Goal: Task Accomplishment & Management: Manage account settings

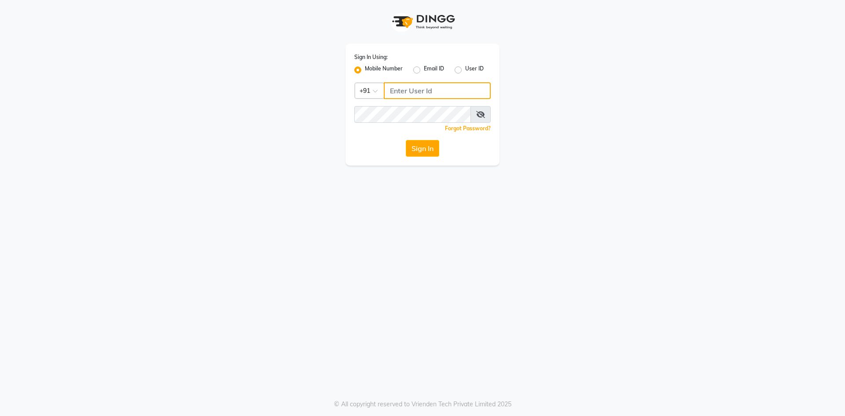
click at [408, 95] on input "Username" at bounding box center [437, 90] width 107 height 17
type input "9910809377"
click at [410, 150] on button "Sign In" at bounding box center [422, 148] width 33 height 17
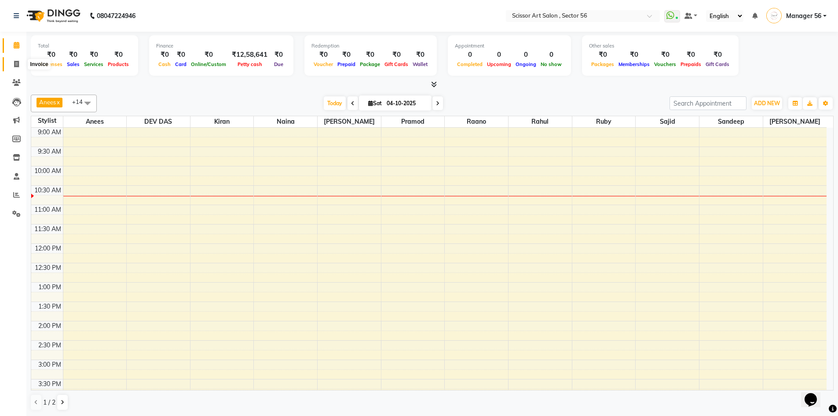
click at [18, 62] on icon at bounding box center [16, 64] width 5 height 7
select select "service"
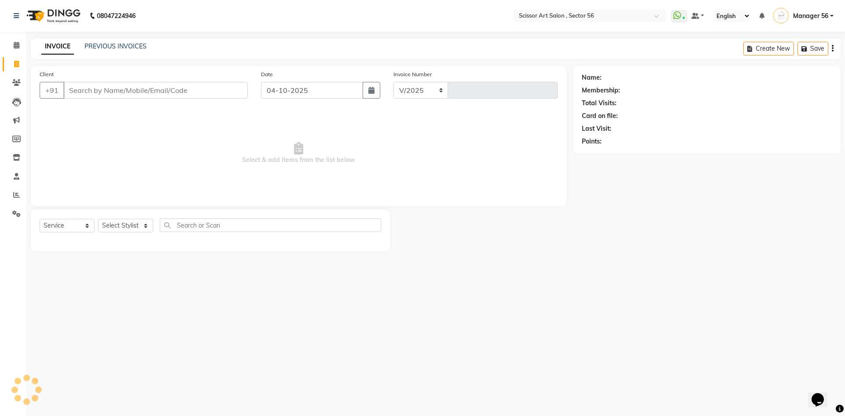
select select "6185"
type input "1637"
click at [128, 48] on link "PREVIOUS INVOICES" at bounding box center [115, 46] width 62 height 8
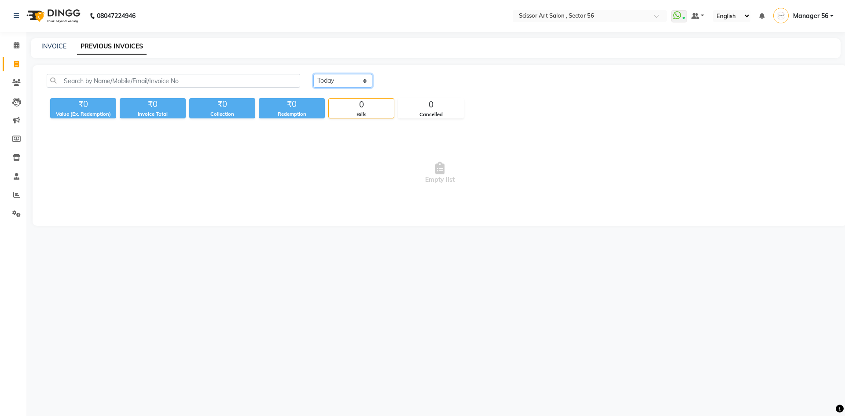
click at [334, 82] on select "Today Yesterday Custom Range" at bounding box center [342, 81] width 59 height 14
select select "range"
click at [313, 74] on select "Today Yesterday Custom Range" at bounding box center [342, 81] width 59 height 14
click at [414, 83] on input "04-10-2025" at bounding box center [415, 81] width 62 height 12
select select "10"
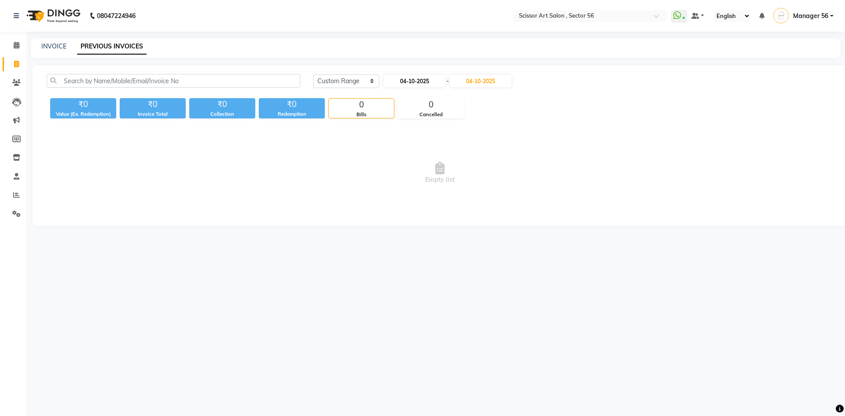
select select "2025"
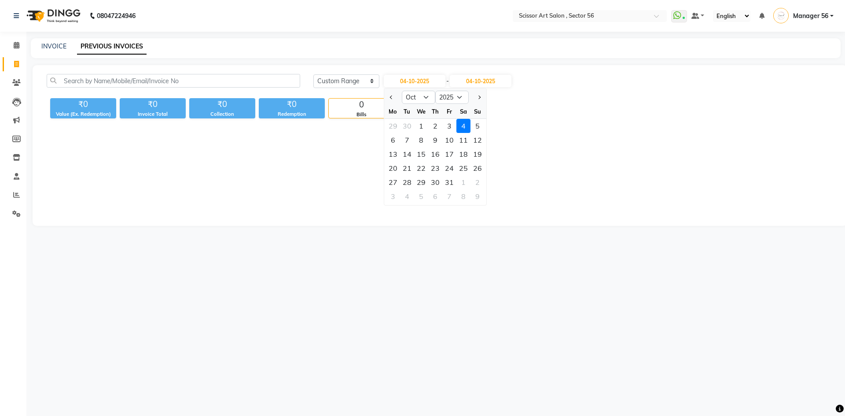
click at [387, 96] on div at bounding box center [393, 97] width 18 height 14
click at [390, 96] on span "Previous month" at bounding box center [391, 97] width 4 height 4
select select "9"
click at [487, 81] on input "04-10-2025" at bounding box center [481, 81] width 62 height 12
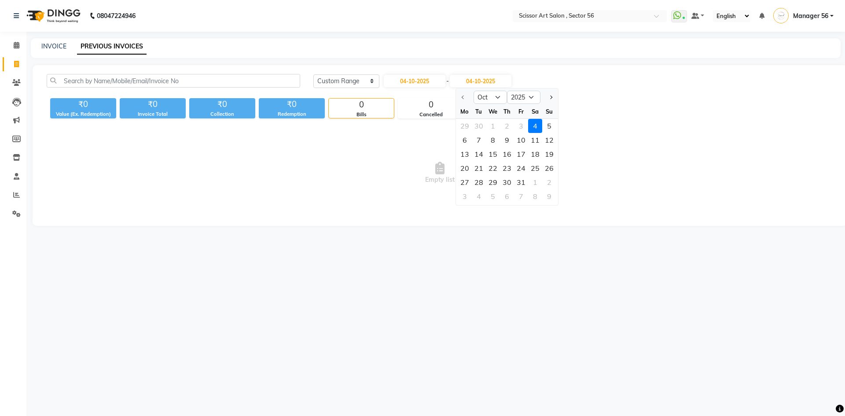
click at [462, 96] on div at bounding box center [465, 97] width 18 height 14
click at [463, 96] on div at bounding box center [465, 97] width 18 height 14
click at [546, 77] on div "Today Yesterday Custom Range 04-10-2025 - 04-10-2025 Oct Nov Dec 2025 2026 2027…" at bounding box center [572, 81] width 519 height 14
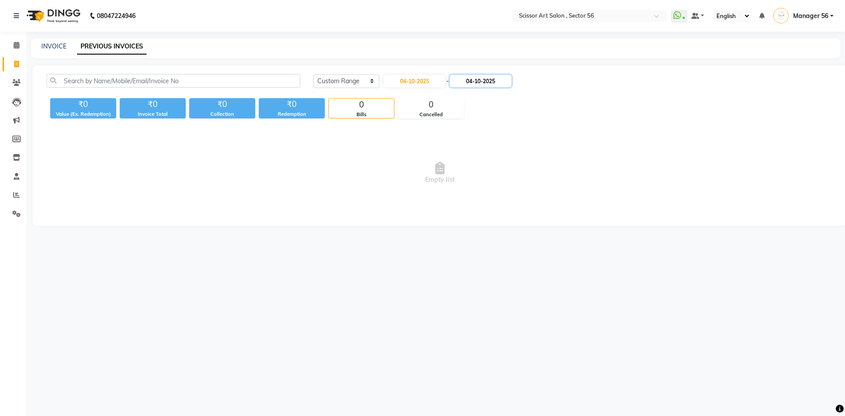
click at [488, 83] on input "04-10-2025" at bounding box center [481, 81] width 62 height 12
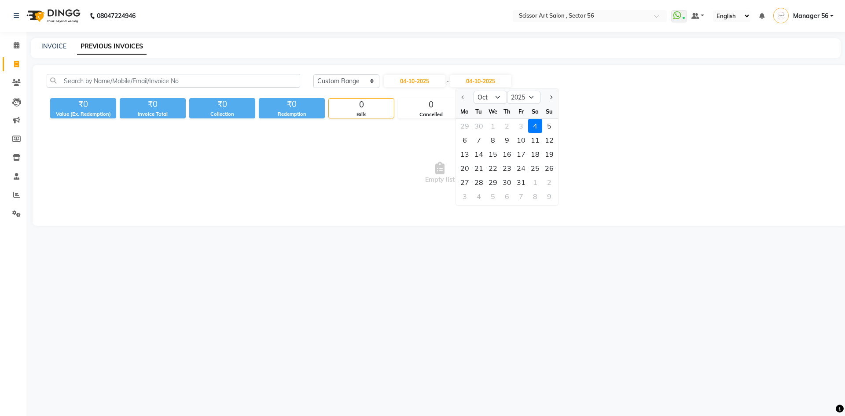
click at [464, 96] on div at bounding box center [465, 97] width 18 height 14
click at [463, 97] on div at bounding box center [465, 97] width 18 height 14
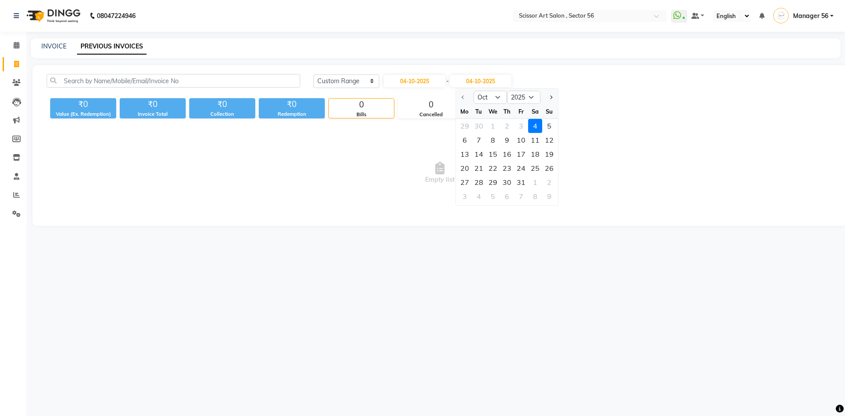
click at [463, 97] on div at bounding box center [465, 97] width 18 height 14
click at [462, 97] on div at bounding box center [465, 97] width 18 height 14
click at [414, 80] on input "04-10-2025" at bounding box center [415, 81] width 62 height 12
select select "10"
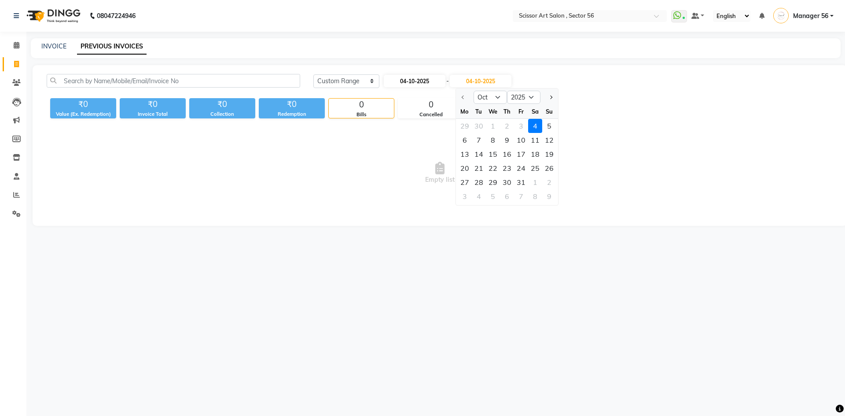
select select "2025"
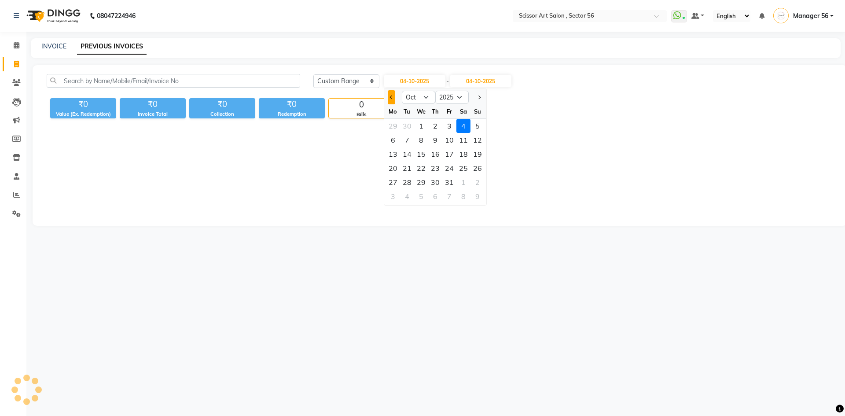
click at [389, 96] on button "Previous month" at bounding box center [391, 97] width 7 height 14
select select "9"
click at [425, 167] on div "24" at bounding box center [421, 168] width 14 height 14
type input "24-09-2025"
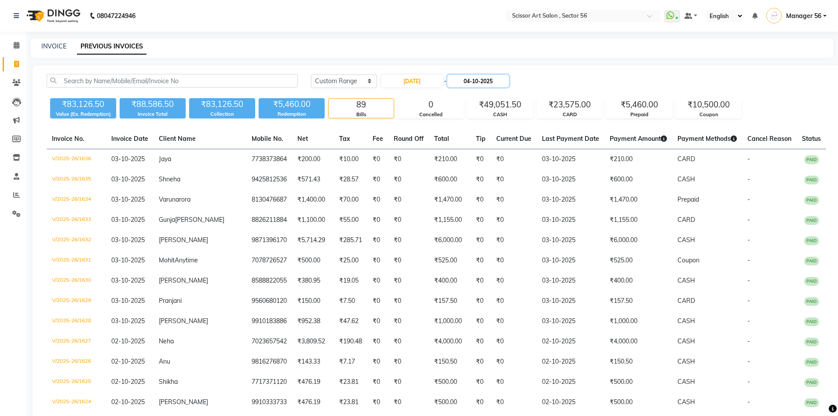
click at [485, 82] on input "04-10-2025" at bounding box center [478, 81] width 62 height 12
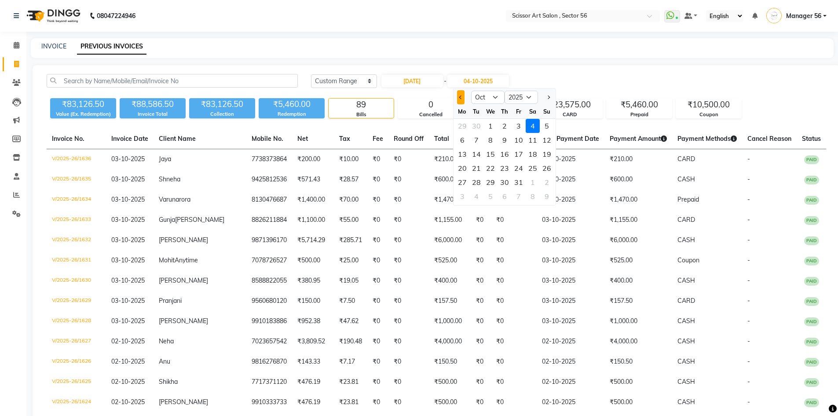
click at [461, 99] on button "Previous month" at bounding box center [460, 97] width 7 height 14
select select "9"
click at [494, 170] on div "24" at bounding box center [490, 168] width 14 height 14
type input "24-09-2025"
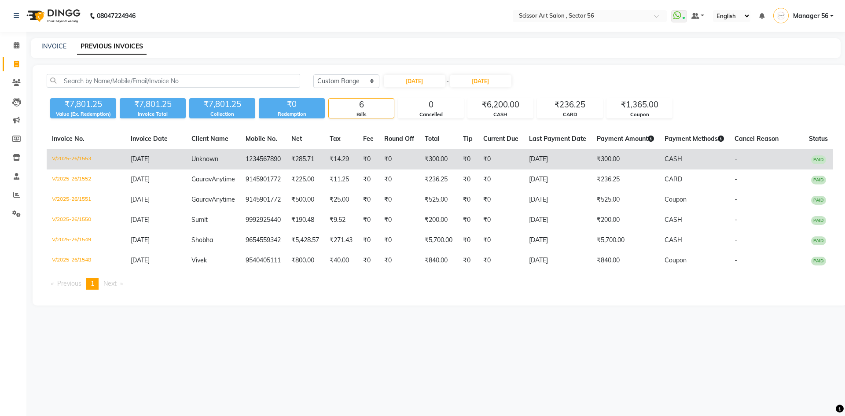
click at [339, 162] on td "₹14.29" at bounding box center [340, 159] width 33 height 21
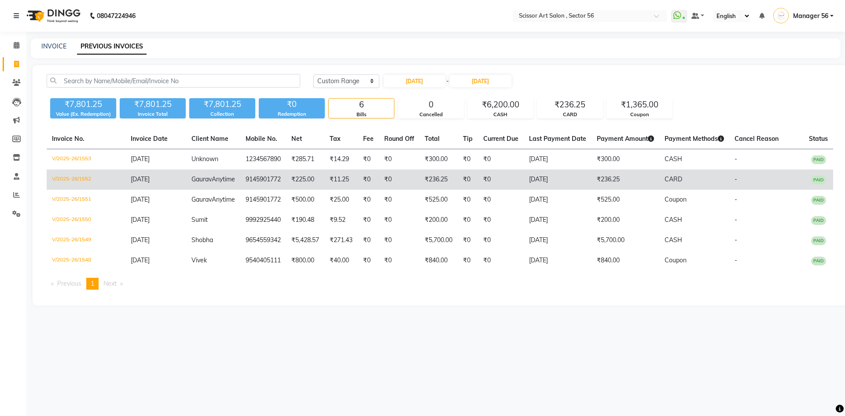
click at [439, 179] on td "₹236.25" at bounding box center [438, 179] width 38 height 20
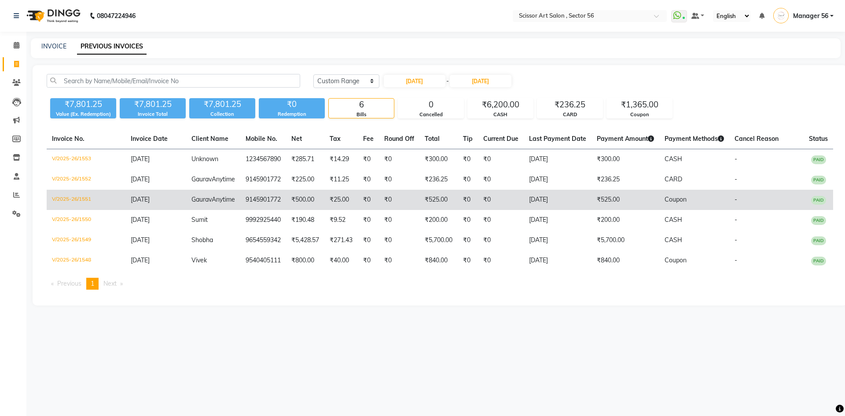
click at [446, 210] on td "₹525.00" at bounding box center [438, 200] width 38 height 20
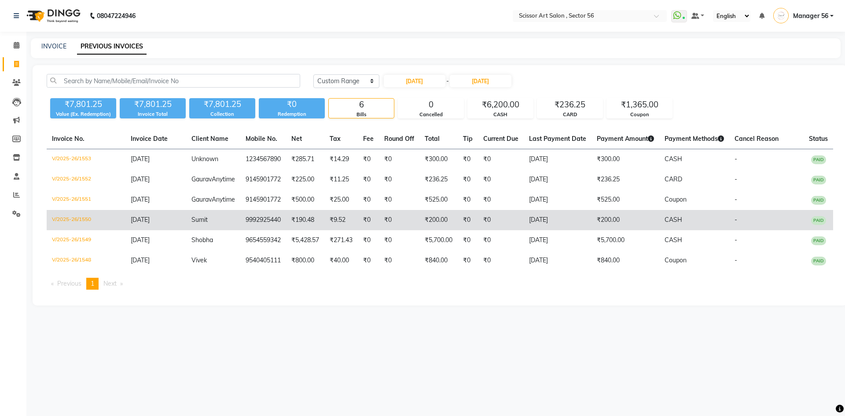
click at [425, 230] on td "₹200.00" at bounding box center [438, 220] width 38 height 20
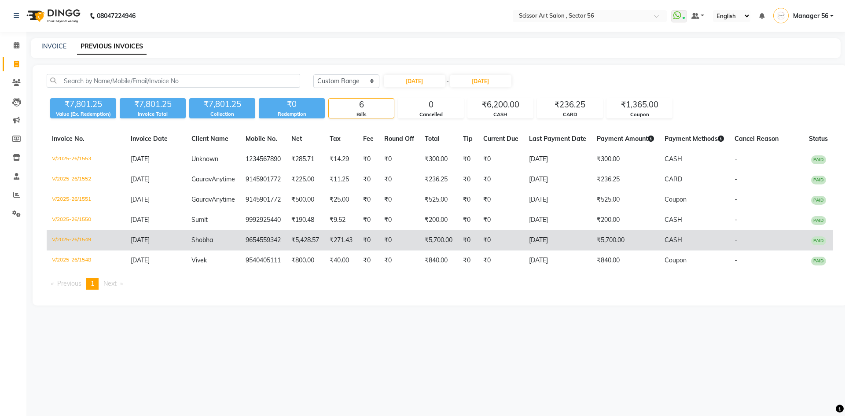
click at [444, 250] on td "₹5,700.00" at bounding box center [438, 240] width 38 height 20
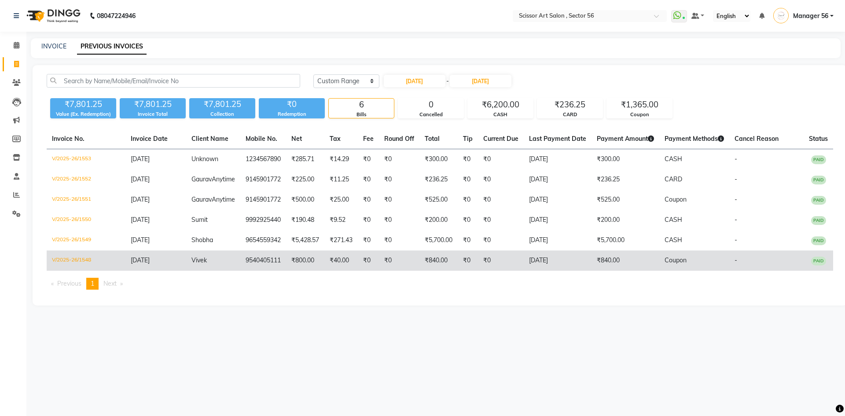
click at [458, 271] on td "₹0" at bounding box center [467, 260] width 20 height 20
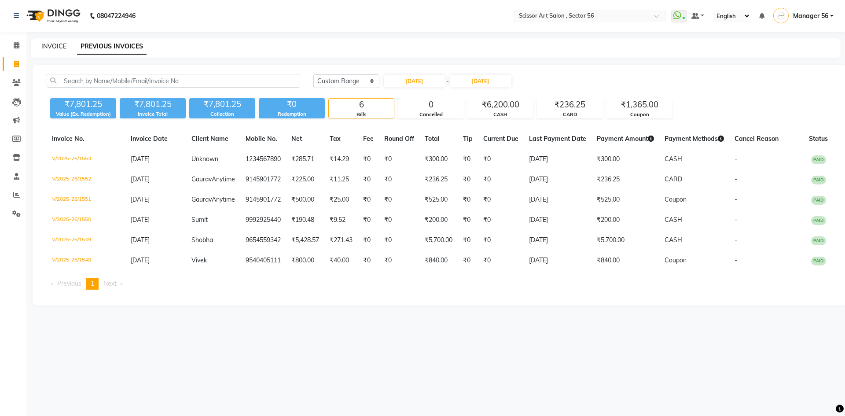
click at [55, 47] on link "INVOICE" at bounding box center [53, 46] width 25 height 8
select select "service"
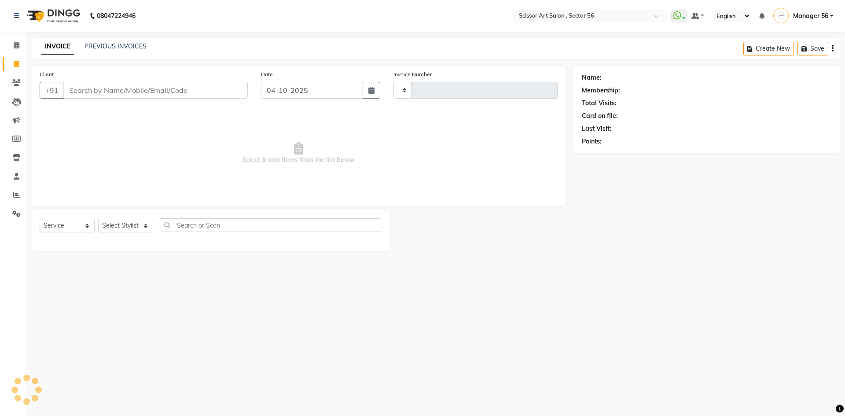
type input "1637"
select select "6185"
type input "9999620039"
click at [215, 91] on span "Add Client" at bounding box center [225, 90] width 35 height 9
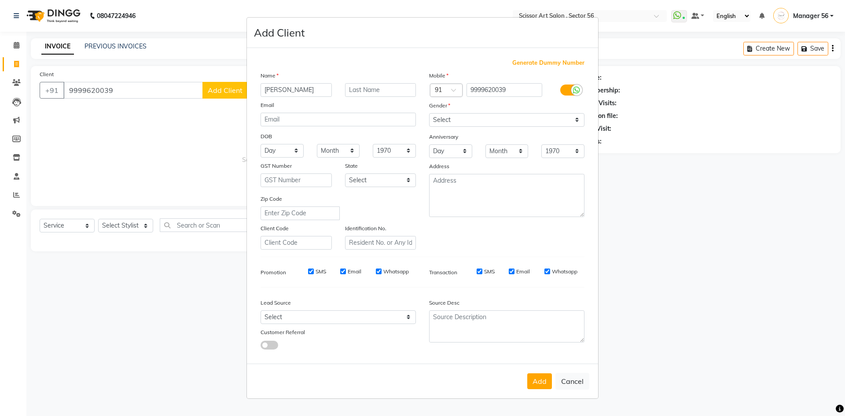
type input "Savinder"
click at [452, 120] on select "Select Male Female Other Prefer Not To Say" at bounding box center [506, 120] width 155 height 14
select select "male"
click at [429, 113] on select "Select Male Female Other Prefer Not To Say" at bounding box center [506, 120] width 155 height 14
click at [539, 382] on button "Add" at bounding box center [539, 381] width 25 height 16
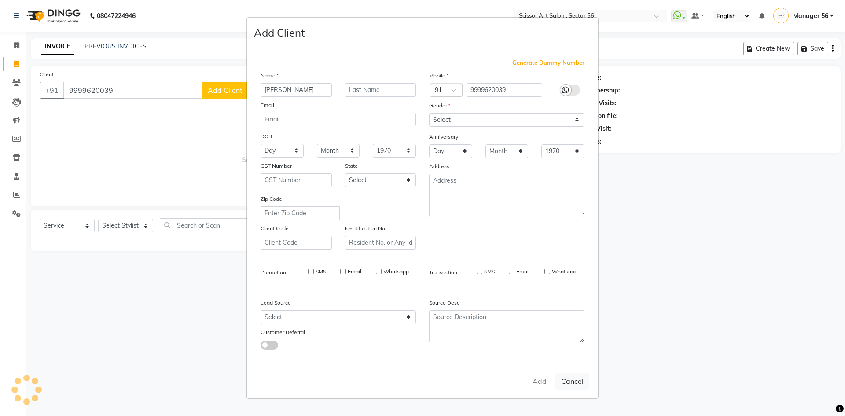
select select
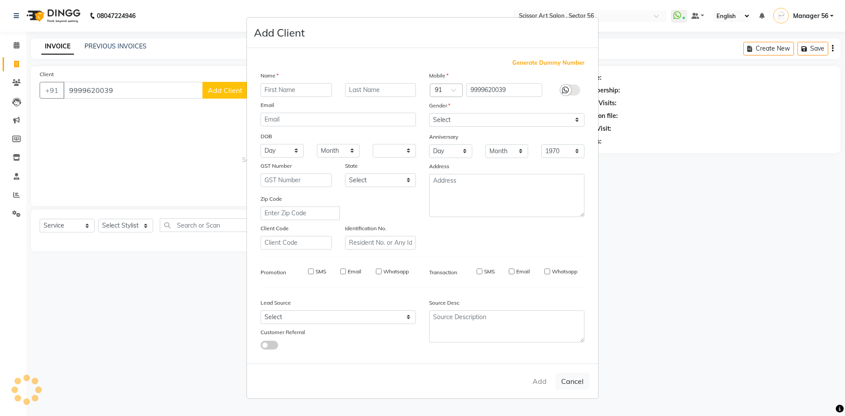
select select
checkbox input "false"
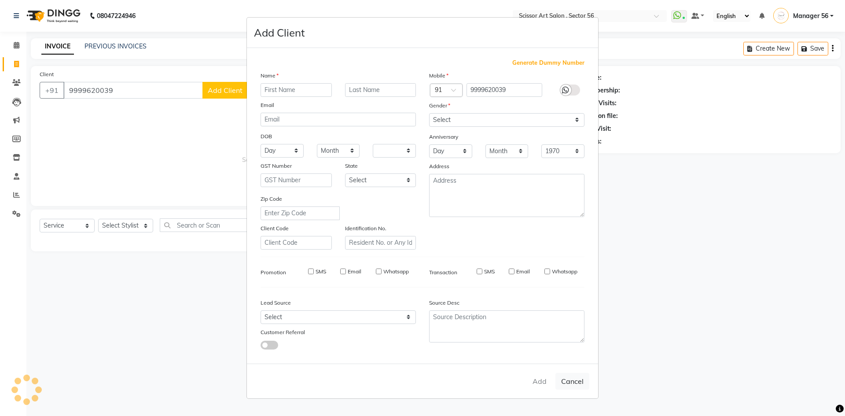
checkbox input "false"
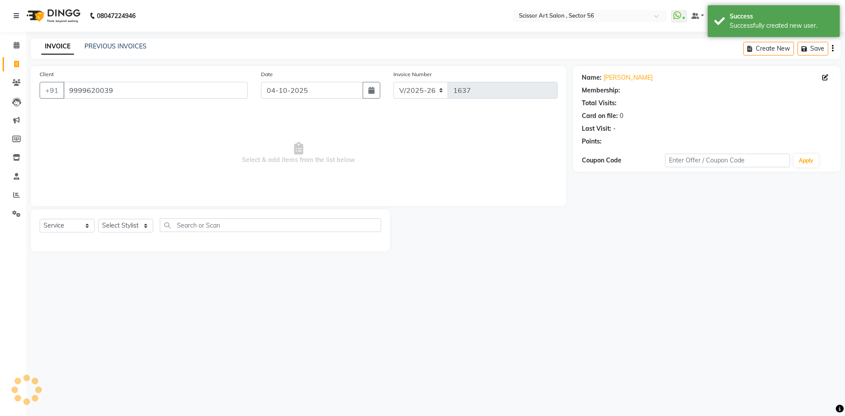
select select "1: Object"
click at [123, 223] on select "Select Stylist Anees DEV DAS Kiran Manager 56 Naina Navin Pramod Raano rahul Ru…" at bounding box center [125, 226] width 55 height 14
select select "76503"
click at [98, 219] on select "Select Stylist Anees DEV DAS Kiran Manager 56 Naina Navin Pramod Raano rahul Ru…" at bounding box center [125, 226] width 55 height 14
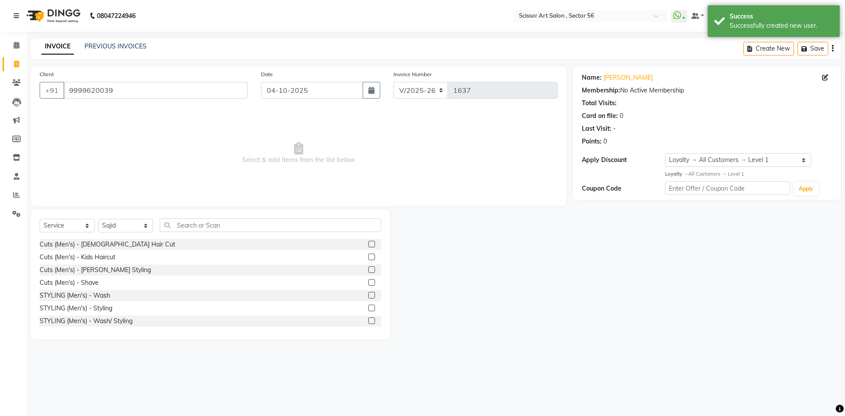
click at [368, 271] on label at bounding box center [371, 269] width 7 height 7
click at [368, 271] on input "checkbox" at bounding box center [371, 270] width 6 height 6
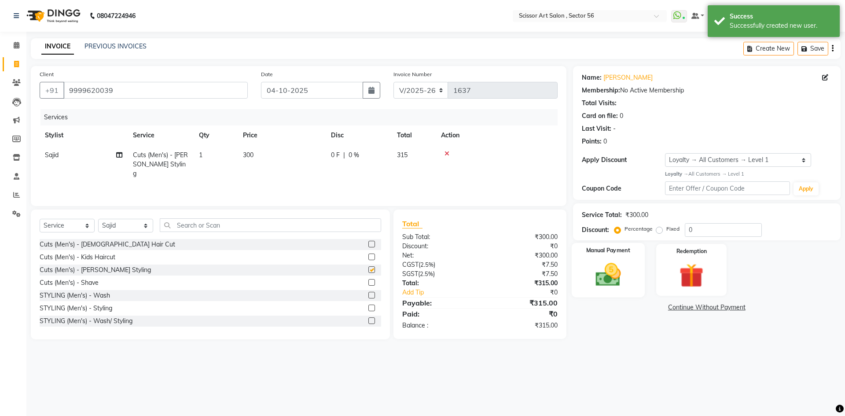
checkbox input "false"
click at [130, 228] on select "Select Stylist Anees DEV DAS Kiran Manager 56 Naina Navin Pramod Raano rahul Ru…" at bounding box center [125, 226] width 55 height 14
select select "60019"
click at [98, 219] on select "Select Stylist Anees DEV DAS Kiran Manager 56 Naina Navin Pramod Raano rahul Ru…" at bounding box center [125, 226] width 55 height 14
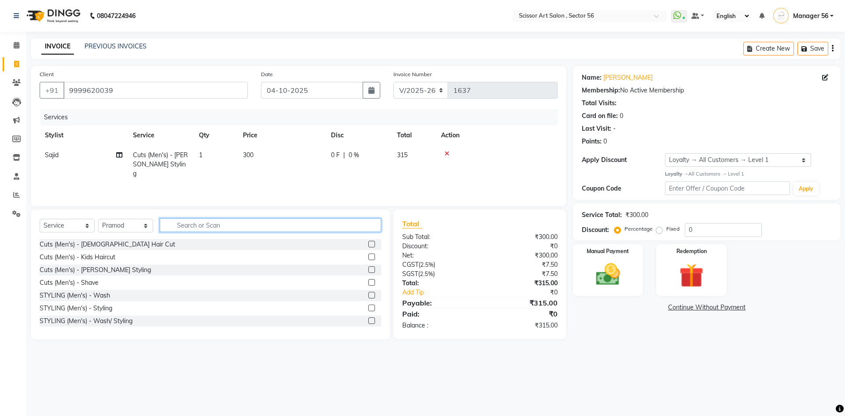
click at [196, 226] on input "text" at bounding box center [270, 225] width 221 height 14
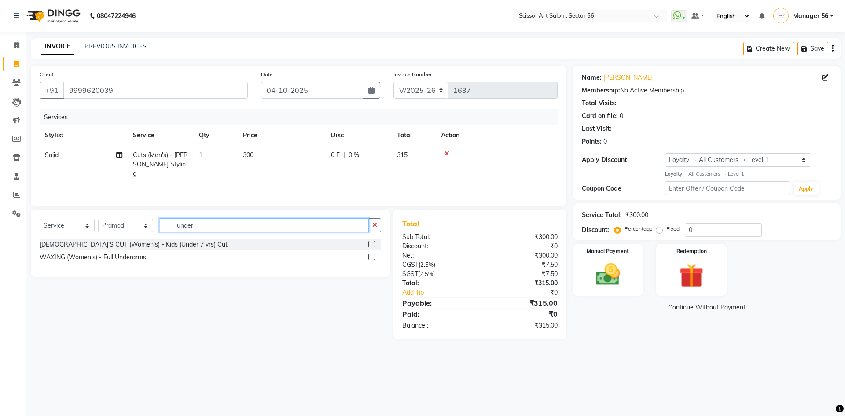
type input "under"
click at [373, 257] on label at bounding box center [371, 256] width 7 height 7
click at [373, 257] on input "checkbox" at bounding box center [371, 257] width 6 height 6
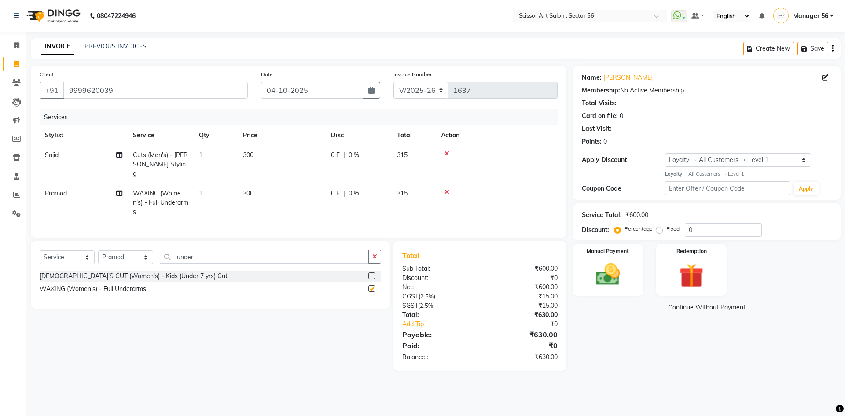
checkbox input "false"
click at [684, 228] on input "0" at bounding box center [722, 230] width 77 height 14
click at [622, 360] on div "Name: Savinder Membership: No Active Membership Total Visits: Card on file: 0 L…" at bounding box center [710, 218] width 274 height 304
click at [700, 231] on input "50" at bounding box center [722, 230] width 77 height 14
type input "5"
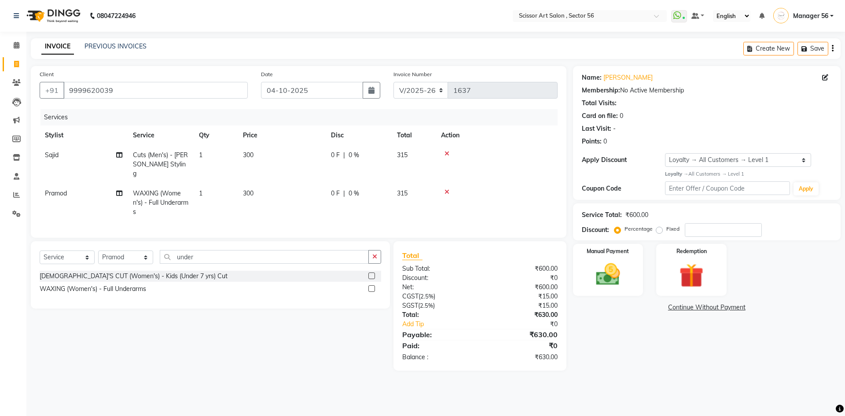
click at [666, 230] on label "Fixed" at bounding box center [672, 229] width 13 height 8
click at [658, 230] on input "Fixed" at bounding box center [661, 229] width 6 height 6
radio input "true"
click at [713, 224] on input "number" at bounding box center [722, 230] width 77 height 14
type input "330"
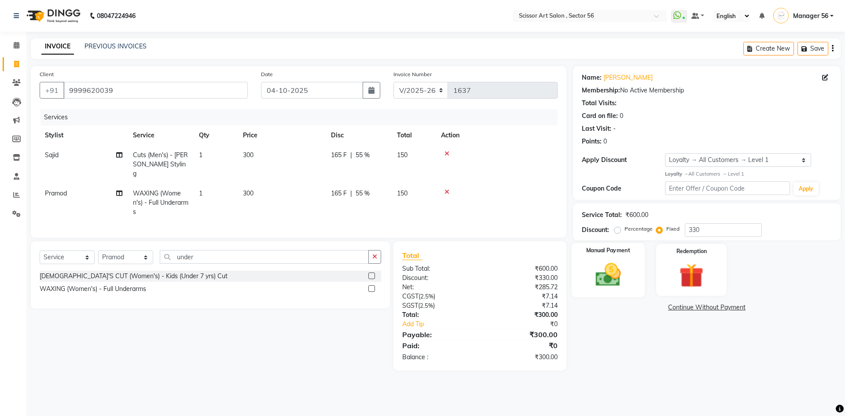
click at [628, 268] on img at bounding box center [607, 274] width 41 height 29
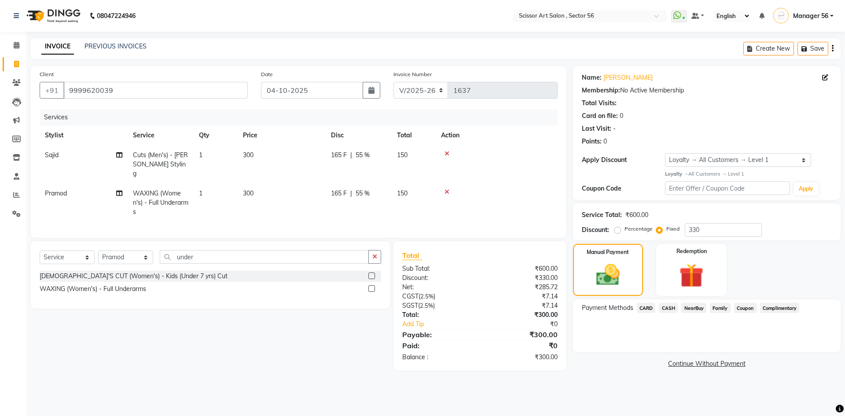
click at [646, 306] on span "CARD" at bounding box center [645, 308] width 19 height 10
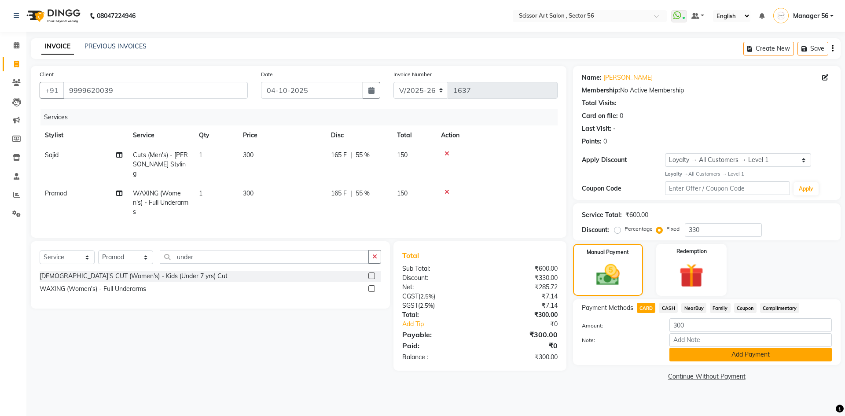
drag, startPoint x: 691, startPoint y: 355, endPoint x: 695, endPoint y: 346, distance: 10.0
click at [691, 355] on button "Add Payment" at bounding box center [750, 354] width 162 height 14
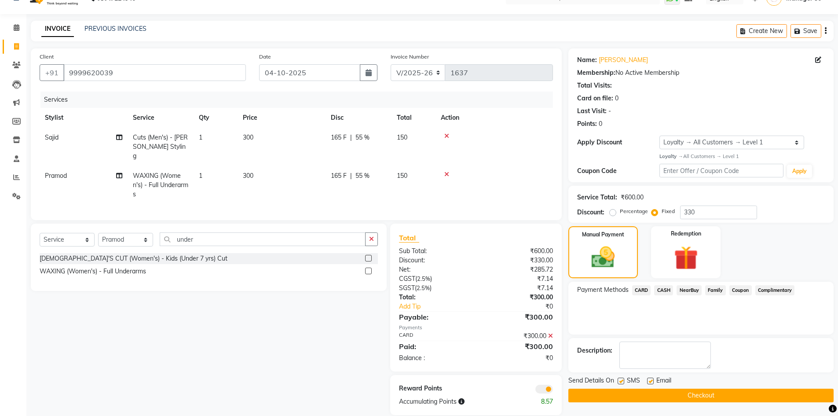
scroll to position [27, 0]
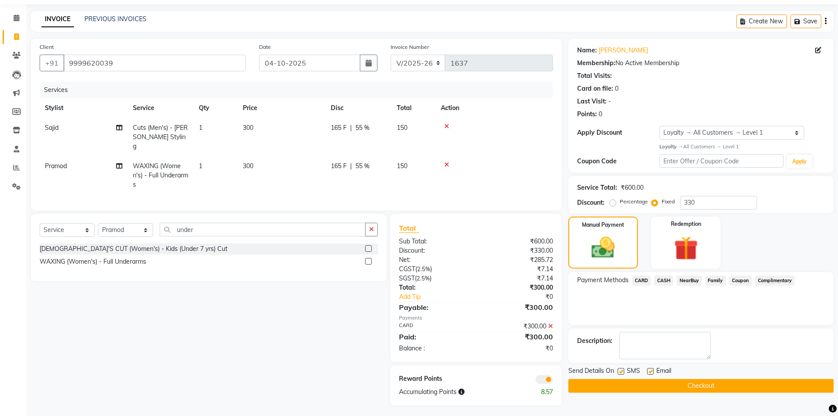
click at [731, 380] on button "Checkout" at bounding box center [700, 386] width 265 height 14
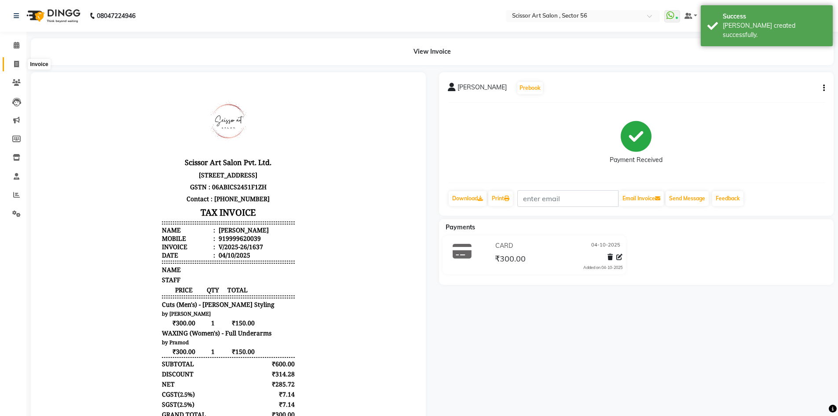
click at [17, 65] on icon at bounding box center [16, 64] width 5 height 7
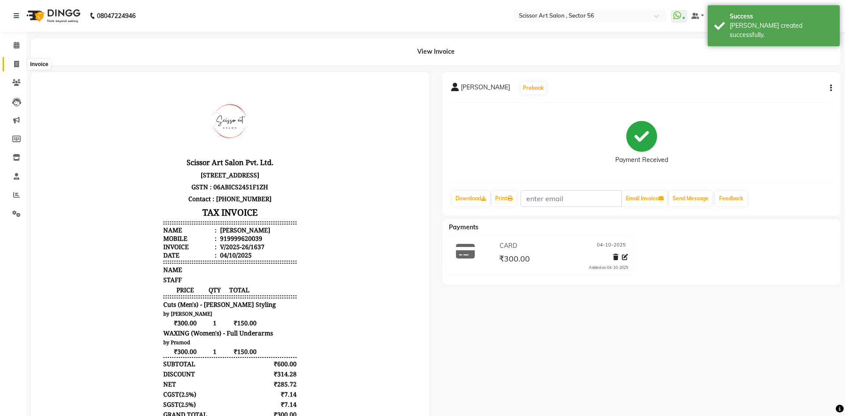
select select "service"
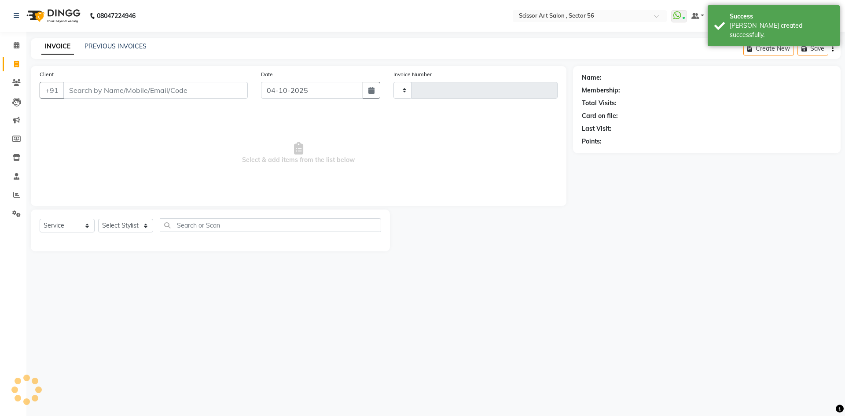
type input "1638"
select select "6185"
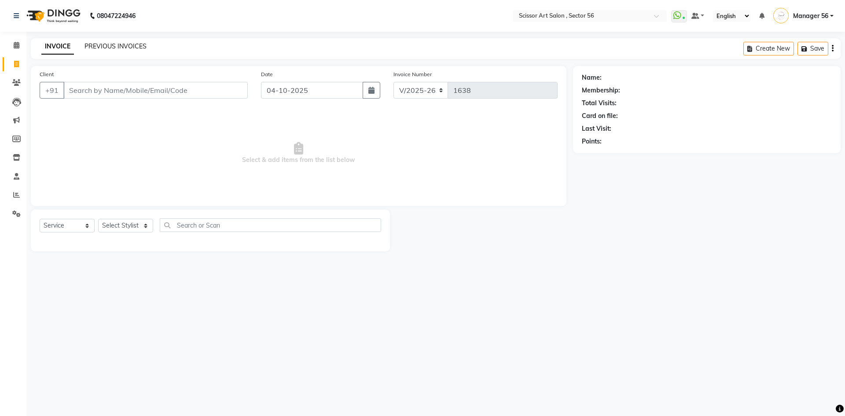
click at [124, 44] on link "PREVIOUS INVOICES" at bounding box center [115, 46] width 62 height 8
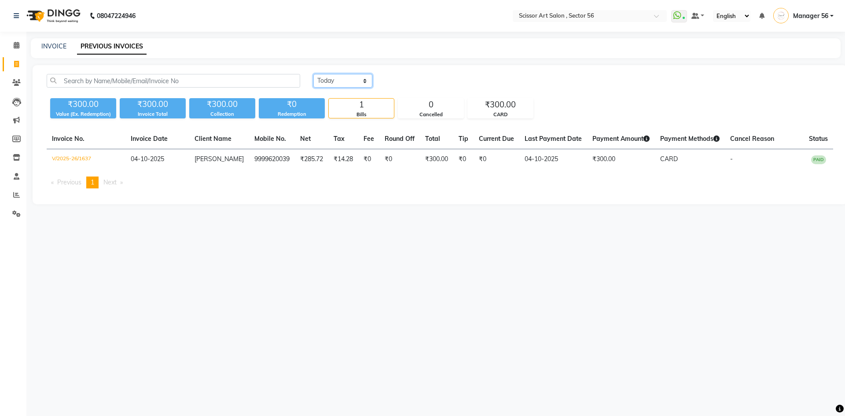
click at [332, 81] on select "Today Yesterday Custom Range" at bounding box center [342, 81] width 59 height 14
select select "range"
click at [313, 74] on select "Today Yesterday Custom Range" at bounding box center [342, 81] width 59 height 14
click at [413, 84] on input "04-10-2025" at bounding box center [415, 81] width 62 height 12
select select "10"
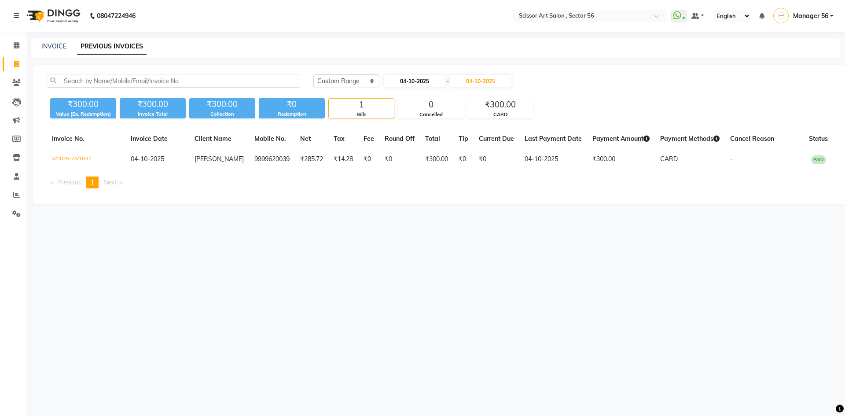
select select "2025"
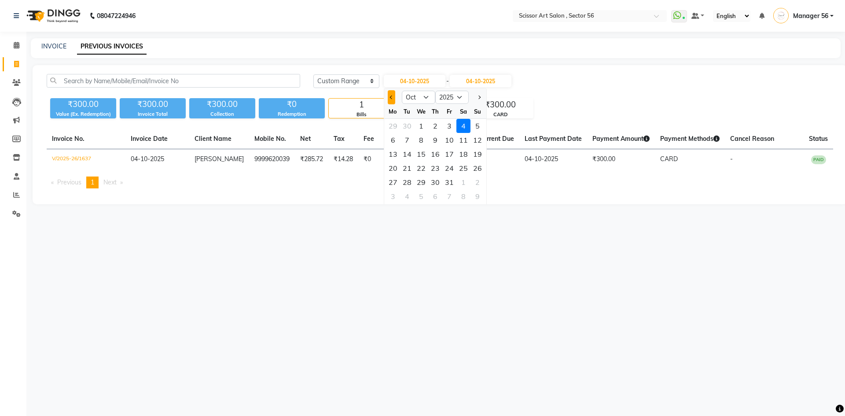
click at [392, 97] on span "Previous month" at bounding box center [391, 97] width 4 height 4
select select "9"
drag, startPoint x: 435, startPoint y: 167, endPoint x: 439, endPoint y: 127, distance: 39.8
click at [435, 166] on div "25" at bounding box center [435, 168] width 14 height 14
type input "25-09-2025"
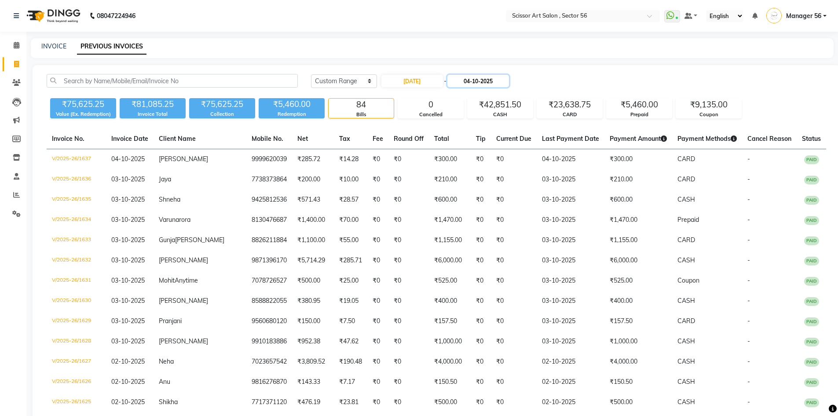
click at [481, 82] on input "04-10-2025" at bounding box center [478, 81] width 62 height 12
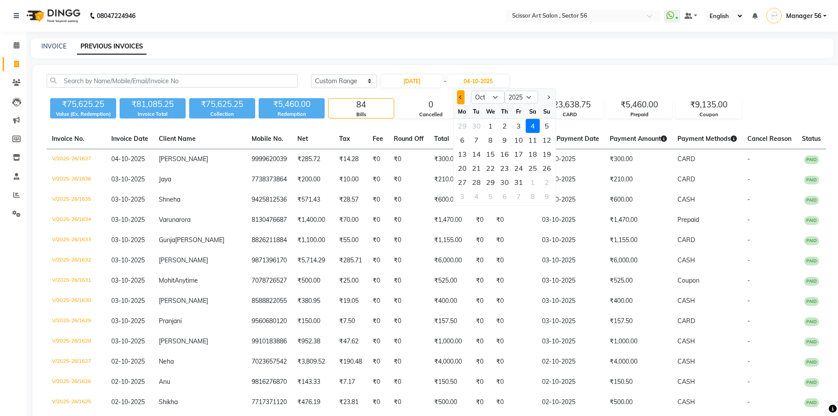
click at [461, 97] on span "Previous month" at bounding box center [461, 97] width 4 height 4
select select "9"
click at [481, 81] on input "04-10-2025" at bounding box center [478, 81] width 62 height 12
click at [508, 166] on div "25" at bounding box center [504, 168] width 14 height 14
type input "25-09-2025"
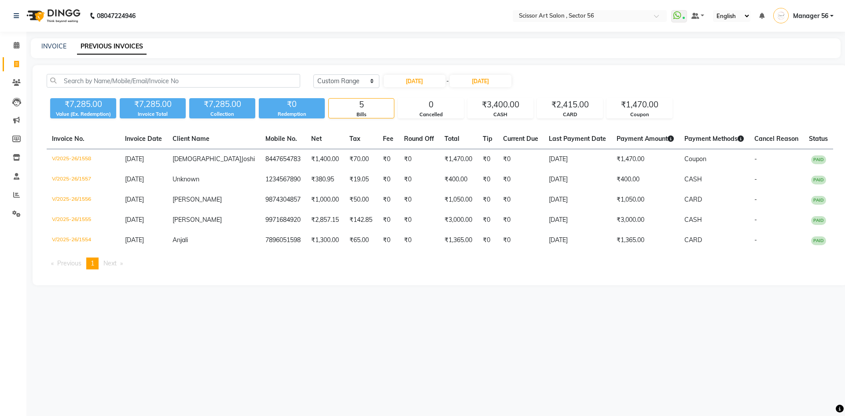
click at [736, 77] on div "Today Yesterday Custom Range 25-09-2025 - 25-09-2025" at bounding box center [572, 81] width 519 height 14
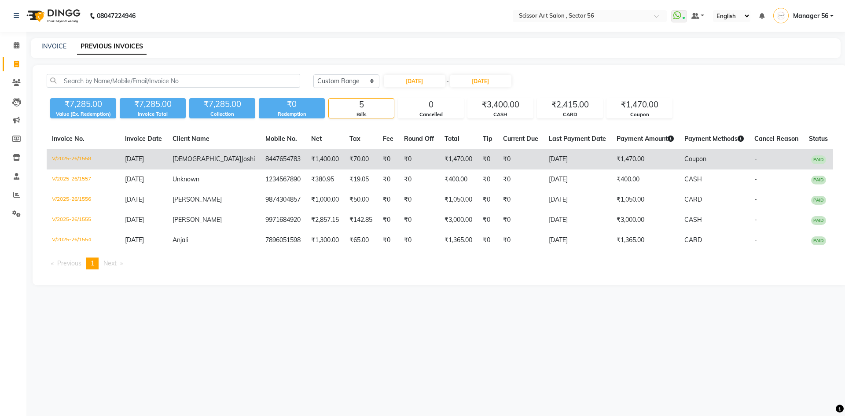
click at [568, 162] on td "25-09-2025" at bounding box center [577, 159] width 68 height 21
click at [450, 156] on td "₹1,470.00" at bounding box center [458, 159] width 38 height 21
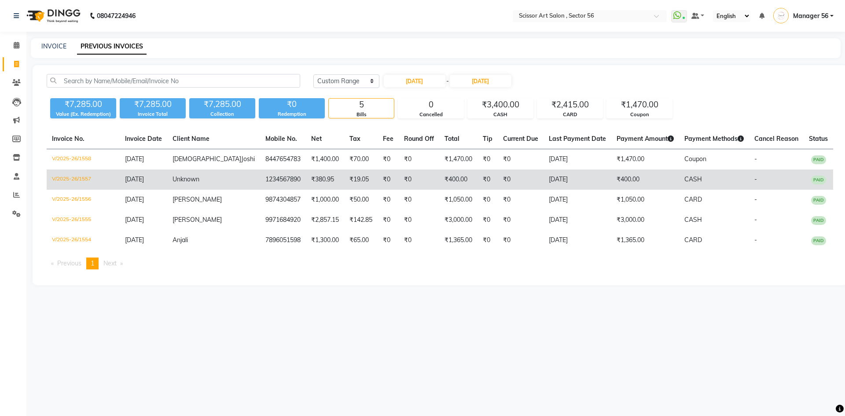
click at [445, 181] on td "₹400.00" at bounding box center [458, 179] width 38 height 20
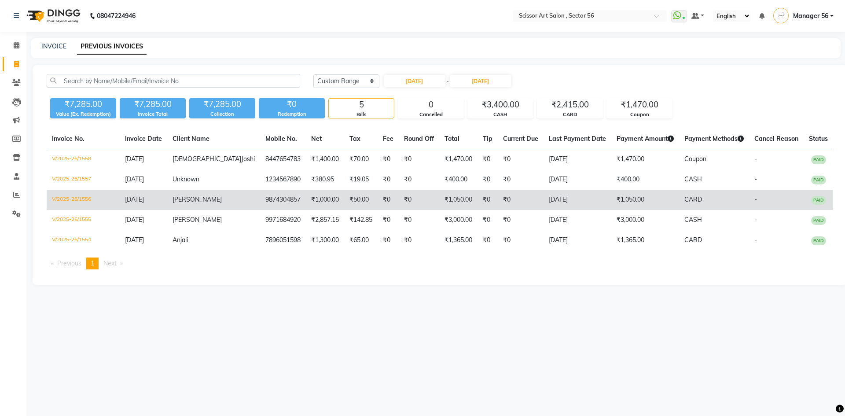
click at [439, 201] on td "₹1,050.00" at bounding box center [458, 200] width 38 height 20
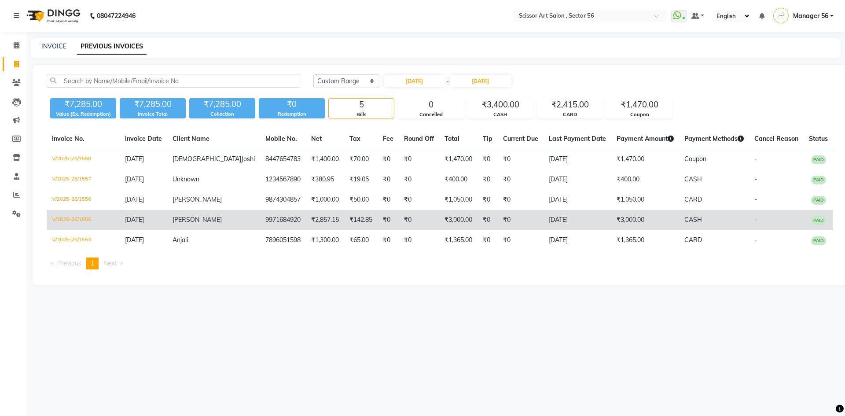
click at [439, 218] on td "₹3,000.00" at bounding box center [458, 220] width 38 height 20
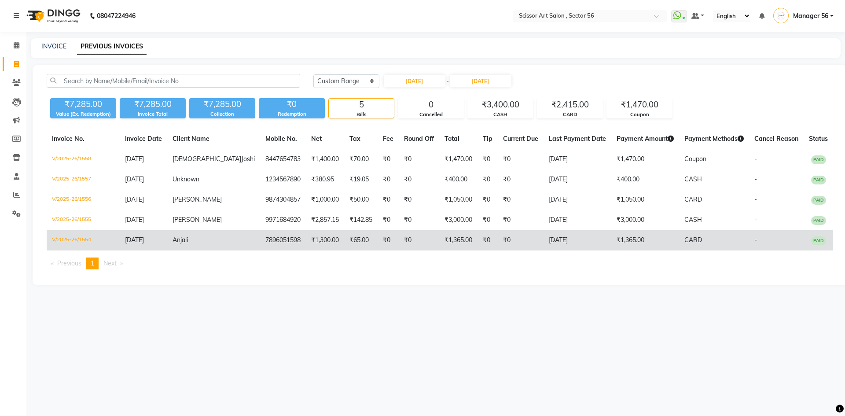
click at [439, 245] on td "₹1,365.00" at bounding box center [458, 240] width 38 height 20
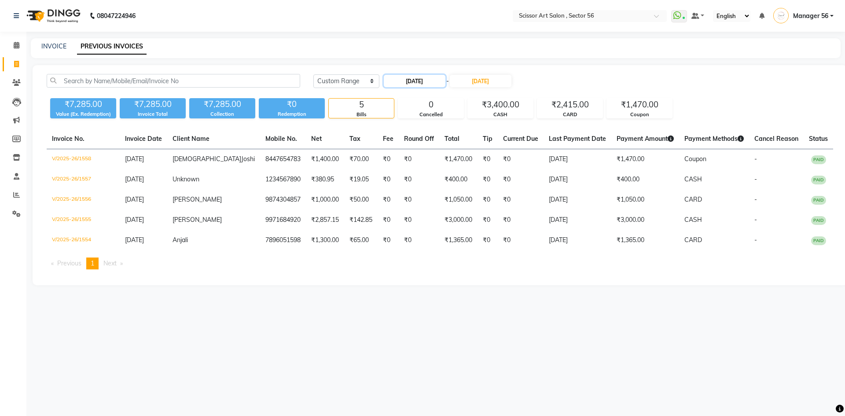
click at [404, 82] on input "25-09-2025" at bounding box center [415, 81] width 62 height 12
select select "9"
select select "2025"
click at [453, 167] on div "26" at bounding box center [449, 168] width 14 height 14
type input "26-09-2025"
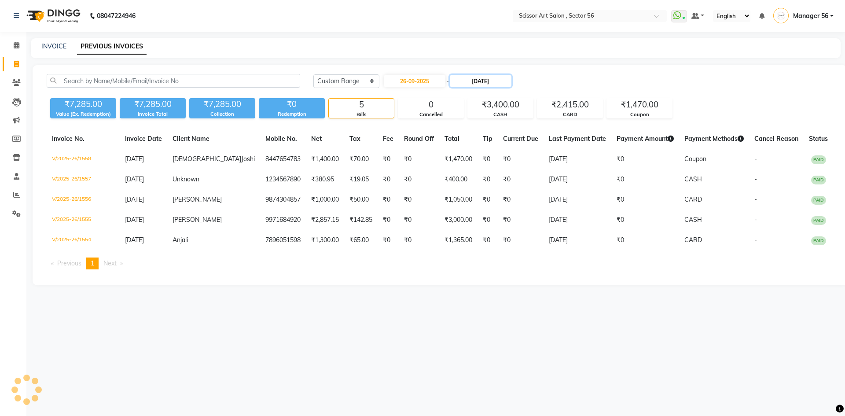
click at [476, 84] on input "25-09-2025" at bounding box center [481, 81] width 62 height 12
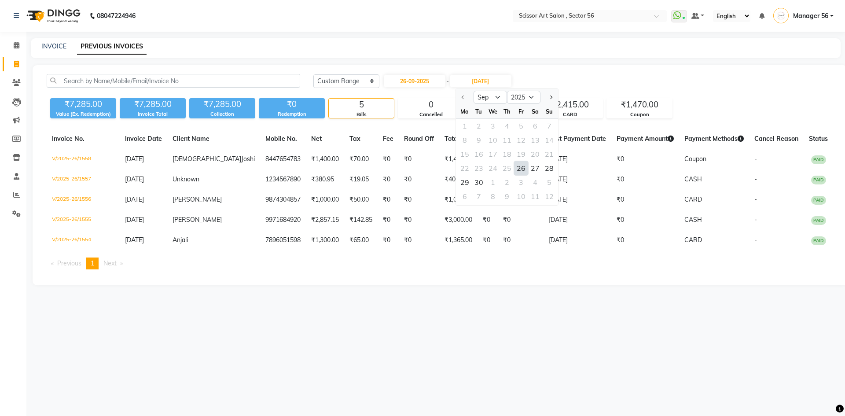
click at [522, 170] on div "26" at bounding box center [521, 168] width 14 height 14
type input "26-09-2025"
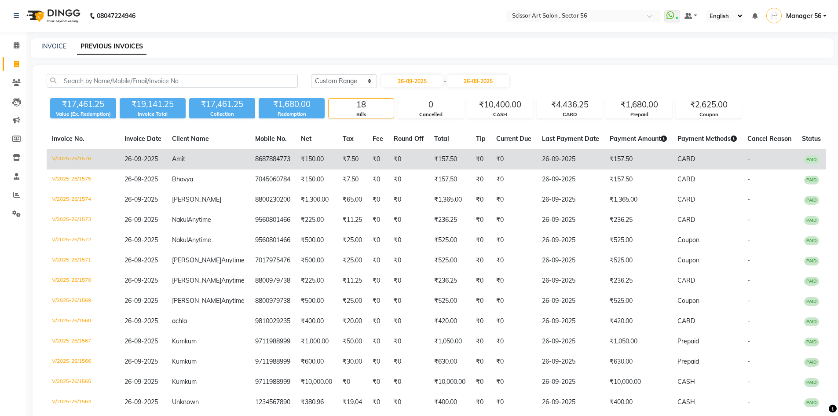
click at [433, 157] on td "₹157.50" at bounding box center [450, 159] width 42 height 21
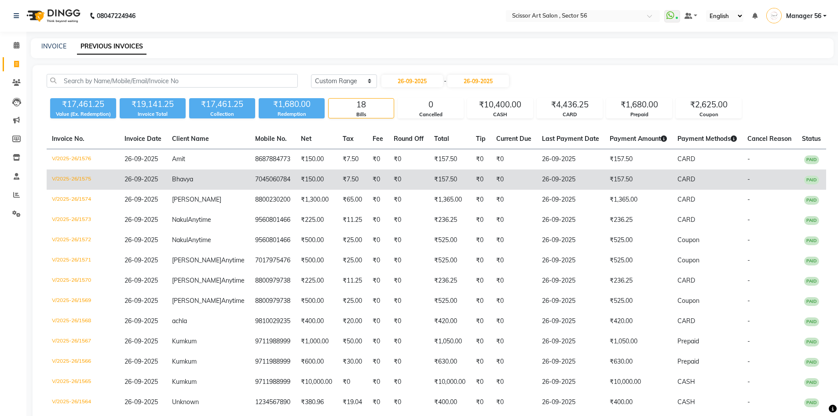
click at [432, 180] on td "₹157.50" at bounding box center [450, 179] width 42 height 20
click at [445, 174] on td "₹157.50" at bounding box center [450, 179] width 42 height 20
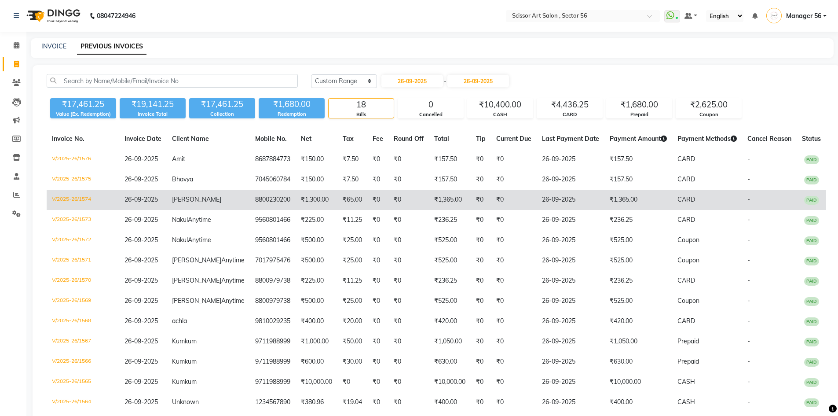
click at [431, 204] on td "₹1,365.00" at bounding box center [450, 200] width 42 height 20
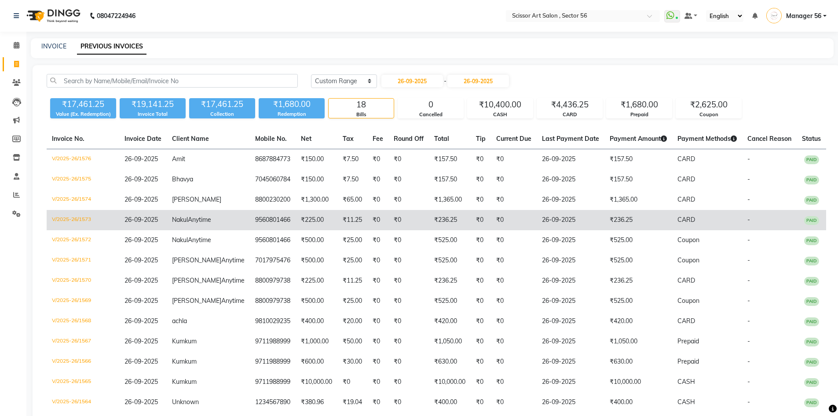
click at [439, 220] on td "₹236.25" at bounding box center [450, 220] width 42 height 20
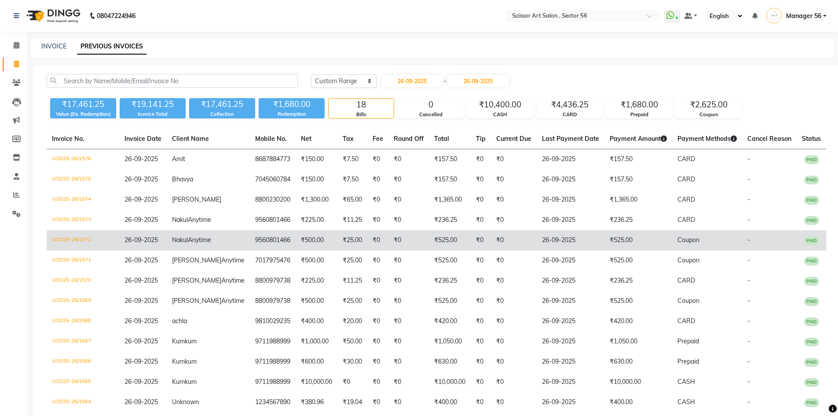
click at [431, 250] on td "₹525.00" at bounding box center [450, 240] width 42 height 20
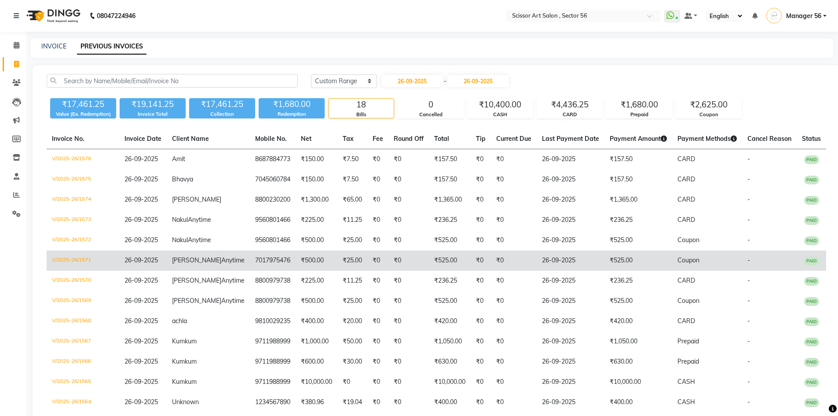
click at [432, 271] on td "₹525.00" at bounding box center [450, 260] width 42 height 20
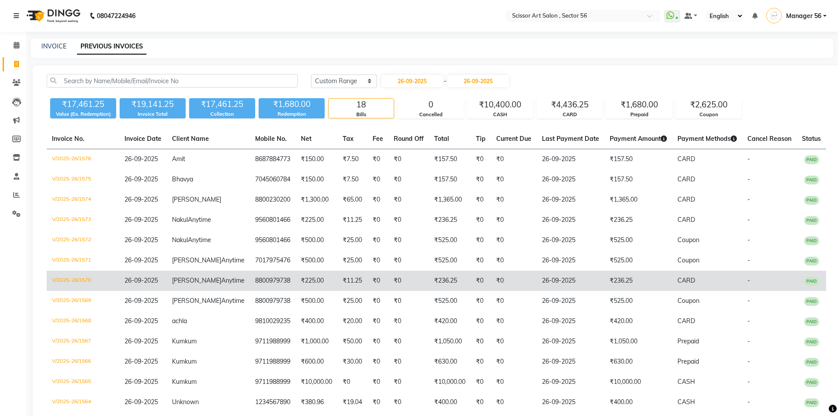
click at [430, 291] on td "₹236.25" at bounding box center [450, 281] width 42 height 20
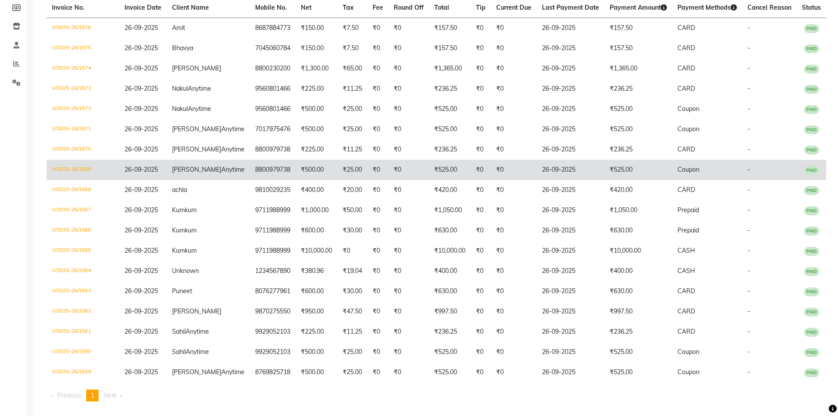
scroll to position [132, 0]
click at [440, 179] on td "₹525.00" at bounding box center [450, 169] width 42 height 20
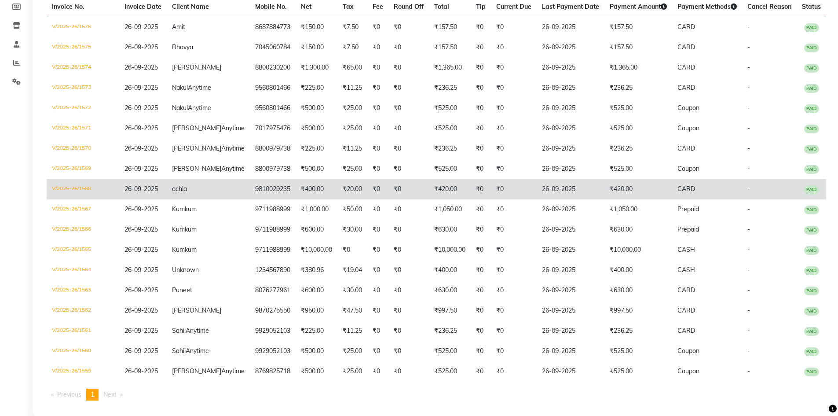
click at [429, 199] on td "₹420.00" at bounding box center [450, 189] width 42 height 20
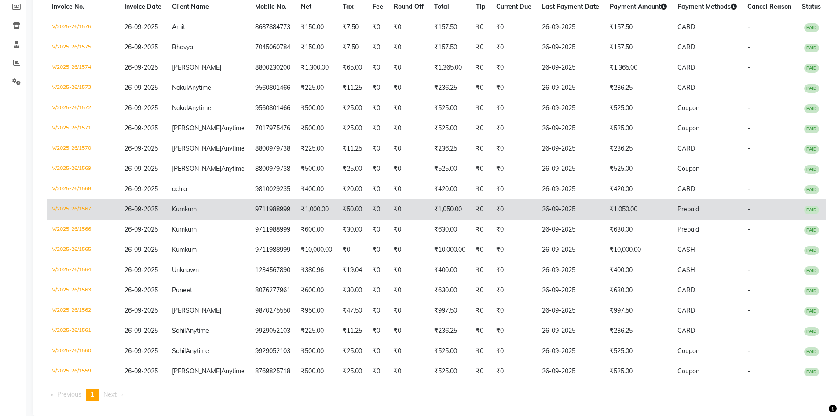
click at [440, 219] on td "₹1,050.00" at bounding box center [450, 209] width 42 height 20
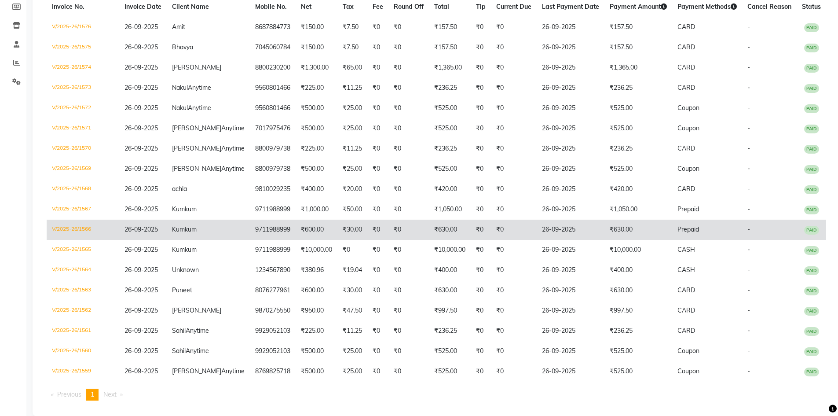
click at [452, 240] on td "₹630.00" at bounding box center [450, 229] width 42 height 20
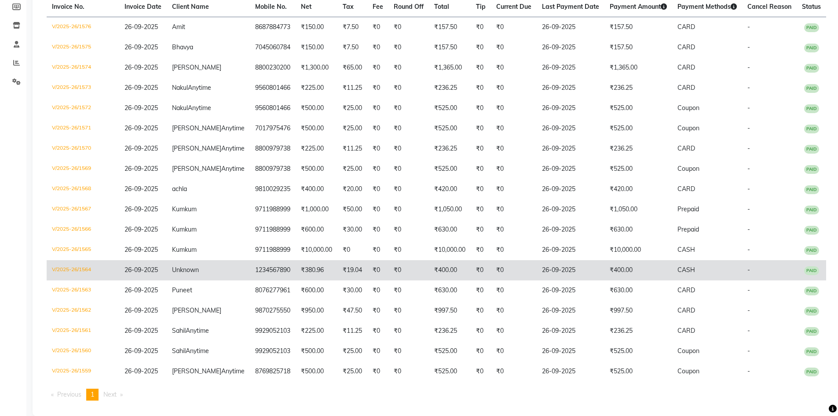
click at [430, 280] on td "₹400.00" at bounding box center [450, 270] width 42 height 20
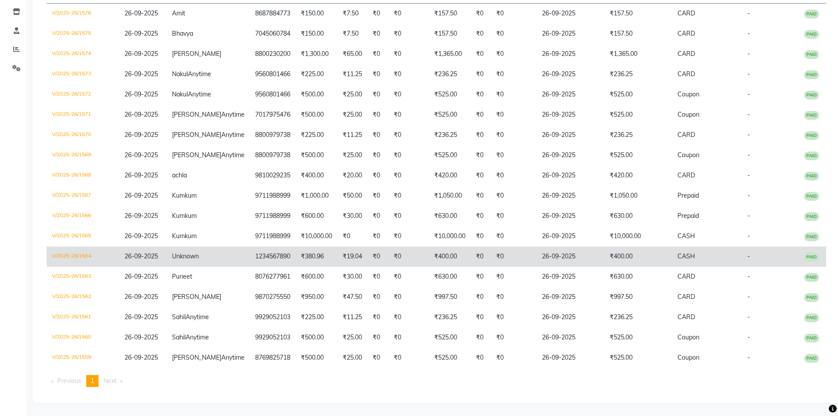
scroll to position [216, 0]
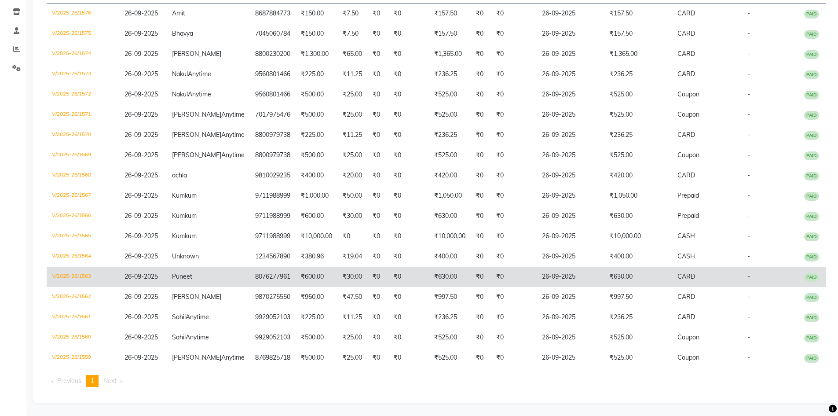
click at [429, 267] on td "₹630.00" at bounding box center [450, 277] width 42 height 20
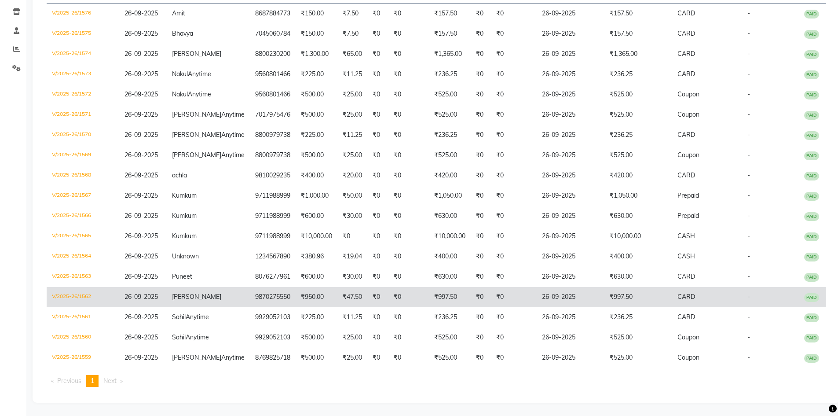
drag, startPoint x: 427, startPoint y: 269, endPoint x: 428, endPoint y: 274, distance: 4.6
click at [429, 287] on td "₹997.50" at bounding box center [450, 297] width 42 height 20
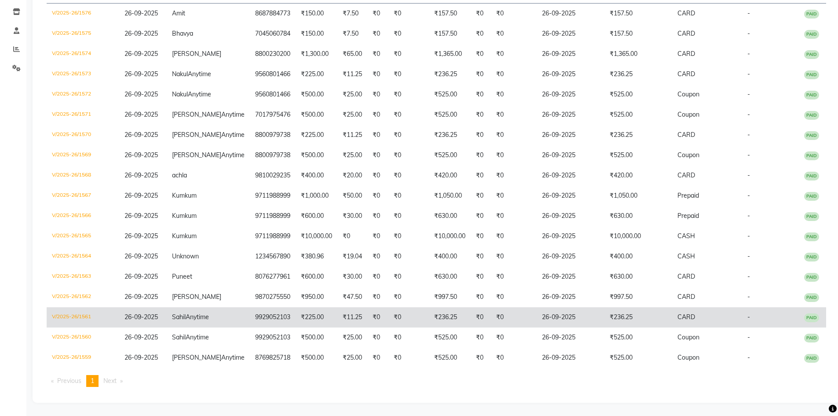
click at [429, 307] on td "₹236.25" at bounding box center [450, 317] width 42 height 20
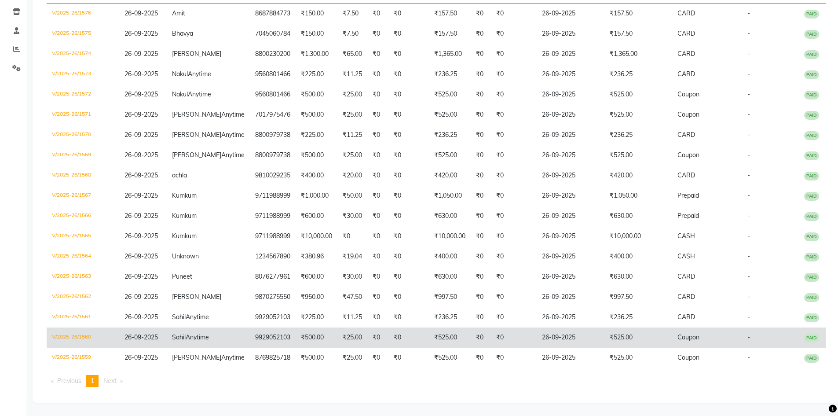
click at [444, 327] on td "₹525.00" at bounding box center [450, 337] width 42 height 20
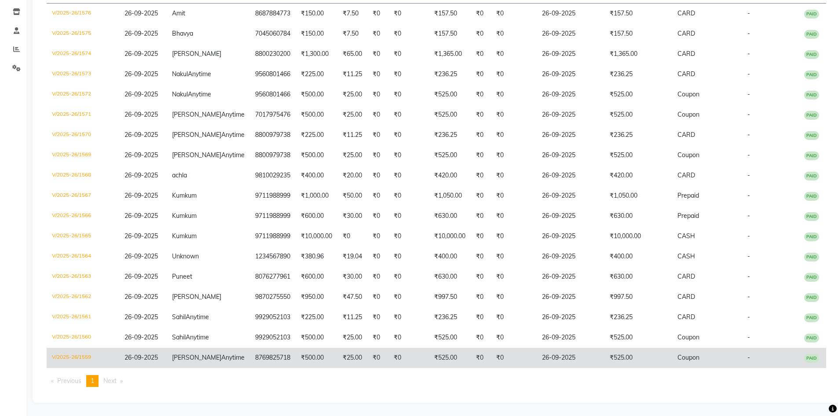
click at [434, 351] on td "₹525.00" at bounding box center [450, 357] width 42 height 20
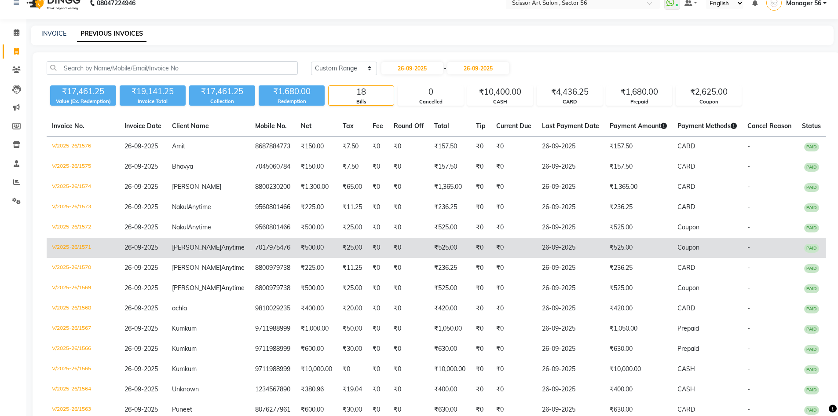
scroll to position [0, 0]
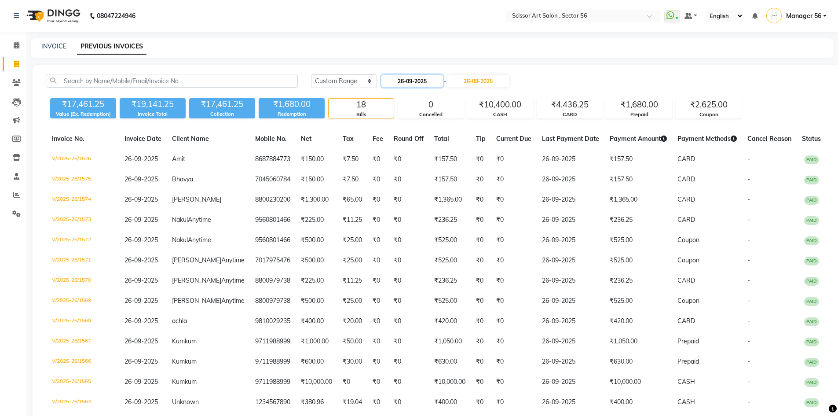
click at [402, 82] on input "26-09-2025" at bounding box center [412, 81] width 62 height 12
select select "9"
select select "2025"
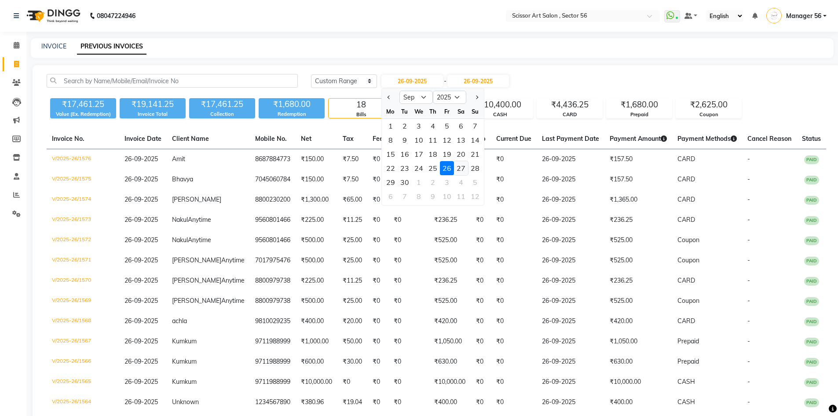
click at [460, 168] on div "27" at bounding box center [461, 168] width 14 height 14
type input "27-09-2025"
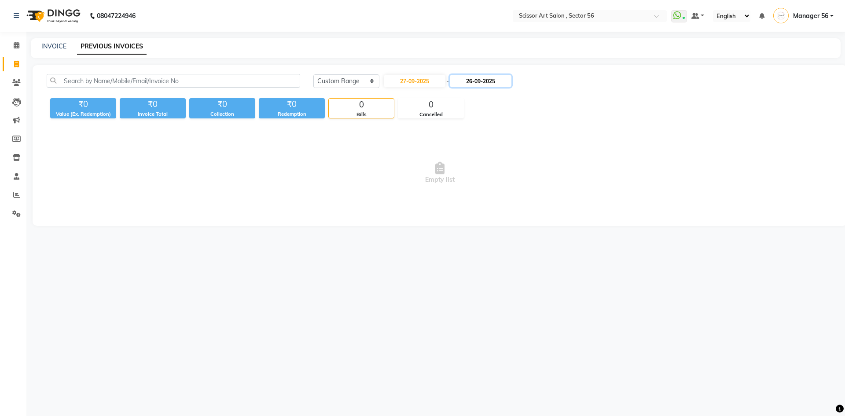
click at [475, 82] on input "26-09-2025" at bounding box center [481, 81] width 62 height 12
click at [539, 168] on div "27" at bounding box center [535, 168] width 14 height 14
type input "27-09-2025"
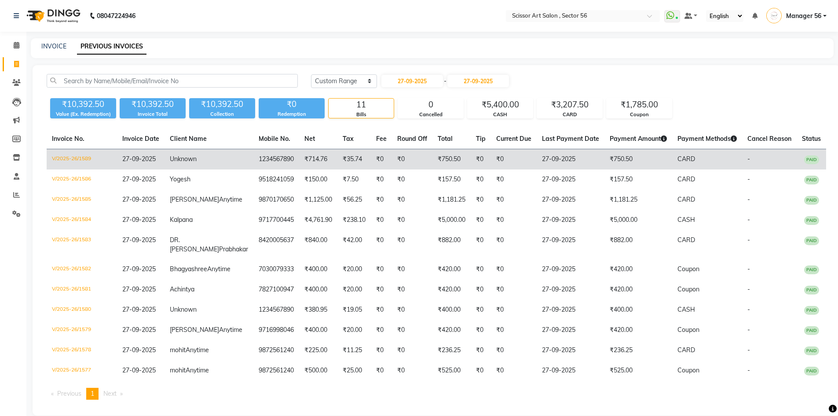
click at [432, 157] on td "₹750.50" at bounding box center [451, 159] width 38 height 21
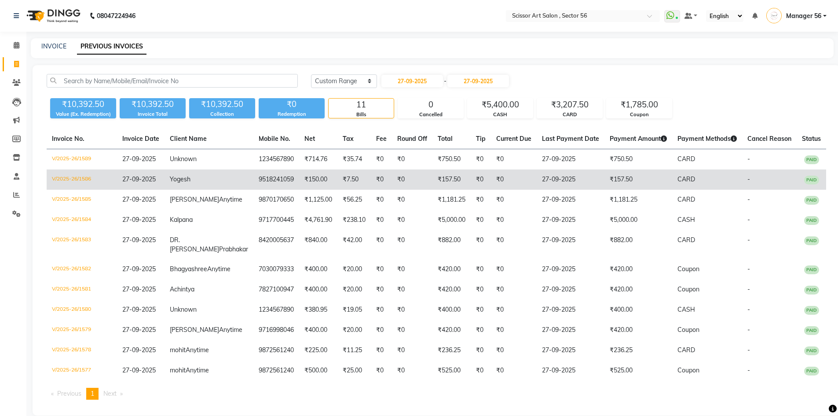
click at [432, 179] on td "₹157.50" at bounding box center [451, 179] width 38 height 20
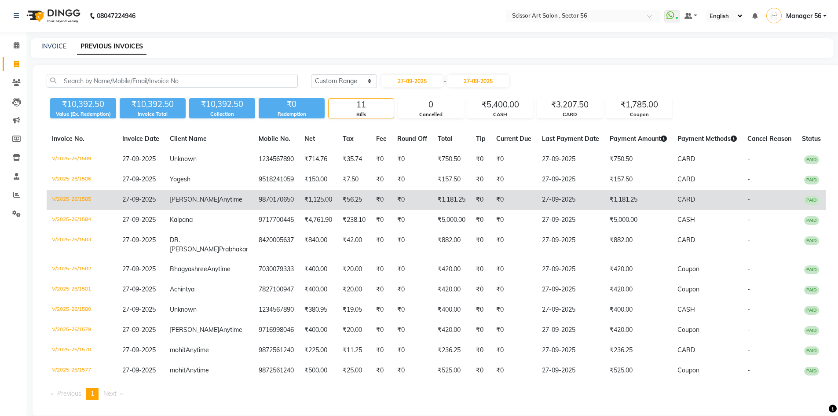
click at [432, 201] on td "₹1,181.25" at bounding box center [451, 200] width 38 height 20
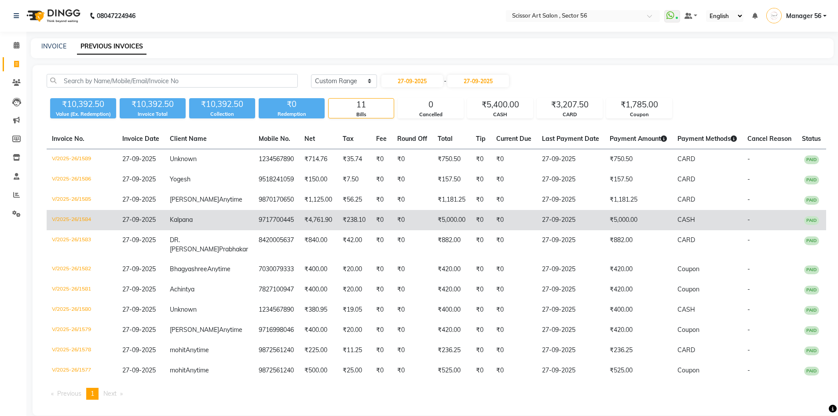
click at [432, 227] on td "₹5,000.00" at bounding box center [451, 220] width 38 height 20
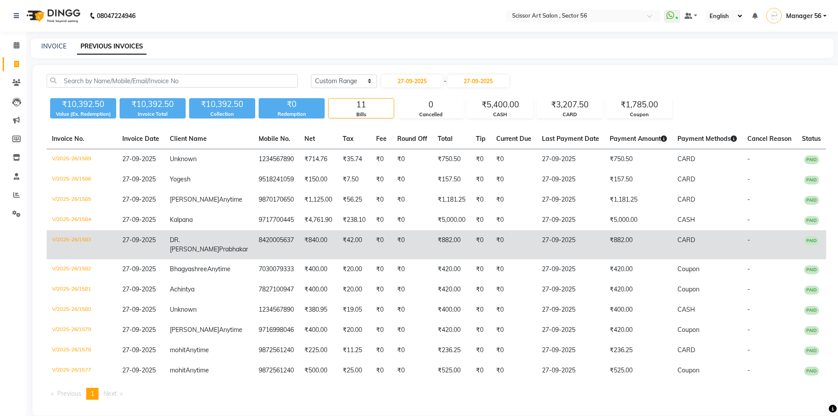
click at [432, 255] on td "₹882.00" at bounding box center [451, 244] width 38 height 29
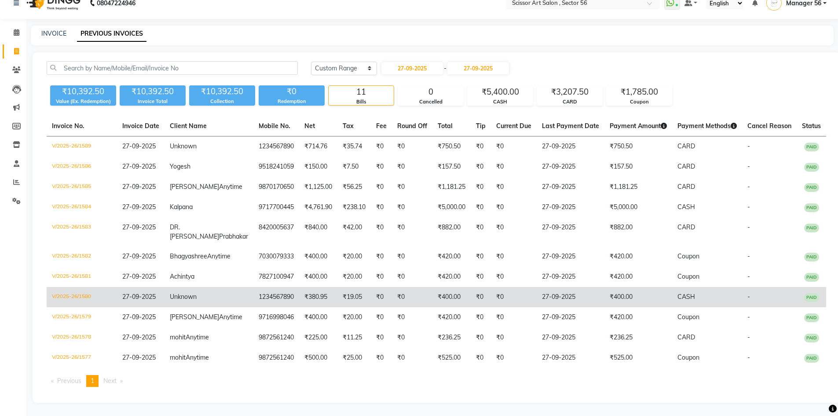
scroll to position [57, 0]
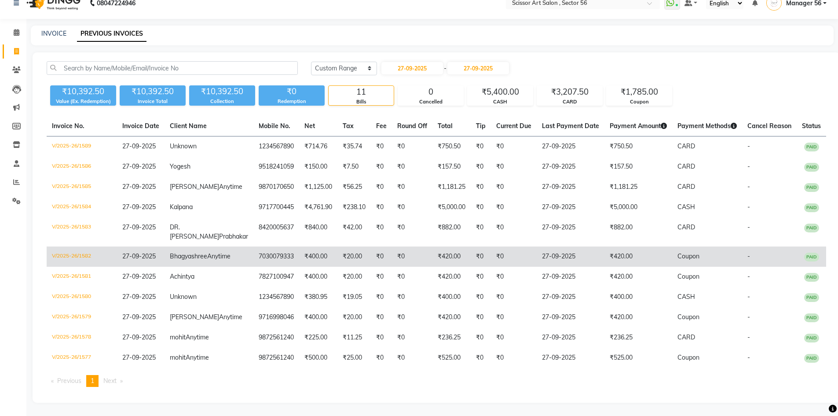
click at [432, 246] on td "₹420.00" at bounding box center [451, 256] width 38 height 20
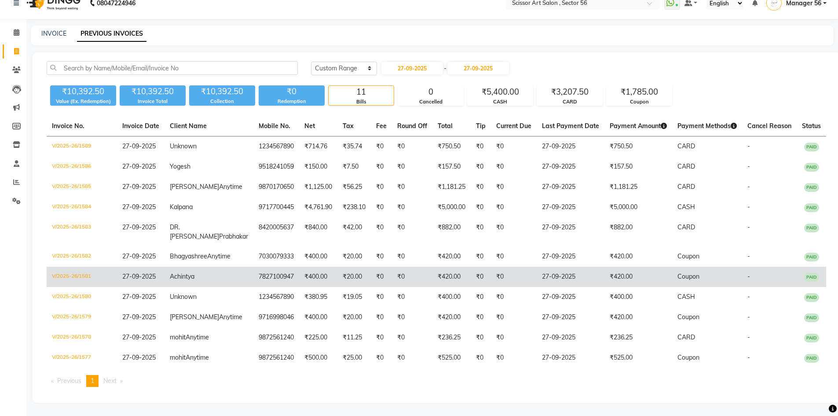
click at [448, 267] on td "₹420.00" at bounding box center [451, 277] width 38 height 20
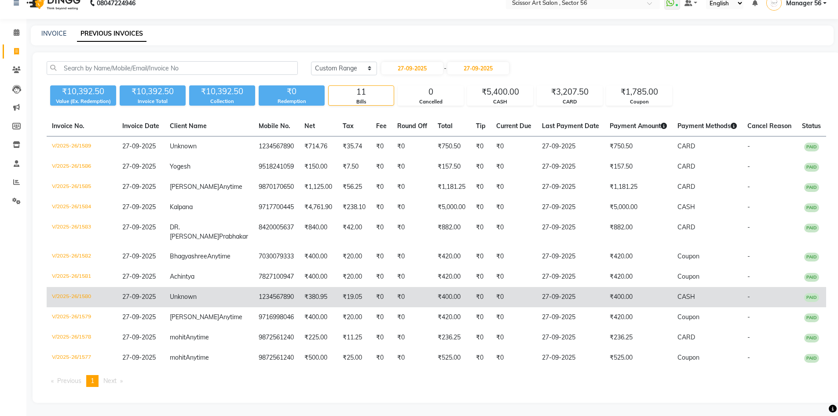
click at [433, 287] on td "₹400.00" at bounding box center [451, 297] width 38 height 20
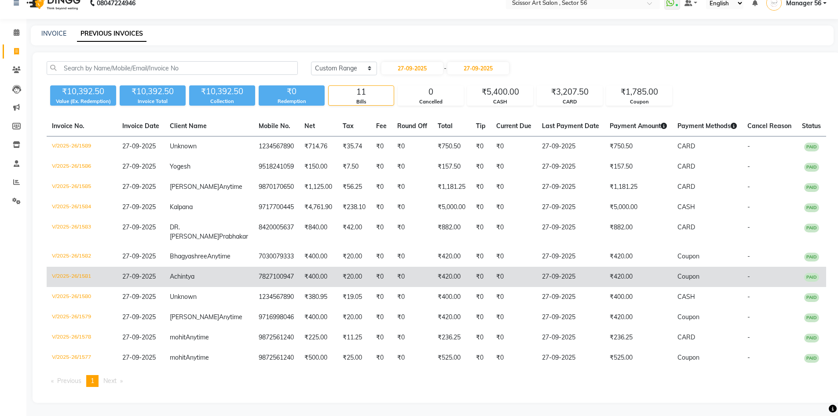
click at [432, 267] on td "₹420.00" at bounding box center [451, 277] width 38 height 20
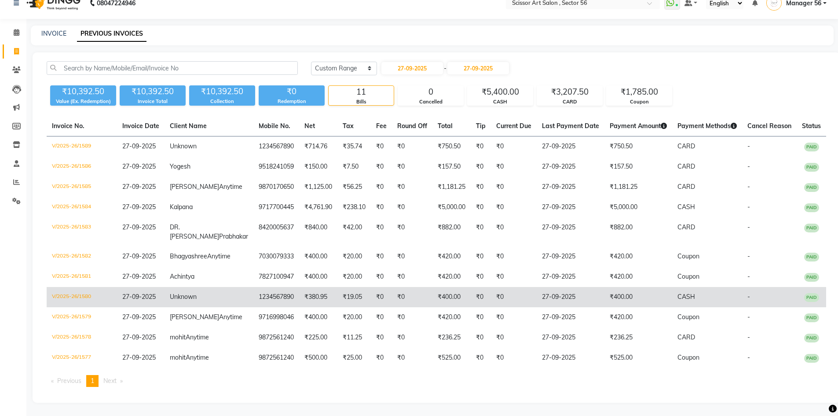
click at [432, 287] on td "₹400.00" at bounding box center [451, 297] width 38 height 20
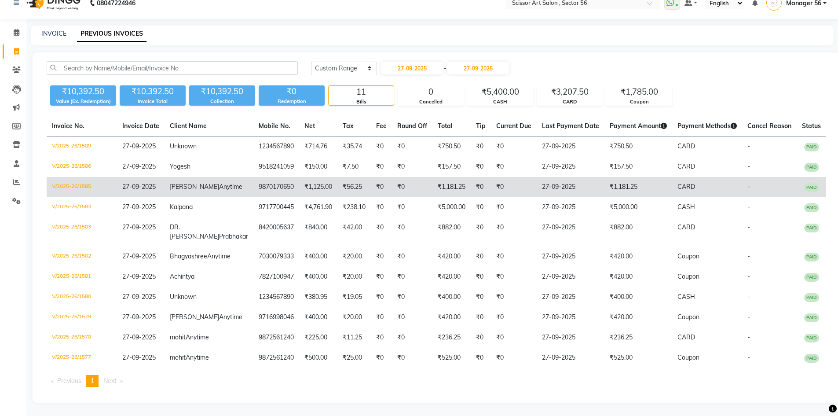
drag, startPoint x: 379, startPoint y: 91, endPoint x: 406, endPoint y: 147, distance: 62.0
click at [404, 141] on div "Today Yesterday Custom Range 27-09-2025 - 27-09-2025 ₹10,392.50 Value (Ex. Rede…" at bounding box center [437, 227] width 808 height 350
click at [624, 177] on td "₹1,181.25" at bounding box center [638, 187] width 68 height 20
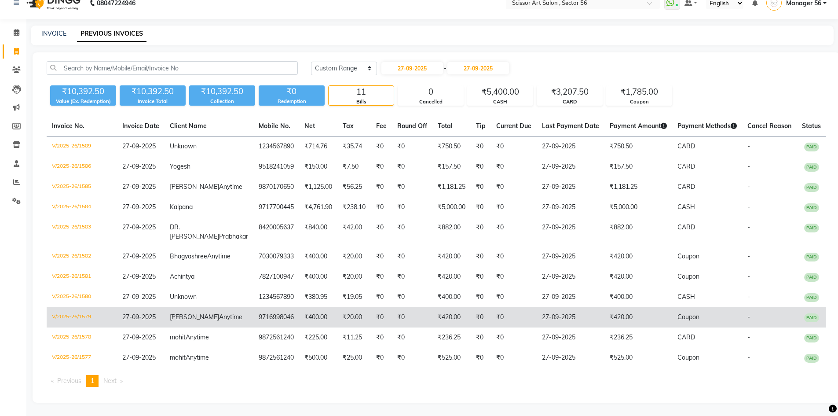
click at [442, 307] on td "₹420.00" at bounding box center [451, 317] width 38 height 20
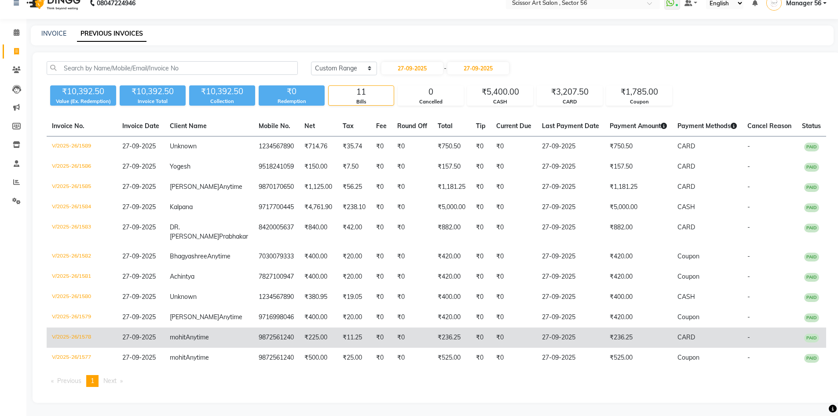
click at [432, 327] on td "₹236.25" at bounding box center [451, 337] width 38 height 20
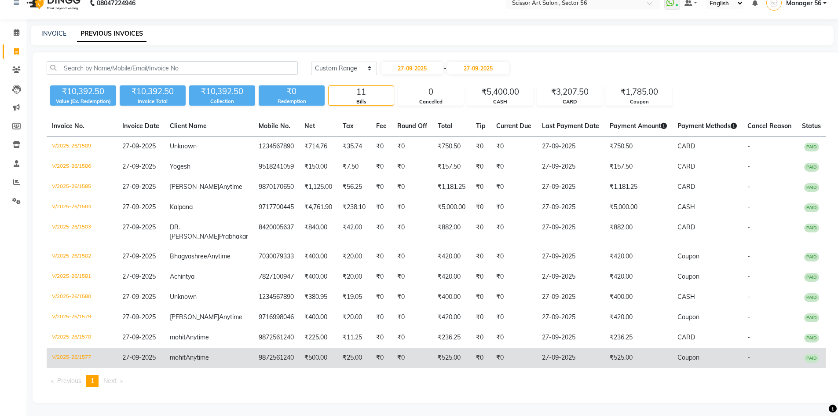
click at [435, 354] on td "₹525.00" at bounding box center [451, 357] width 38 height 20
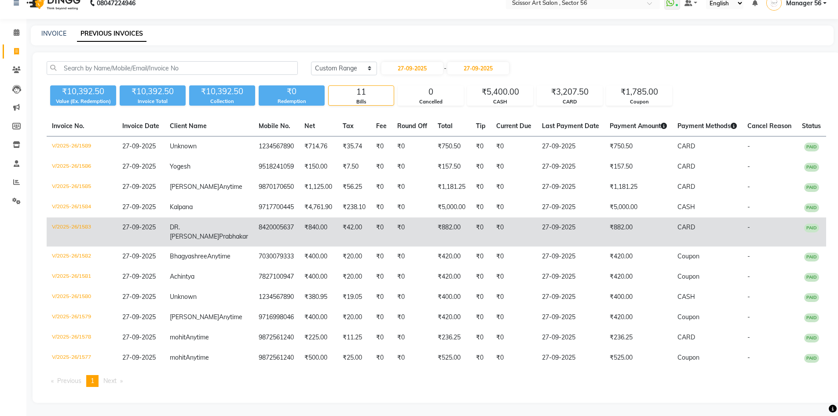
scroll to position [0, 0]
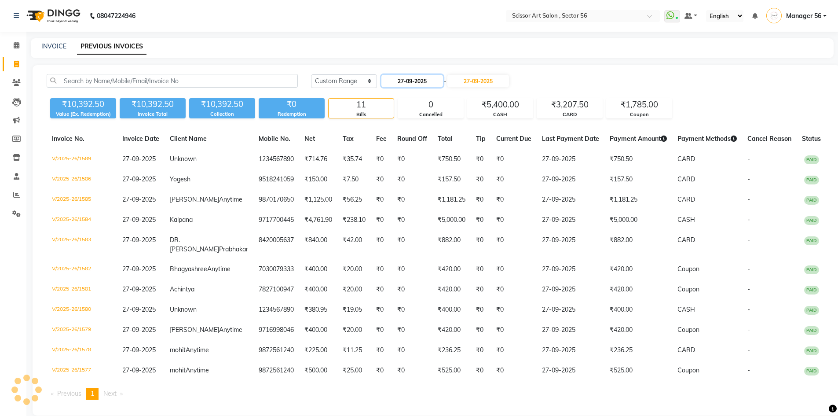
click at [403, 80] on input "27-09-2025" at bounding box center [412, 81] width 62 height 12
select select "9"
select select "2025"
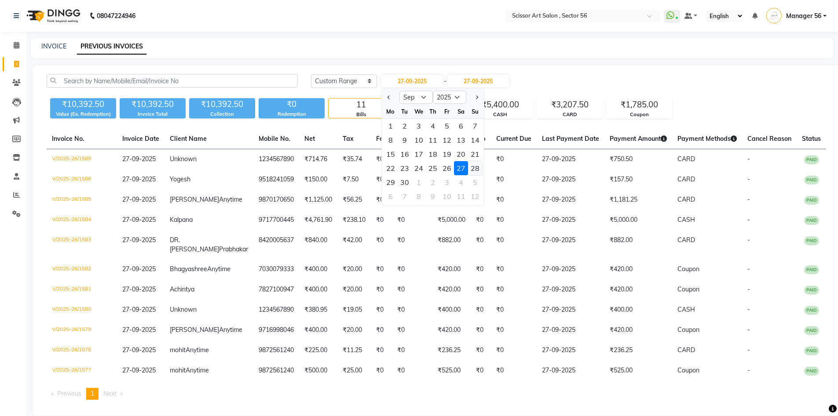
click at [474, 170] on div "28" at bounding box center [475, 168] width 14 height 14
type input "28-09-2025"
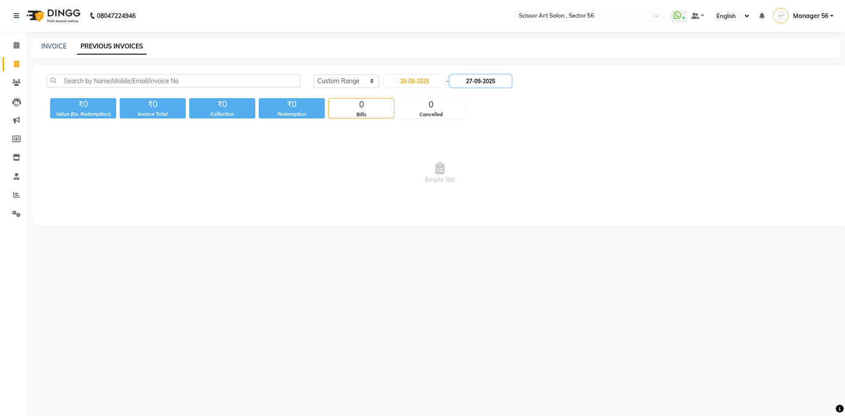
click at [475, 81] on input "27-09-2025" at bounding box center [481, 81] width 62 height 12
click at [552, 169] on div "28" at bounding box center [549, 168] width 14 height 14
type input "28-09-2025"
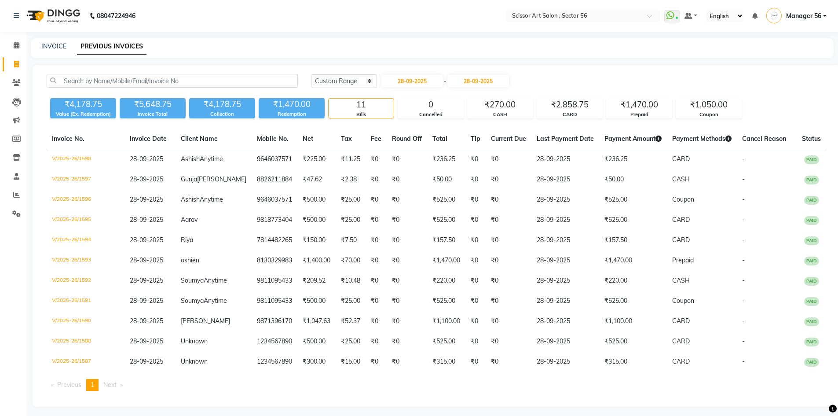
click at [629, 83] on div "Today Yesterday Custom Range 28-09-2025 - 28-09-2025" at bounding box center [568, 81] width 515 height 14
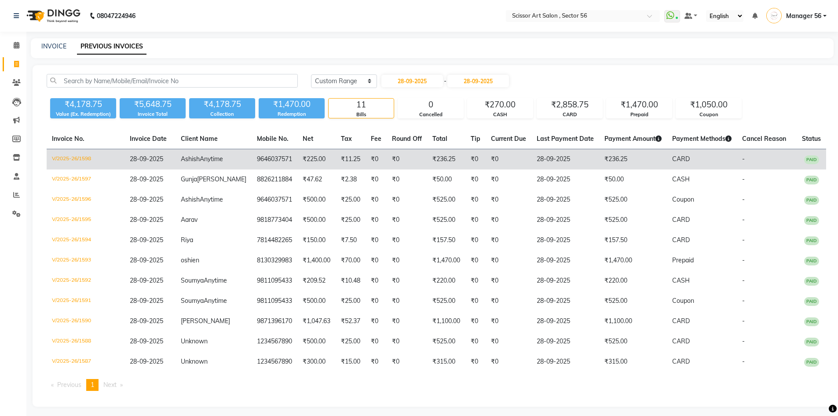
click at [427, 161] on td "₹236.25" at bounding box center [446, 159] width 38 height 21
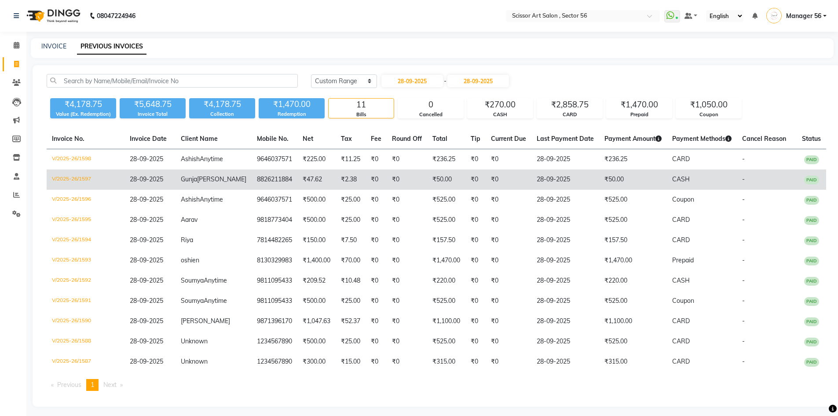
click at [429, 190] on td "₹50.00" at bounding box center [446, 179] width 38 height 20
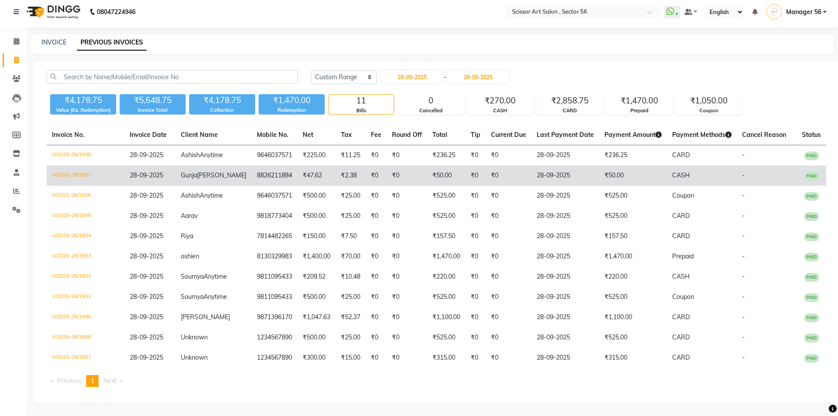
scroll to position [48, 0]
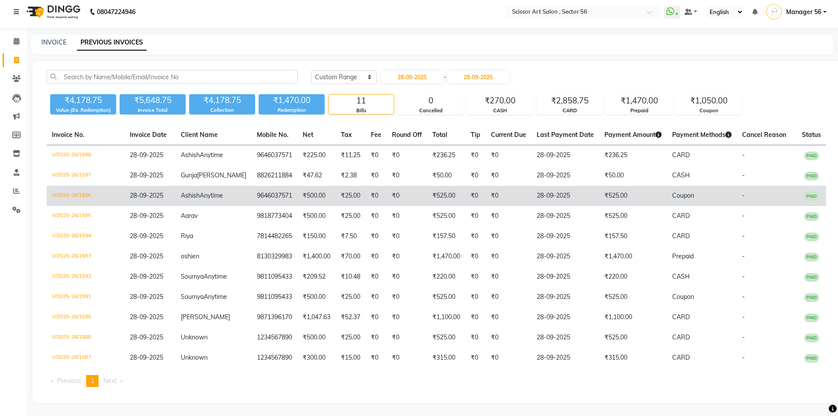
click at [437, 186] on td "₹525.00" at bounding box center [446, 196] width 38 height 20
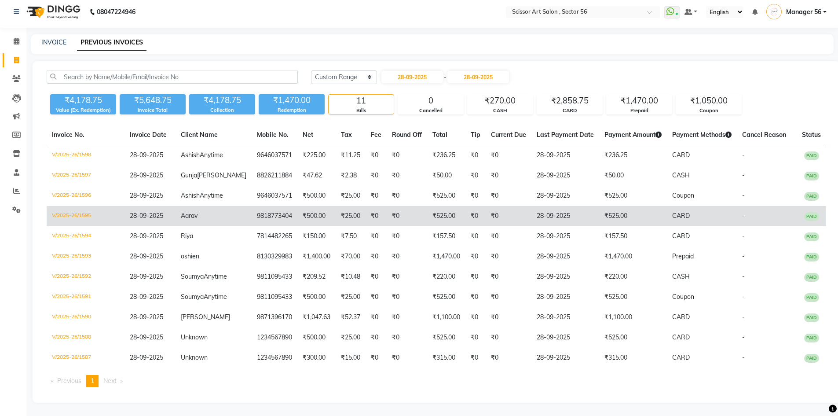
click at [429, 206] on td "₹525.00" at bounding box center [446, 216] width 38 height 20
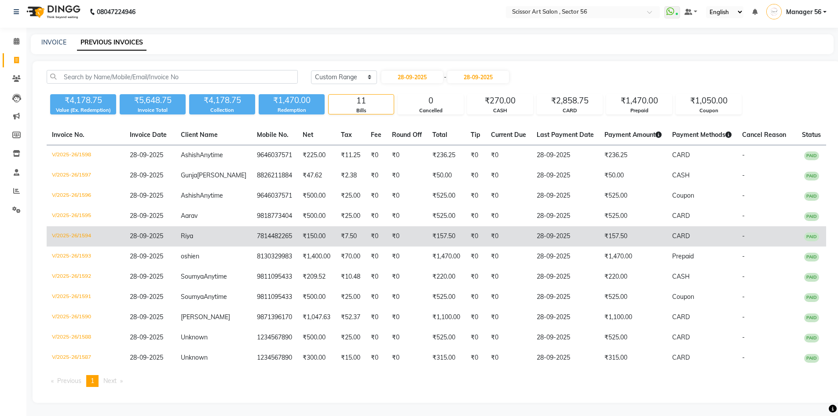
click at [428, 226] on td "₹157.50" at bounding box center [446, 236] width 38 height 20
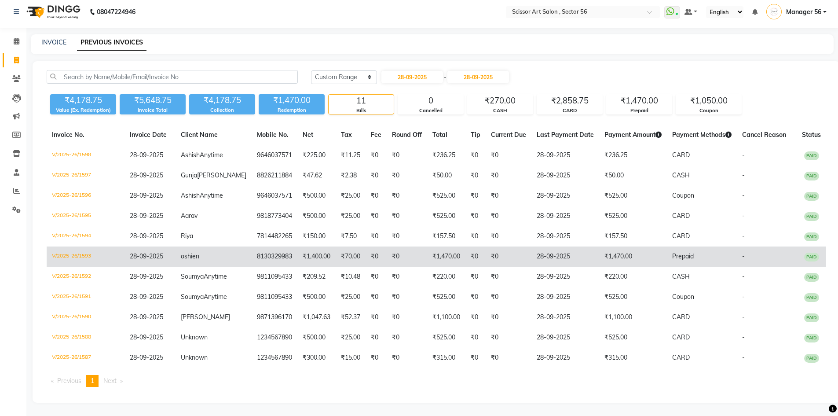
click at [427, 246] on td "₹1,470.00" at bounding box center [446, 256] width 38 height 20
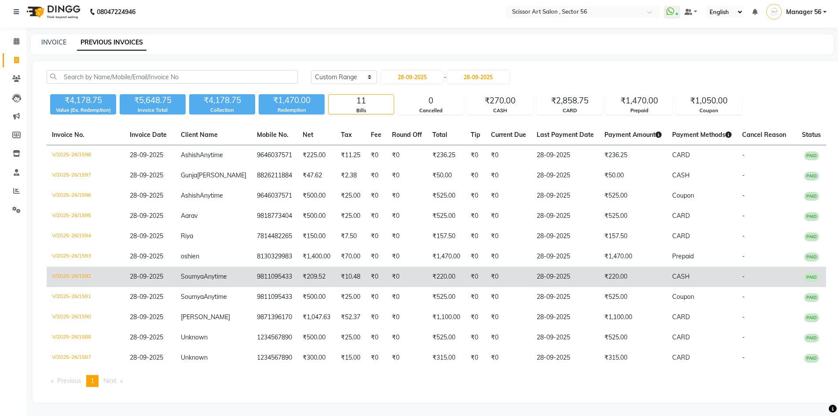
click at [427, 267] on td "₹220.00" at bounding box center [446, 277] width 38 height 20
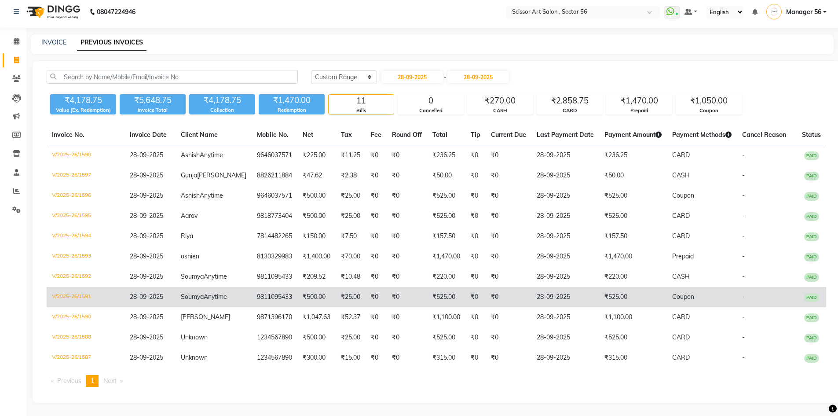
click at [428, 287] on td "₹525.00" at bounding box center [446, 297] width 38 height 20
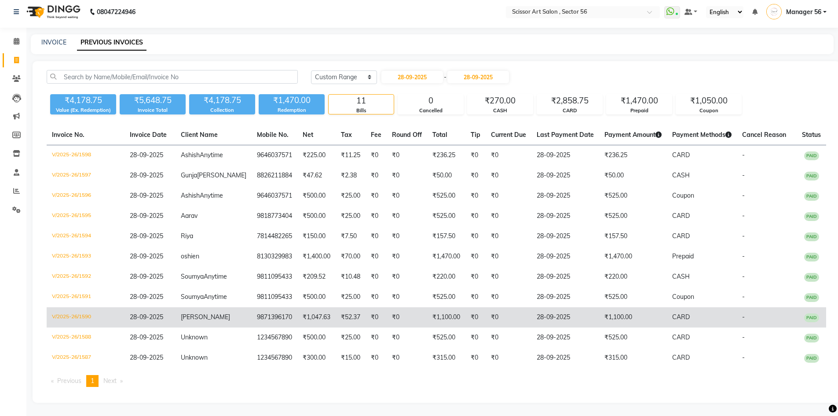
click at [427, 323] on td "₹1,100.00" at bounding box center [446, 317] width 38 height 20
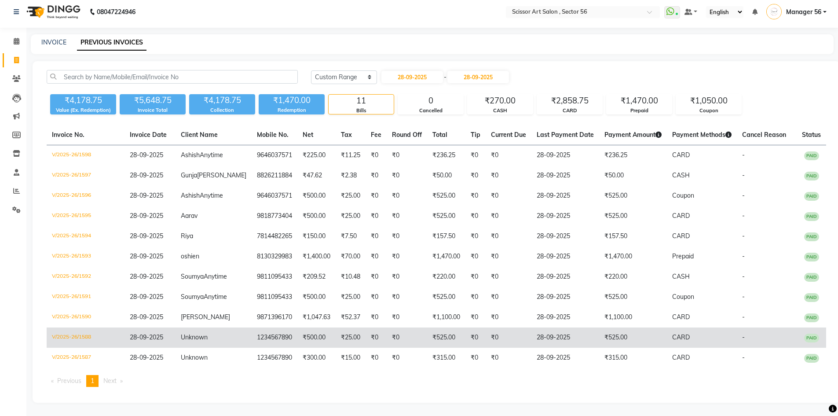
click at [435, 339] on td "₹525.00" at bounding box center [446, 337] width 38 height 20
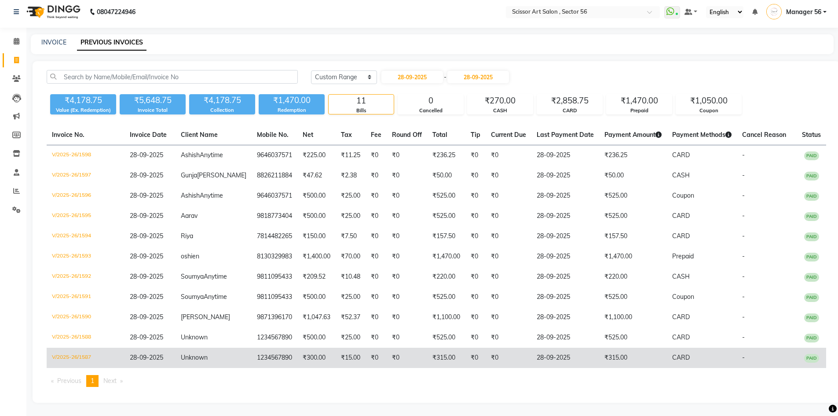
click at [431, 351] on td "₹315.00" at bounding box center [446, 357] width 38 height 20
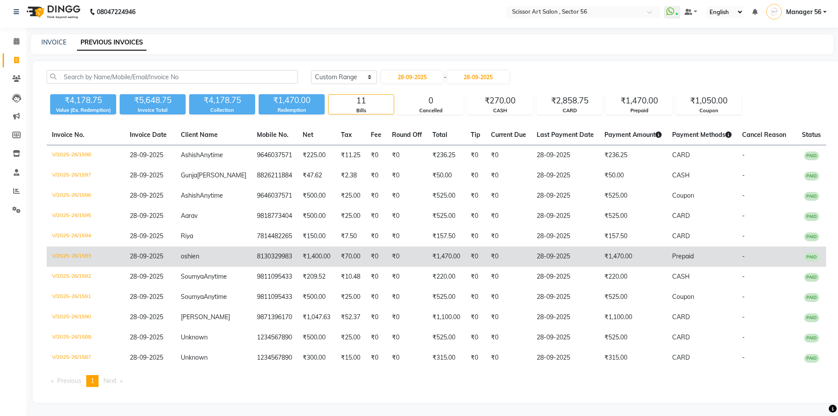
click at [427, 246] on td "₹1,470.00" at bounding box center [446, 256] width 38 height 20
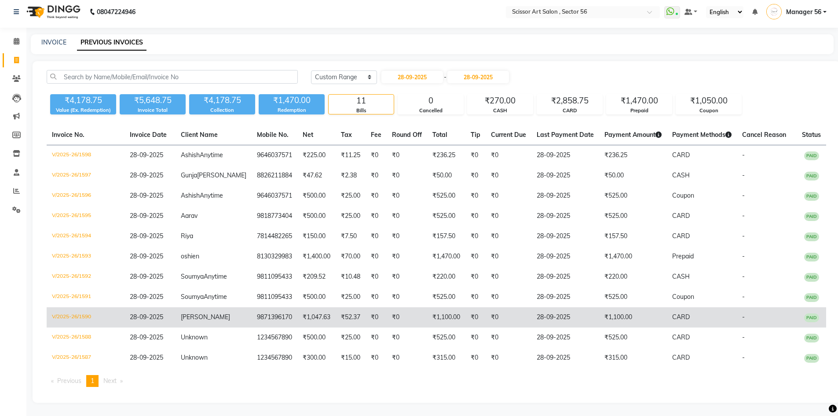
click at [432, 315] on td "₹1,100.00" at bounding box center [446, 317] width 38 height 20
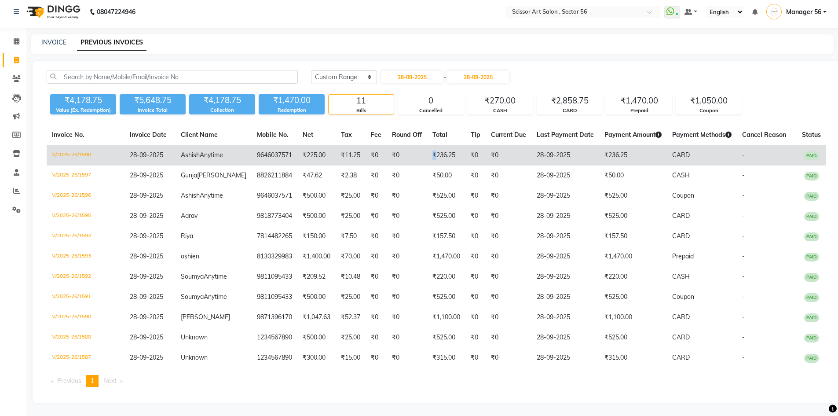
click at [427, 145] on td "₹236.25" at bounding box center [446, 155] width 38 height 21
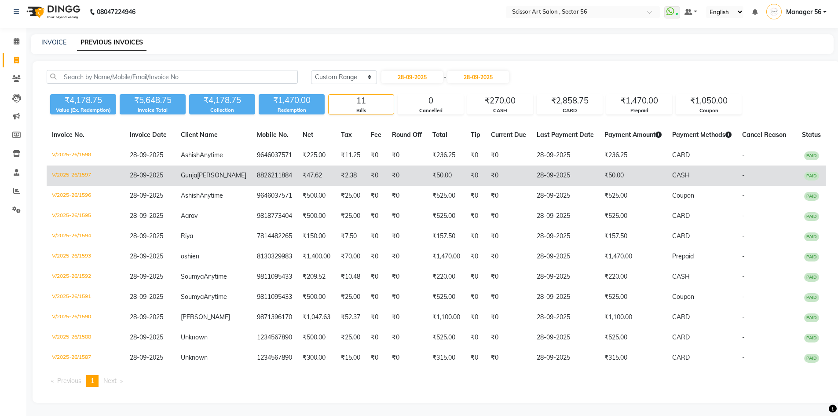
click at [432, 165] on td "₹50.00" at bounding box center [446, 175] width 38 height 20
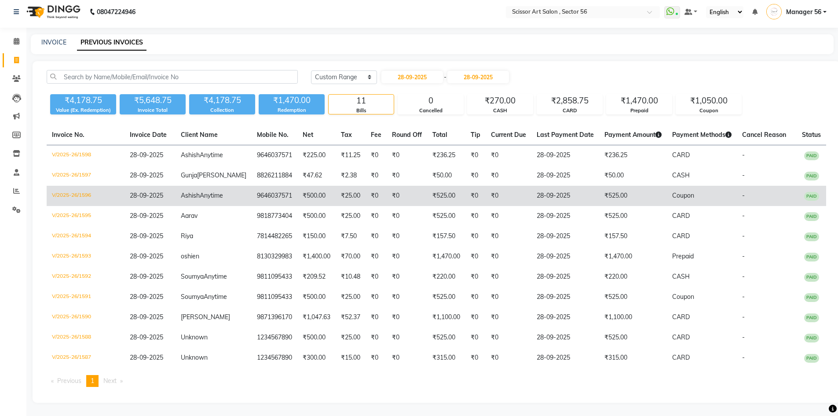
click at [438, 186] on td "₹525.00" at bounding box center [446, 196] width 38 height 20
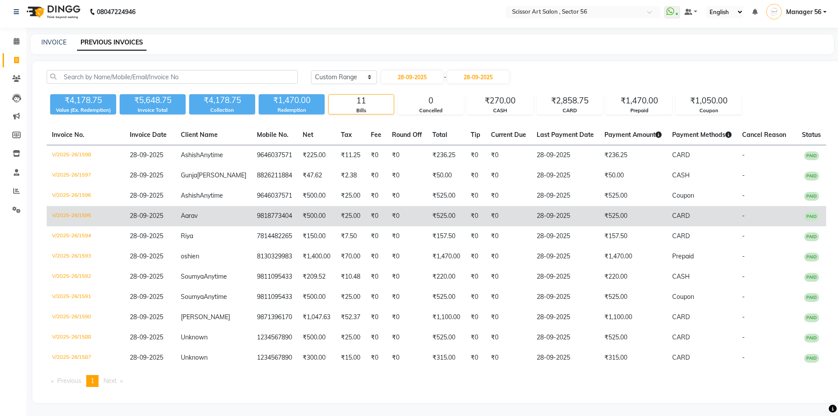
click at [439, 206] on td "₹525.00" at bounding box center [446, 216] width 38 height 20
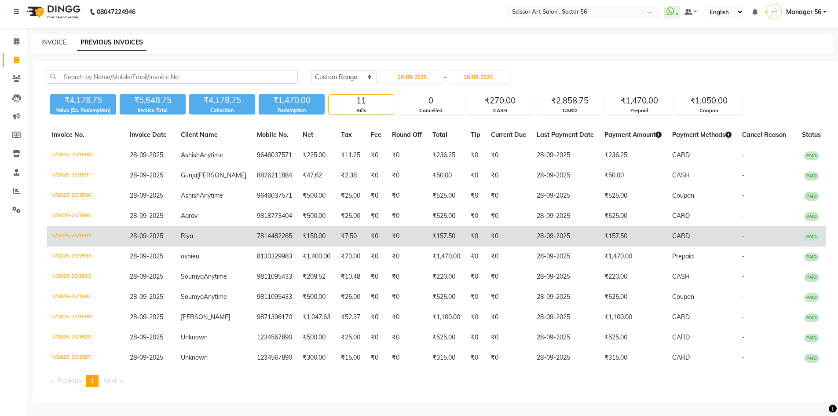
click at [427, 226] on td "₹157.50" at bounding box center [446, 236] width 38 height 20
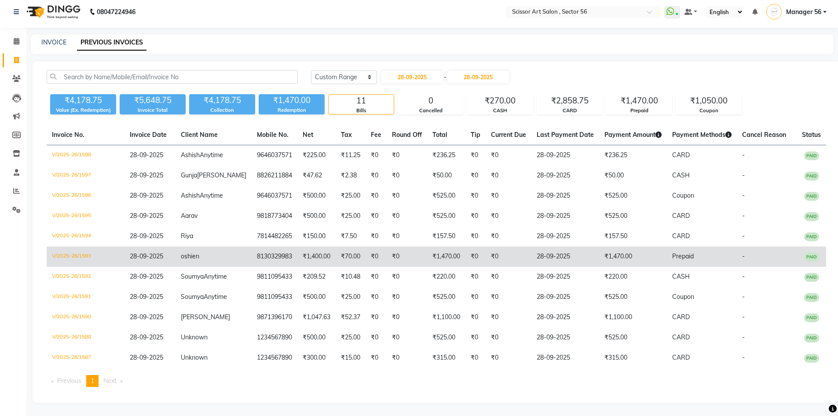
click at [427, 246] on td "₹1,470.00" at bounding box center [446, 256] width 38 height 20
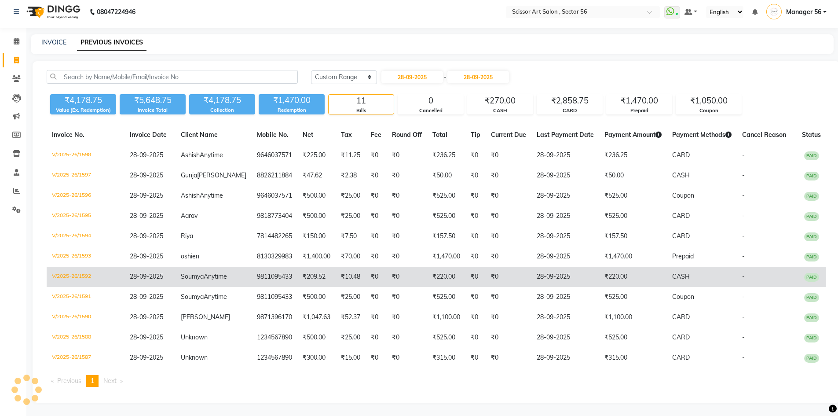
click at [431, 267] on td "₹220.00" at bounding box center [446, 277] width 38 height 20
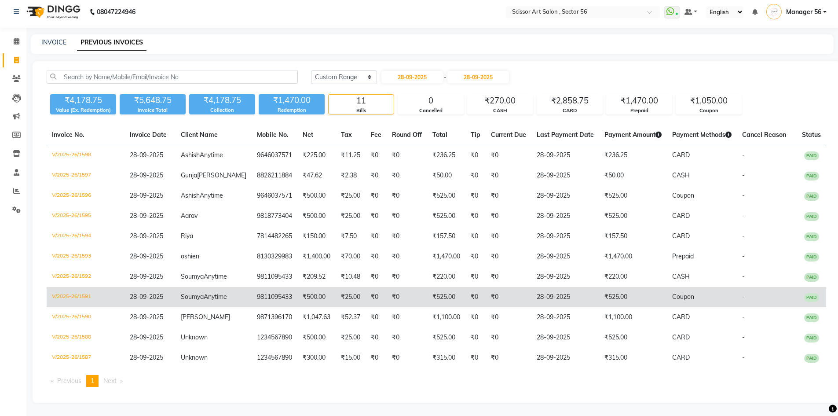
click at [427, 287] on td "₹525.00" at bounding box center [446, 297] width 38 height 20
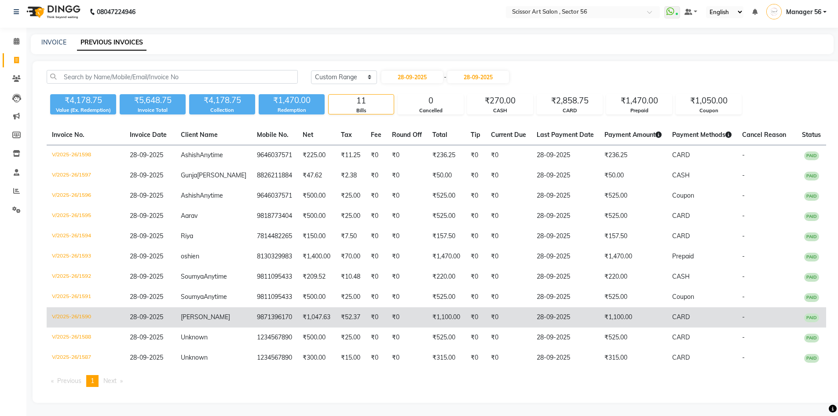
click at [447, 323] on td "₹1,100.00" at bounding box center [446, 317] width 38 height 20
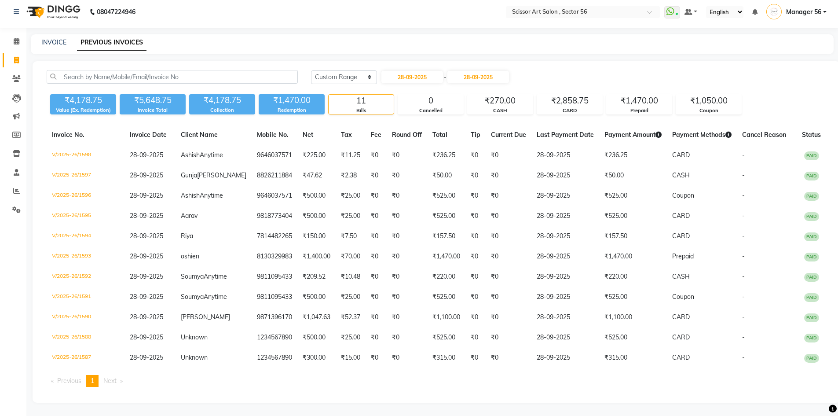
click at [111, 383] on span "Next page" at bounding box center [109, 381] width 13 height 8
click at [112, 383] on span "Next page" at bounding box center [109, 381] width 13 height 8
click at [112, 382] on span "Next page" at bounding box center [109, 381] width 13 height 8
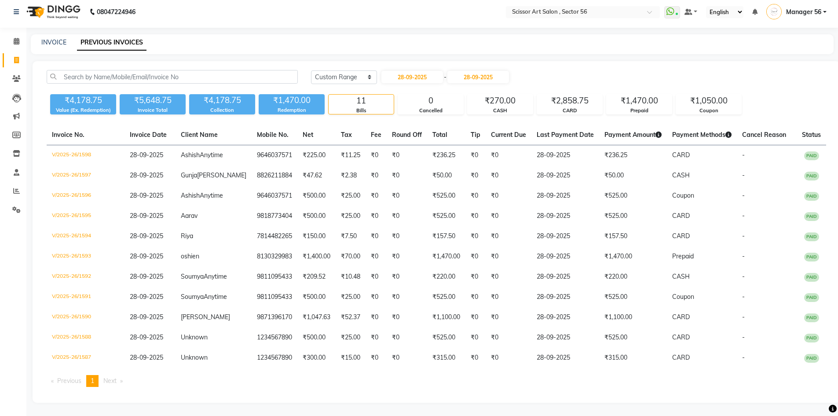
click at [112, 382] on span "Next page" at bounding box center [109, 381] width 13 height 8
click at [399, 71] on input "28-09-2025" at bounding box center [412, 77] width 62 height 12
select select "9"
select select "2025"
click at [393, 171] on div "29" at bounding box center [391, 178] width 14 height 14
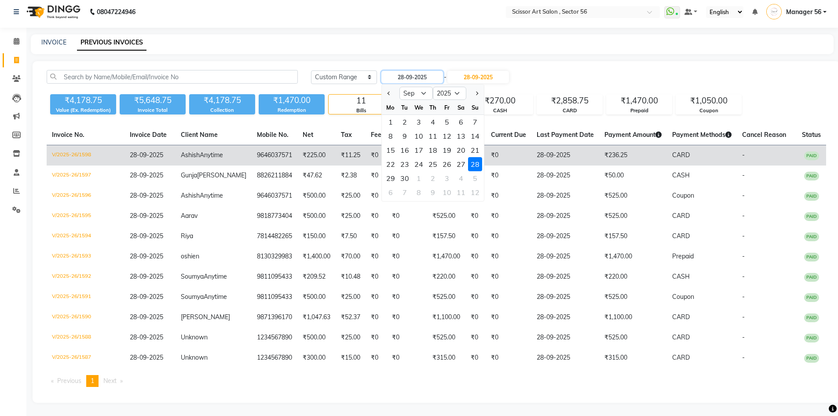
type input "29-09-2025"
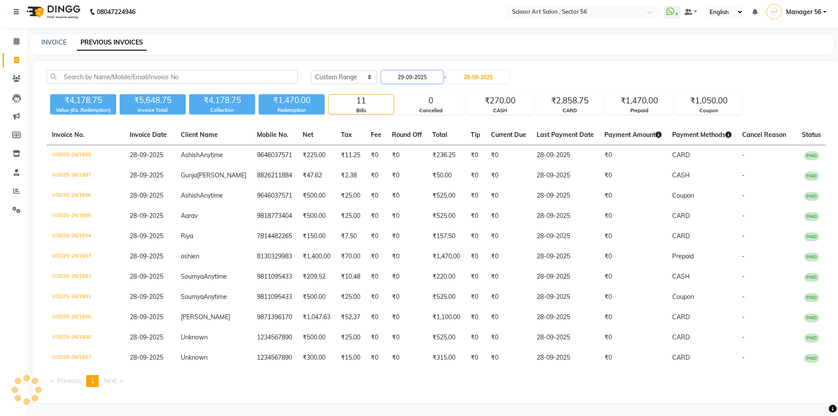
scroll to position [0, 0]
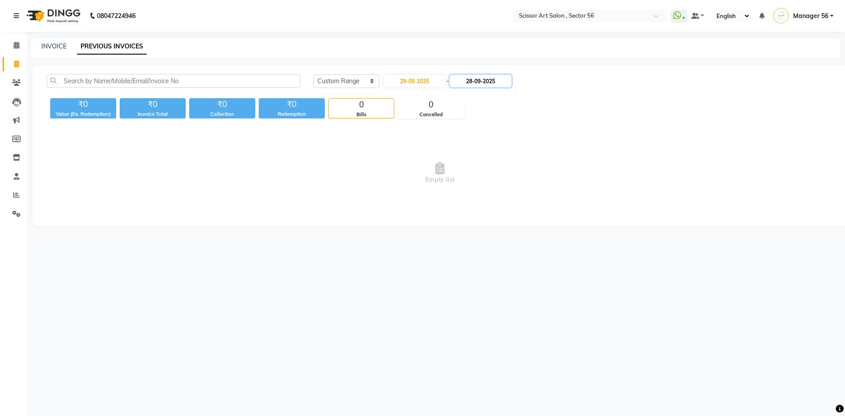
click at [476, 82] on input "28-09-2025" at bounding box center [481, 81] width 62 height 12
click at [465, 182] on div "29" at bounding box center [464, 182] width 14 height 14
type input "29-09-2025"
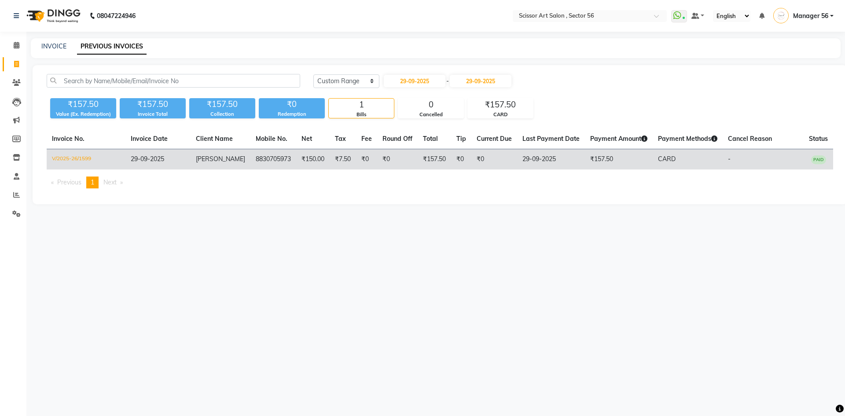
click at [406, 159] on td "₹0" at bounding box center [397, 159] width 40 height 21
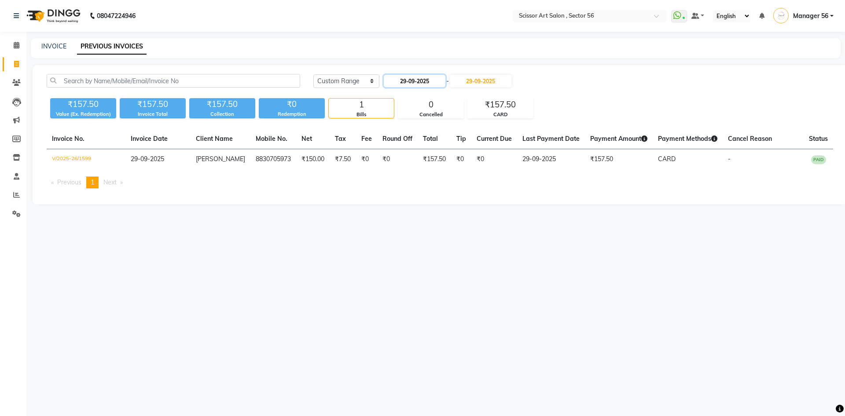
click at [406, 84] on input "29-09-2025" at bounding box center [415, 81] width 62 height 12
select select "9"
select select "2025"
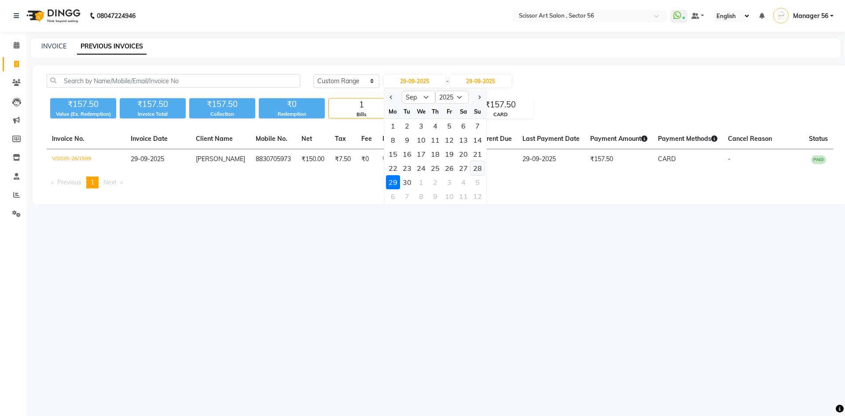
click at [475, 168] on div "28" at bounding box center [477, 168] width 14 height 14
type input "28-09-2025"
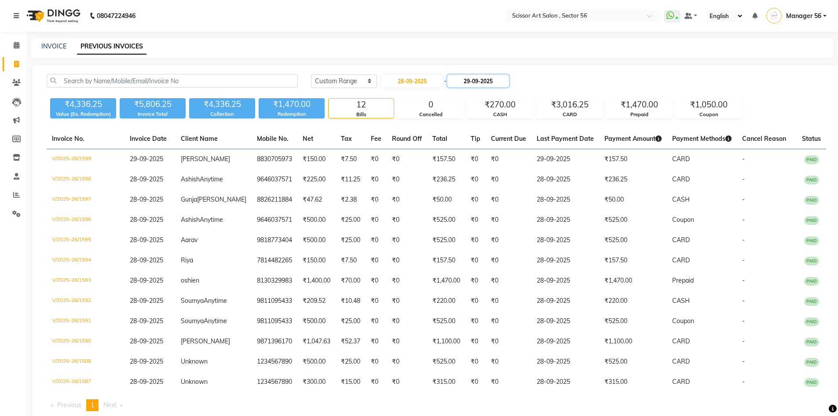
click at [475, 84] on input "29-09-2025" at bounding box center [478, 81] width 62 height 12
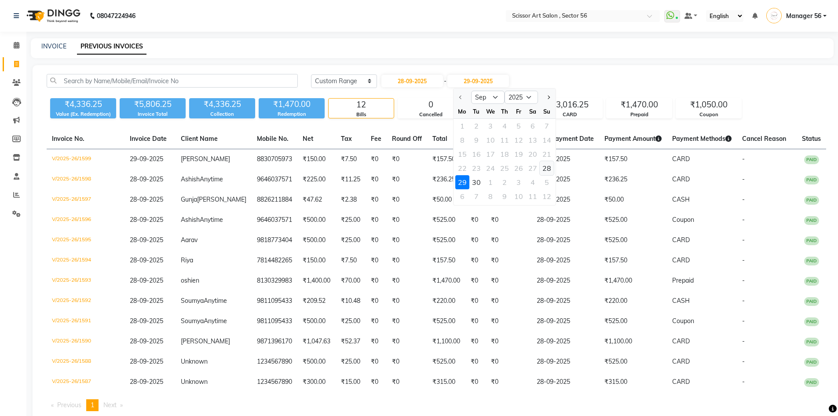
click at [546, 169] on div "28" at bounding box center [547, 168] width 14 height 14
type input "28-09-2025"
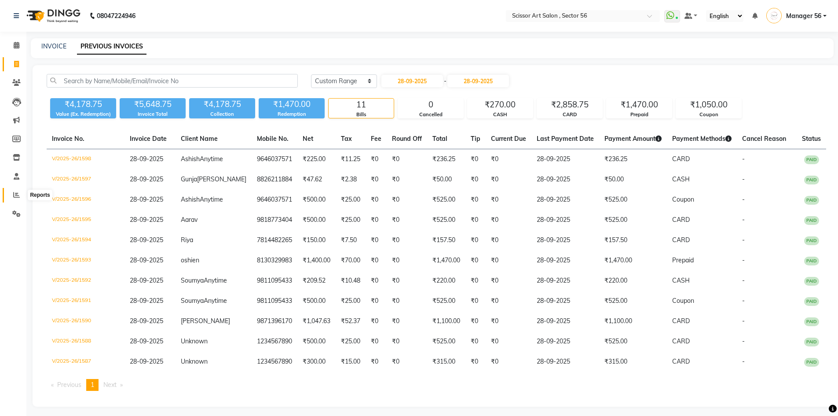
click at [13, 194] on icon at bounding box center [16, 194] width 7 height 7
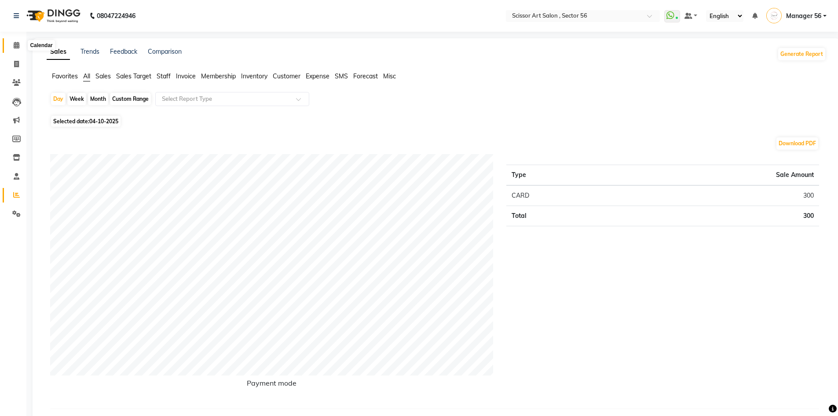
click at [11, 44] on span at bounding box center [16, 45] width 15 height 10
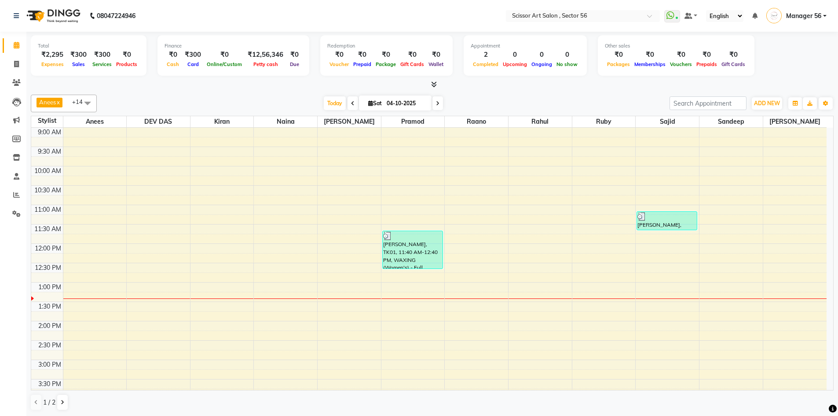
click at [363, 103] on span "Sat 04-10-2025" at bounding box center [395, 102] width 73 height 15
click at [347, 105] on span at bounding box center [352, 103] width 11 height 14
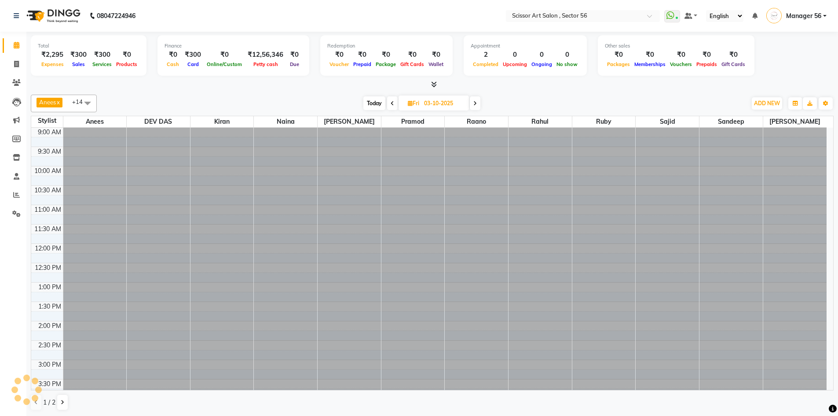
scroll to position [155, 0]
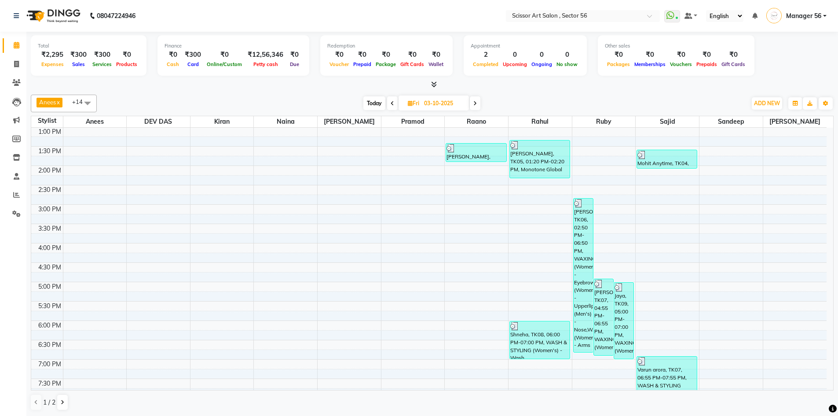
click at [391, 103] on icon at bounding box center [393, 103] width 4 height 5
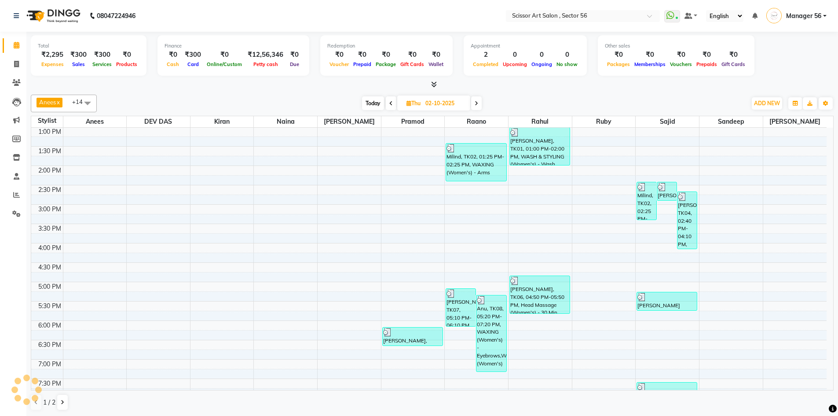
click at [391, 103] on icon at bounding box center [391, 103] width 4 height 5
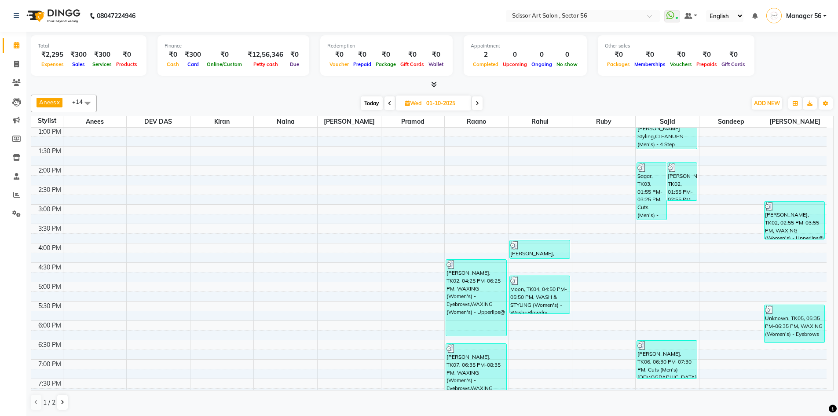
click at [391, 103] on icon at bounding box center [390, 103] width 4 height 5
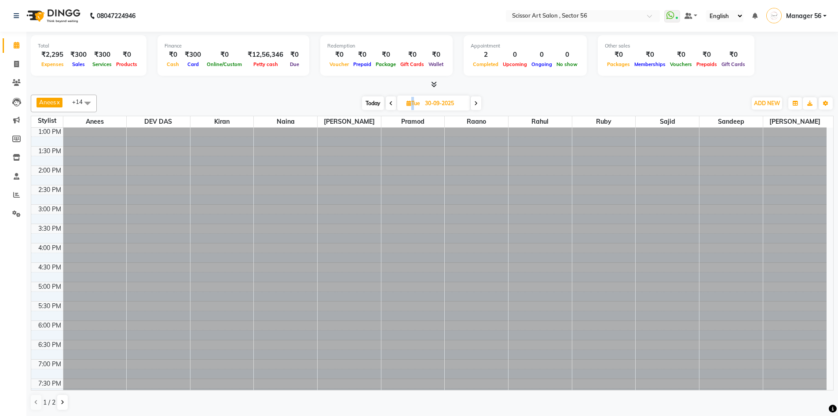
click at [391, 103] on icon at bounding box center [391, 103] width 4 height 5
click at [391, 103] on icon at bounding box center [390, 103] width 4 height 5
type input "28-09-2025"
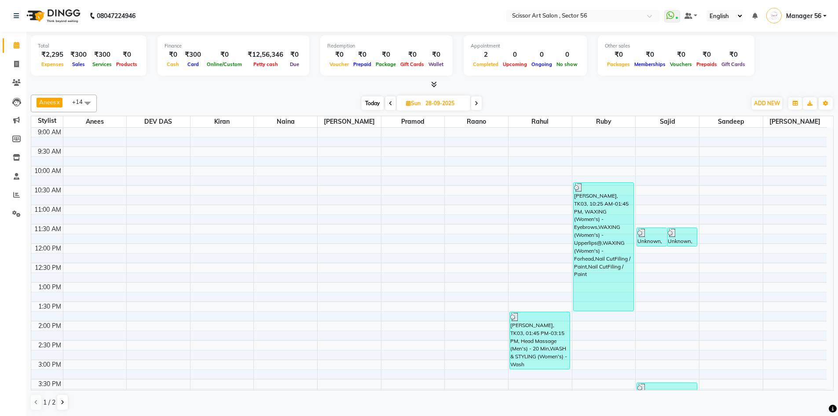
click at [90, 102] on span at bounding box center [88, 103] width 18 height 17
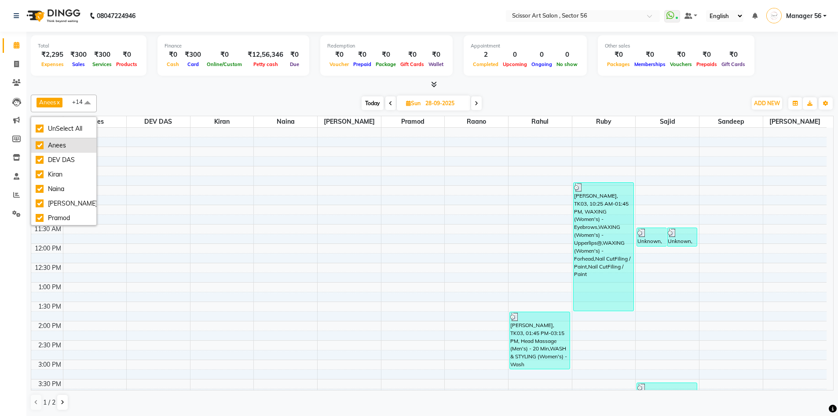
click at [51, 141] on div "Anees" at bounding box center [64, 145] width 56 height 9
checkbox input "false"
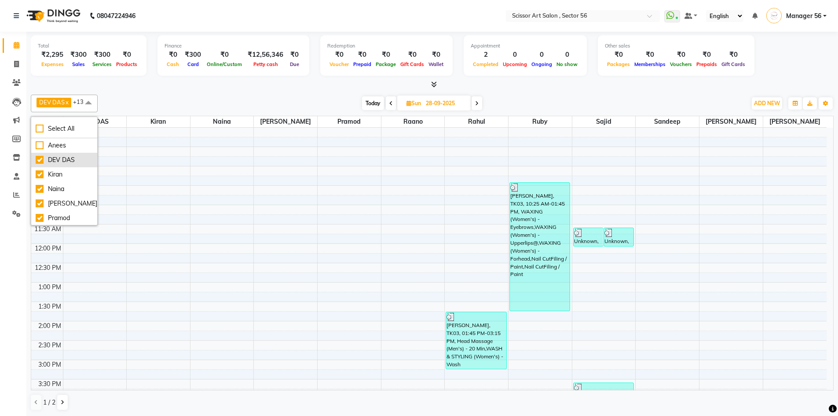
click at [56, 159] on div "DEV DAS" at bounding box center [64, 159] width 57 height 9
checkbox input "false"
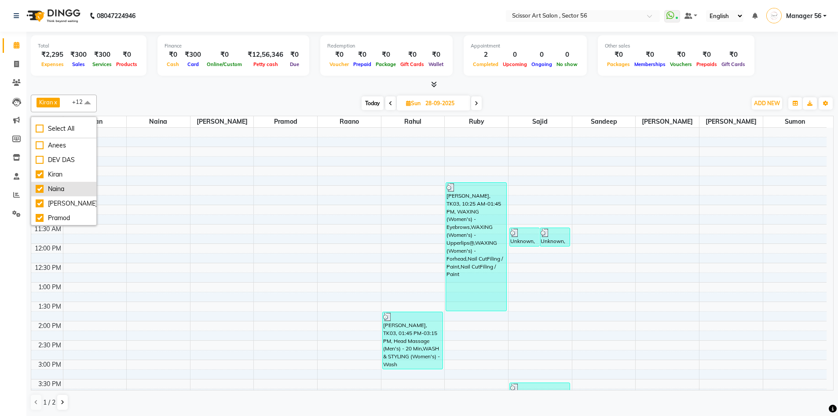
click at [68, 185] on div "Naina" at bounding box center [64, 188] width 56 height 9
checkbox input "false"
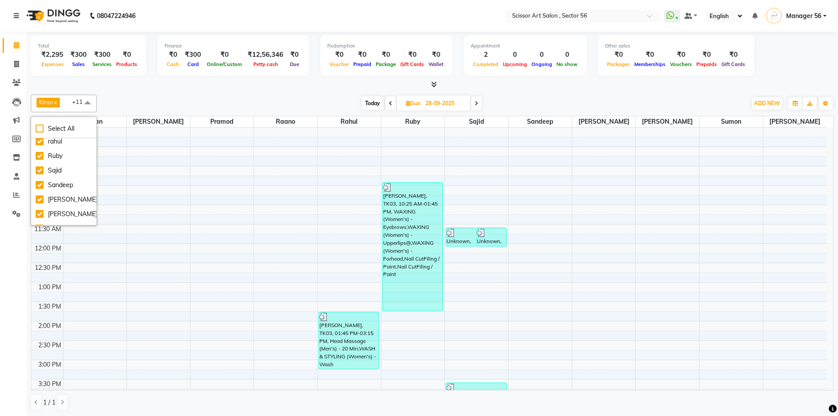
scroll to position [108, 0]
click at [61, 197] on div "Shivali" at bounding box center [64, 196] width 56 height 9
checkbox input "false"
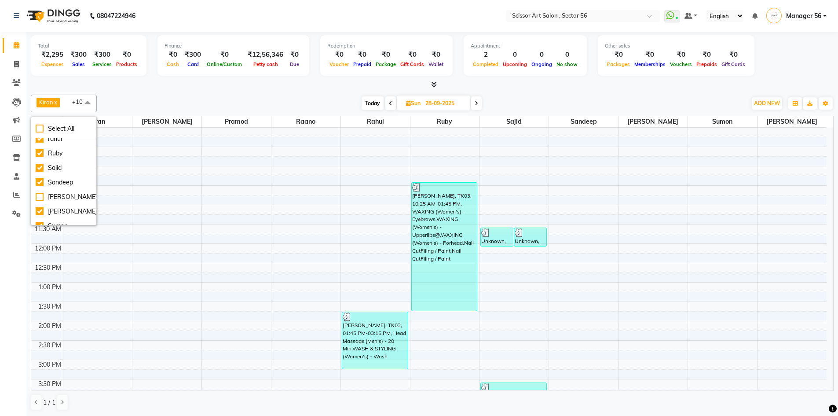
scroll to position [131, 0]
click at [61, 197] on li "Sumon" at bounding box center [63, 203] width 65 height 15
checkbox input "false"
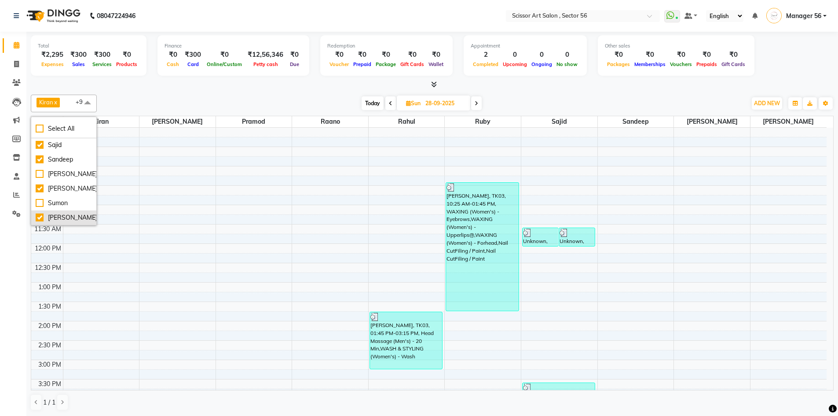
click at [65, 219] on div "VASID ALI" at bounding box center [64, 217] width 56 height 9
checkbox input "false"
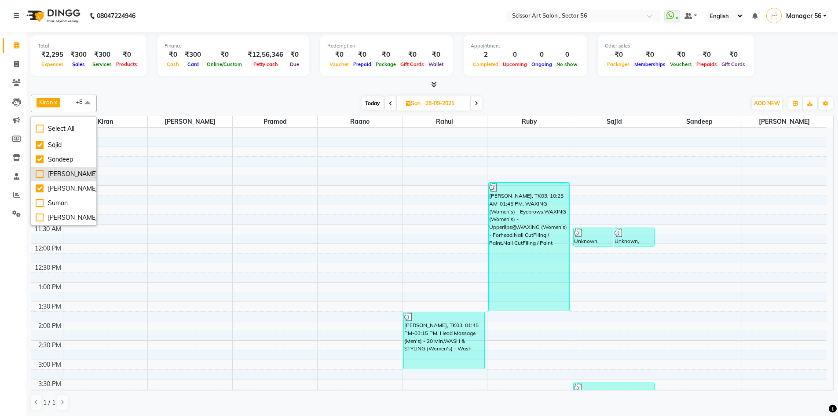
click at [56, 173] on div "Shivali" at bounding box center [64, 173] width 56 height 9
checkbox input "true"
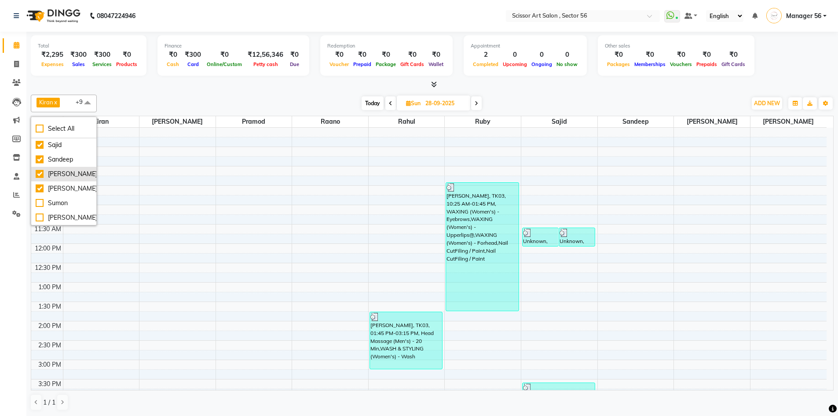
scroll to position [0, 0]
click at [143, 91] on div "Kiran x Navin x Pramod x Raano x rahul x Ruby x Sajid x Sandeep x Sudeep x Shiv…" at bounding box center [432, 252] width 803 height 323
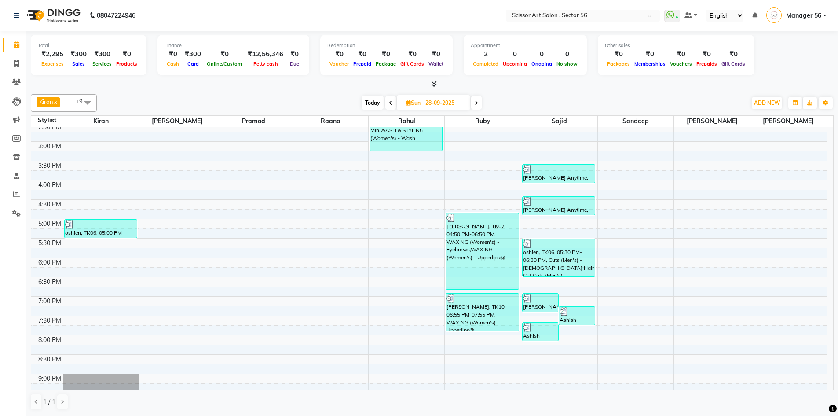
scroll to position [241, 0]
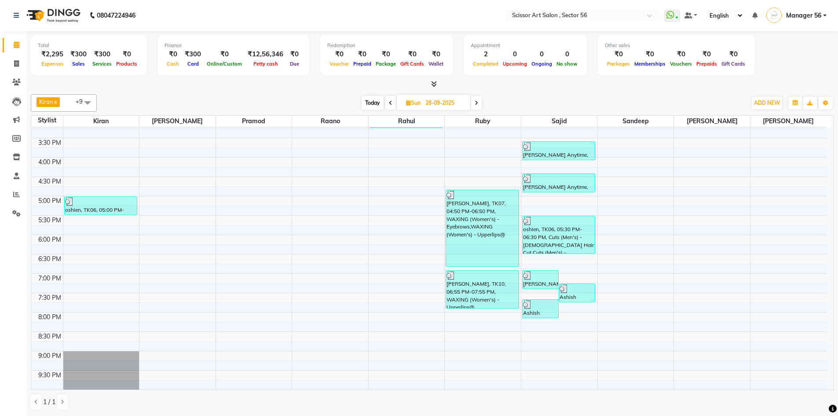
click at [107, 362] on div at bounding box center [101, 370] width 76 height 38
click at [107, 360] on div at bounding box center [101, 370] width 76 height 38
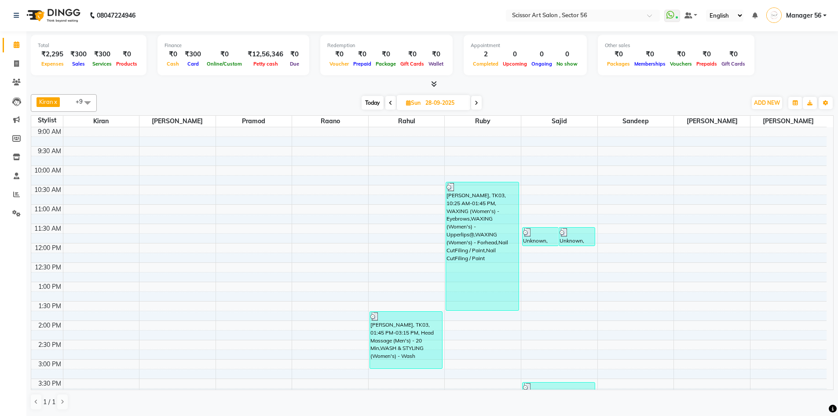
scroll to position [0, 0]
click at [536, 238] on div "Unknown, TK01, 11:35 AM-12:05 PM, Cuts (Men's) - Kids Haircut" at bounding box center [541, 237] width 36 height 18
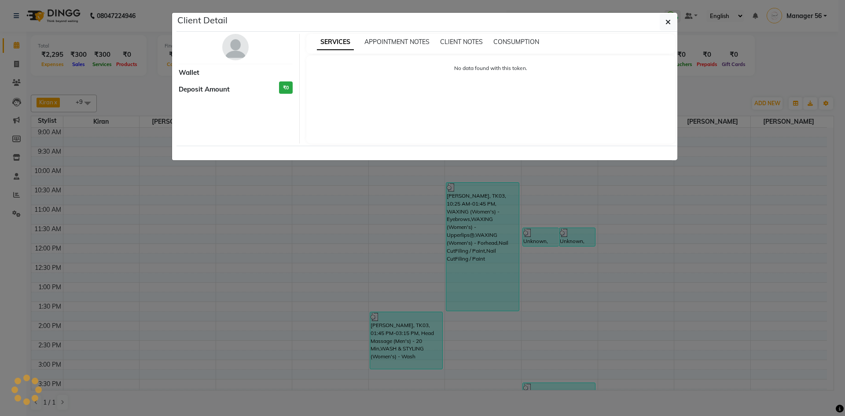
select select "3"
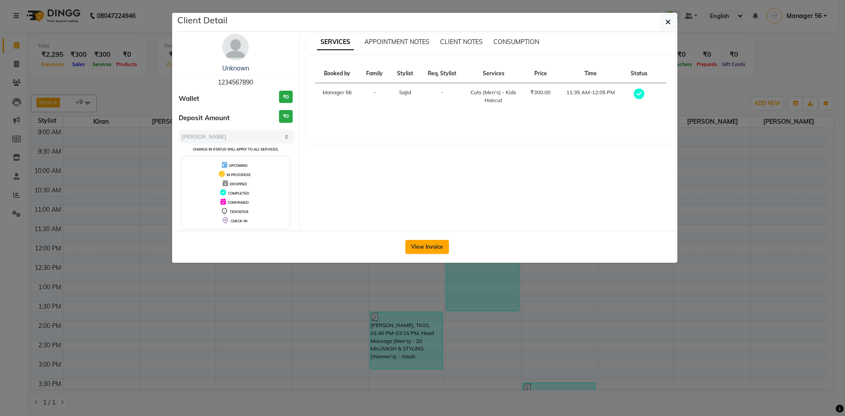
click at [434, 242] on button "View Invoice" at bounding box center [427, 247] width 44 height 14
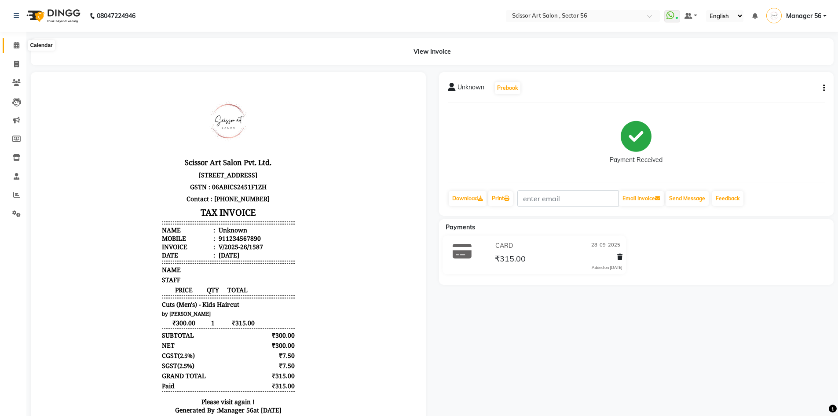
click at [14, 45] on icon at bounding box center [17, 45] width 6 height 7
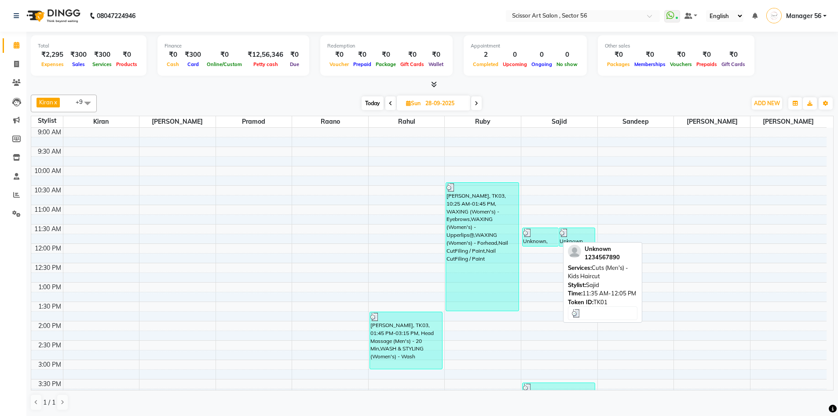
click at [541, 243] on div "Unknown, TK01, 11:35 AM-12:05 PM, Cuts (Men's) - Kids Haircut" at bounding box center [541, 237] width 36 height 18
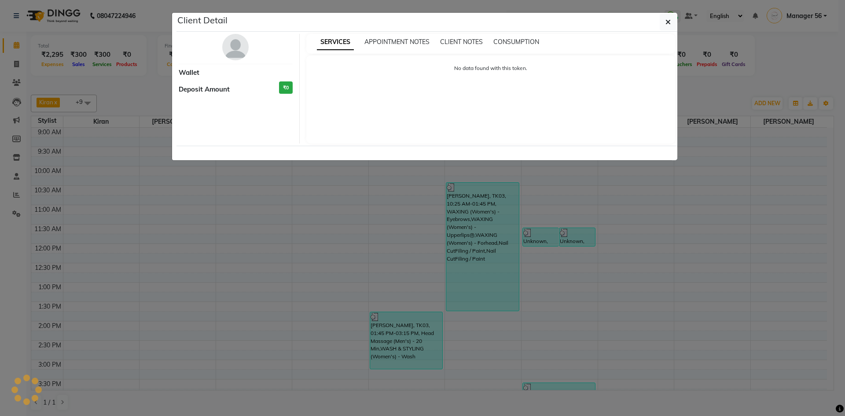
select select "3"
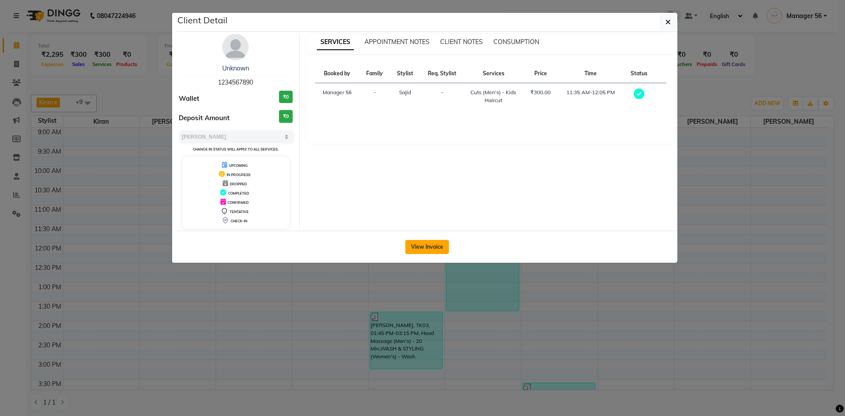
click at [437, 241] on button "View Invoice" at bounding box center [427, 247] width 44 height 14
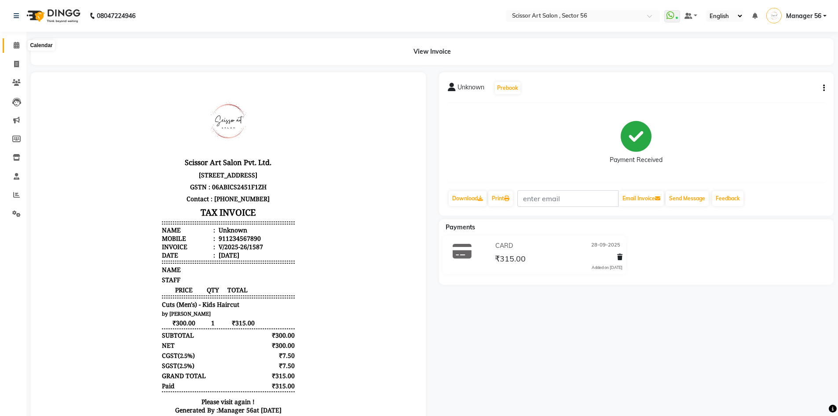
click at [15, 44] on icon at bounding box center [17, 45] width 6 height 7
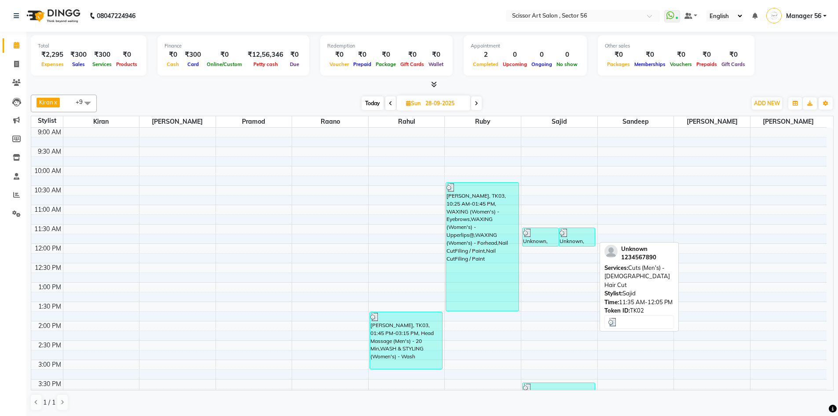
click at [580, 240] on div "Unknown, TK02, 11:35 AM-12:05 PM, Cuts (Men's) - Gents Hair Cut" at bounding box center [577, 237] width 36 height 18
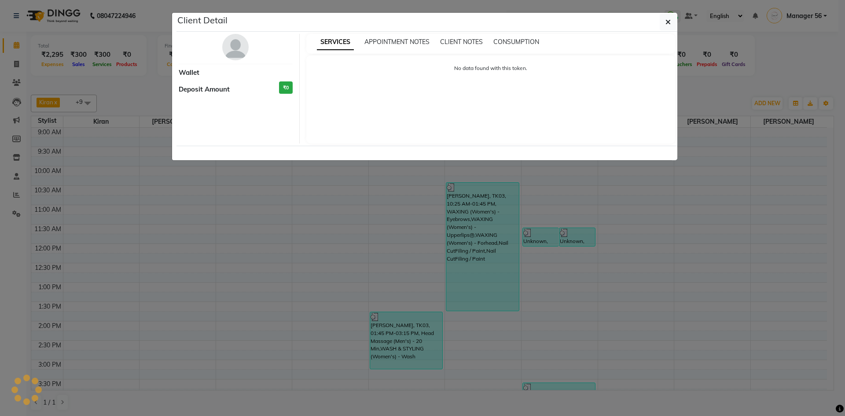
select select "3"
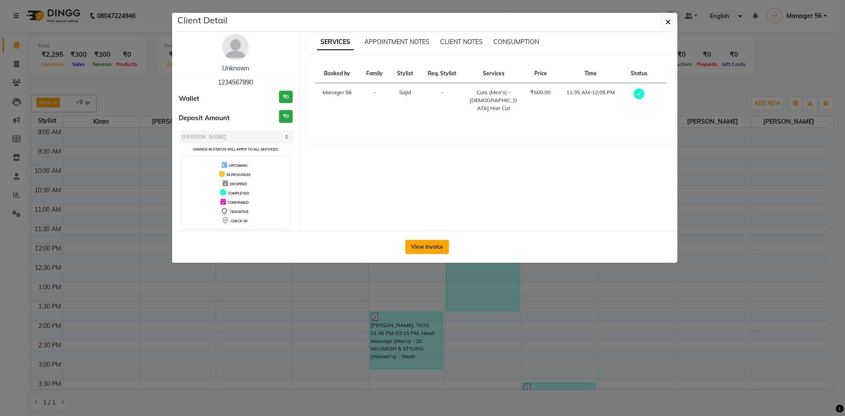
click at [424, 248] on button "View Invoice" at bounding box center [427, 247] width 44 height 14
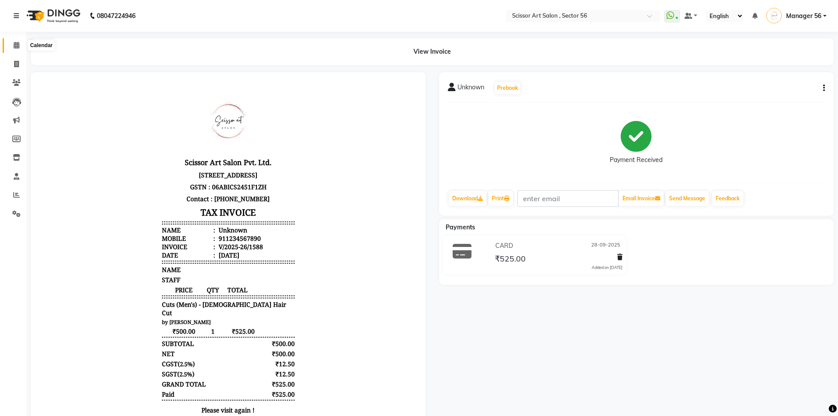
drag, startPoint x: 14, startPoint y: 45, endPoint x: 18, endPoint y: 45, distance: 4.4
click at [14, 45] on icon at bounding box center [17, 45] width 6 height 7
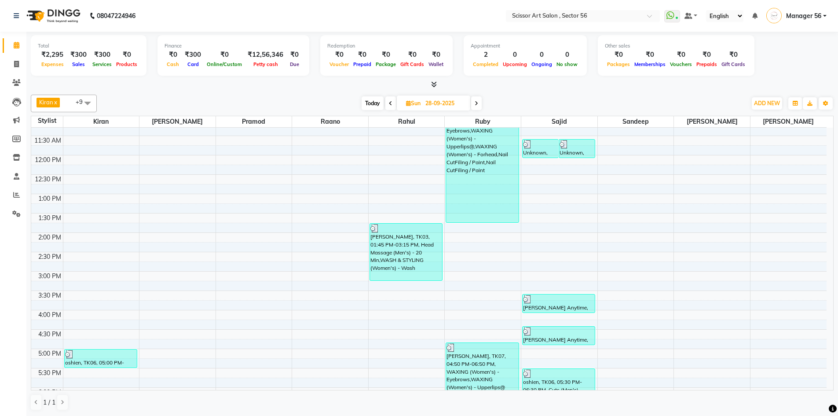
scroll to position [132, 0]
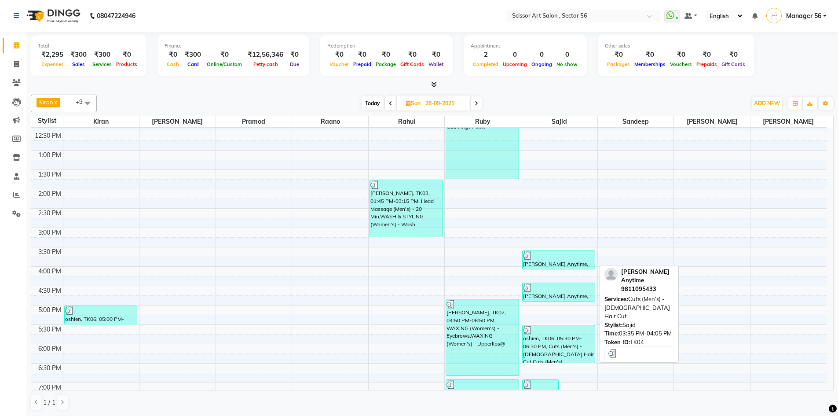
click at [538, 262] on div "Soumya Anytime, TK04, 03:35 PM-04:05 PM, Cuts (Men's) - Gents Hair Cut" at bounding box center [559, 260] width 72 height 18
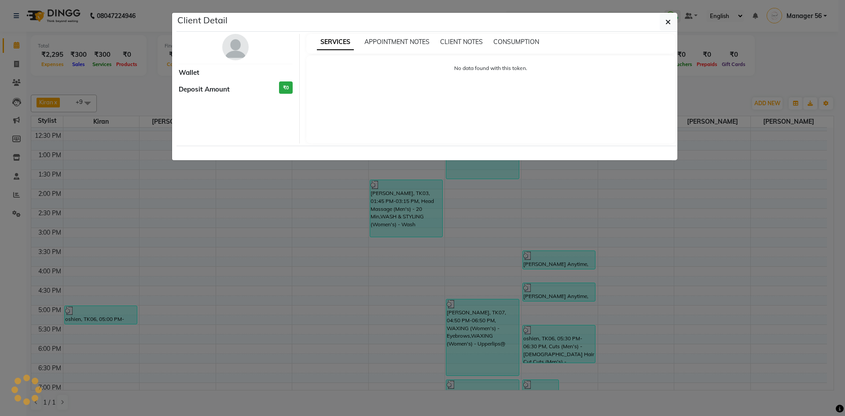
select select "3"
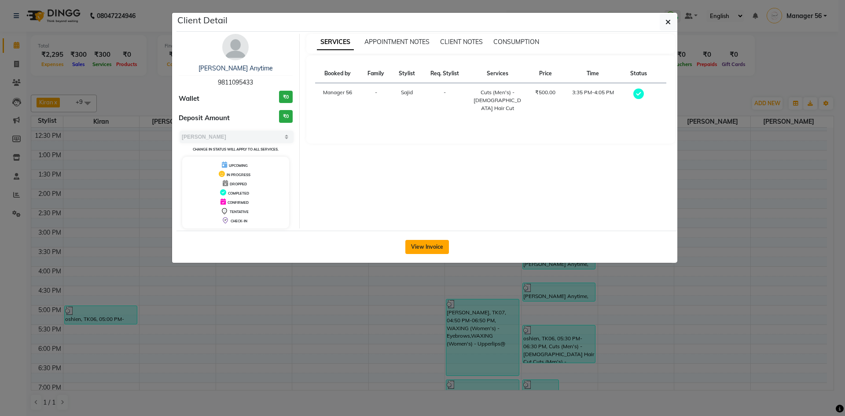
click at [431, 250] on button "View Invoice" at bounding box center [427, 247] width 44 height 14
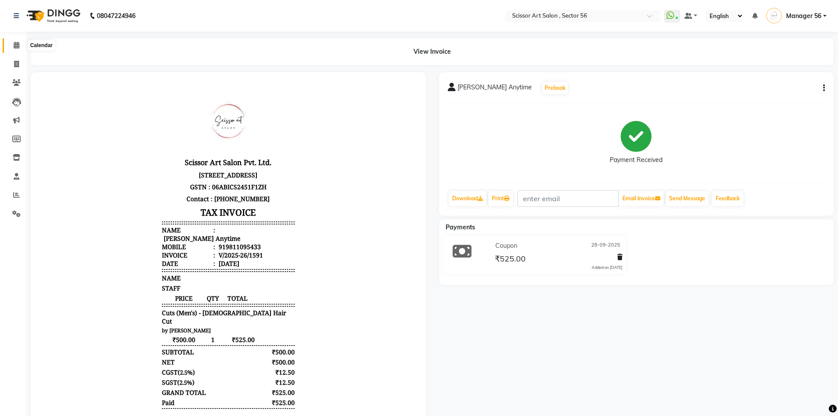
click at [13, 41] on span at bounding box center [16, 45] width 15 height 10
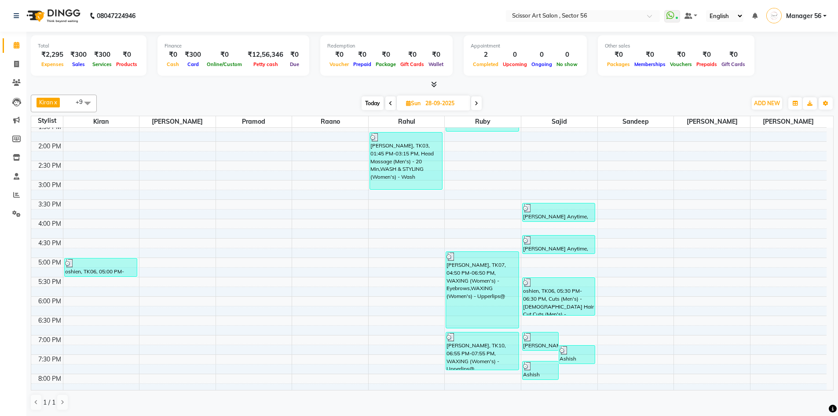
scroll to position [181, 0]
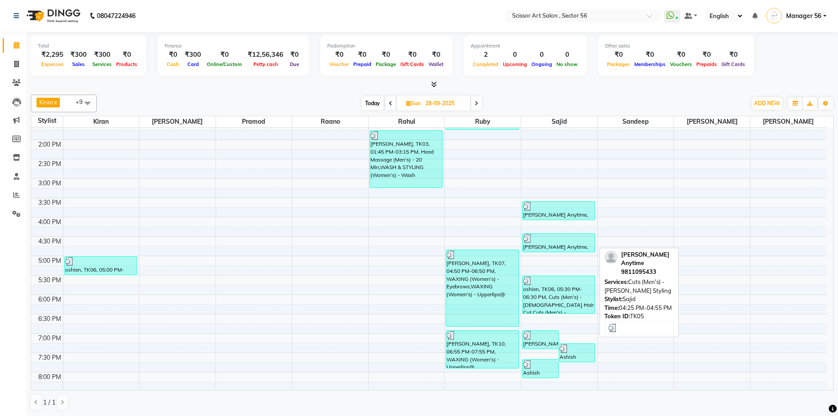
click at [537, 238] on div at bounding box center [558, 238] width 71 height 9
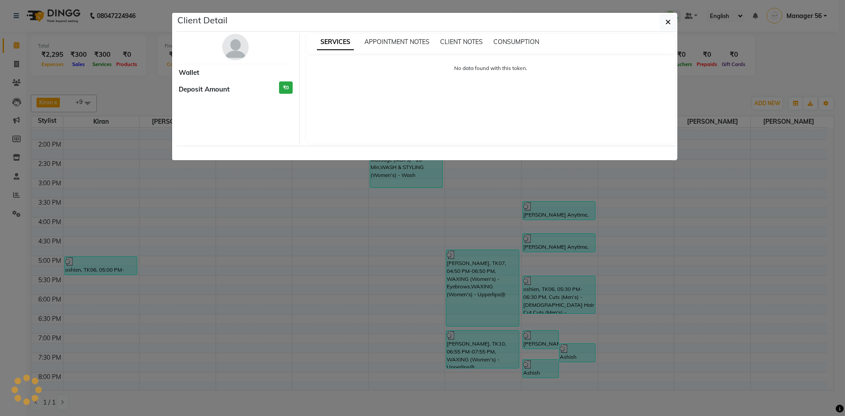
select select "3"
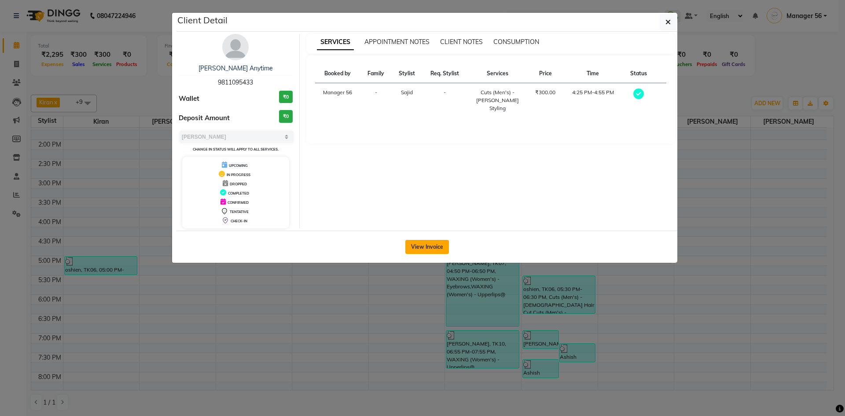
click at [431, 247] on button "View Invoice" at bounding box center [427, 247] width 44 height 14
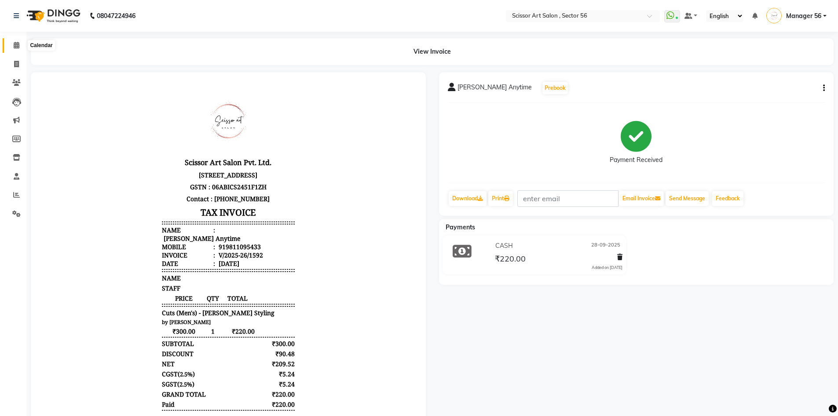
click at [12, 47] on span at bounding box center [16, 45] width 15 height 10
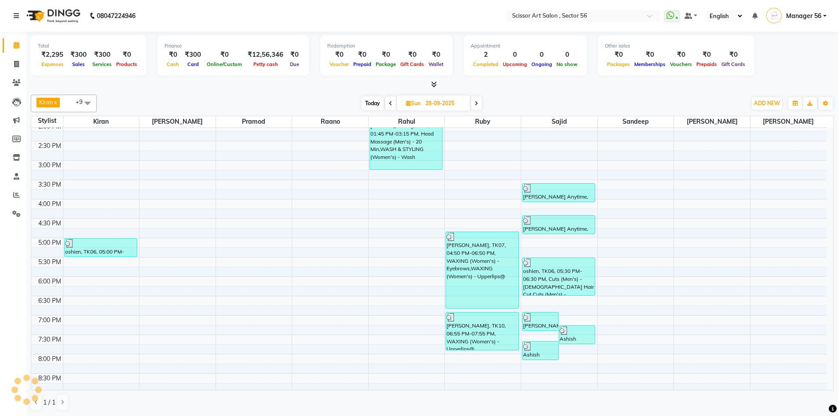
scroll to position [241, 0]
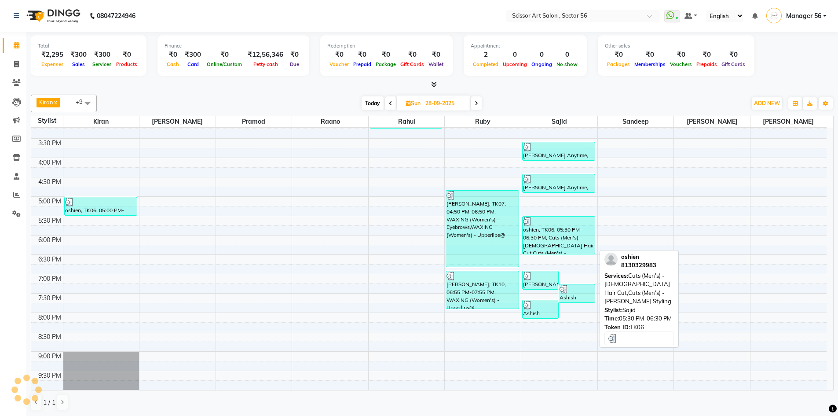
click at [532, 227] on div "oshien, TK06, 05:30 PM-06:30 PM, Cuts (Men's) - Gents Hair Cut,Cuts (Men's) - B…" at bounding box center [559, 234] width 72 height 37
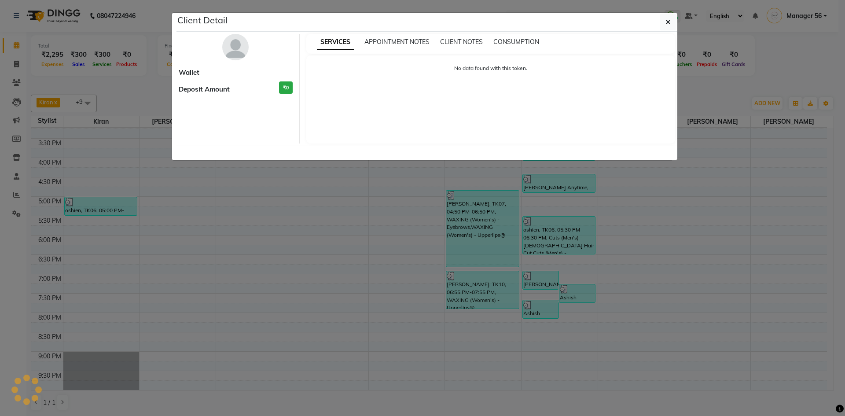
select select "3"
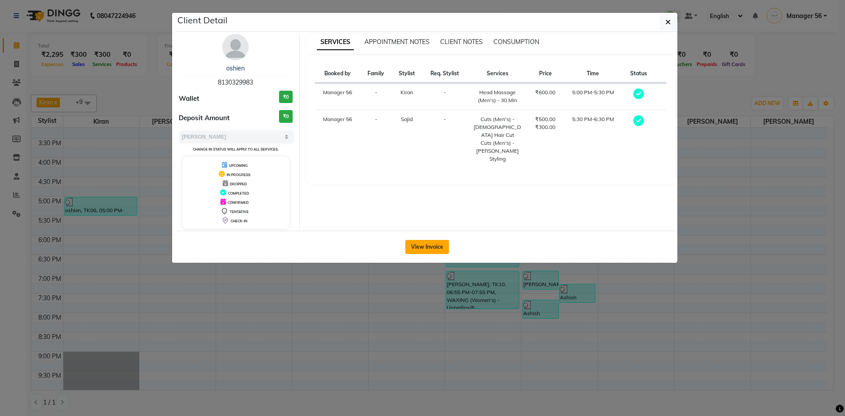
click at [439, 244] on button "View Invoice" at bounding box center [427, 247] width 44 height 14
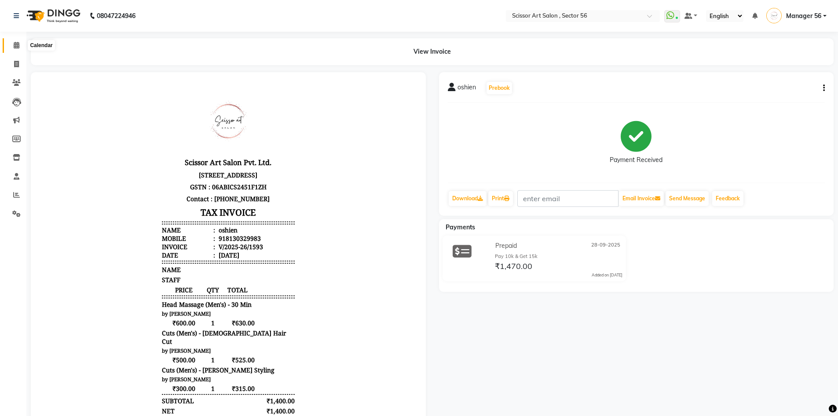
click at [20, 43] on span at bounding box center [16, 45] width 15 height 10
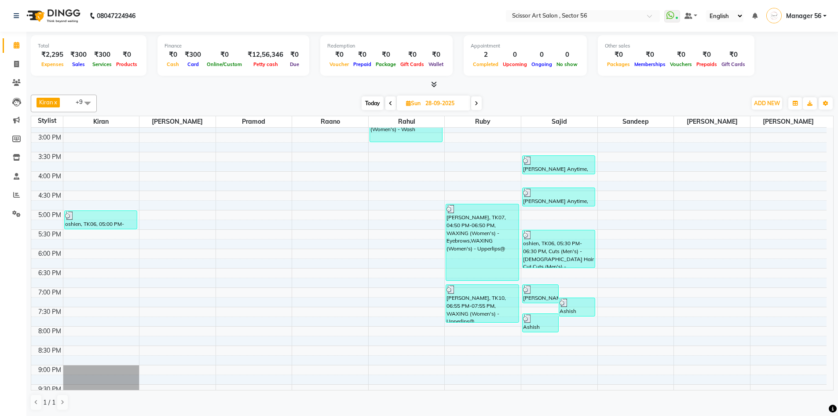
scroll to position [228, 0]
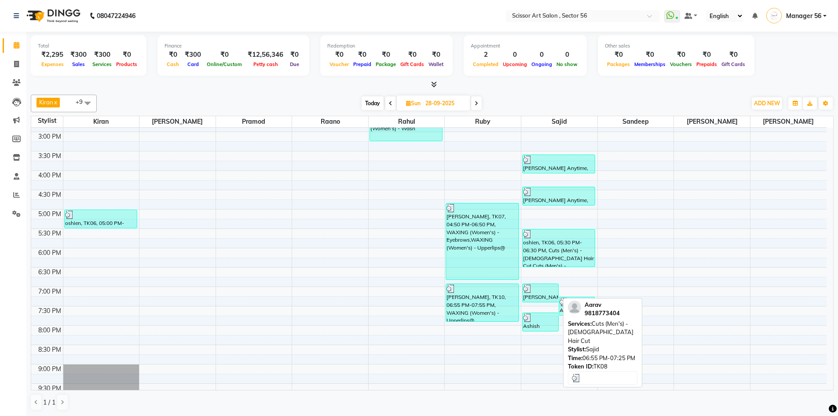
click at [542, 293] on div "Aarav, TK08, 06:55 PM-07:25 PM, Cuts (Men's) - Gents Hair Cut" at bounding box center [541, 293] width 36 height 18
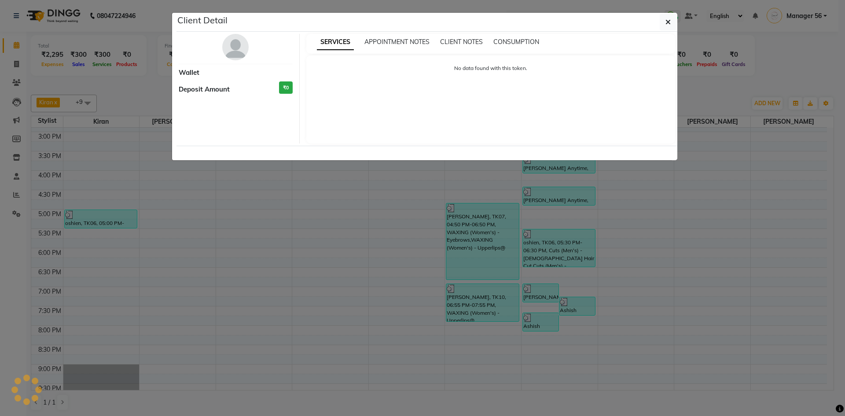
select select "3"
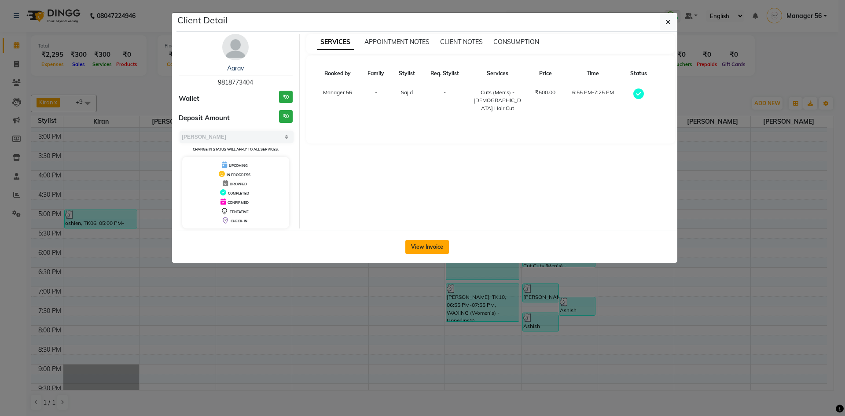
click at [431, 245] on button "View Invoice" at bounding box center [427, 247] width 44 height 14
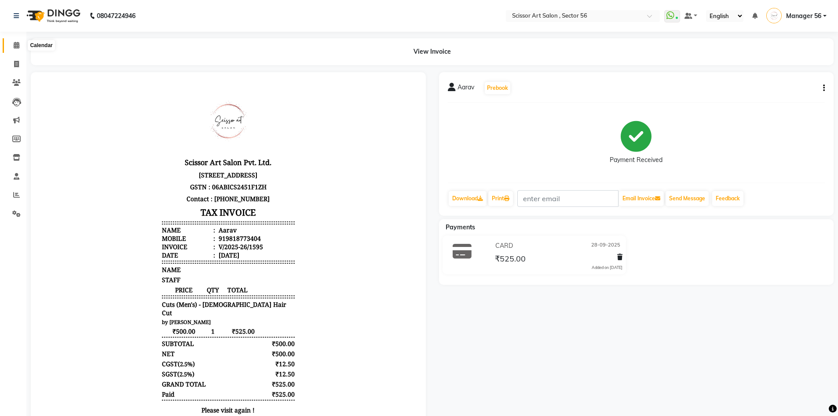
click at [20, 47] on span at bounding box center [16, 45] width 15 height 10
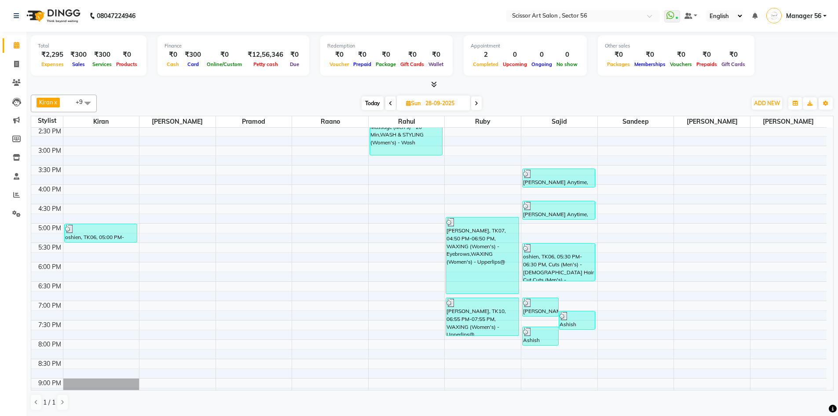
scroll to position [226, 0]
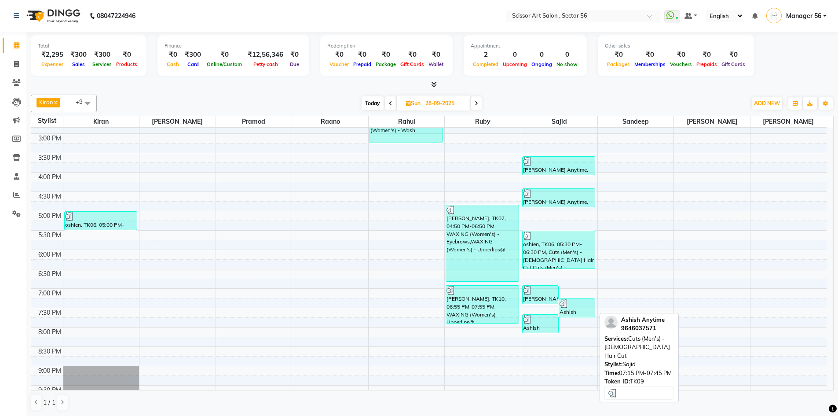
click at [567, 307] on div "Ashish Anytime, TK09, 07:15 PM-07:45 PM, Cuts (Men's) - Gents Hair Cut" at bounding box center [577, 308] width 36 height 18
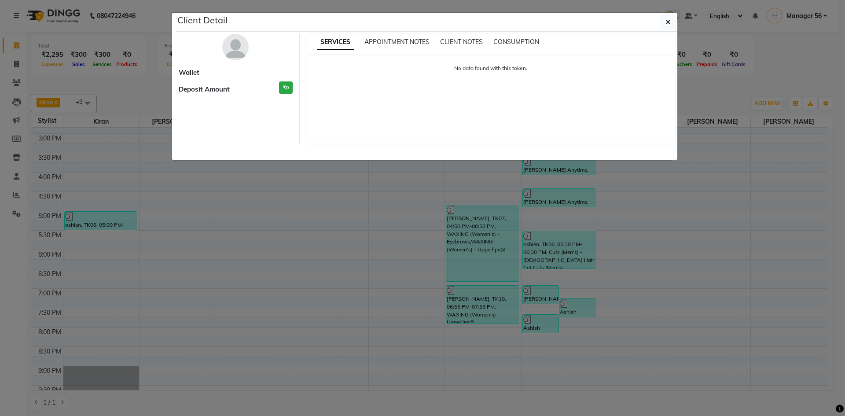
select select "3"
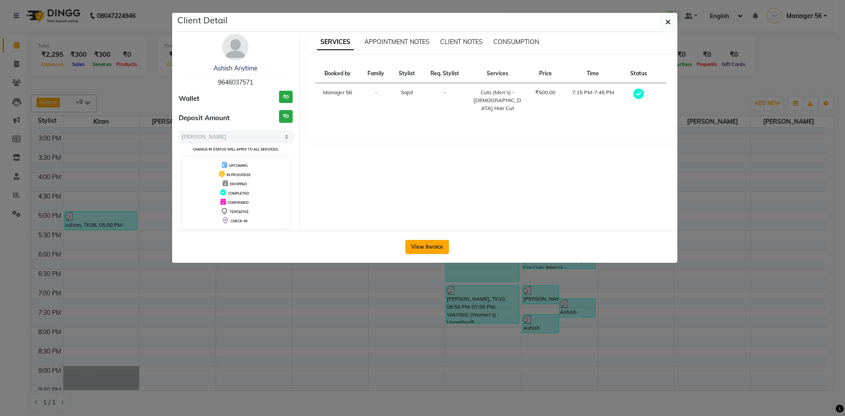
click at [435, 253] on button "View Invoice" at bounding box center [427, 247] width 44 height 14
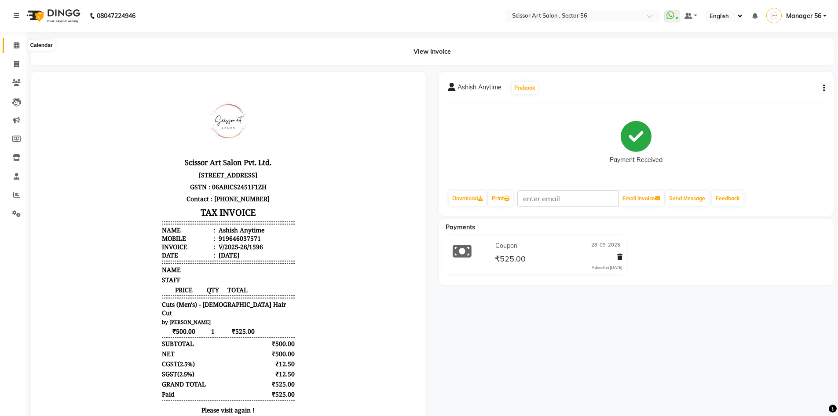
click at [16, 42] on icon at bounding box center [17, 45] width 6 height 7
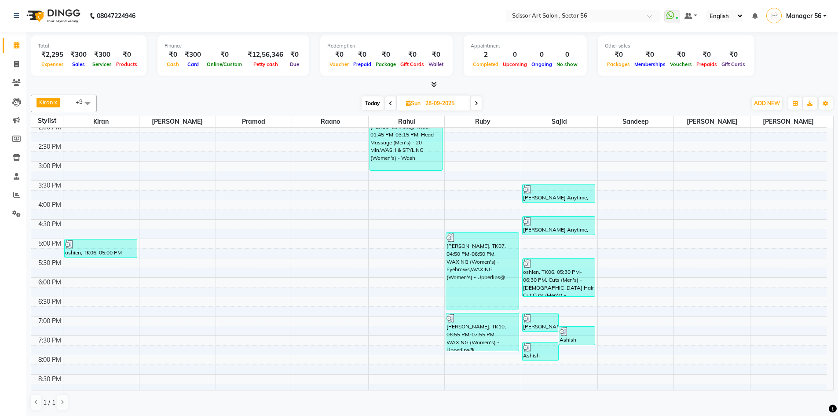
scroll to position [207, 0]
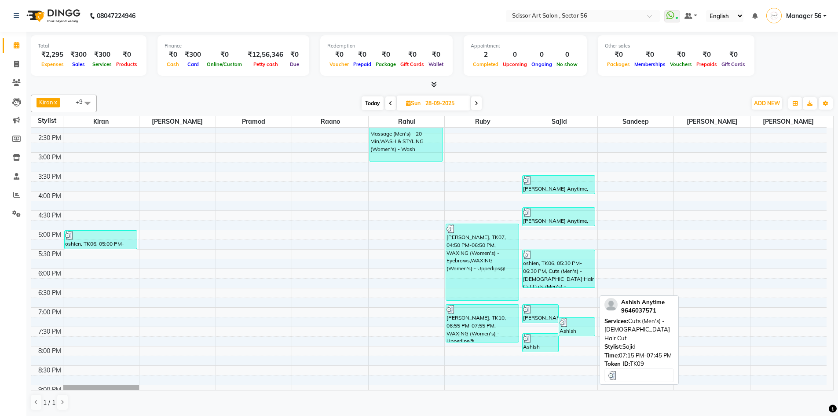
click at [576, 327] on div "Ashish Anytime, TK09, 07:15 PM-07:45 PM, Cuts (Men's) - Gents Hair Cut" at bounding box center [577, 327] width 36 height 18
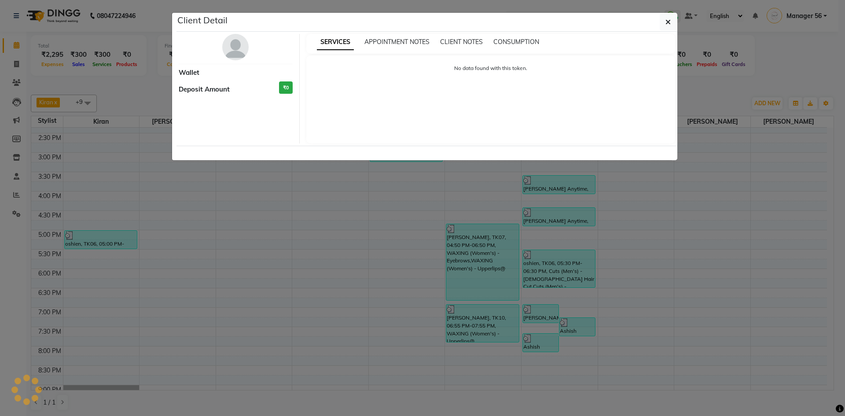
select select "3"
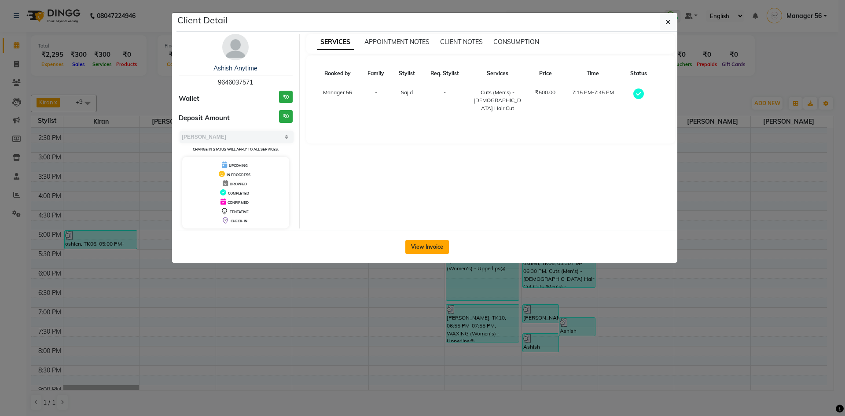
click at [417, 241] on button "View Invoice" at bounding box center [427, 247] width 44 height 14
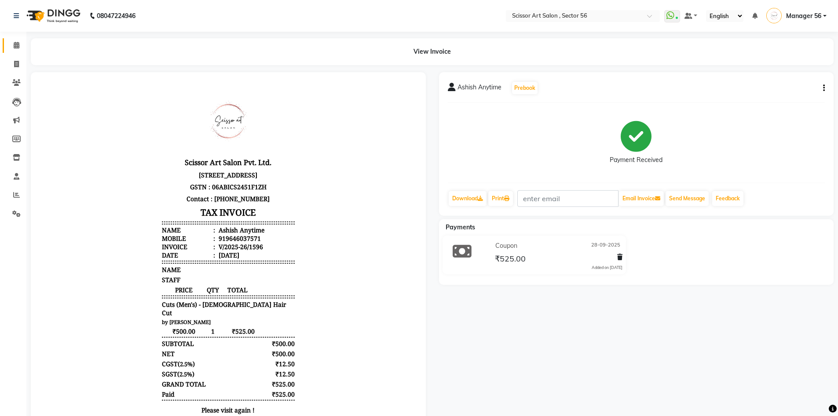
click at [14, 40] on link "Calendar" at bounding box center [13, 45] width 21 height 15
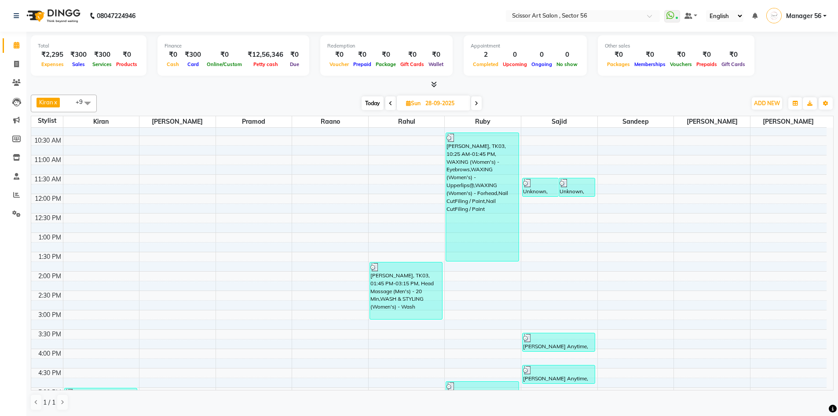
scroll to position [241, 0]
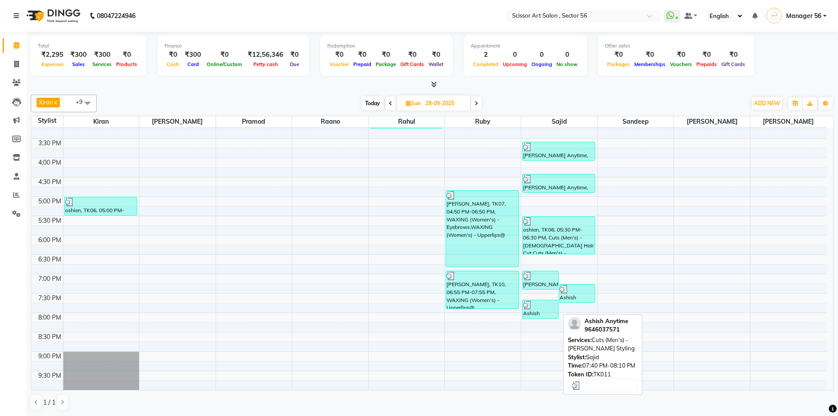
click at [539, 310] on div "Ashish Anytime, TK11, 07:40 PM-08:10 PM, Cuts (Men's) - Beard Styling" at bounding box center [541, 309] width 36 height 18
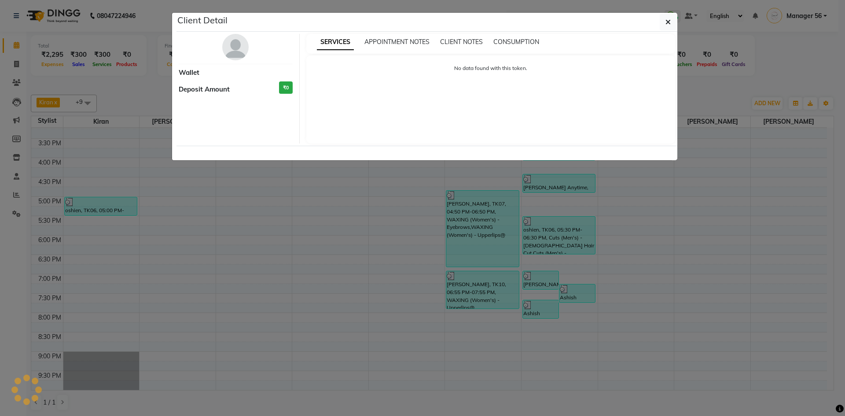
select select "3"
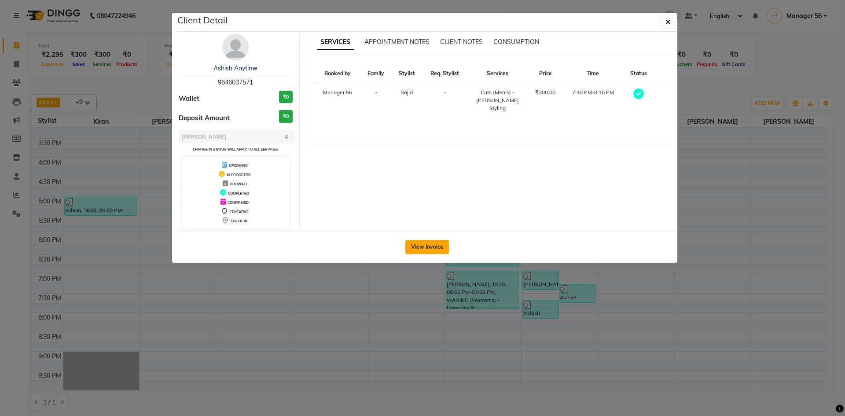
click at [427, 244] on button "View Invoice" at bounding box center [427, 247] width 44 height 14
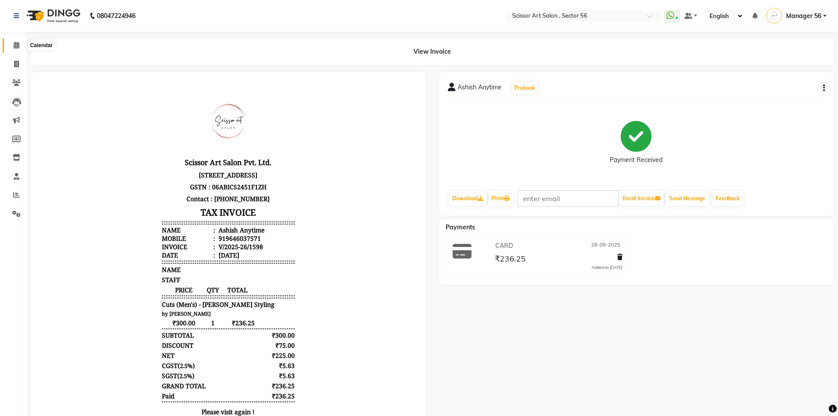
click at [11, 47] on span at bounding box center [16, 45] width 15 height 10
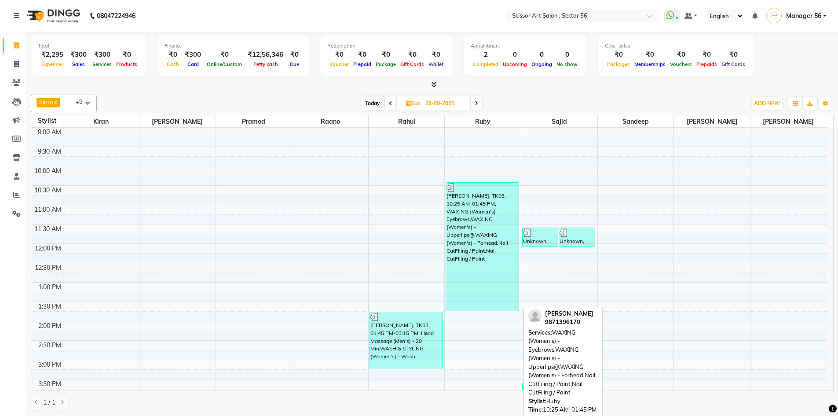
click at [447, 238] on div "Mukta, TK03, 10:25 AM-01:45 PM, WAXING (Women's) - Eyebrows,WAXING (Women's) - …" at bounding box center [482, 247] width 72 height 128
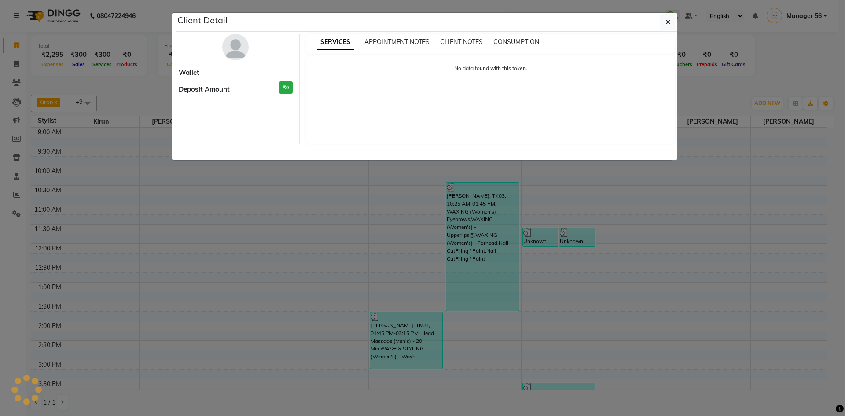
select select "3"
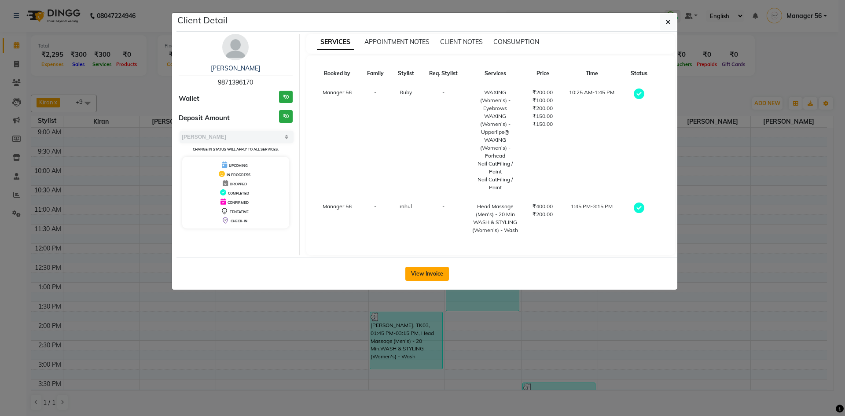
click at [423, 272] on button "View Invoice" at bounding box center [427, 274] width 44 height 14
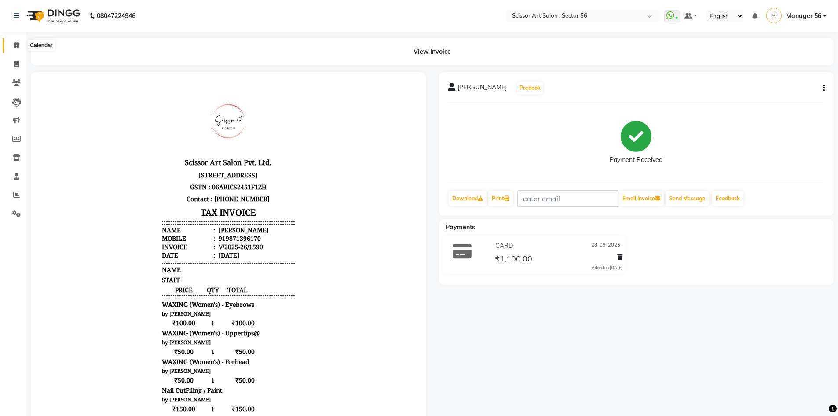
click at [11, 46] on span at bounding box center [16, 45] width 15 height 10
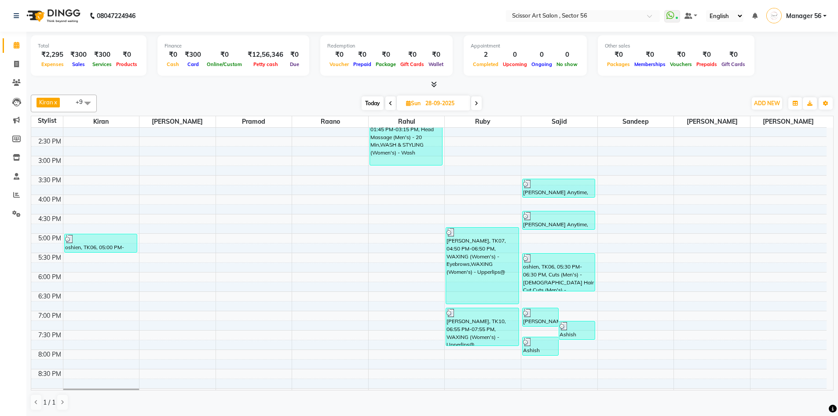
scroll to position [241, 0]
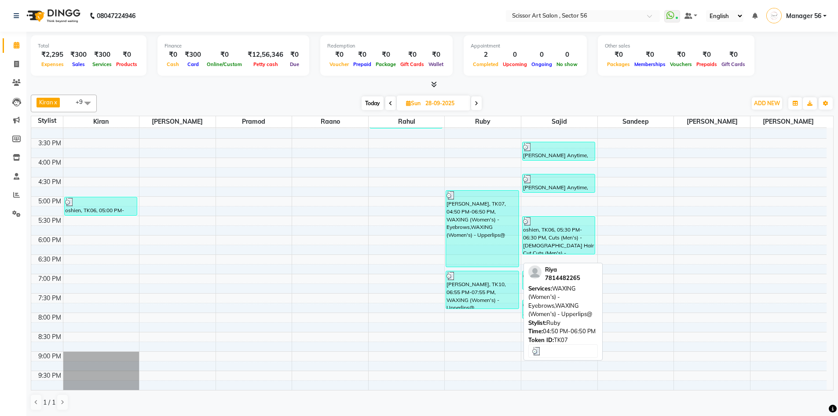
click at [454, 212] on div "Riya, TK07, 04:50 PM-06:50 PM, WAXING (Women's) - Eyebrows,WAXING (Women's) - U…" at bounding box center [482, 228] width 72 height 76
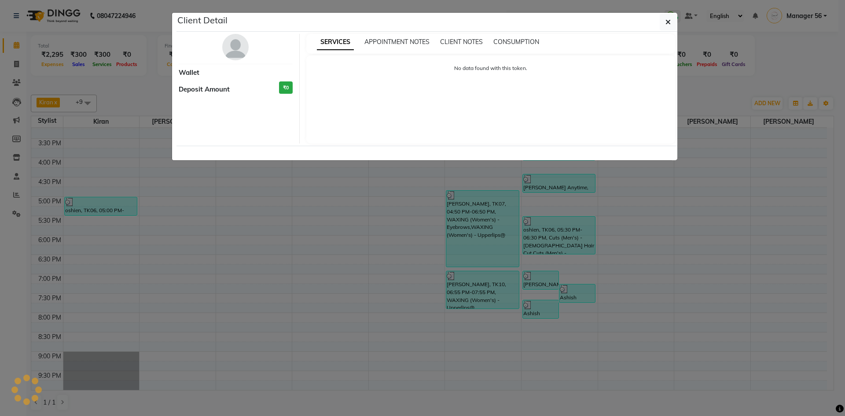
select select "3"
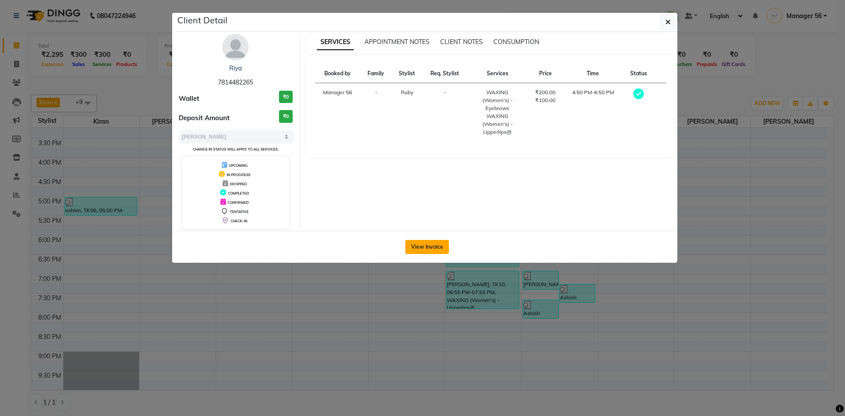
click at [420, 245] on button "View Invoice" at bounding box center [427, 247] width 44 height 14
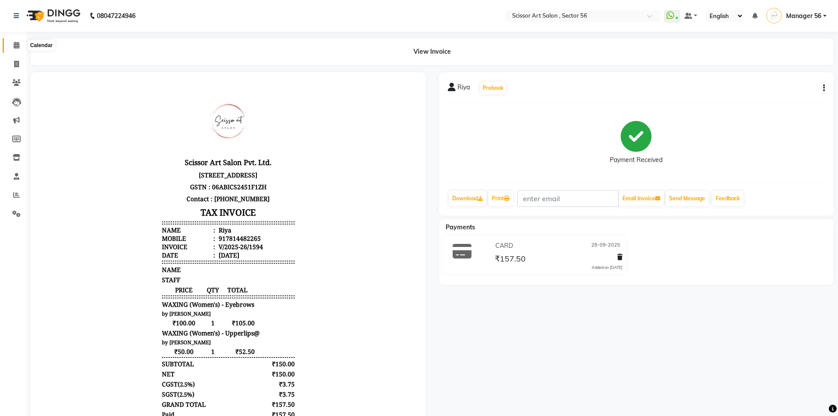
click at [15, 48] on icon at bounding box center [17, 45] width 6 height 7
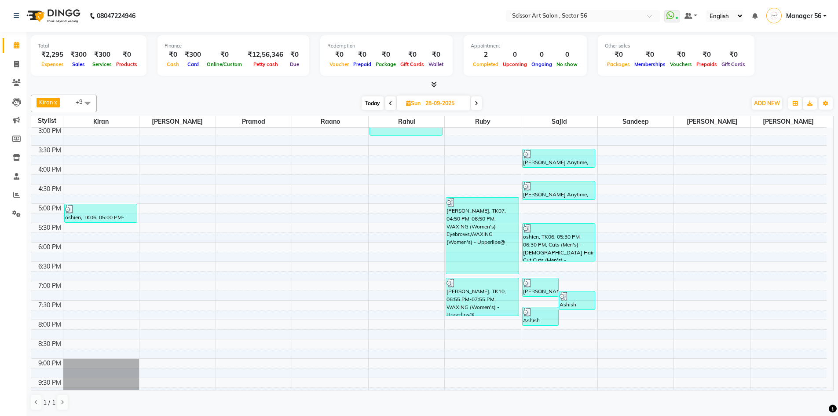
scroll to position [241, 0]
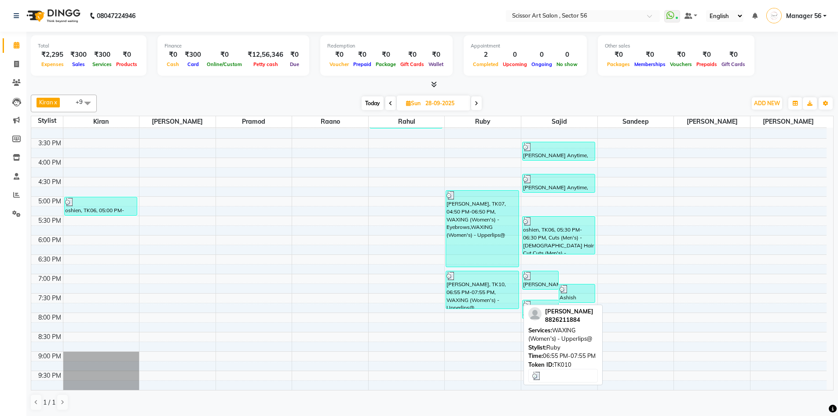
click at [478, 288] on div "Gunja Sharma, TK10, 06:55 PM-07:55 PM, WAXING (Women's) - Upperlips@" at bounding box center [482, 289] width 72 height 37
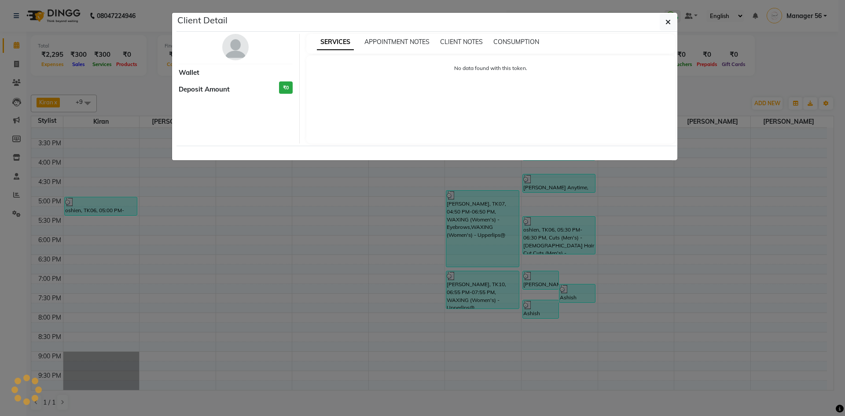
select select "3"
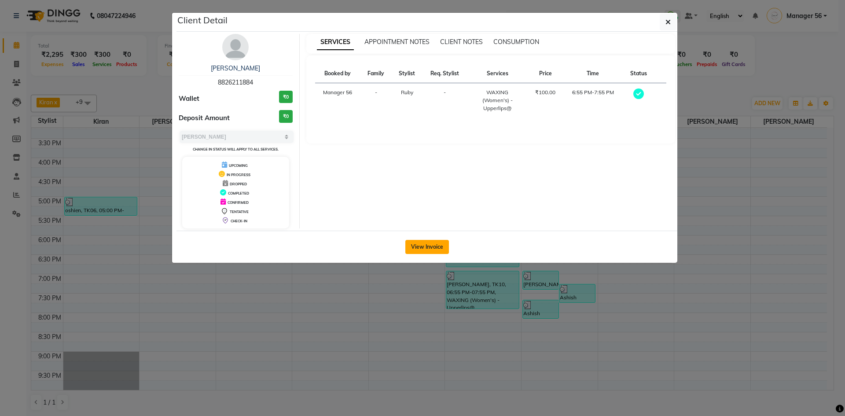
click at [430, 249] on button "View Invoice" at bounding box center [427, 247] width 44 height 14
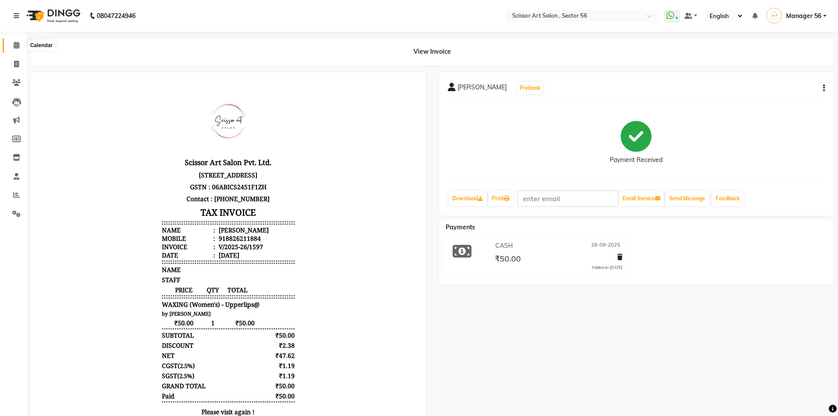
click at [11, 44] on span at bounding box center [16, 45] width 15 height 10
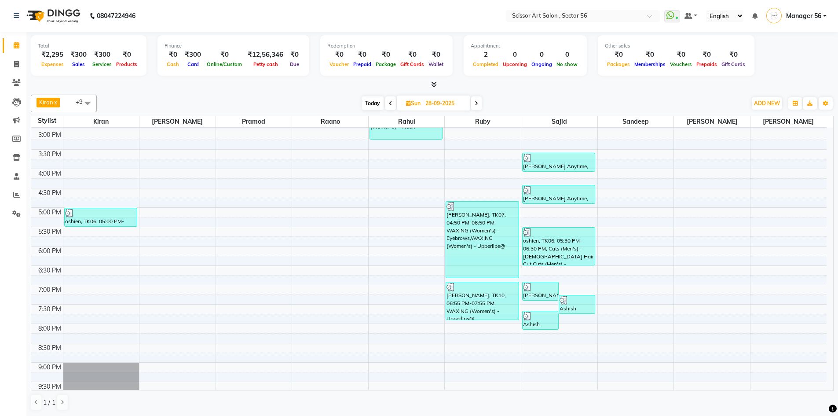
scroll to position [241, 0]
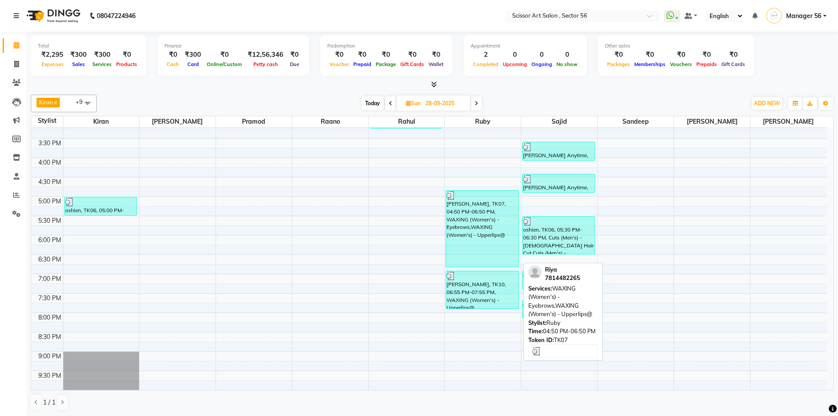
click at [447, 232] on div "Riya, TK07, 04:50 PM-06:50 PM, WAXING (Women's) - Eyebrows,WAXING (Women's) - U…" at bounding box center [482, 228] width 72 height 76
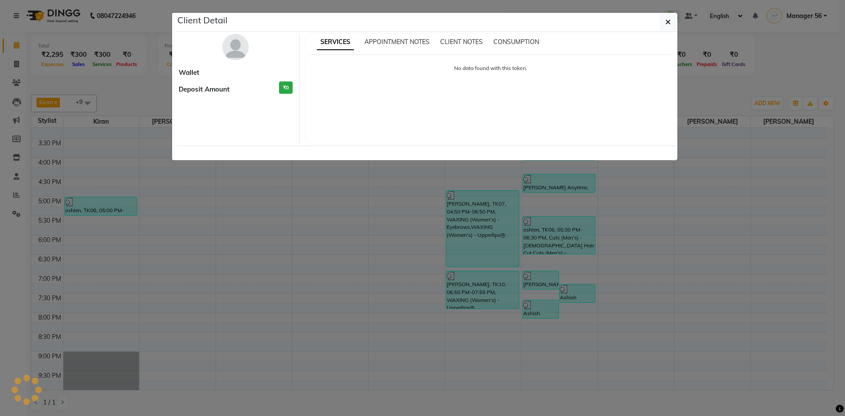
select select "3"
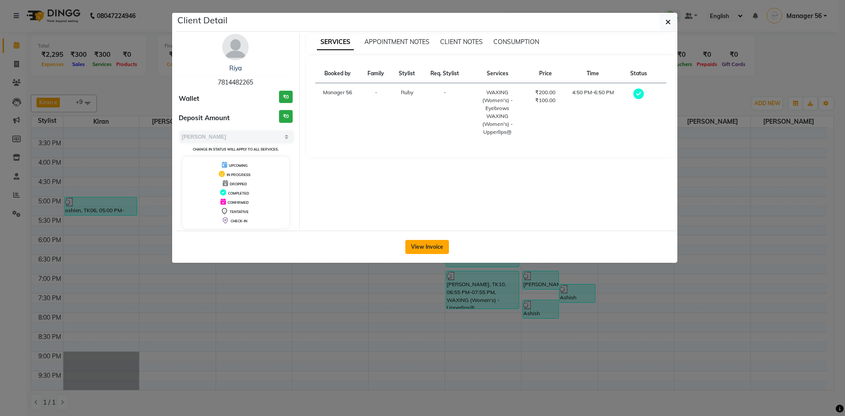
click at [428, 246] on button "View Invoice" at bounding box center [427, 247] width 44 height 14
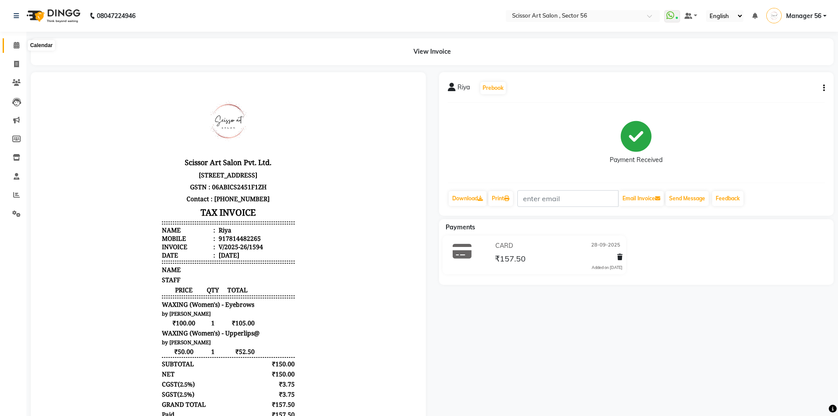
click at [11, 48] on span at bounding box center [16, 45] width 15 height 10
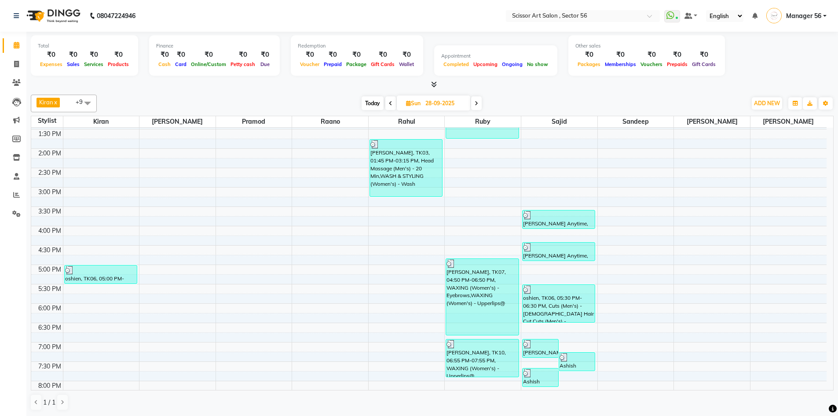
scroll to position [161, 0]
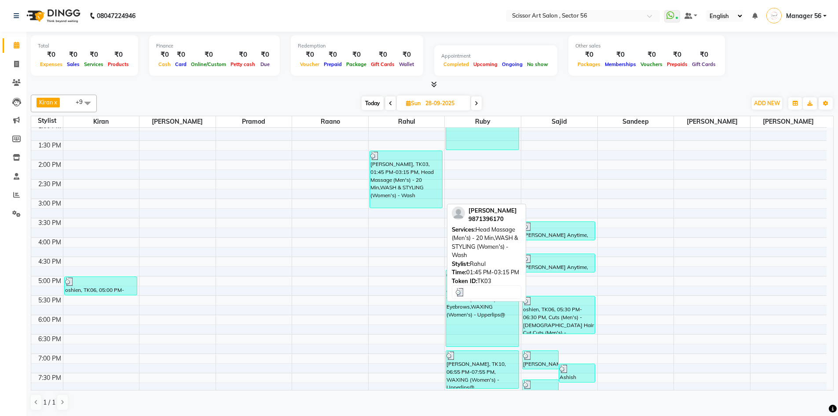
click at [393, 173] on div "Mukta, TK03, 01:45 PM-03:15 PM, Head Massage (Men's) - 20 Min,WASH & STYLING (W…" at bounding box center [406, 179] width 72 height 57
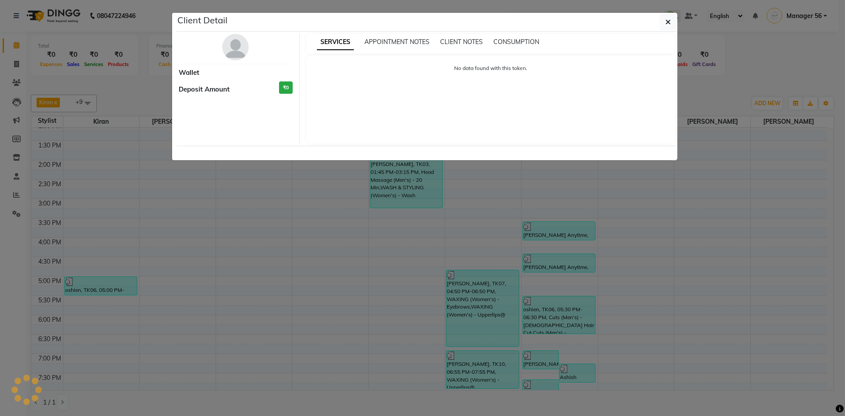
select select "3"
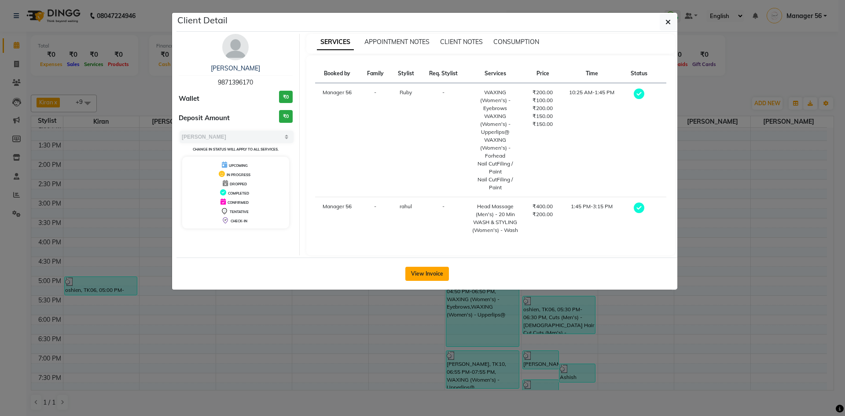
click at [421, 275] on button "View Invoice" at bounding box center [427, 274] width 44 height 14
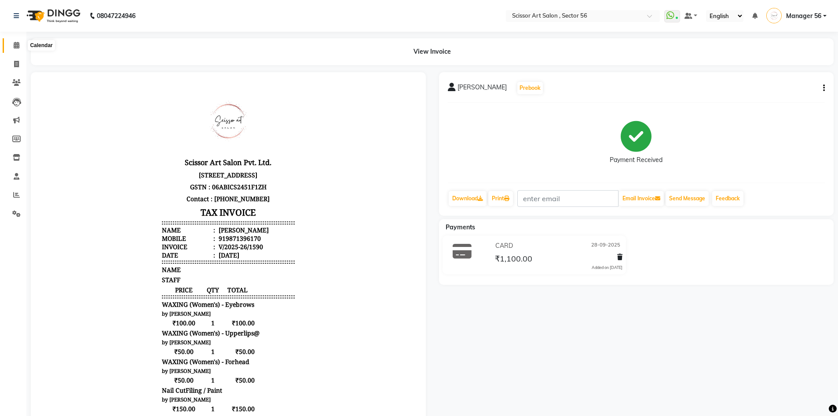
click at [12, 46] on span at bounding box center [16, 45] width 15 height 10
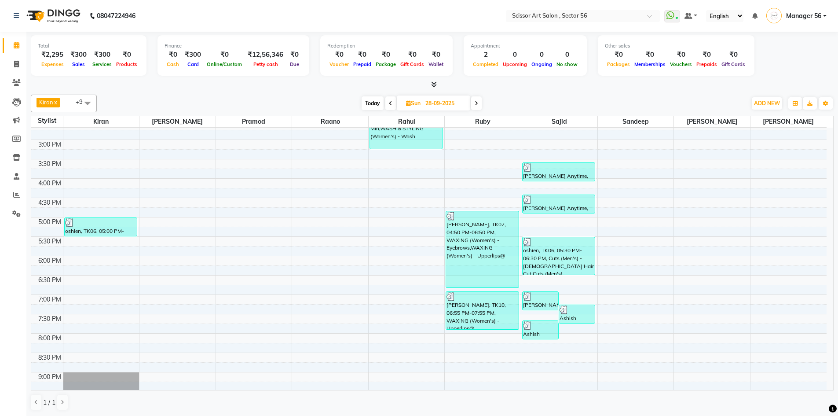
scroll to position [241, 0]
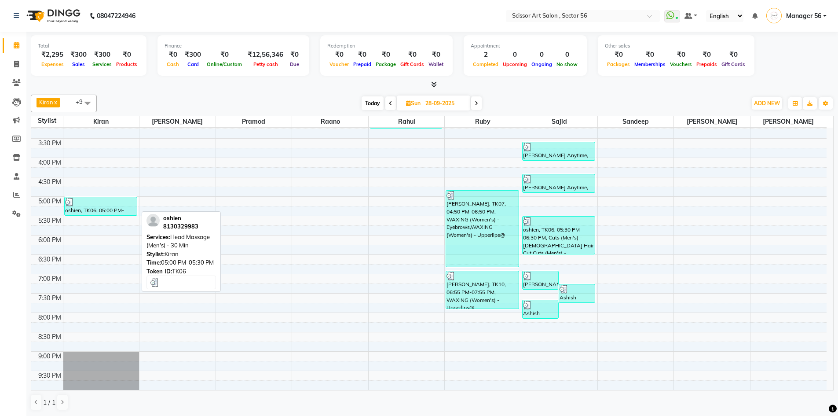
click at [94, 209] on div "oshien, TK06, 05:00 PM-05:30 PM, Head Massage (Men's) - 30 Min" at bounding box center [101, 206] width 72 height 18
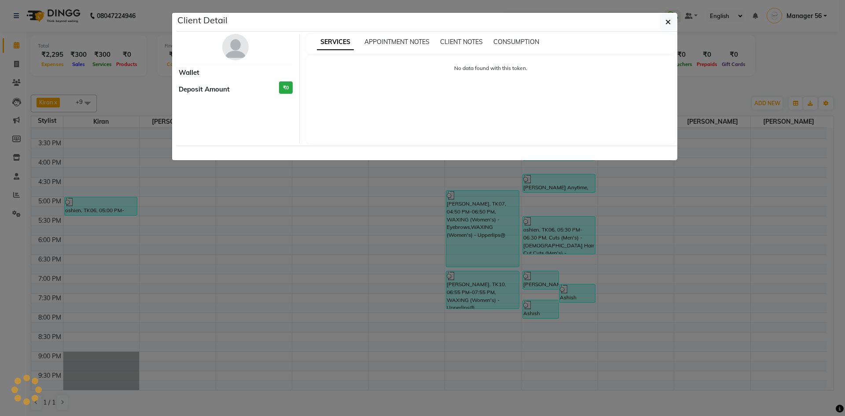
select select "3"
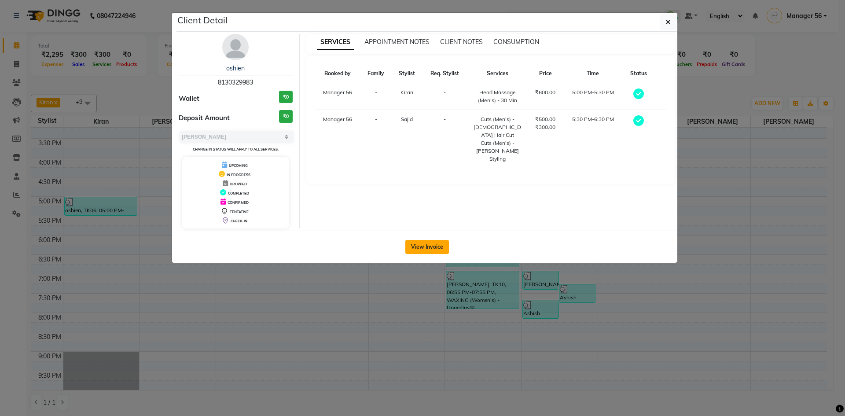
click at [431, 248] on button "View Invoice" at bounding box center [427, 247] width 44 height 14
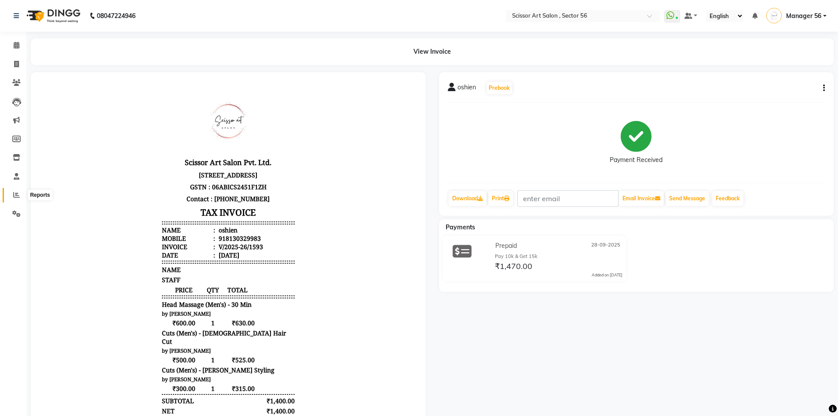
click at [13, 194] on span at bounding box center [16, 195] width 15 height 10
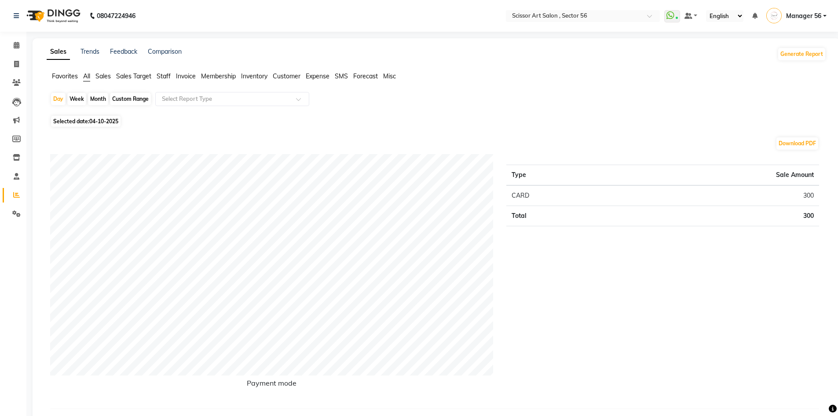
click at [90, 122] on span "Selected date: 04-10-2025" at bounding box center [85, 121] width 69 height 11
select select "10"
select select "2025"
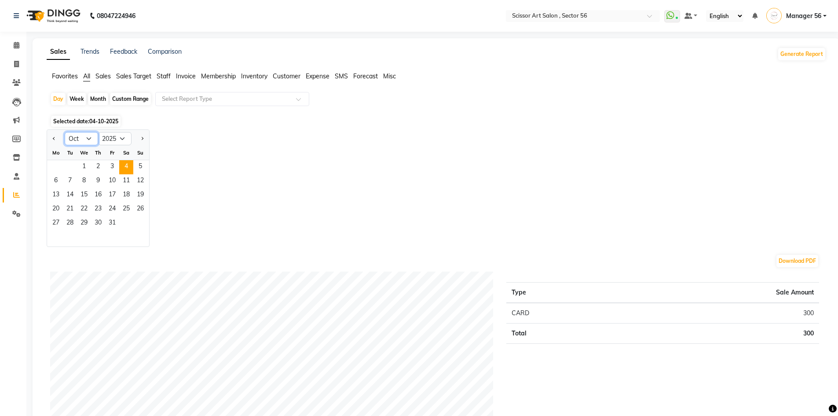
click at [87, 138] on select "Jan Feb Mar Apr May Jun Jul Aug Sep Oct Nov Dec" at bounding box center [81, 138] width 33 height 13
select select "9"
click at [65, 132] on select "Jan Feb Mar Apr May Jun Jul Aug Sep Oct Nov Dec" at bounding box center [81, 138] width 33 height 13
click at [139, 207] on span "28" at bounding box center [140, 209] width 14 height 14
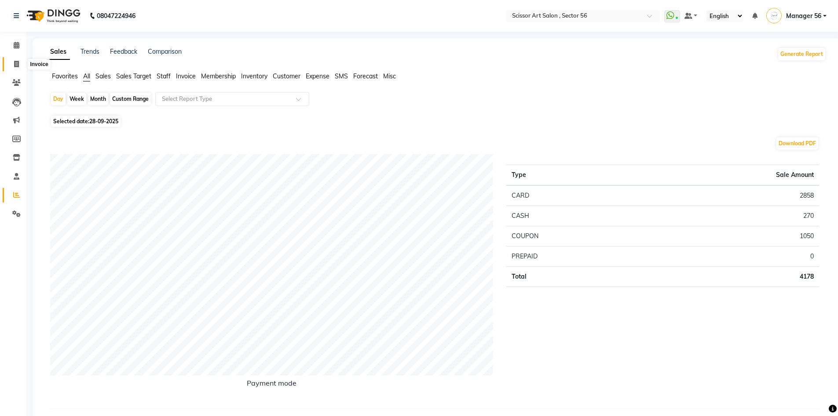
click at [19, 66] on span at bounding box center [16, 64] width 15 height 10
select select "service"
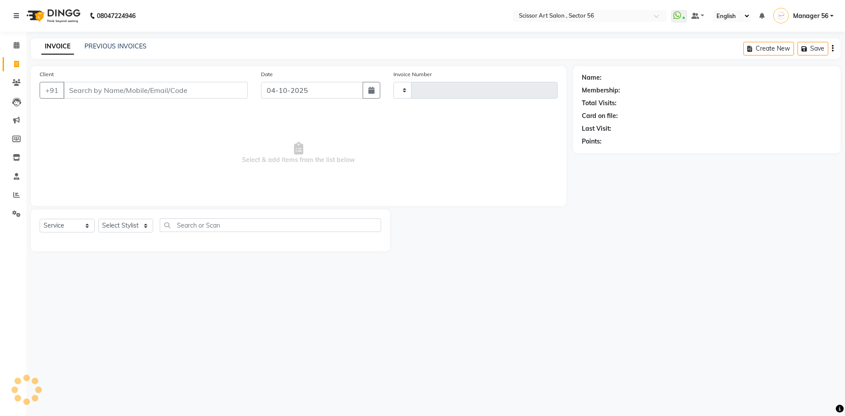
type input "1638"
select select "6185"
click at [112, 47] on link "PREVIOUS INVOICES" at bounding box center [115, 46] width 62 height 8
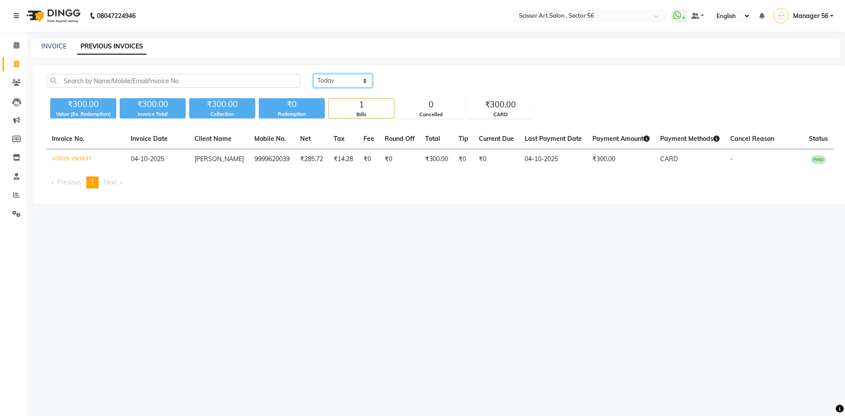
click at [336, 80] on select "Today Yesterday Custom Range" at bounding box center [342, 81] width 59 height 14
select select "range"
click at [313, 74] on select "Today Yesterday Custom Range" at bounding box center [342, 81] width 59 height 14
click at [423, 83] on input "04-10-2025" at bounding box center [415, 81] width 62 height 12
select select "10"
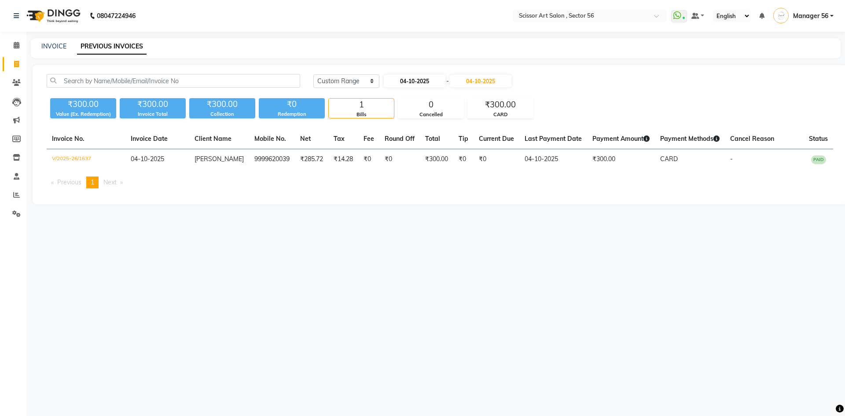
select select "2025"
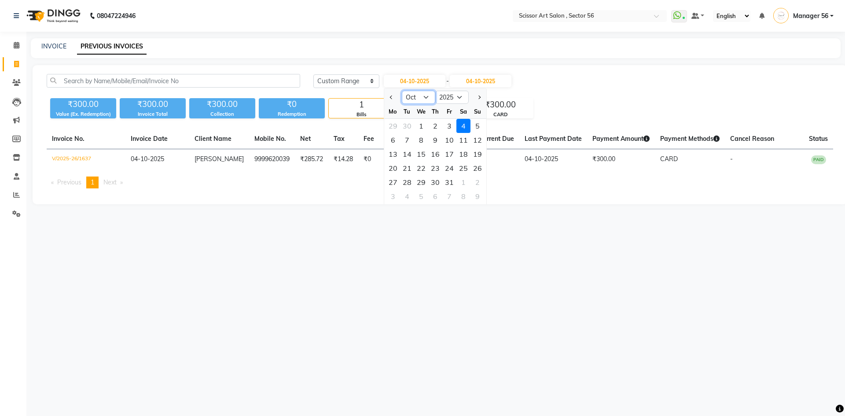
click at [419, 95] on select "Jan Feb Mar Apr May Jun Jul Aug Sep Oct Nov Dec" at bounding box center [418, 97] width 33 height 13
select select "9"
click at [402, 91] on select "Jan Feb Mar Apr May Jun Jul Aug Sep Oct Nov Dec" at bounding box center [418, 97] width 33 height 13
click at [478, 167] on div "28" at bounding box center [477, 168] width 14 height 14
type input "28-09-2025"
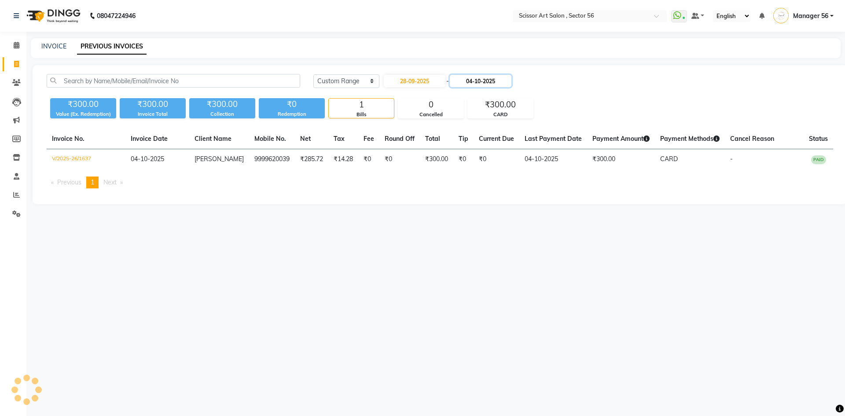
click at [484, 79] on input "04-10-2025" at bounding box center [481, 81] width 62 height 12
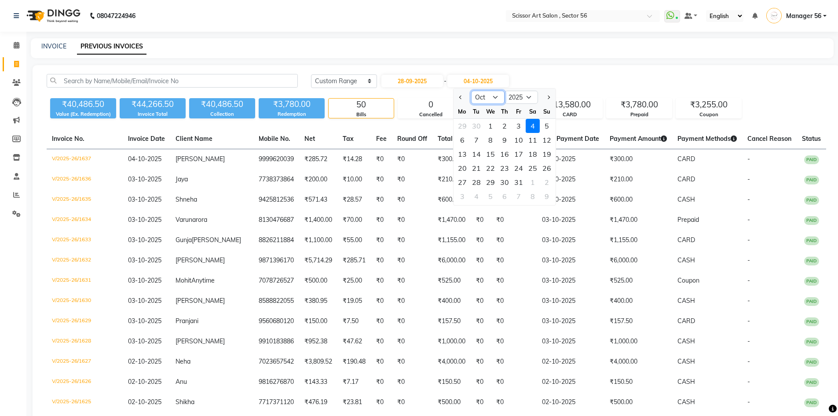
click at [492, 92] on select "Sep Oct Nov Dec" at bounding box center [487, 97] width 33 height 13
select select "9"
click at [471, 91] on select "Sep Oct Nov Dec" at bounding box center [487, 97] width 33 height 13
click at [546, 165] on div "28" at bounding box center [547, 168] width 14 height 14
type input "28-09-2025"
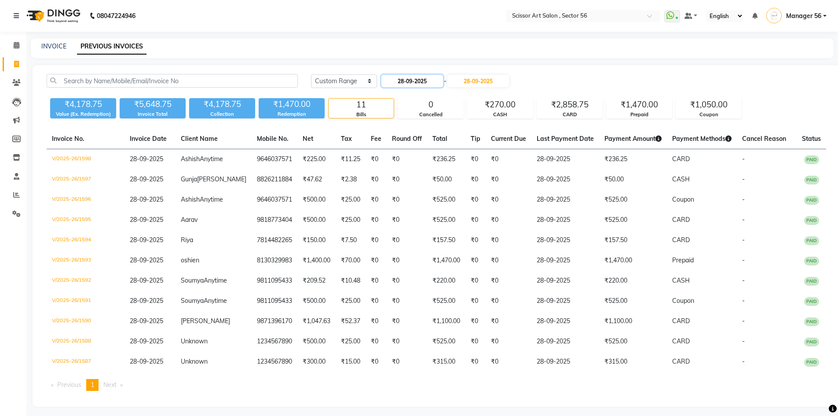
click at [402, 79] on input "28-09-2025" at bounding box center [412, 81] width 62 height 12
select select "9"
select select "2025"
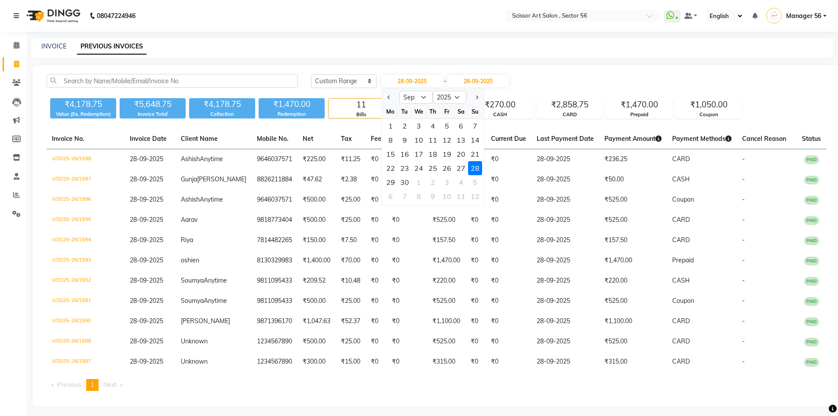
drag, startPoint x: 403, startPoint y: 182, endPoint x: 455, endPoint y: 116, distance: 84.2
click at [407, 175] on div "30" at bounding box center [405, 182] width 14 height 14
type input "30-09-2025"
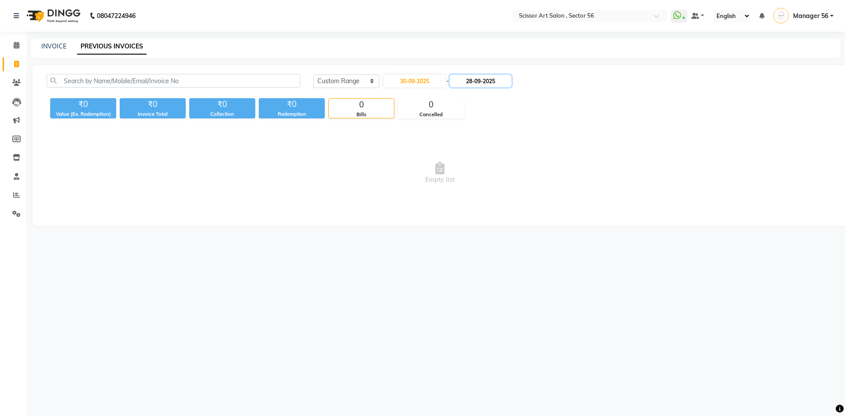
click at [478, 83] on input "28-09-2025" at bounding box center [481, 81] width 62 height 12
click at [479, 181] on div "30" at bounding box center [479, 182] width 14 height 14
type input "30-09-2025"
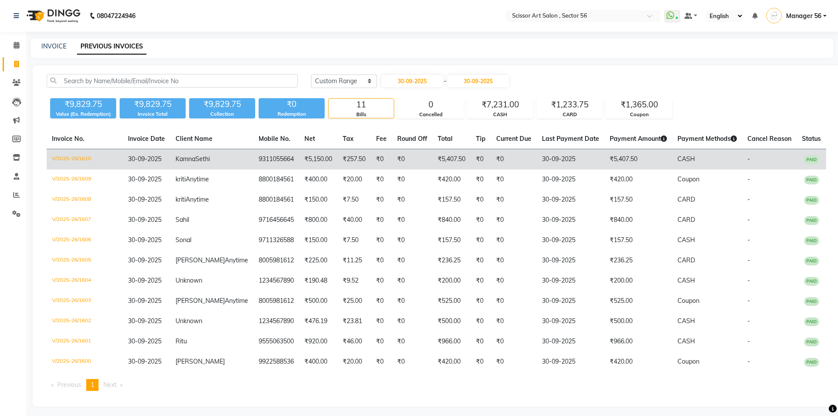
click at [432, 163] on td "₹5,407.50" at bounding box center [451, 159] width 38 height 21
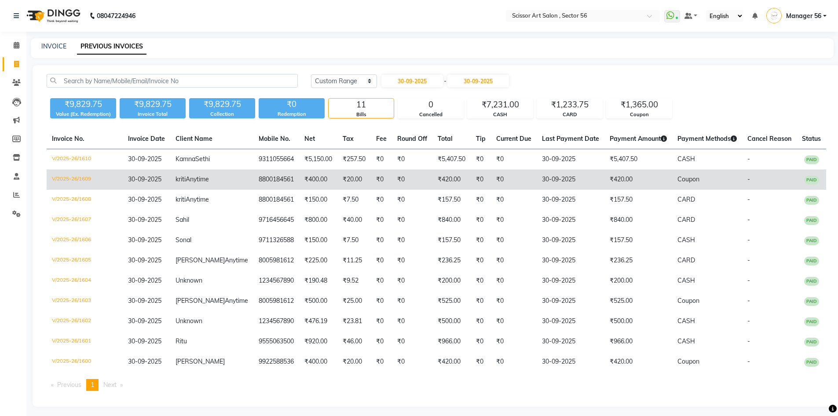
click at [432, 186] on td "₹420.00" at bounding box center [451, 179] width 38 height 20
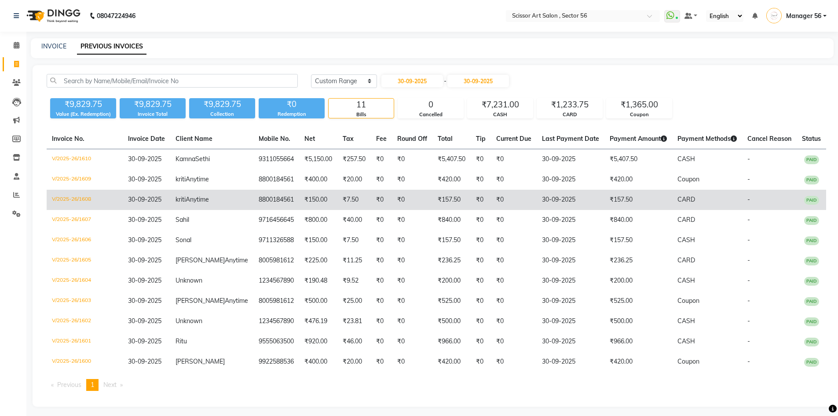
click at [432, 210] on td "₹157.50" at bounding box center [451, 200] width 38 height 20
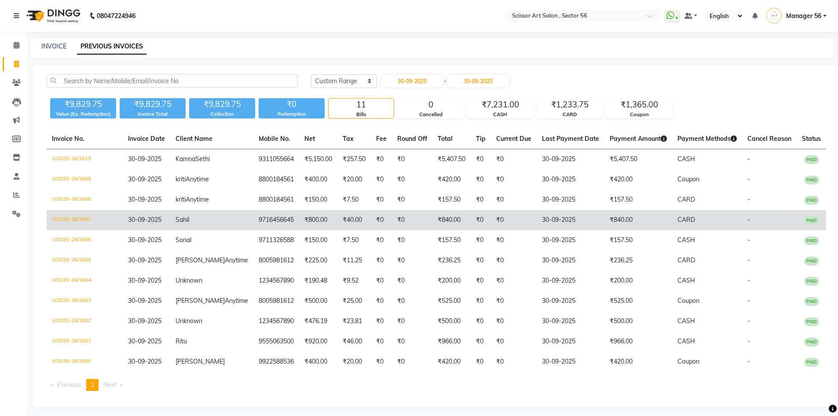
click at [432, 230] on td "₹840.00" at bounding box center [451, 220] width 38 height 20
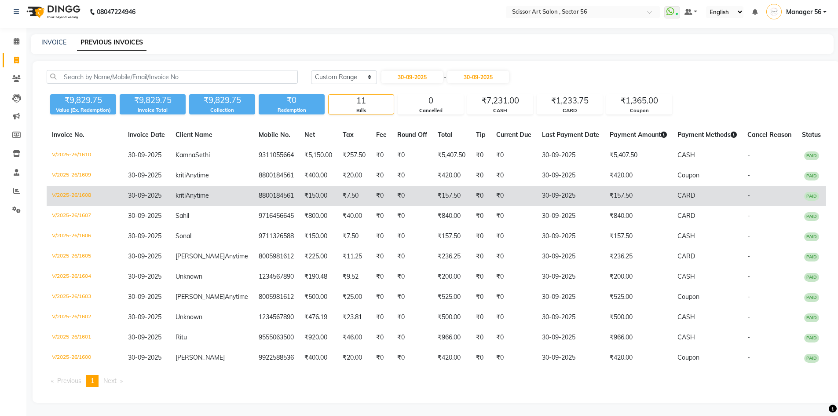
scroll to position [48, 0]
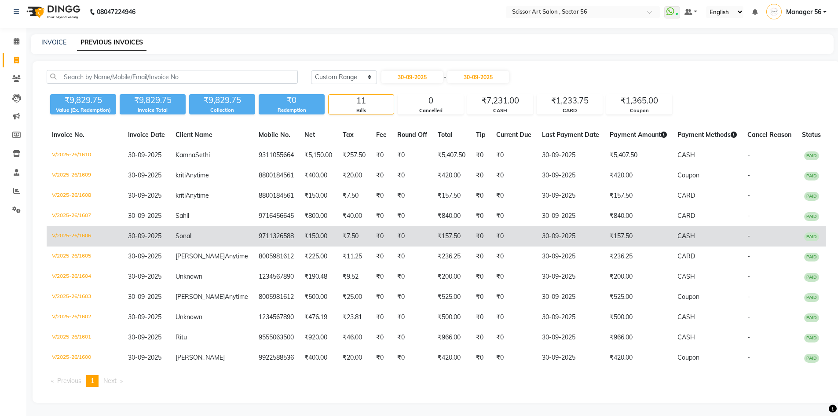
click at [432, 226] on td "₹157.50" at bounding box center [451, 236] width 38 height 20
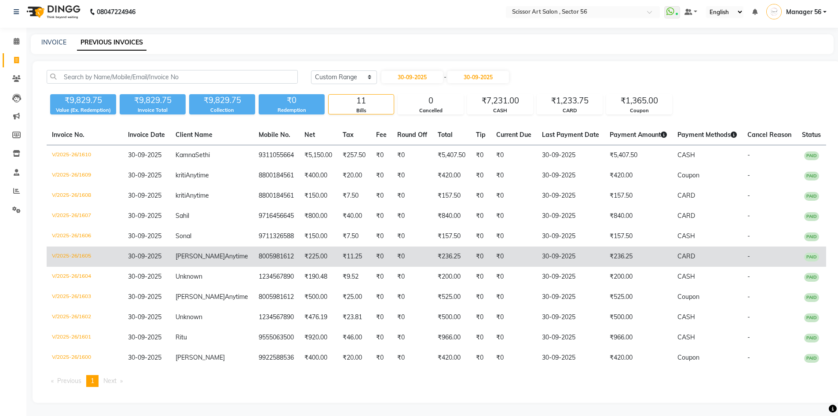
click at [432, 246] on td "₹236.25" at bounding box center [451, 256] width 38 height 20
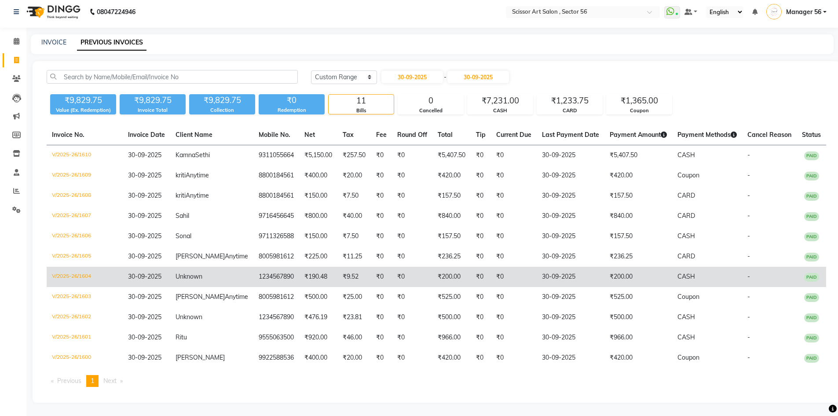
click at [432, 268] on td "₹200.00" at bounding box center [451, 277] width 38 height 20
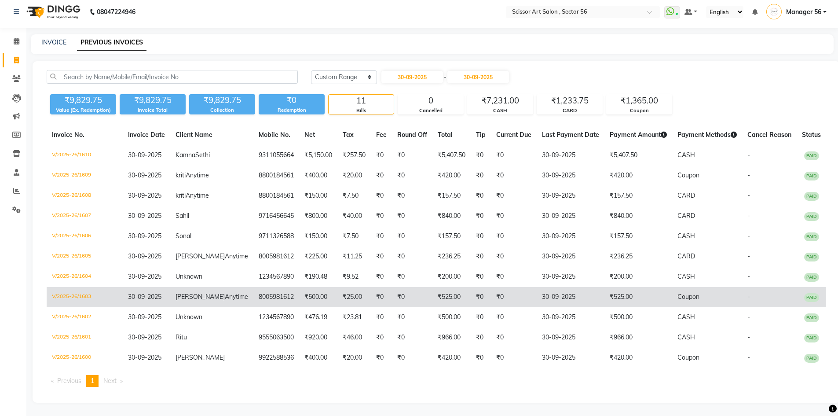
click at [432, 289] on td "₹525.00" at bounding box center [451, 297] width 38 height 20
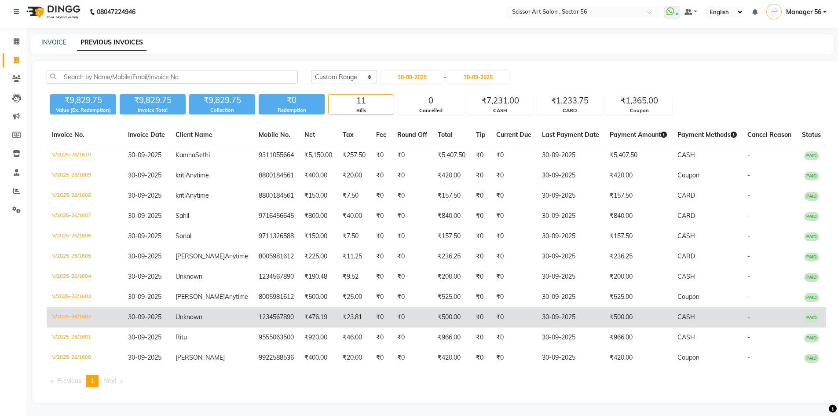
click at [433, 322] on td "₹500.00" at bounding box center [451, 317] width 38 height 20
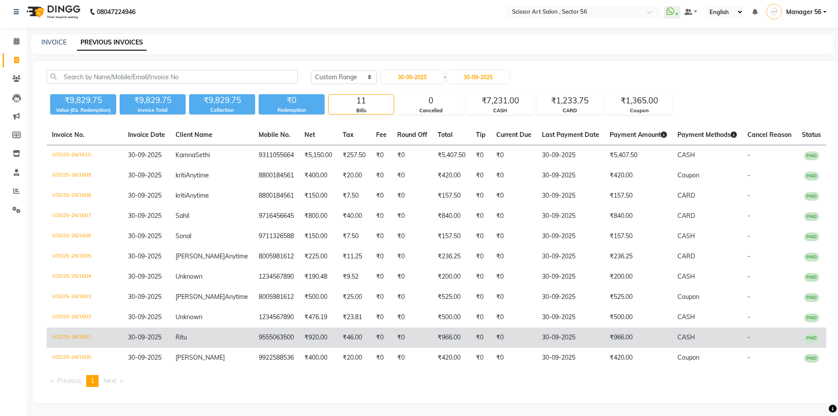
click at [433, 336] on td "₹966.00" at bounding box center [451, 337] width 38 height 20
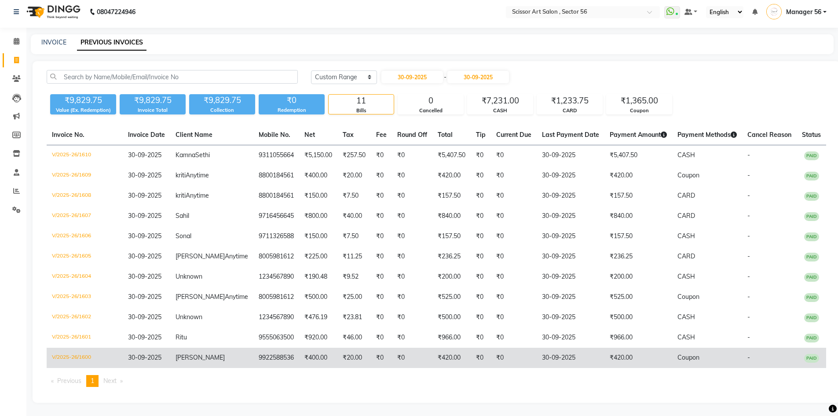
click at [433, 355] on td "₹420.00" at bounding box center [451, 357] width 38 height 20
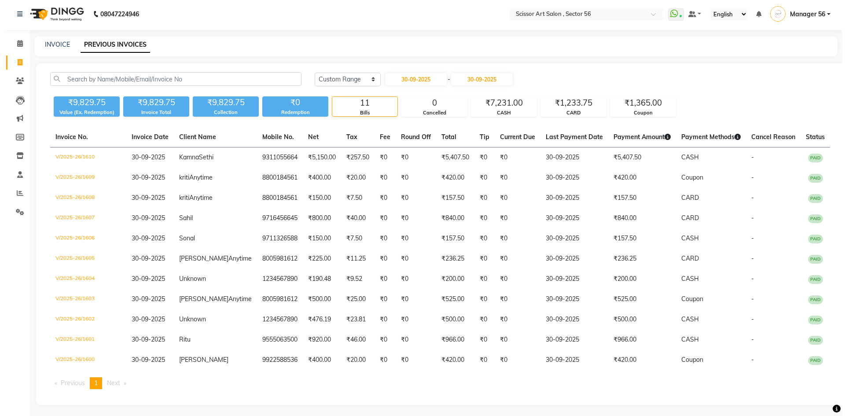
scroll to position [0, 0]
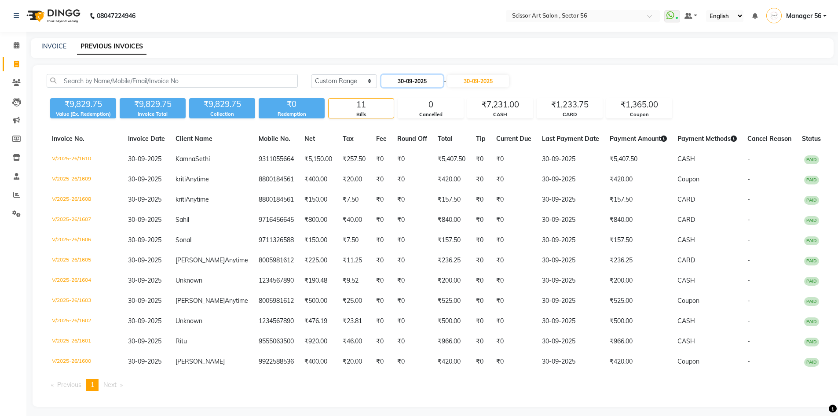
click at [401, 81] on input "30-09-2025" at bounding box center [412, 81] width 62 height 12
select select "9"
select select "2025"
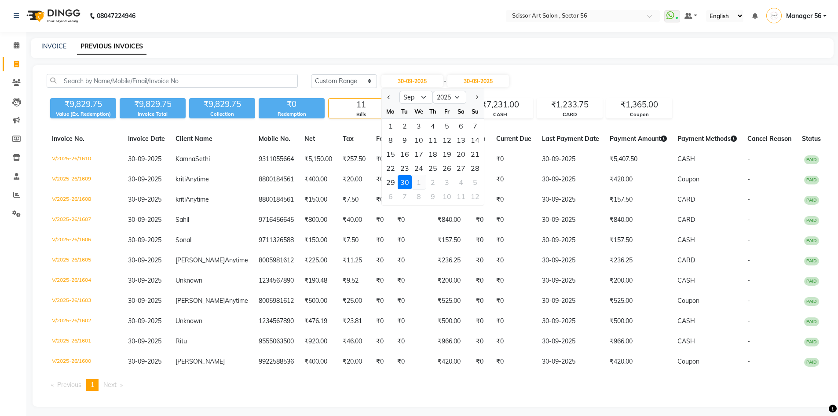
click at [422, 183] on div "1" at bounding box center [419, 182] width 14 height 14
type input "01-10-2025"
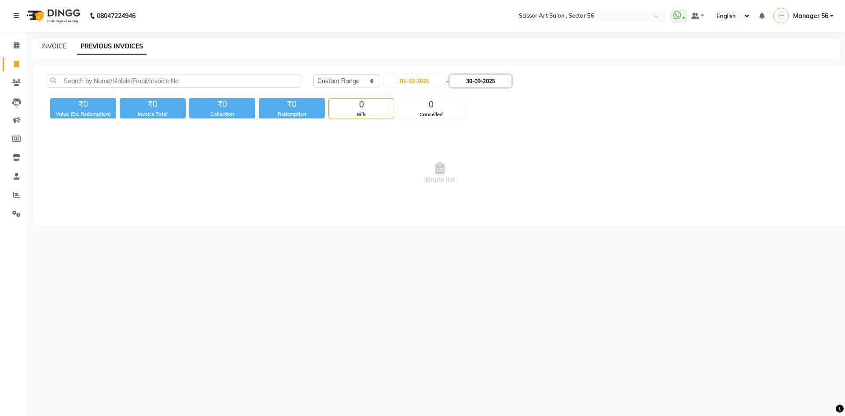
click at [475, 82] on input "30-09-2025" at bounding box center [481, 81] width 62 height 12
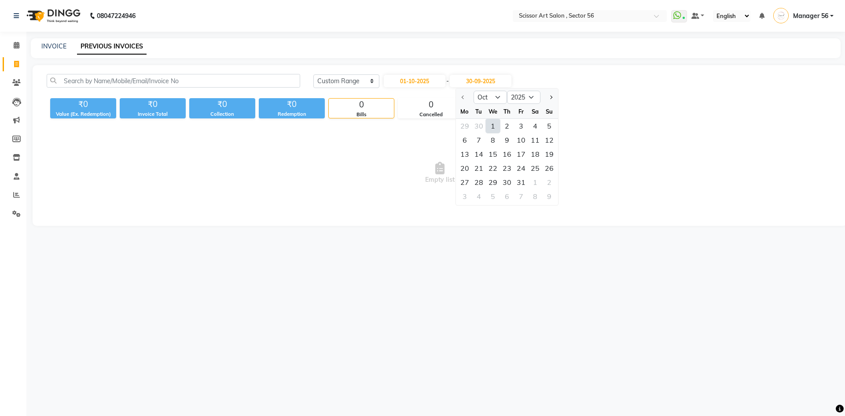
click at [495, 122] on div "1" at bounding box center [493, 126] width 14 height 14
type input "01-10-2025"
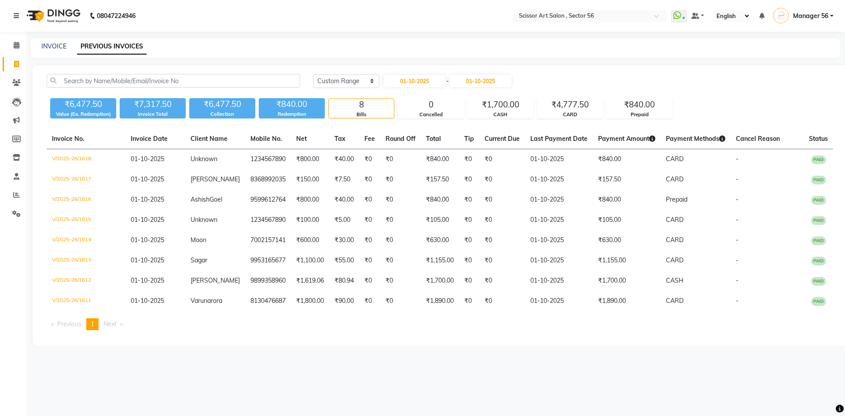
click at [681, 93] on div "Today Yesterday Custom Range 01-10-2025 - 01-10-2025" at bounding box center [573, 84] width 533 height 21
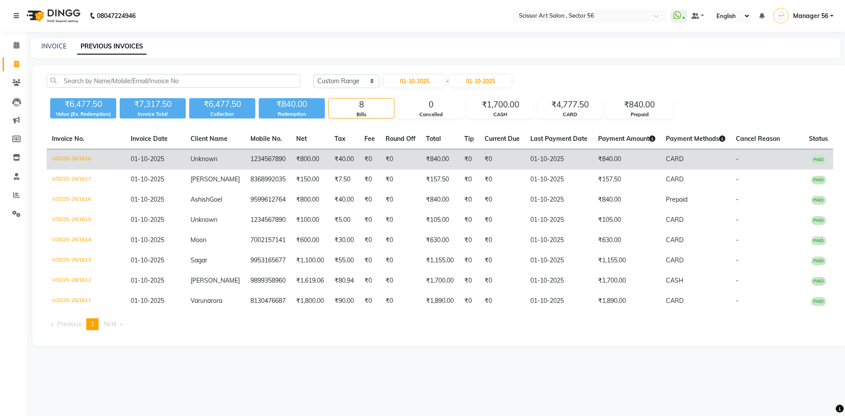
click at [425, 157] on td "₹840.00" at bounding box center [440, 159] width 38 height 21
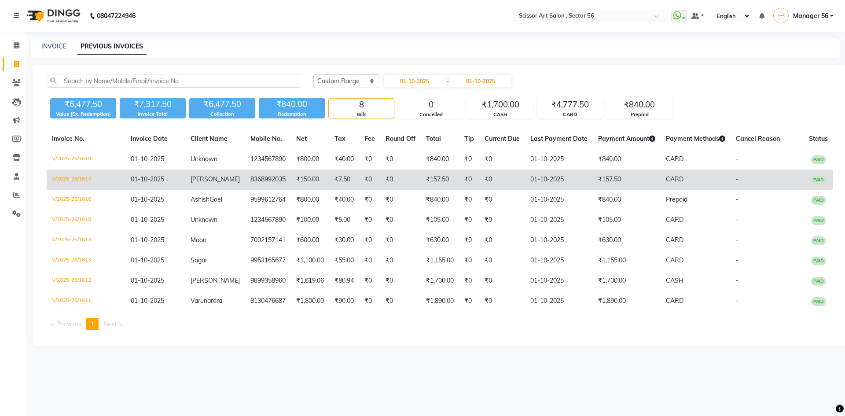
click at [441, 180] on td "₹157.50" at bounding box center [440, 179] width 38 height 20
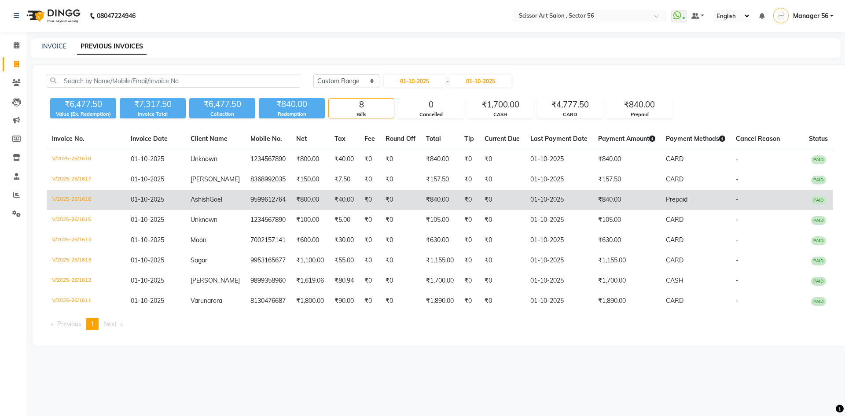
click at [436, 199] on td "₹840.00" at bounding box center [440, 200] width 38 height 20
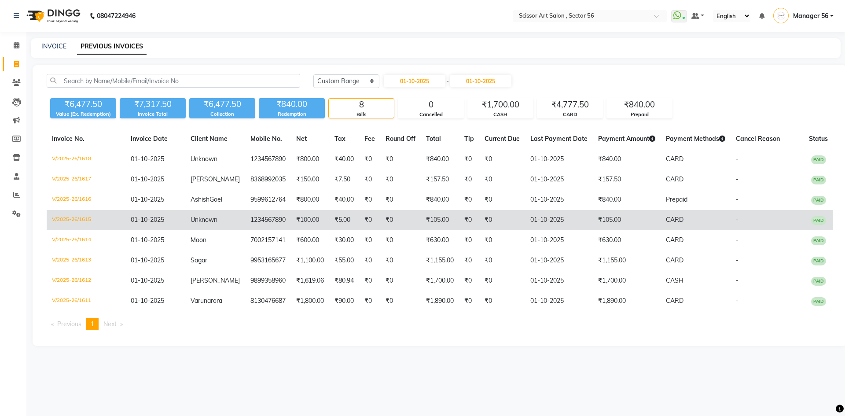
click at [438, 222] on td "₹105.00" at bounding box center [440, 220] width 38 height 20
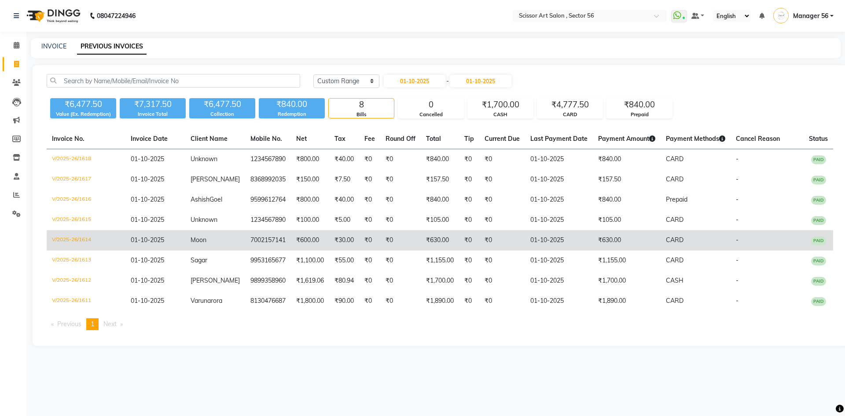
click at [442, 238] on td "₹630.00" at bounding box center [440, 240] width 38 height 20
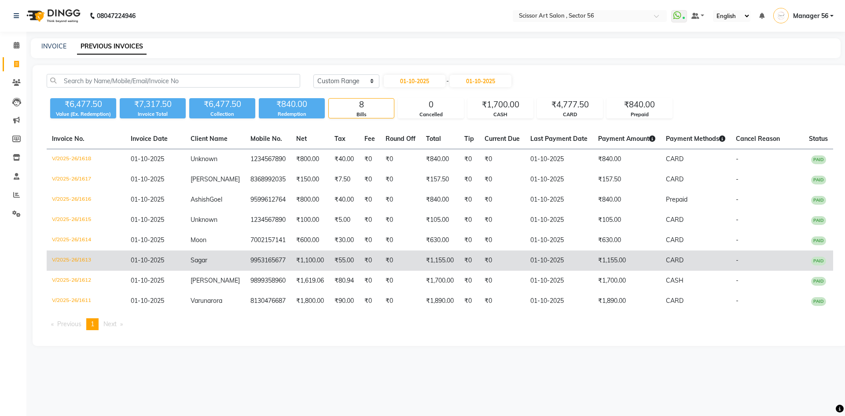
click at [423, 256] on td "₹1,155.00" at bounding box center [440, 260] width 38 height 20
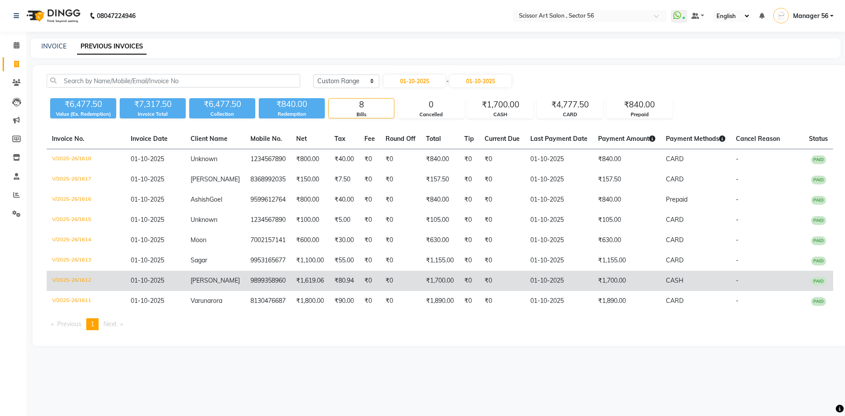
click at [437, 283] on td "₹1,700.00" at bounding box center [440, 281] width 38 height 20
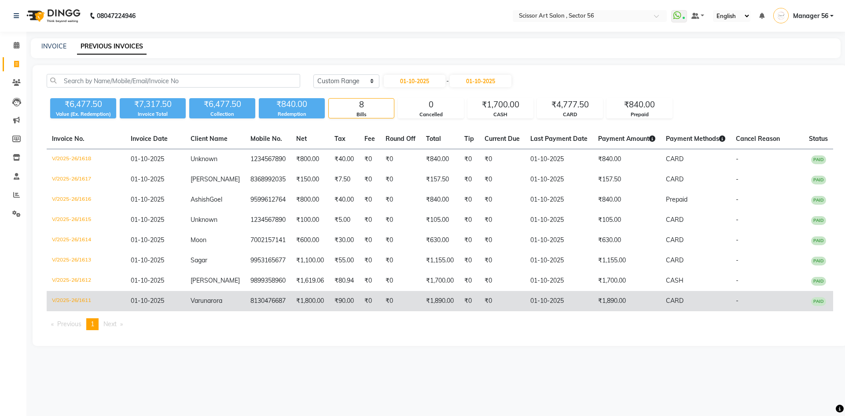
click at [450, 300] on td "₹1,890.00" at bounding box center [440, 301] width 38 height 20
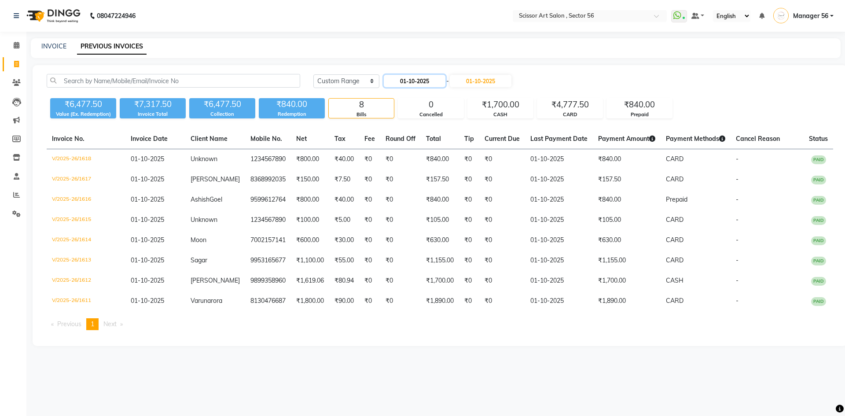
click at [404, 82] on input "01-10-2025" at bounding box center [415, 81] width 62 height 12
select select "10"
select select "2025"
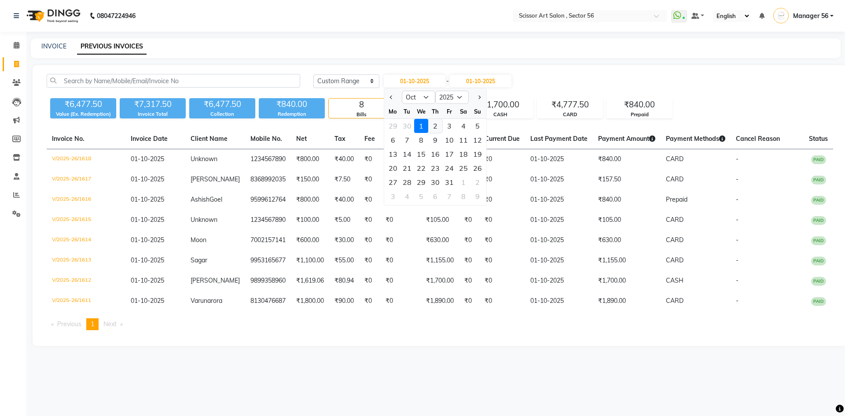
click at [433, 124] on div "2" at bounding box center [435, 126] width 14 height 14
type input "02-10-2025"
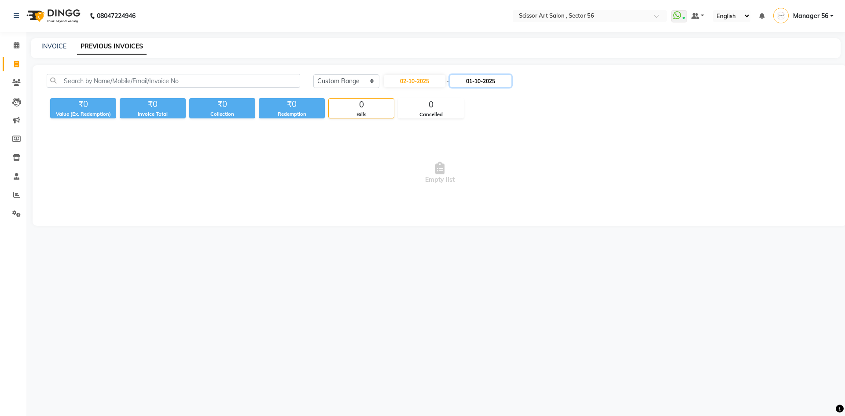
click at [479, 82] on input "01-10-2025" at bounding box center [481, 81] width 62 height 12
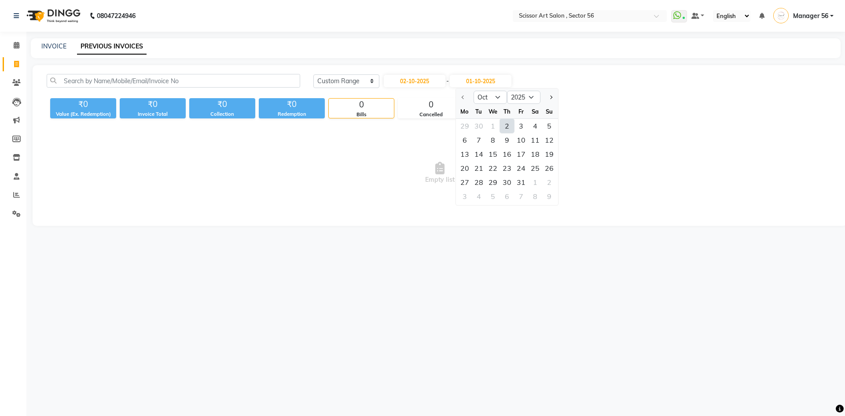
click at [506, 129] on div "2" at bounding box center [507, 126] width 14 height 14
type input "02-10-2025"
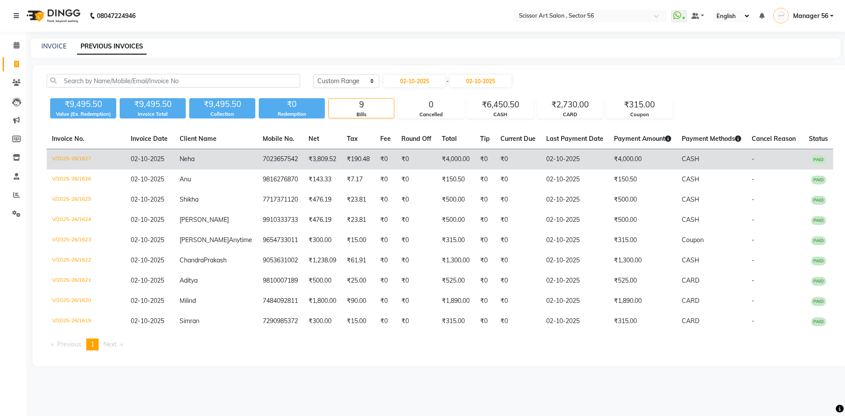
click at [475, 162] on td "₹0" at bounding box center [485, 159] width 20 height 21
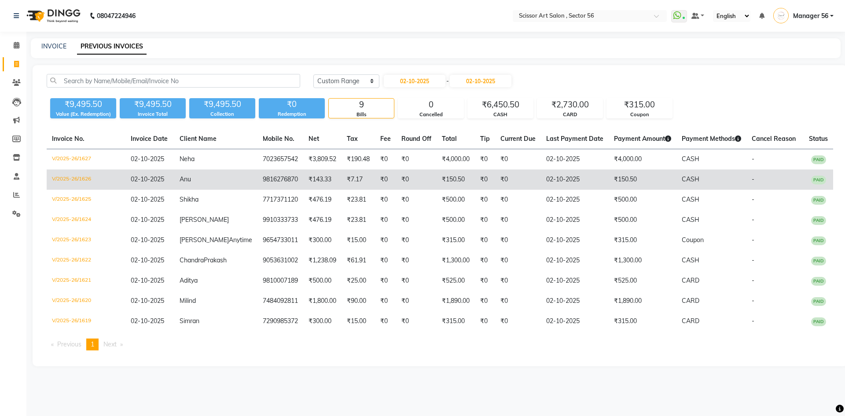
click at [436, 183] on td "₹150.50" at bounding box center [455, 179] width 38 height 20
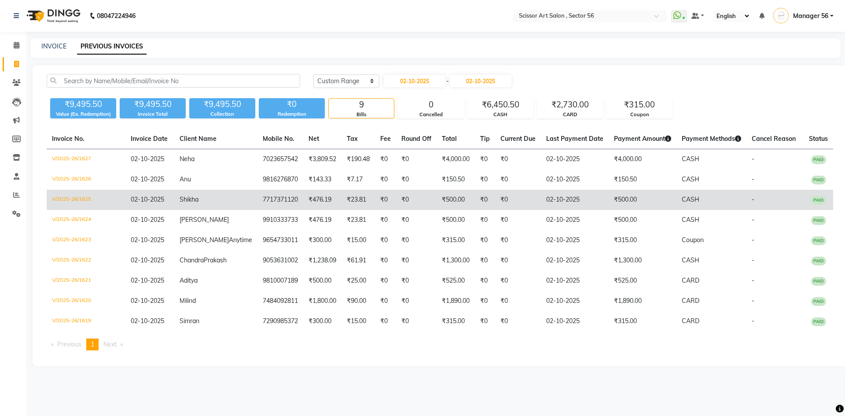
click at [436, 204] on td "₹500.00" at bounding box center [455, 200] width 38 height 20
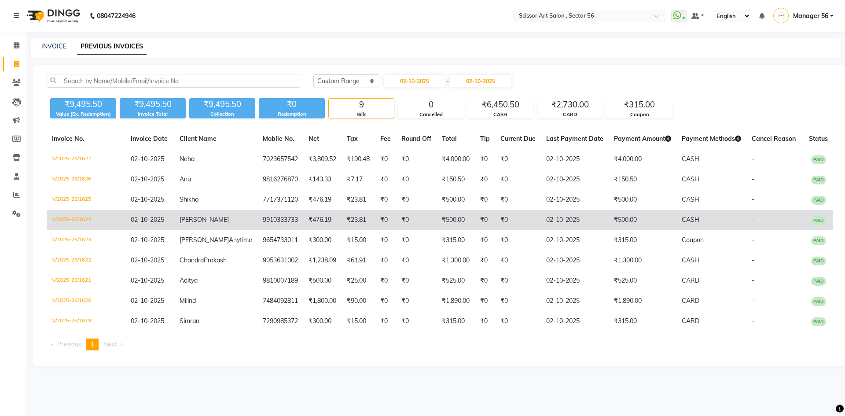
click at [436, 223] on td "₹500.00" at bounding box center [455, 220] width 38 height 20
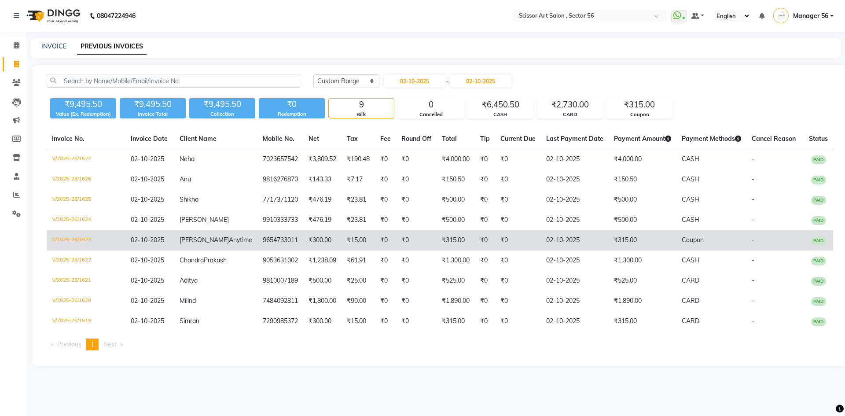
click at [436, 243] on td "₹315.00" at bounding box center [455, 240] width 38 height 20
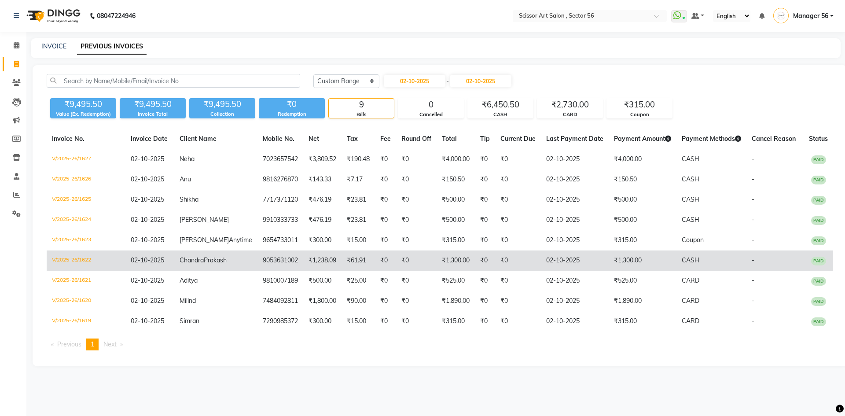
click at [439, 270] on td "₹1,300.00" at bounding box center [455, 260] width 38 height 20
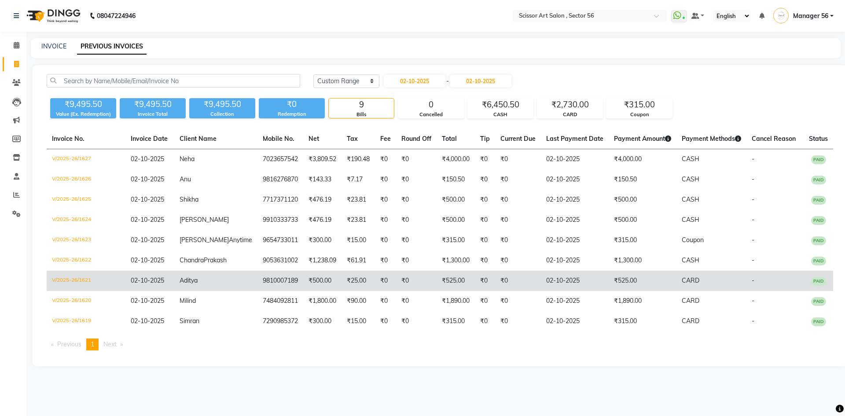
click at [453, 291] on td "₹525.00" at bounding box center [455, 281] width 38 height 20
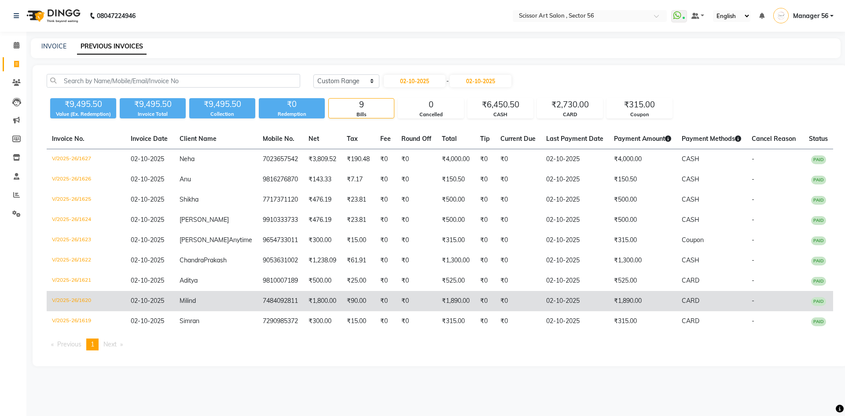
click at [441, 311] on td "₹1,890.00" at bounding box center [455, 301] width 38 height 20
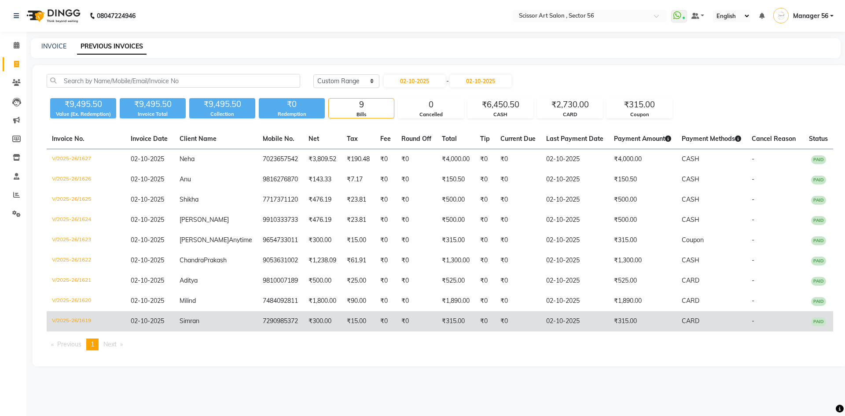
click at [415, 331] on td "₹0" at bounding box center [416, 321] width 40 height 20
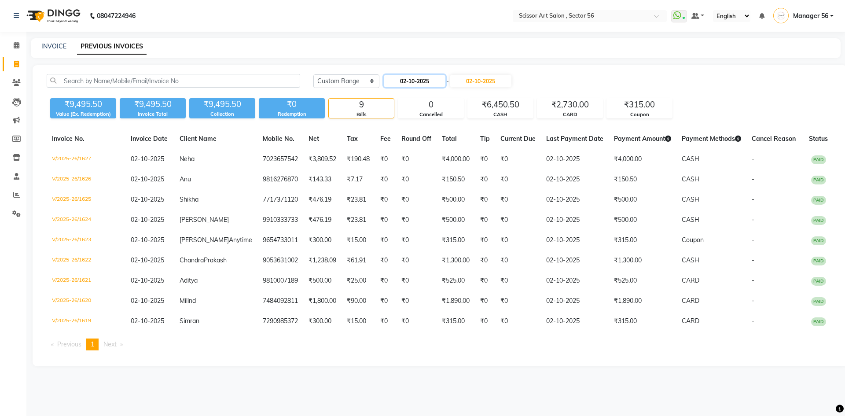
click at [406, 84] on input "02-10-2025" at bounding box center [415, 81] width 62 height 12
select select "10"
select select "2025"
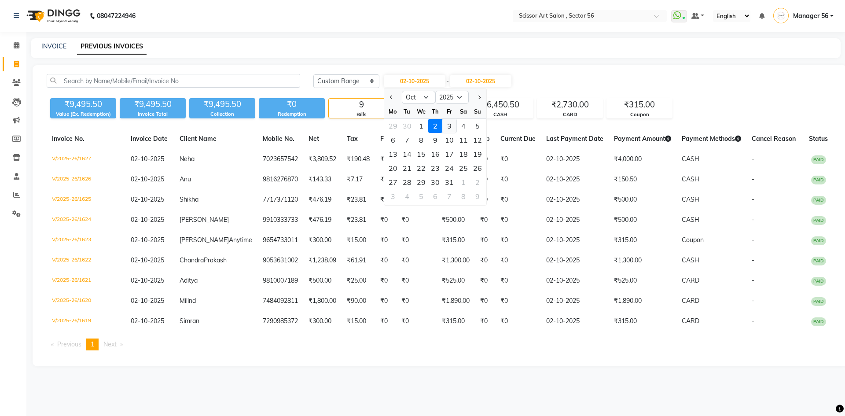
click at [452, 128] on div "3" at bounding box center [449, 126] width 14 height 14
type input "03-10-2025"
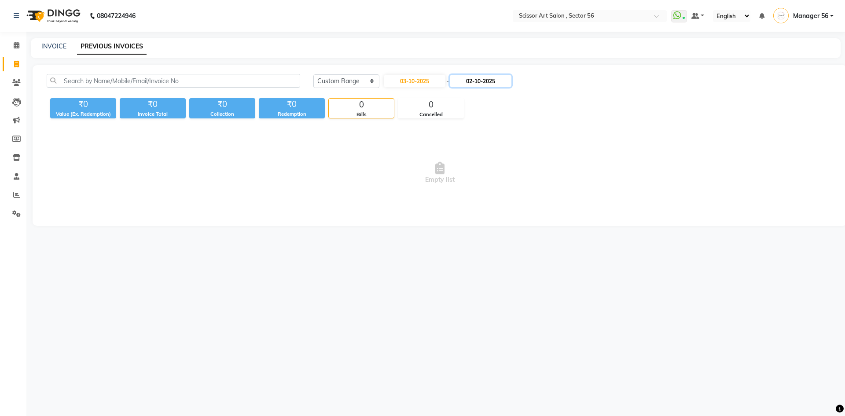
click at [477, 80] on input "02-10-2025" at bounding box center [481, 81] width 62 height 12
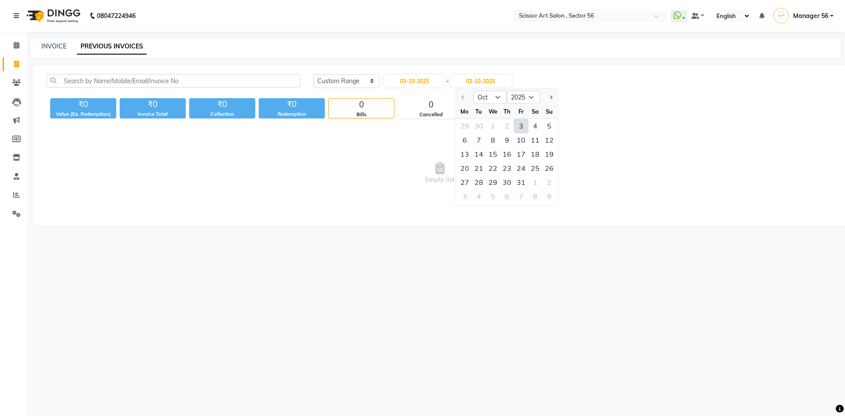
click at [519, 128] on div "3" at bounding box center [521, 126] width 14 height 14
type input "03-10-2025"
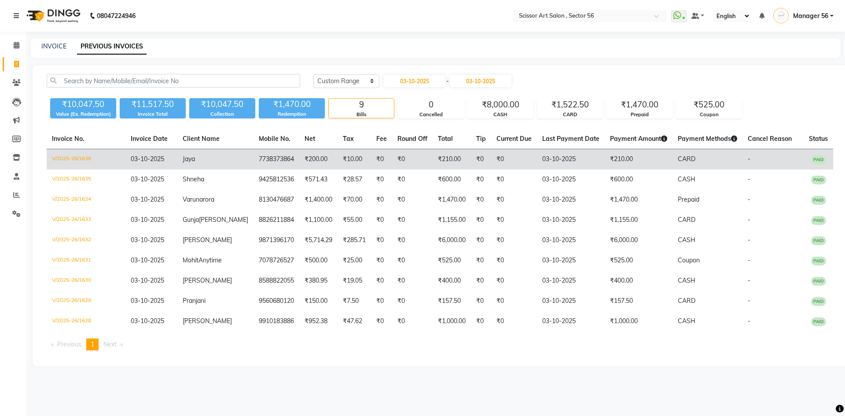
click at [434, 155] on td "₹210.00" at bounding box center [451, 159] width 38 height 21
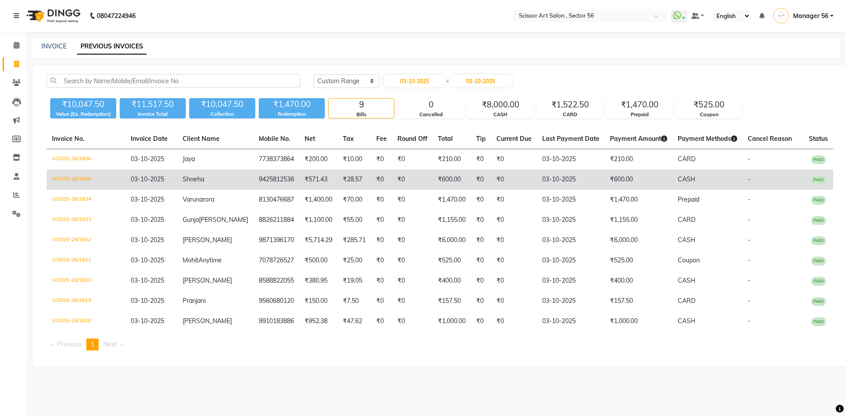
click at [432, 179] on td "₹600.00" at bounding box center [451, 179] width 38 height 20
click at [444, 176] on td "₹600.00" at bounding box center [451, 179] width 38 height 20
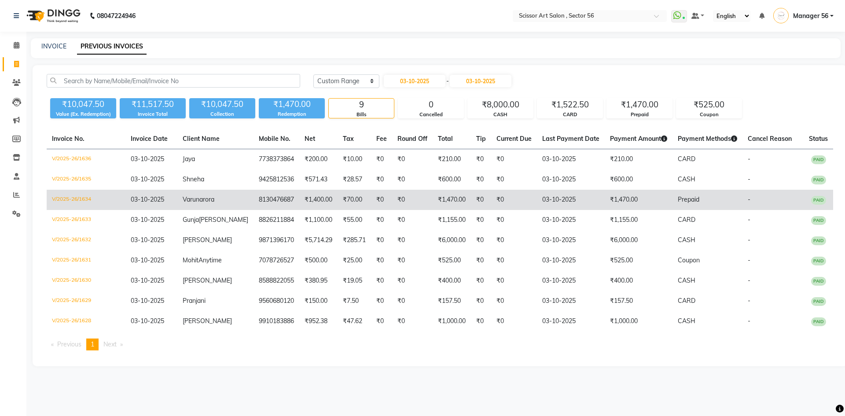
click at [443, 199] on td "₹1,470.00" at bounding box center [451, 200] width 38 height 20
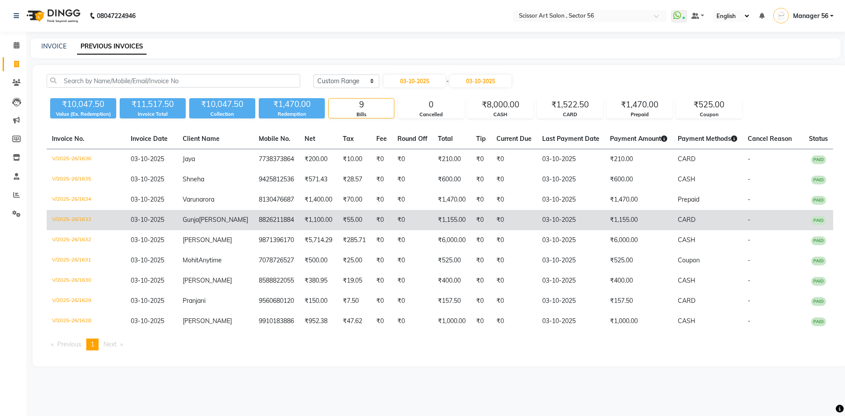
click at [435, 219] on td "₹1,155.00" at bounding box center [451, 220] width 38 height 20
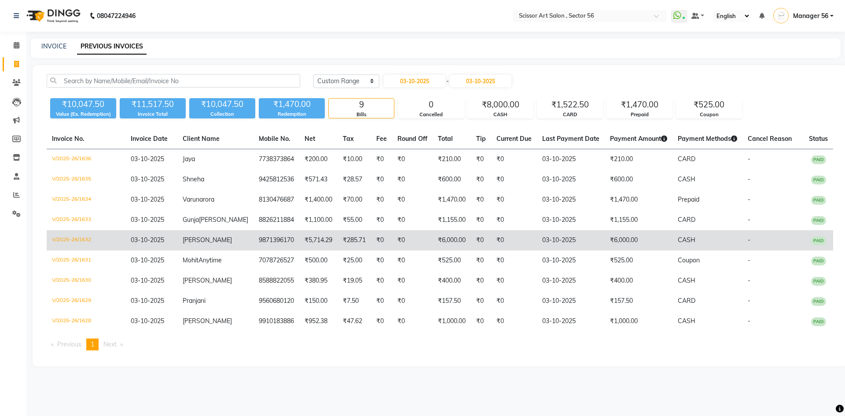
click at [435, 249] on td "₹6,000.00" at bounding box center [451, 240] width 38 height 20
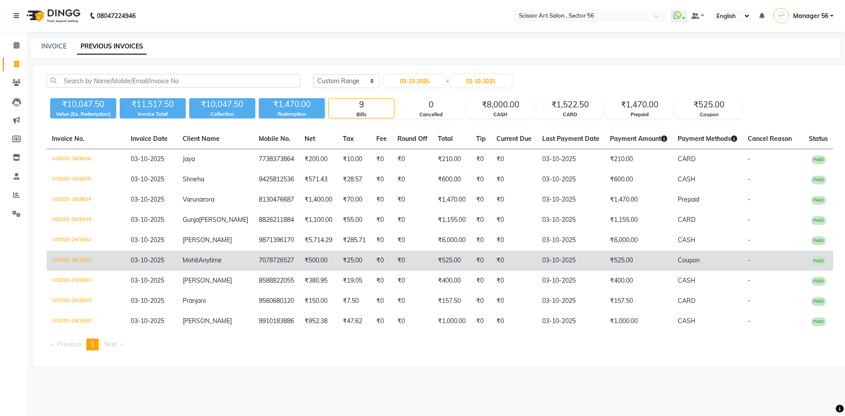
click at [447, 271] on td "₹525.00" at bounding box center [451, 260] width 38 height 20
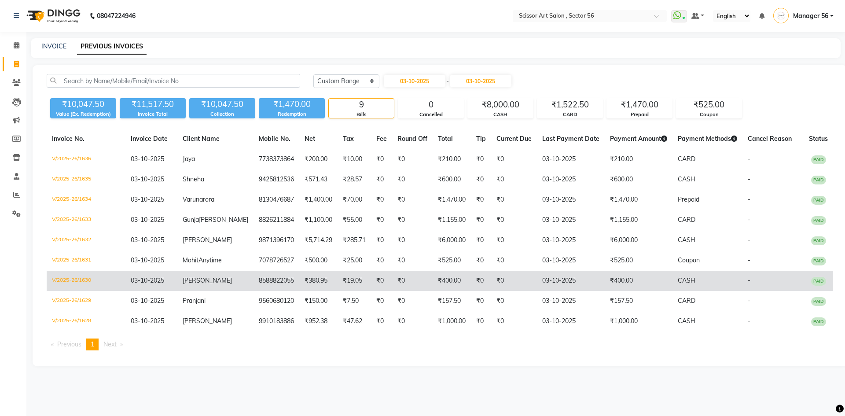
click at [446, 291] on td "₹400.00" at bounding box center [451, 281] width 38 height 20
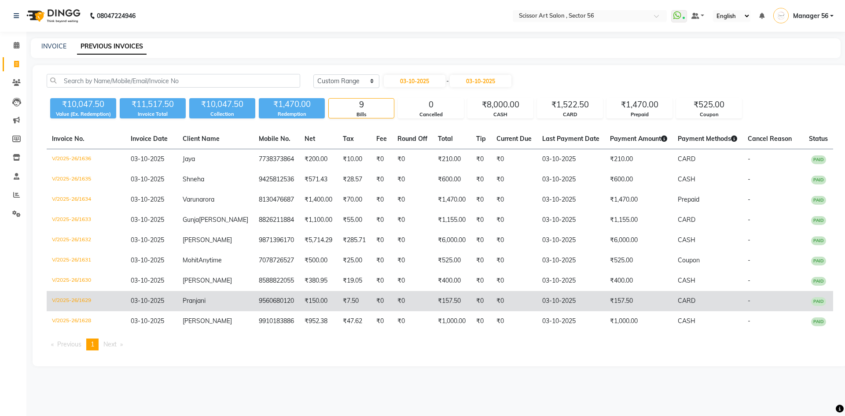
click at [443, 311] on td "₹157.50" at bounding box center [451, 301] width 38 height 20
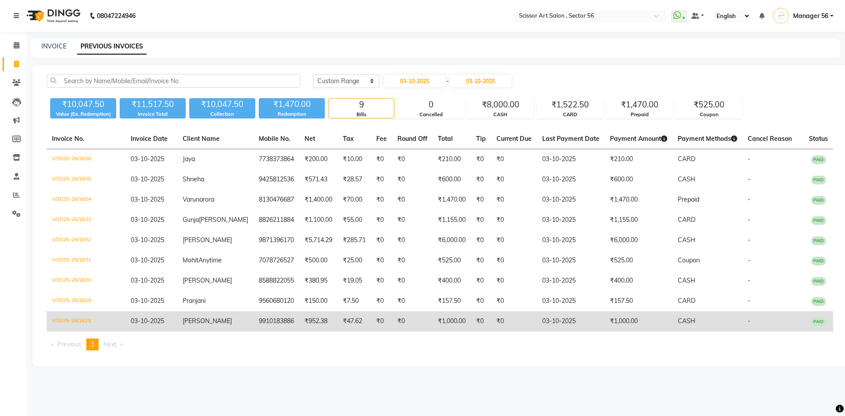
click at [439, 331] on td "₹1,000.00" at bounding box center [451, 321] width 38 height 20
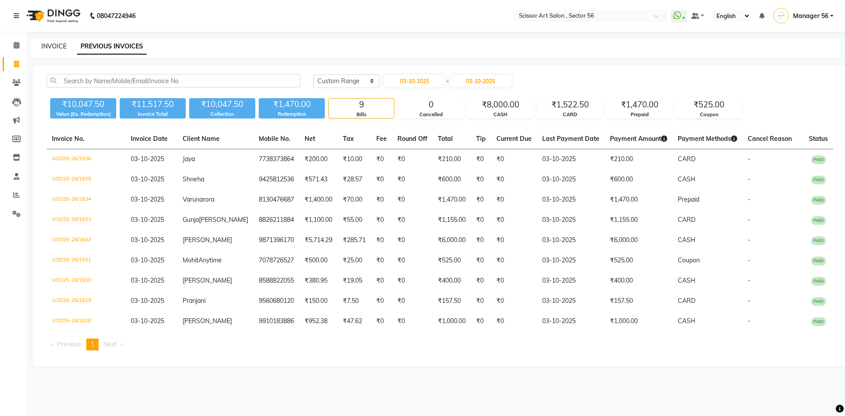
click at [57, 44] on link "INVOICE" at bounding box center [53, 46] width 25 height 8
select select "service"
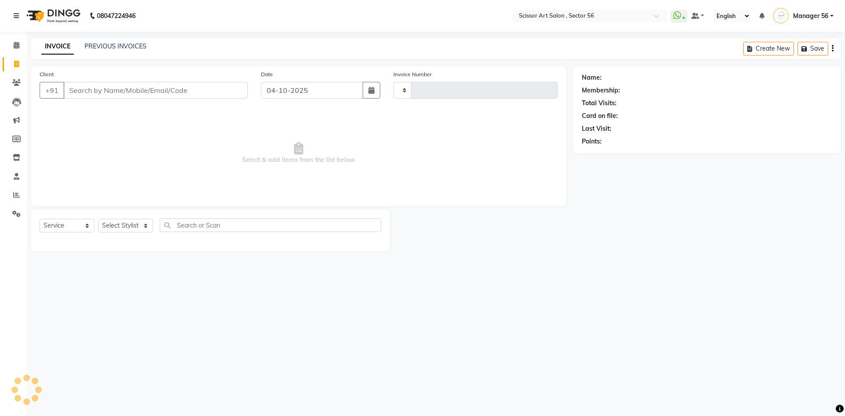
type input "1638"
select select "6185"
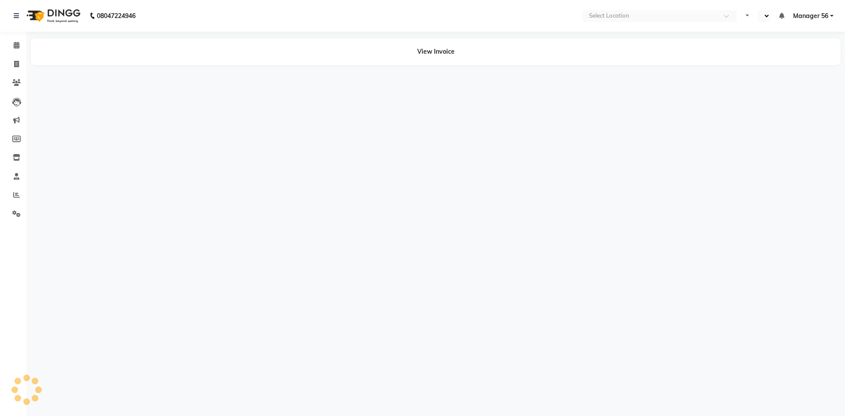
select select "en"
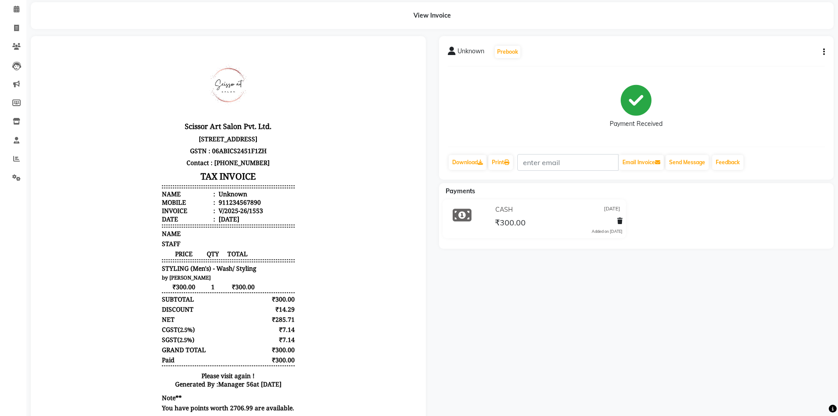
scroll to position [73, 0]
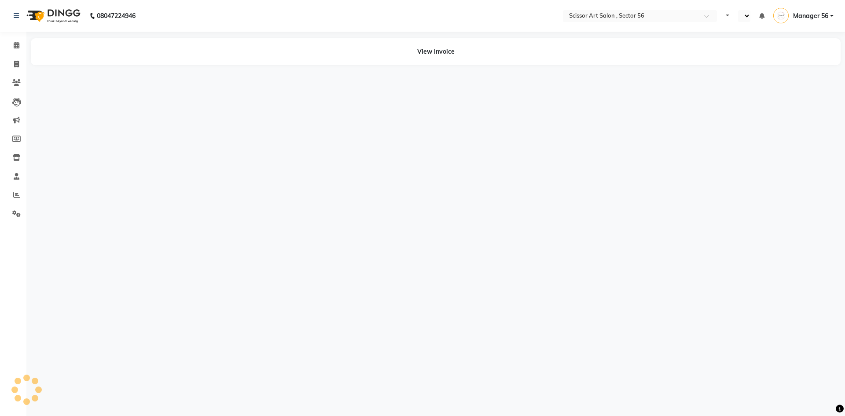
select select "en"
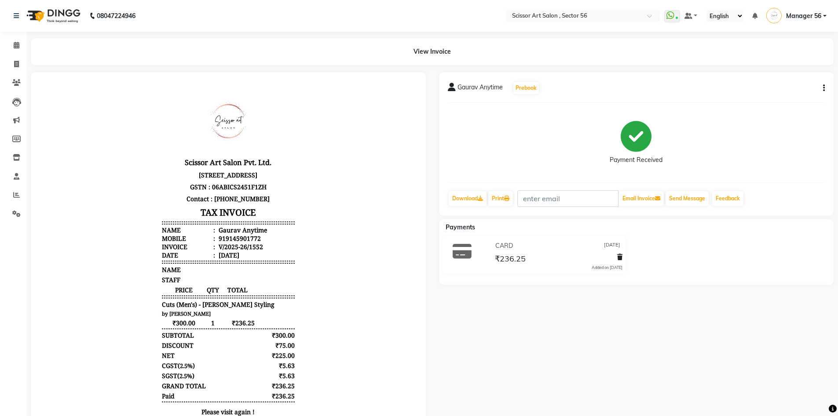
click at [825, 89] on div "Gaurav Anytime Prebook Payment Received Download Print Email Invoice Send Messa…" at bounding box center [636, 143] width 395 height 143
click at [824, 88] on icon "button" at bounding box center [824, 88] width 2 height 0
click at [764, 88] on div "Edit Item Staff" at bounding box center [780, 88] width 60 height 11
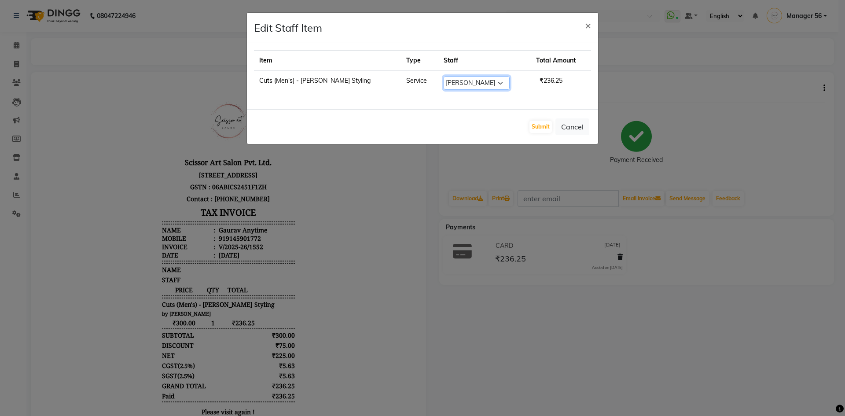
click at [478, 83] on select "Select Anees DEV DAS Kiran Manager 56 Naina Navin Pramod Raano rahul Ruby Sajid…" at bounding box center [476, 83] width 66 height 14
select select "76503"
click at [443, 76] on select "Select Anees DEV DAS Kiran Manager 56 Naina Navin Pramod Raano rahul Ruby Sajid…" at bounding box center [476, 83] width 66 height 14
click at [547, 128] on button "Submit" at bounding box center [540, 127] width 22 height 12
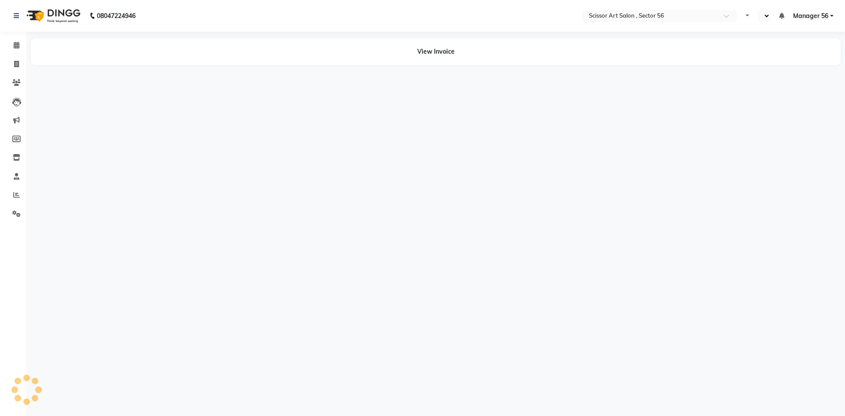
select select "en"
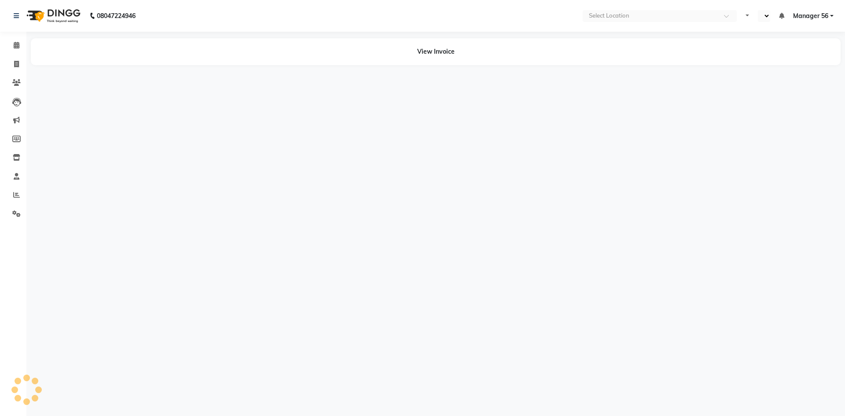
select select "en"
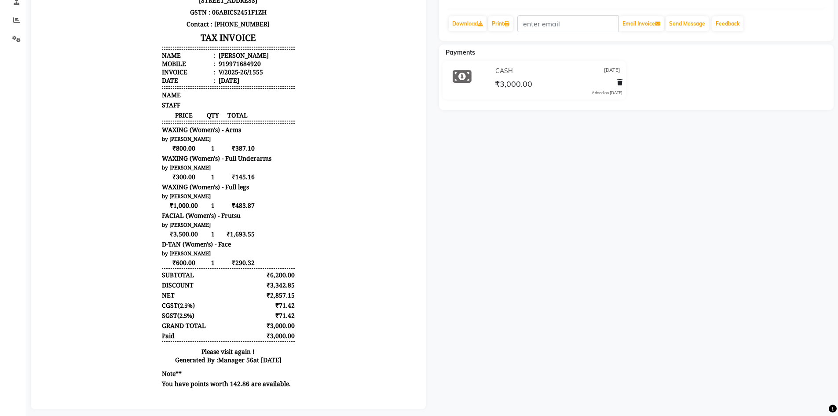
scroll to position [176, 0]
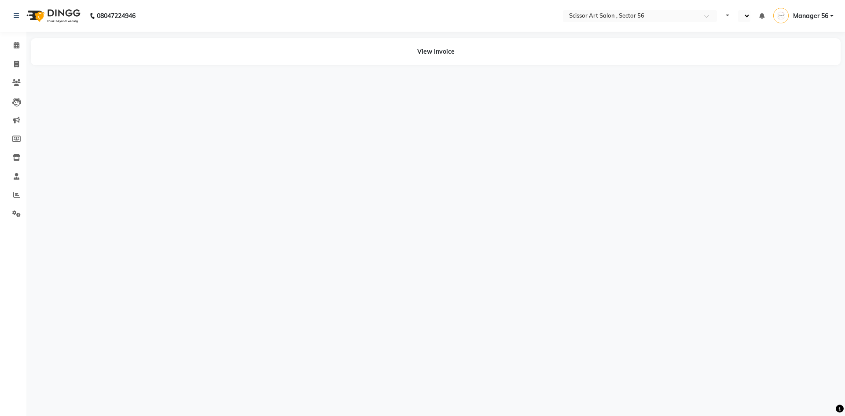
select select "en"
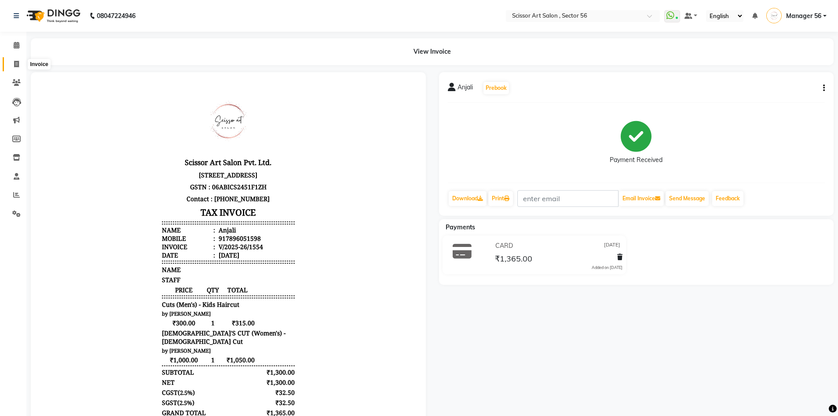
click at [15, 62] on icon at bounding box center [16, 64] width 5 height 7
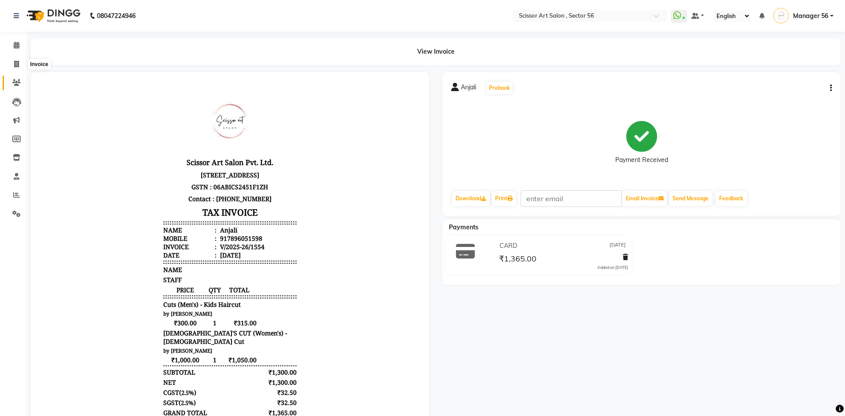
select select "service"
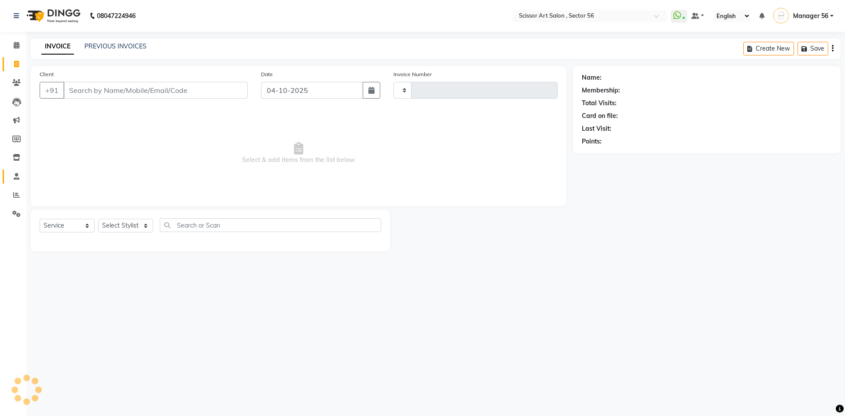
type input "1638"
select select "6185"
click at [14, 215] on icon at bounding box center [16, 213] width 8 height 7
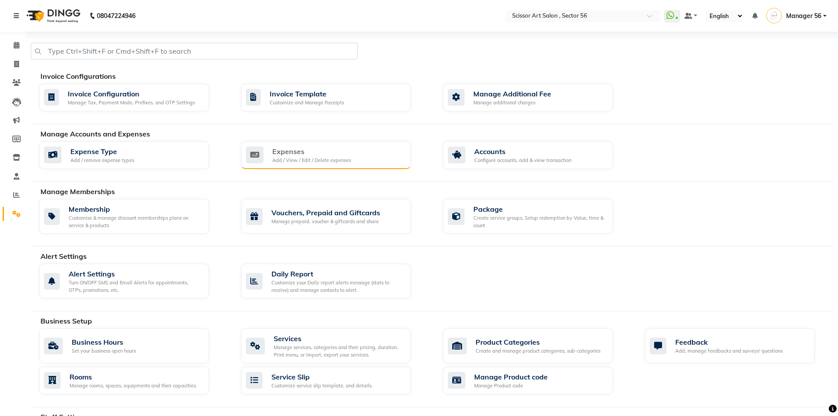
click at [310, 163] on div "Add / View / Edit / Delete expenses" at bounding box center [311, 160] width 79 height 7
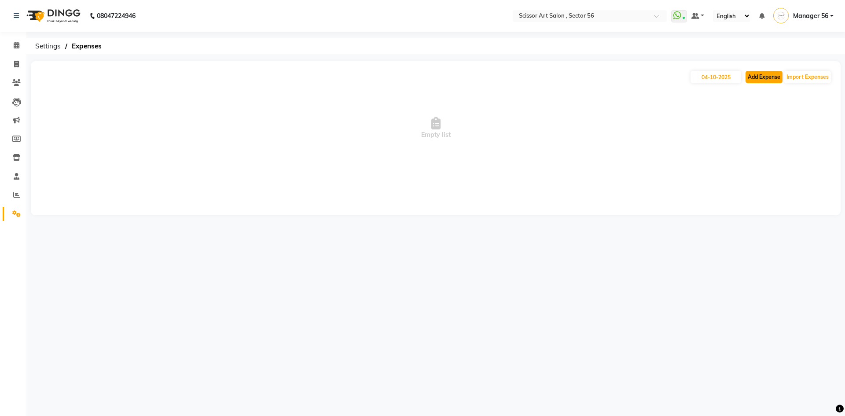
click at [757, 77] on button "Add Expense" at bounding box center [763, 77] width 37 height 12
select select "1"
select select "5170"
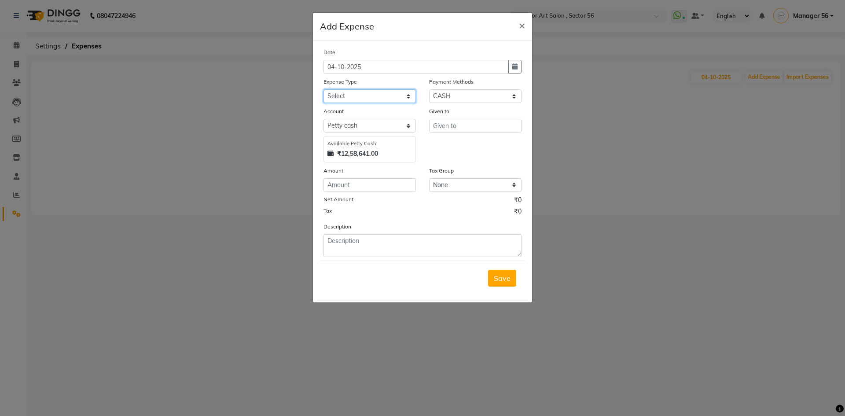
drag, startPoint x: 339, startPoint y: 96, endPoint x: 339, endPoint y: 102, distance: 6.6
click at [339, 97] on select "Select Advance Salary Bank charges Car maintenance Cash transfer to bank Cash t…" at bounding box center [369, 96] width 92 height 14
select select "22490"
click at [323, 89] on select "Select Advance Salary Bank charges Car maintenance Cash transfer to bank Cash t…" at bounding box center [369, 96] width 92 height 14
click at [490, 128] on input "text" at bounding box center [475, 126] width 92 height 14
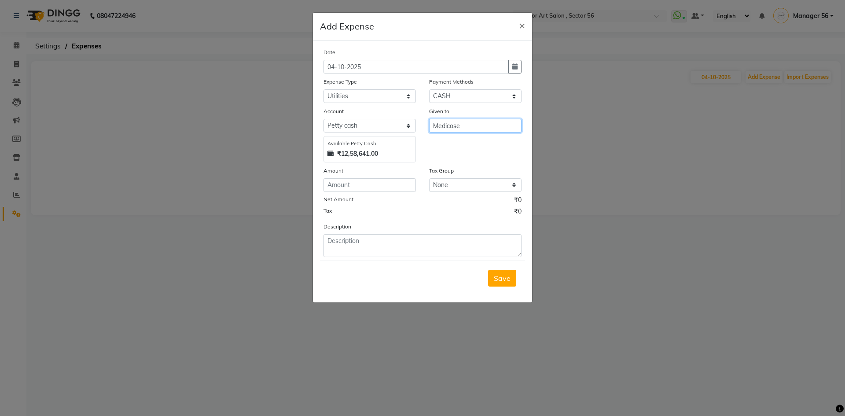
type input "Medicose"
click at [365, 190] on input "number" at bounding box center [369, 185] width 92 height 14
type input "420"
click at [367, 252] on textarea at bounding box center [422, 245] width 198 height 23
type textarea "Majirel 4 = 1"
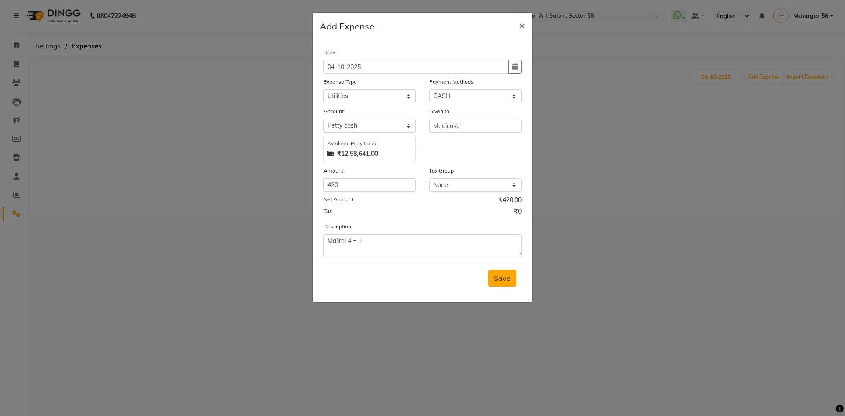
click at [501, 278] on span "Save" at bounding box center [502, 278] width 17 height 9
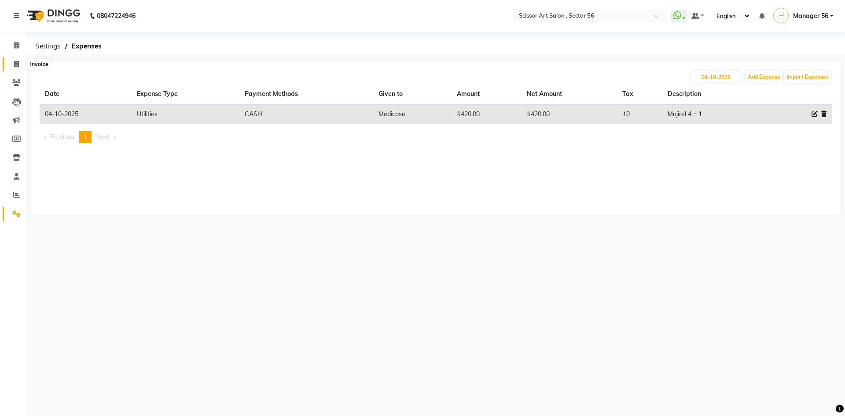
click at [19, 64] on icon at bounding box center [16, 64] width 5 height 7
select select "service"
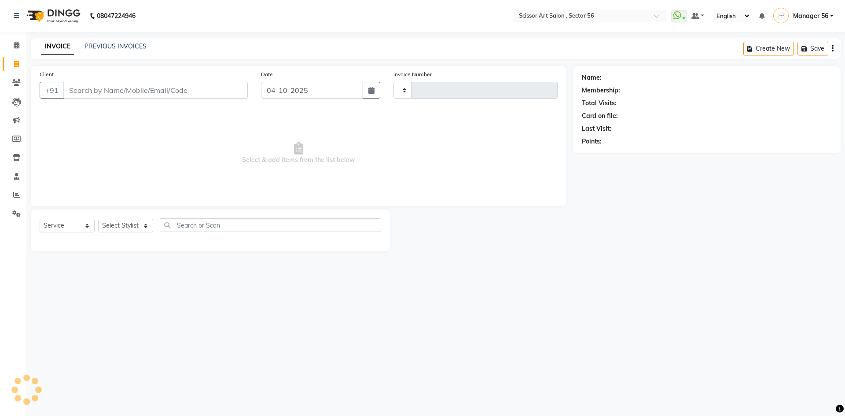
type input "1638"
select select "6185"
drag, startPoint x: 15, startPoint y: 215, endPoint x: 18, endPoint y: 208, distance: 7.1
click at [15, 214] on icon at bounding box center [16, 213] width 8 height 7
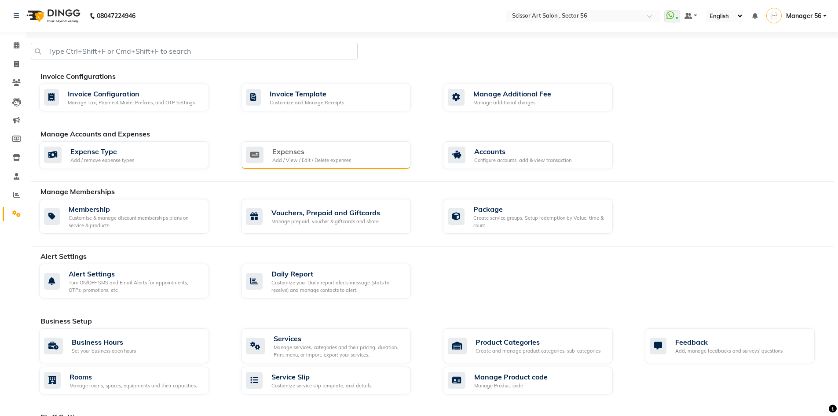
click at [282, 147] on div "Expenses" at bounding box center [311, 151] width 79 height 11
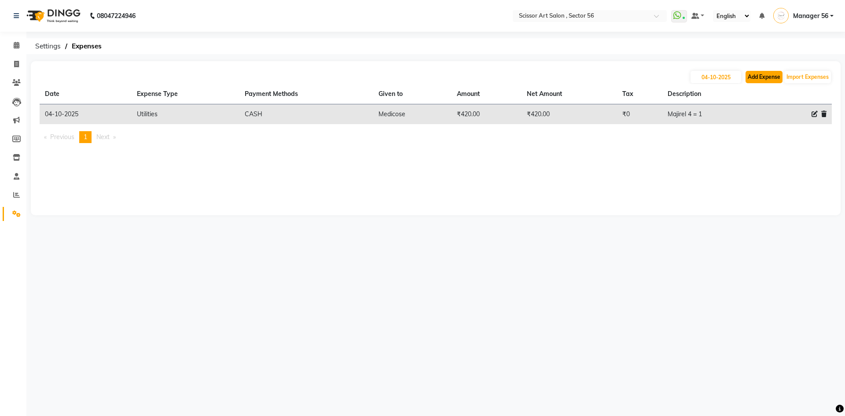
click at [768, 79] on button "Add Expense" at bounding box center [763, 77] width 37 height 12
select select "1"
select select "5170"
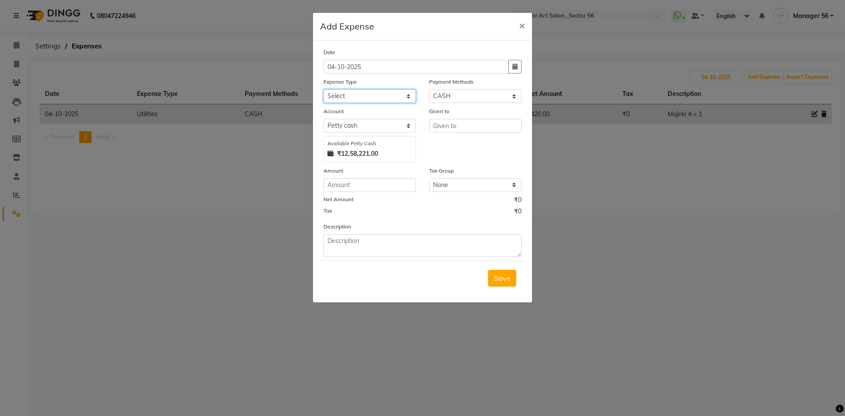
click at [364, 101] on select "Select Advance Salary Bank charges Car maintenance Cash transfer to bank Cash t…" at bounding box center [369, 96] width 92 height 14
select select "22490"
click at [323, 89] on select "Select Advance Salary Bank charges Car maintenance Cash transfer to bank Cash t…" at bounding box center [369, 96] width 92 height 14
click at [480, 128] on input "text" at bounding box center [475, 126] width 92 height 14
type input "Pani wala"
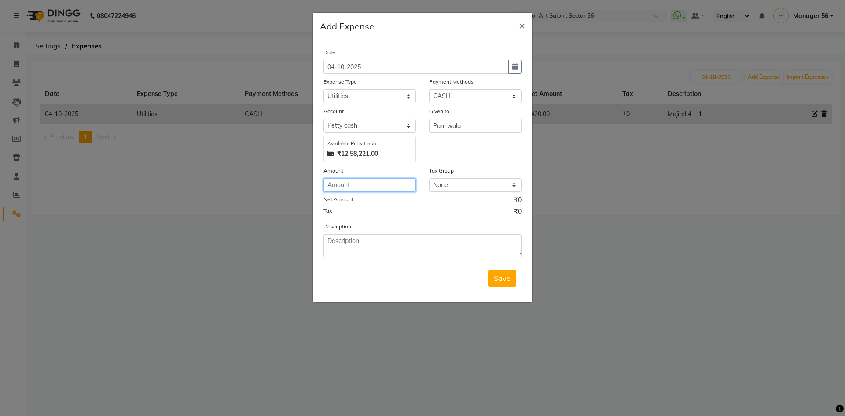
click at [380, 183] on input "number" at bounding box center [369, 185] width 92 height 14
type input "1875"
click at [335, 240] on textarea at bounding box center [422, 245] width 198 height 23
type textarea "B"
type textarea "Mini bisleri water"
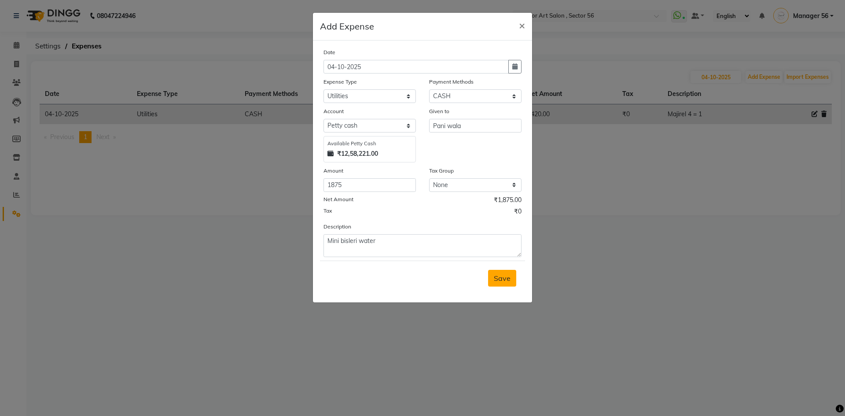
click at [508, 274] on span "Save" at bounding box center [502, 278] width 17 height 9
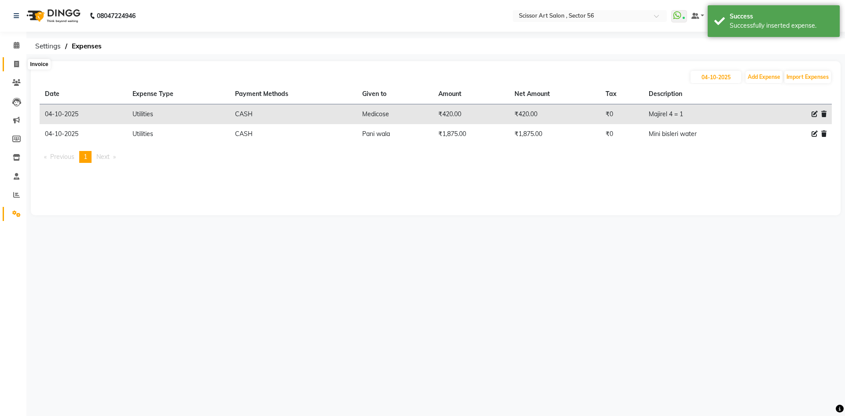
click at [14, 65] on icon at bounding box center [16, 64] width 5 height 7
select select "service"
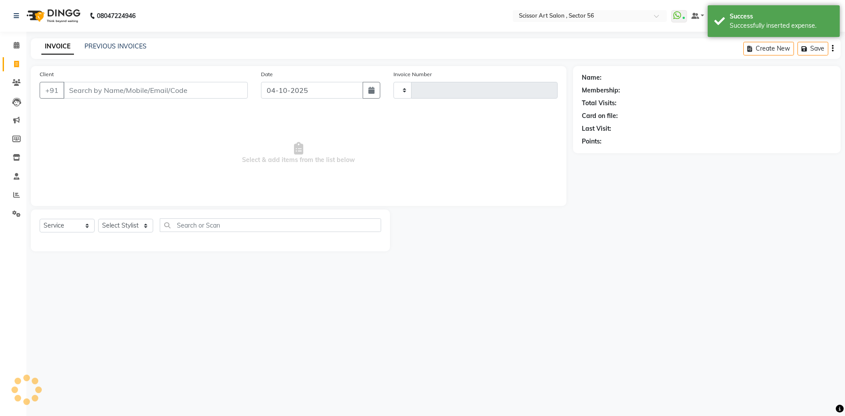
type input "1638"
select select "6185"
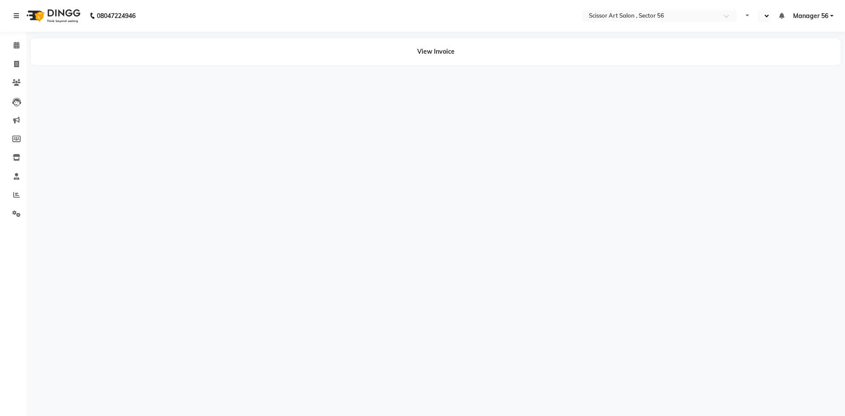
select select "en"
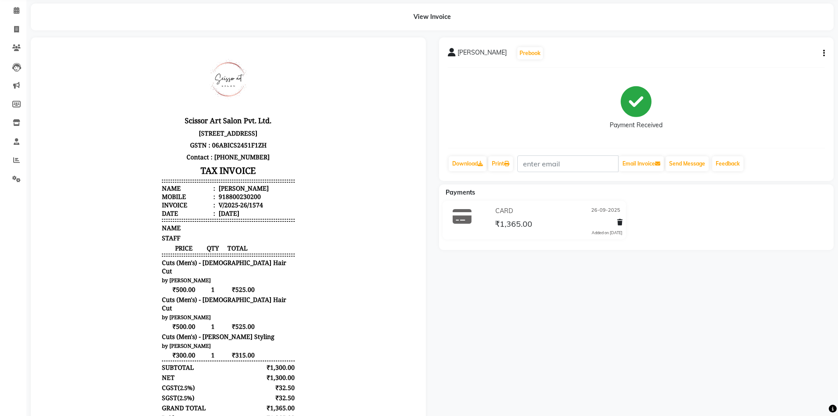
scroll to position [88, 0]
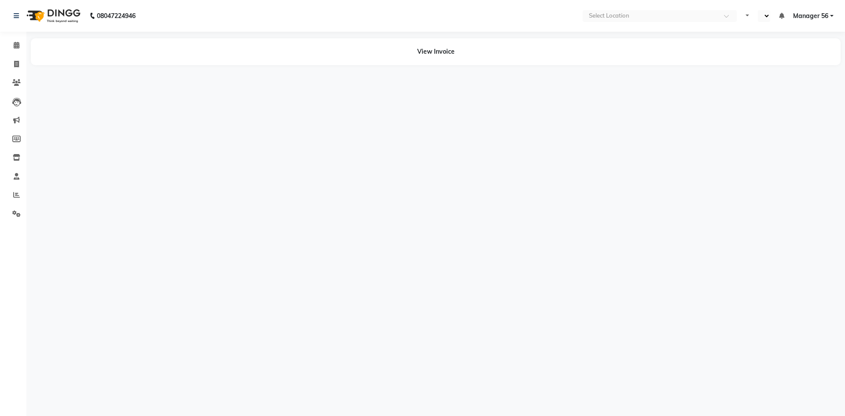
select select "en"
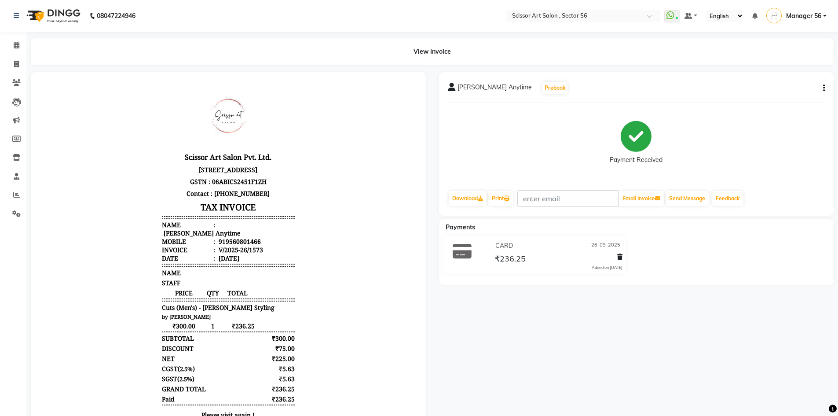
scroll to position [7, 0]
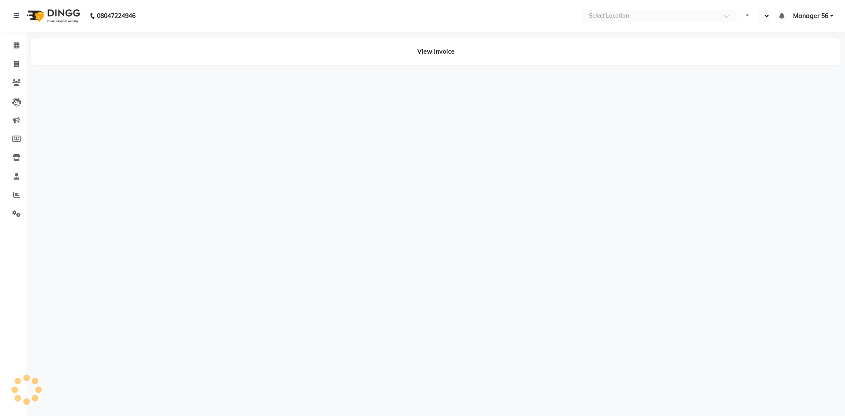
select select "en"
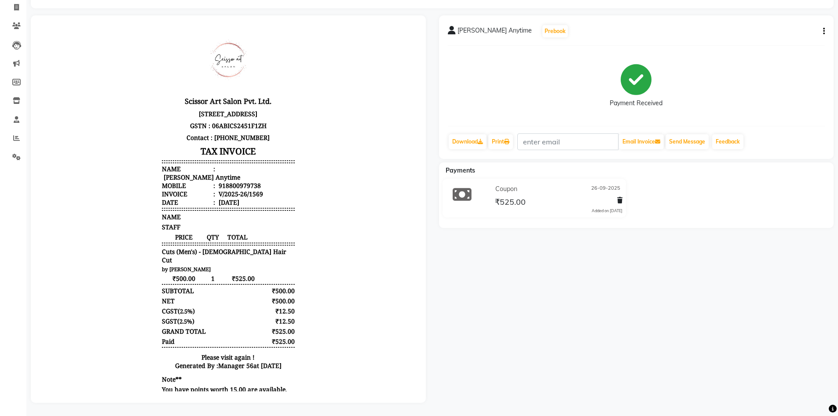
scroll to position [7, 0]
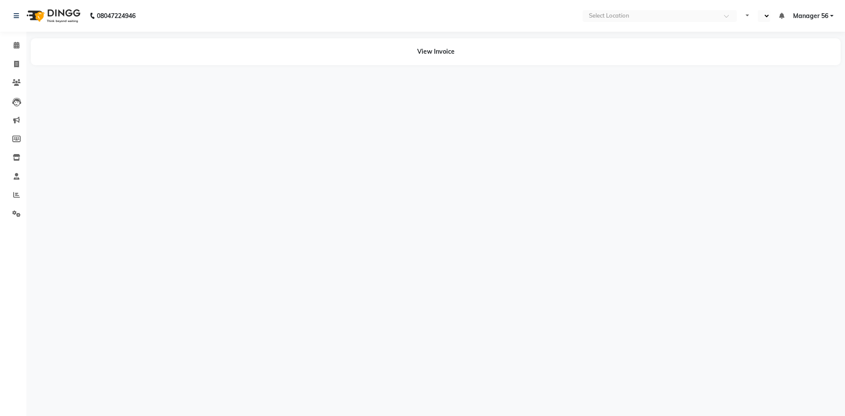
select select "en"
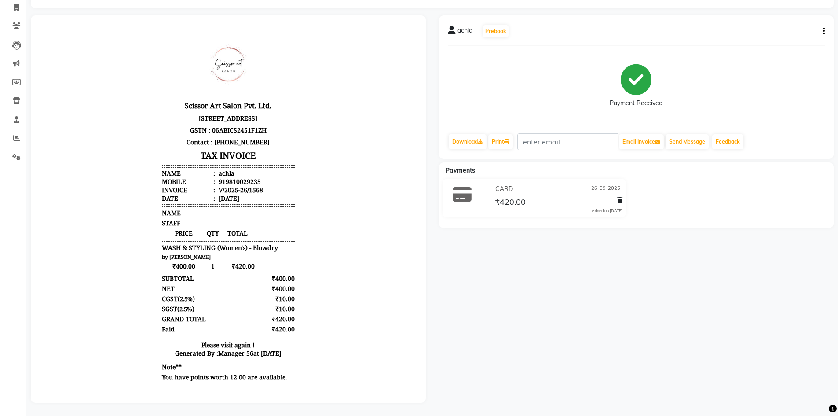
scroll to position [63, 0]
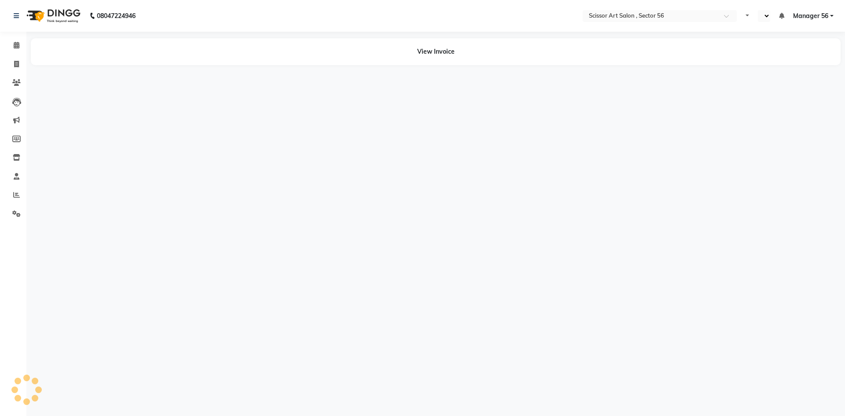
select select "en"
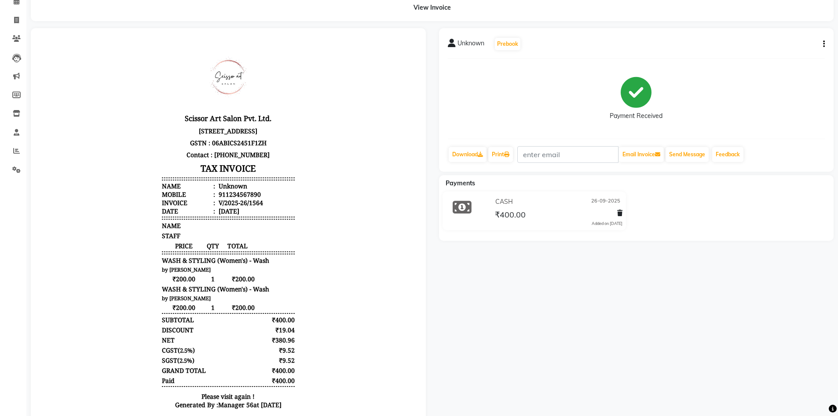
scroll to position [88, 0]
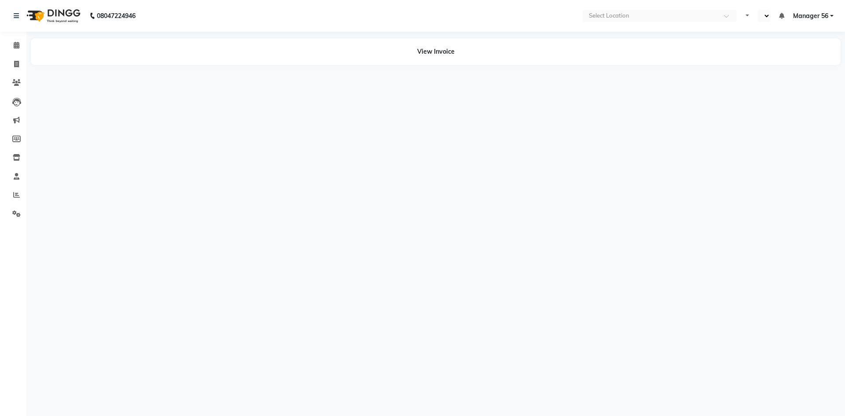
select select "en"
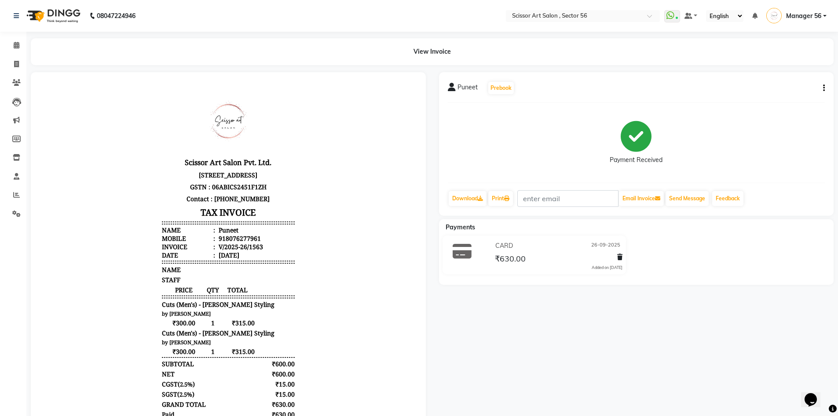
scroll to position [7, 0]
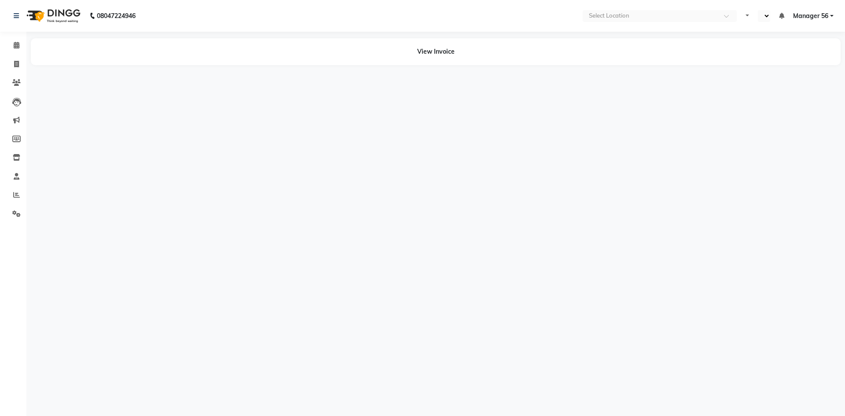
select select "en"
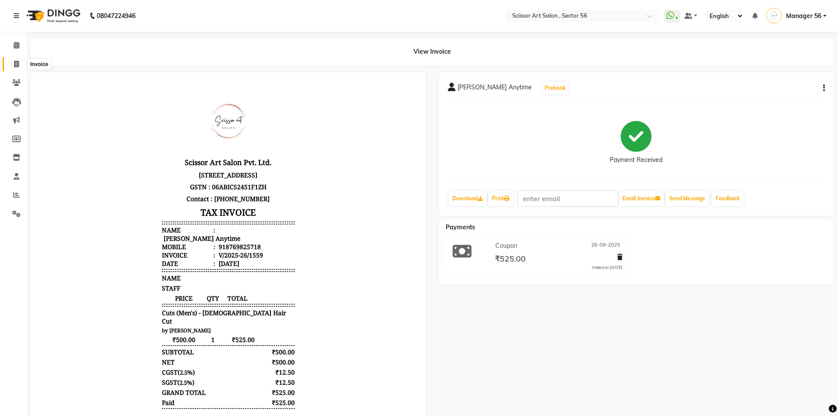
click at [18, 63] on icon at bounding box center [16, 64] width 5 height 7
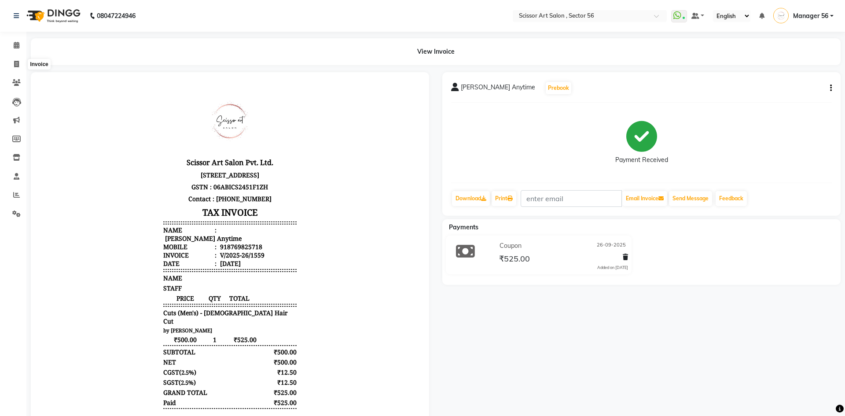
select select "service"
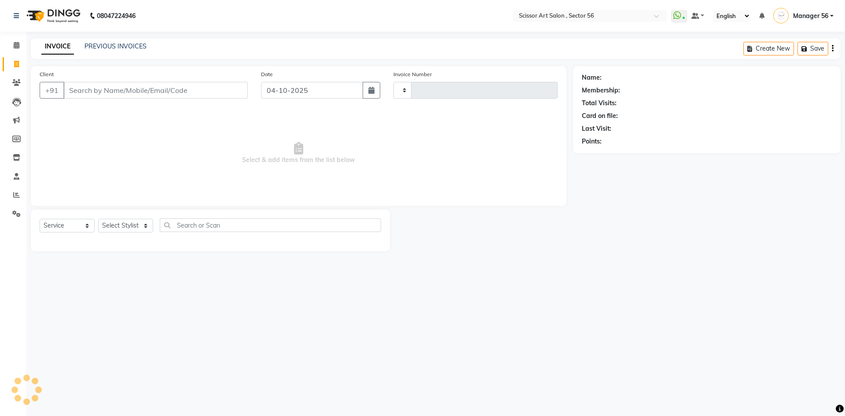
type input "1638"
select select "6185"
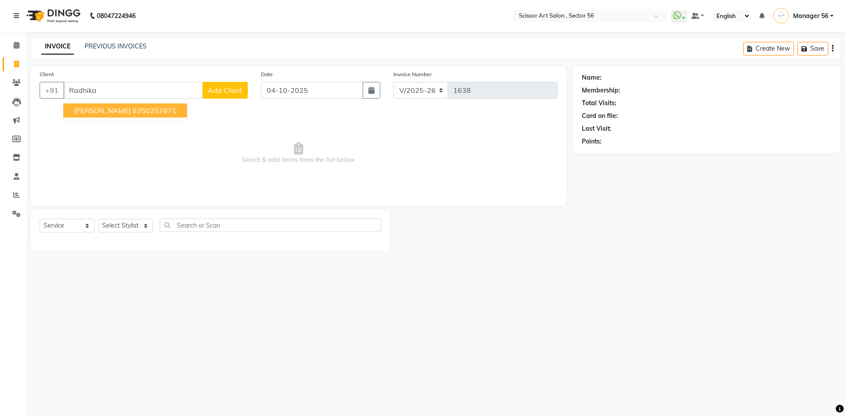
click at [154, 115] on button "Radhika Malhotra 9350257871" at bounding box center [125, 110] width 124 height 14
type input "9350257871"
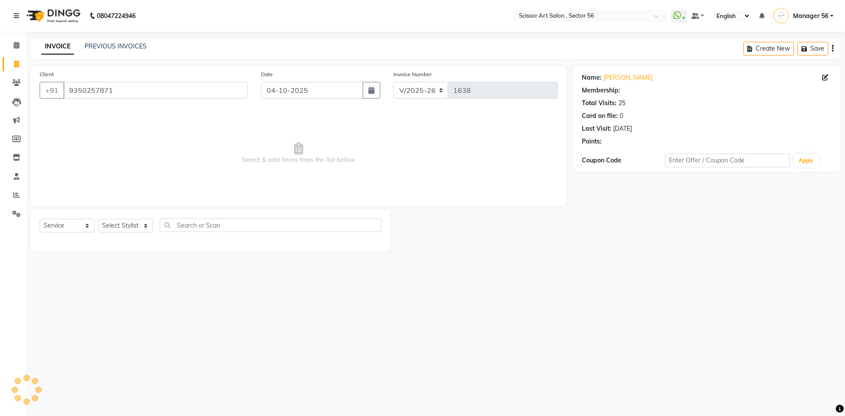
select select "1: Object"
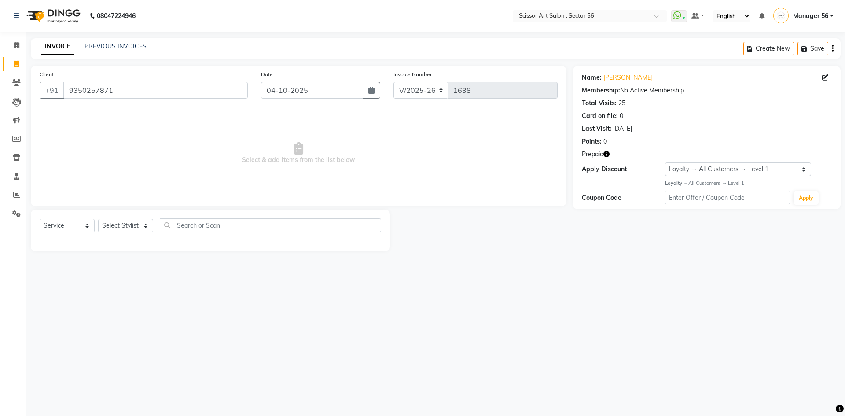
click at [608, 156] on icon "button" at bounding box center [606, 154] width 6 height 6
click at [114, 49] on link "PREVIOUS INVOICES" at bounding box center [115, 46] width 62 height 8
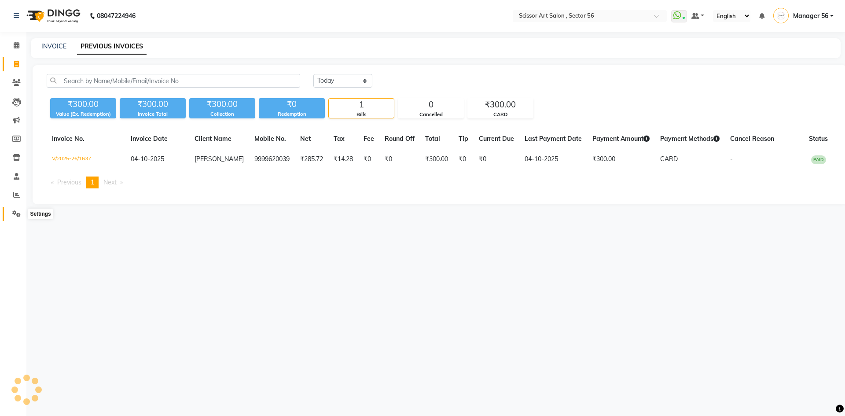
click at [19, 212] on icon at bounding box center [16, 213] width 8 height 7
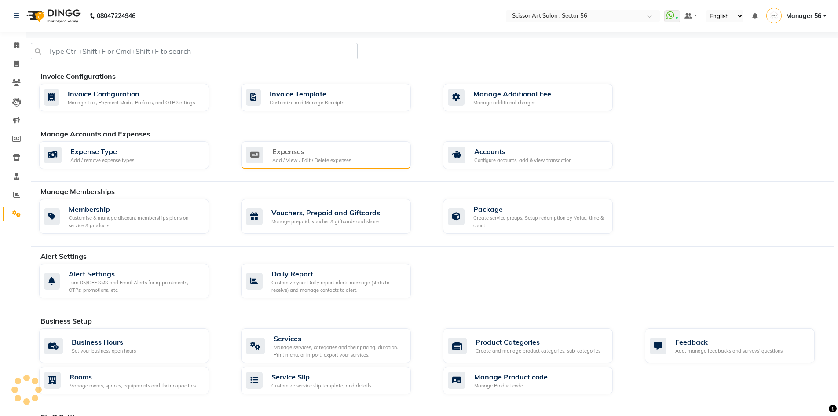
click at [318, 162] on div "Add / View / Edit / Delete expenses" at bounding box center [311, 160] width 79 height 7
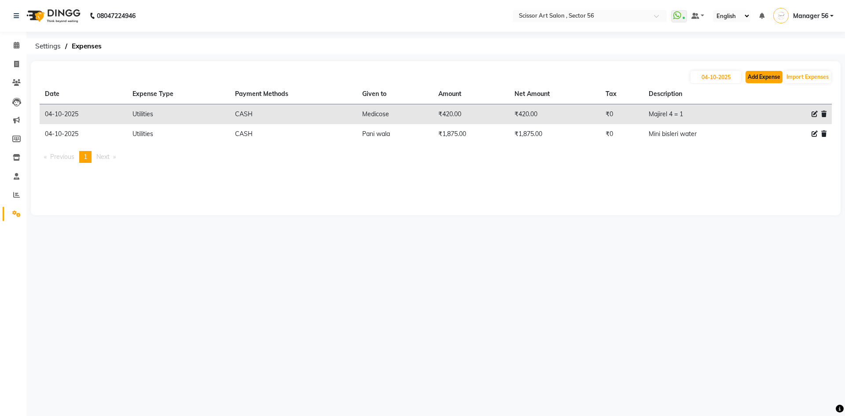
click at [753, 79] on button "Add Expense" at bounding box center [763, 77] width 37 height 12
select select "1"
select select "5170"
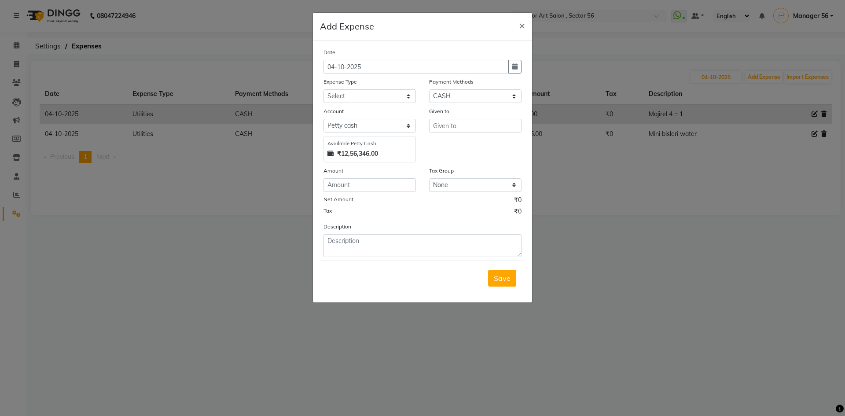
drag, startPoint x: 767, startPoint y: 261, endPoint x: 755, endPoint y: 225, distance: 38.0
click at [766, 255] on ngb-modal-window "Add Expense × Date 04-10-2025 Expense Type Select Advance Salary Bank charges C…" at bounding box center [422, 208] width 845 height 416
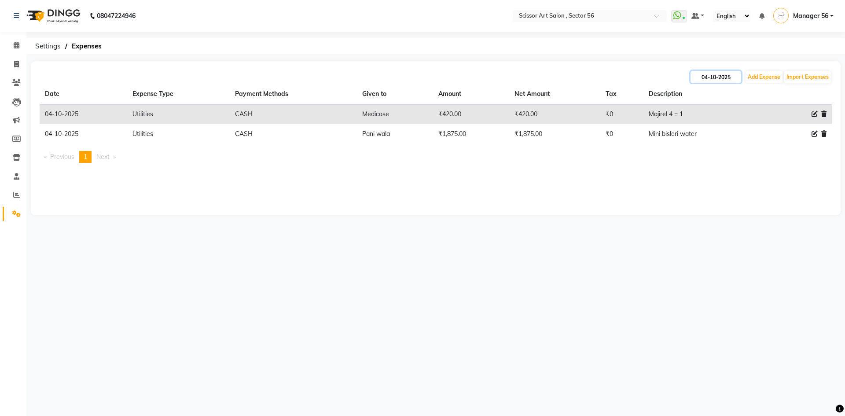
click at [703, 77] on input "04-10-2025" at bounding box center [715, 77] width 51 height 12
select select "10"
select select "2025"
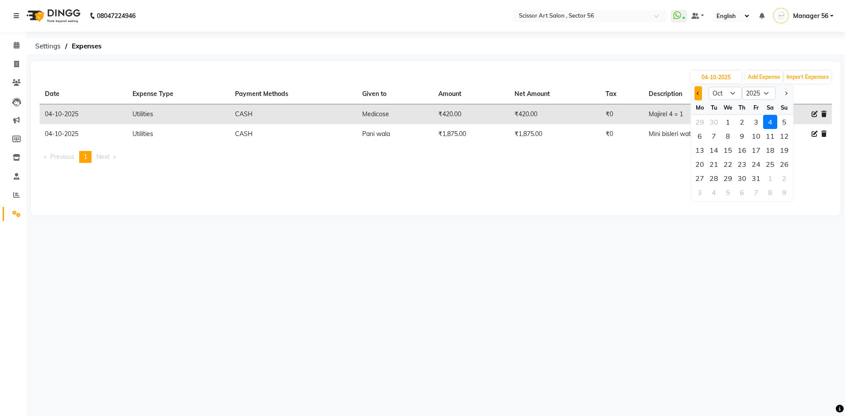
click at [698, 94] on span "Previous month" at bounding box center [698, 93] width 4 height 4
select select "9"
click at [759, 163] on div "26" at bounding box center [756, 164] width 14 height 14
type input "26-09-2025"
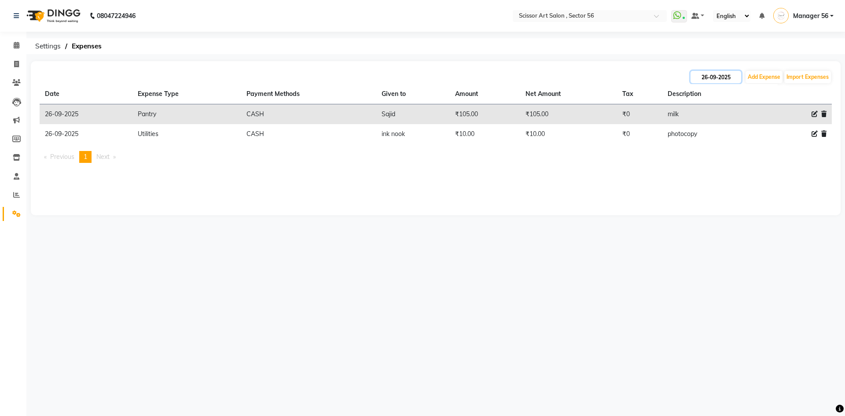
click at [702, 77] on input "26-09-2025" at bounding box center [715, 77] width 51 height 12
select select "9"
select select "2025"
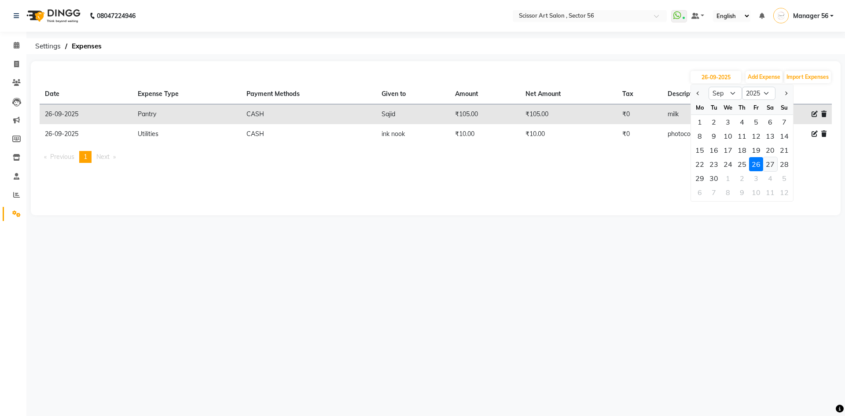
click at [771, 163] on div "27" at bounding box center [770, 164] width 14 height 14
type input "27-09-2025"
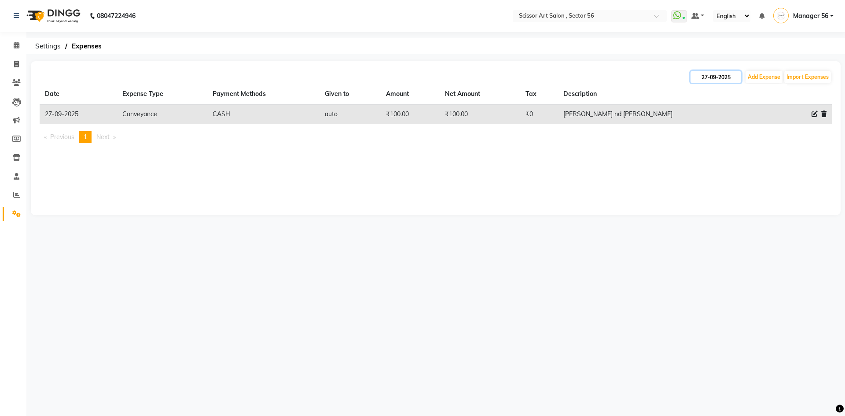
click at [704, 79] on input "27-09-2025" at bounding box center [715, 77] width 51 height 12
select select "9"
select select "2025"
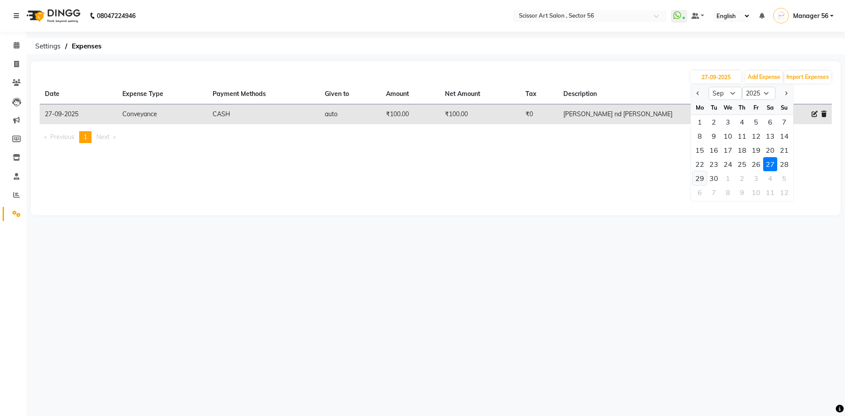
click at [699, 181] on div "29" at bounding box center [699, 178] width 14 height 14
type input "29-09-2025"
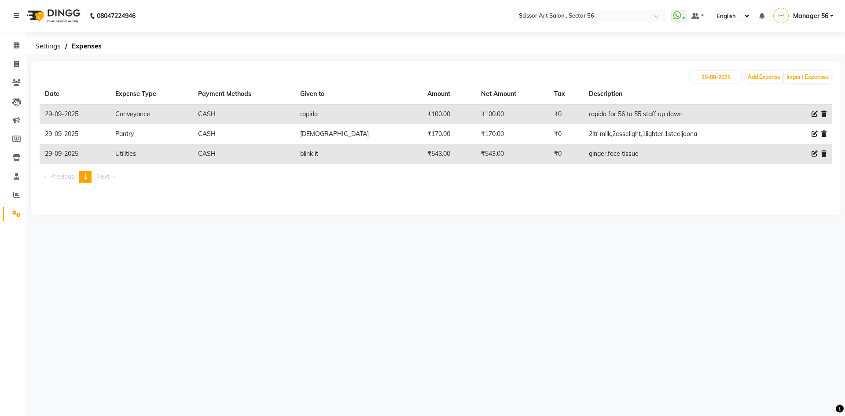
click at [607, 117] on td "rapido for 56 to 55 staff up down" at bounding box center [678, 114] width 190 height 20
click at [549, 118] on td "₹0" at bounding box center [566, 114] width 35 height 20
click at [725, 114] on td "rapido for 56 to 55 staff up down" at bounding box center [678, 114] width 190 height 20
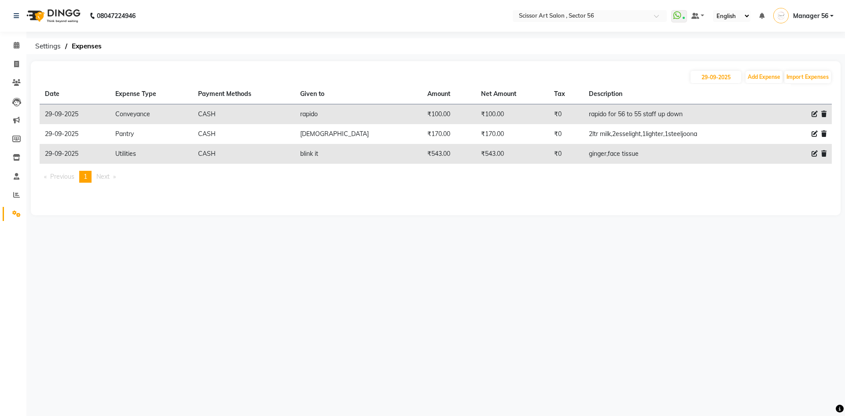
click at [815, 114] on icon at bounding box center [814, 114] width 6 height 6
select select "22493"
select select "1"
select select "5170"
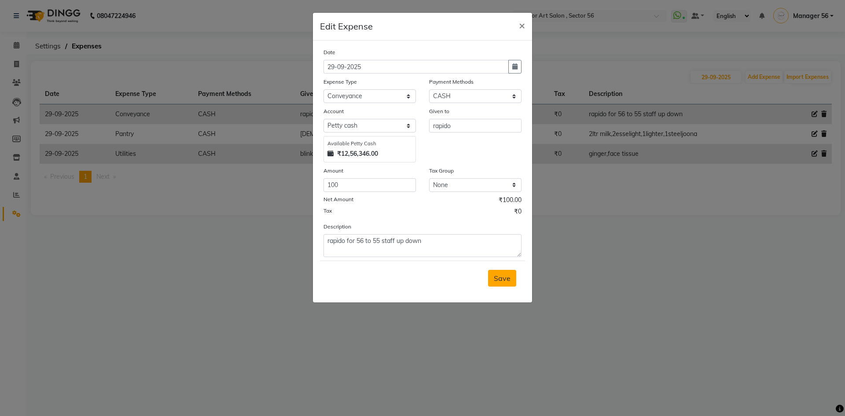
click at [500, 281] on span "Save" at bounding box center [502, 278] width 17 height 9
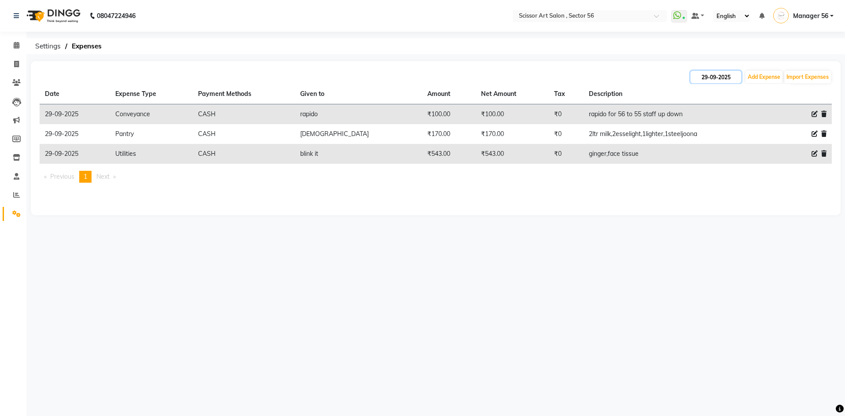
click at [704, 79] on input "29-09-2025" at bounding box center [715, 77] width 51 height 12
select select "9"
select select "2025"
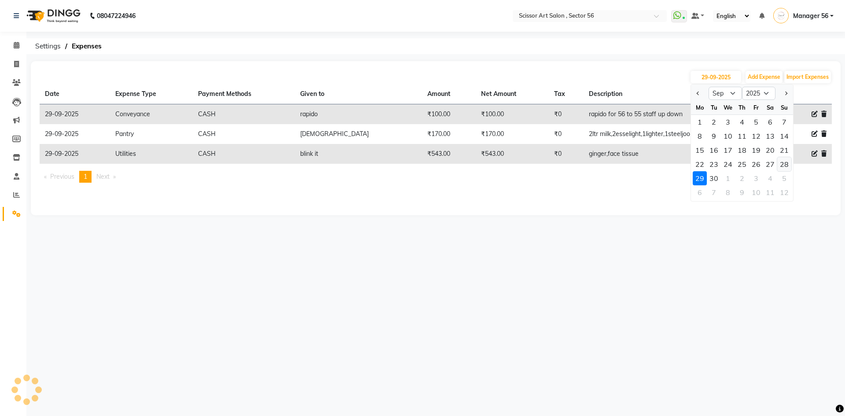
click at [787, 161] on div "28" at bounding box center [784, 164] width 14 height 14
type input "28-09-2025"
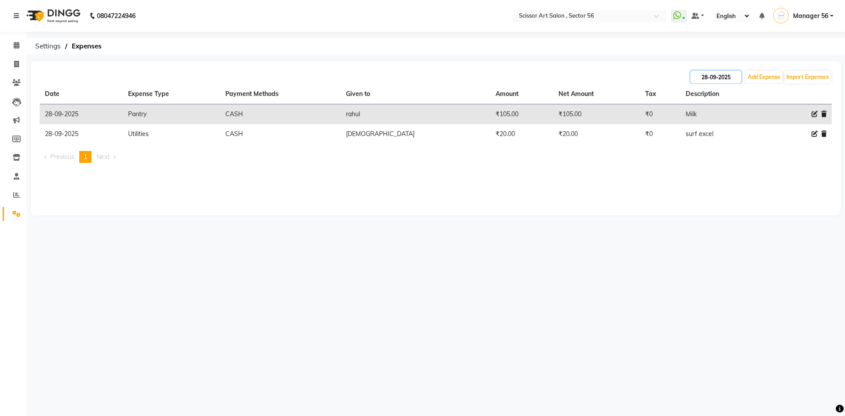
click at [706, 75] on input "28-09-2025" at bounding box center [715, 77] width 51 height 12
select select "9"
select select "2025"
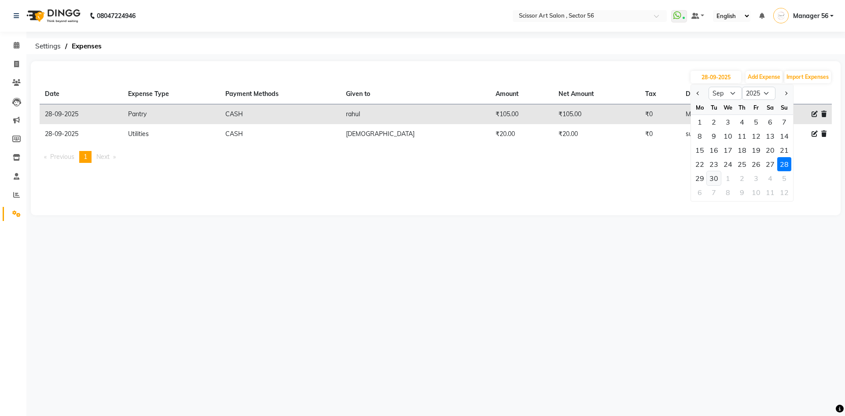
click at [720, 179] on div "30" at bounding box center [713, 178] width 14 height 14
type input "30-09-2025"
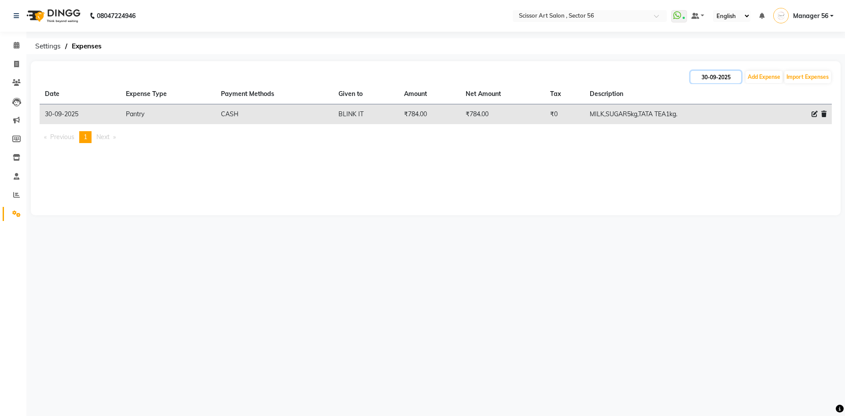
click at [713, 78] on input "30-09-2025" at bounding box center [715, 77] width 51 height 12
select select "9"
select select "2025"
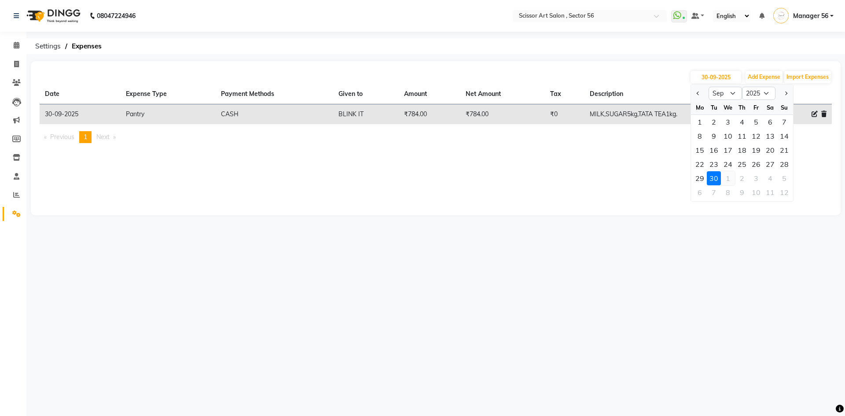
click at [728, 176] on div "1" at bounding box center [727, 178] width 14 height 14
type input "01-10-2025"
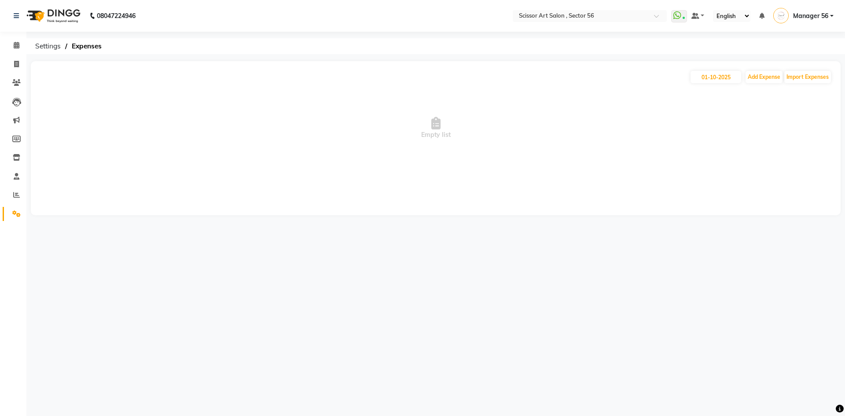
click at [675, 122] on span "Empty list" at bounding box center [436, 128] width 792 height 88
click at [772, 80] on button "Add Expense" at bounding box center [763, 77] width 37 height 12
select select "1"
select select "5170"
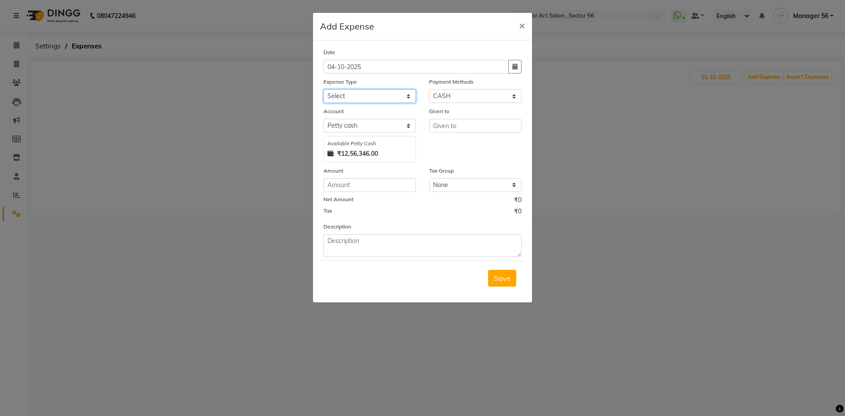
drag, startPoint x: 344, startPoint y: 93, endPoint x: 344, endPoint y: 102, distance: 9.3
click at [344, 94] on select "Select Advance Salary Bank charges Car maintenance Cash transfer to bank Cash t…" at bounding box center [369, 96] width 92 height 14
select select "22490"
click at [323, 89] on select "Select Advance Salary Bank charges Car maintenance Cash transfer to bank Cash t…" at bounding box center [369, 96] width 92 height 14
click at [355, 186] on input "number" at bounding box center [369, 185] width 92 height 14
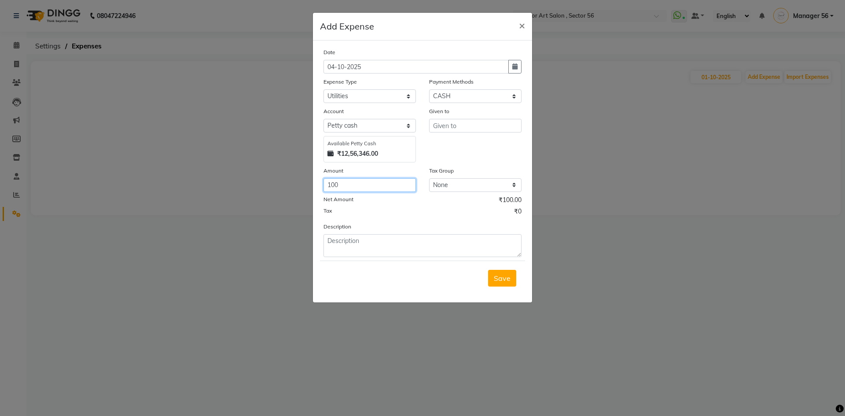
type input "100"
click at [476, 128] on input "text" at bounding box center [475, 126] width 92 height 14
type input "p"
type input "flower wala"
click at [390, 245] on textarea at bounding box center [422, 245] width 198 height 23
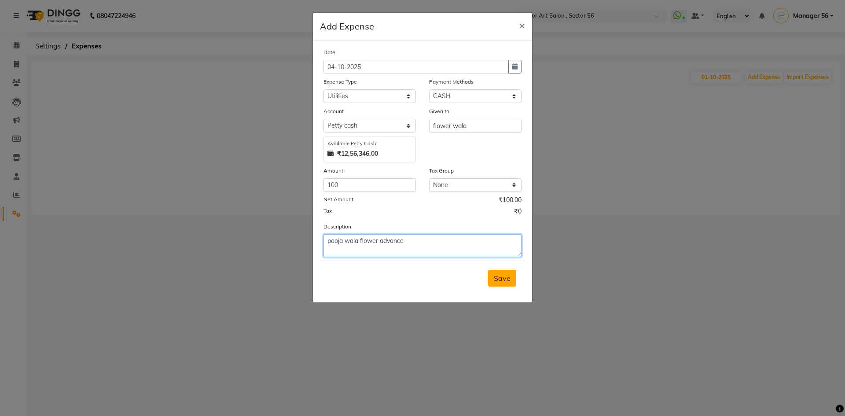
type textarea "pooja wala flower advance"
click at [502, 274] on span "Save" at bounding box center [502, 278] width 17 height 9
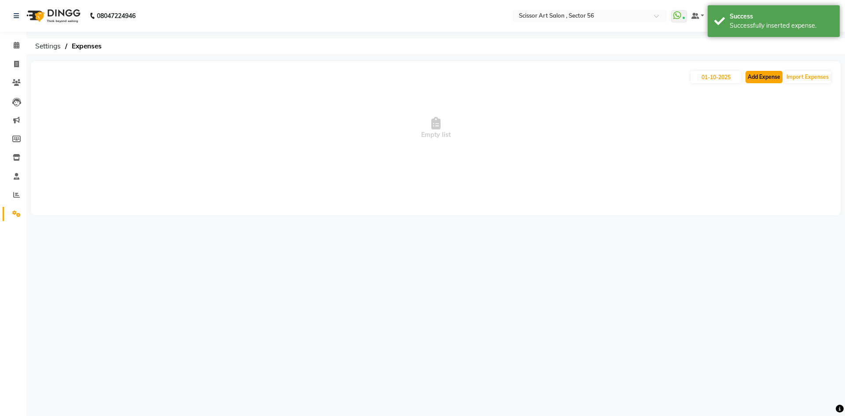
click at [752, 75] on button "Add Expense" at bounding box center [763, 77] width 37 height 12
select select "1"
select select "5170"
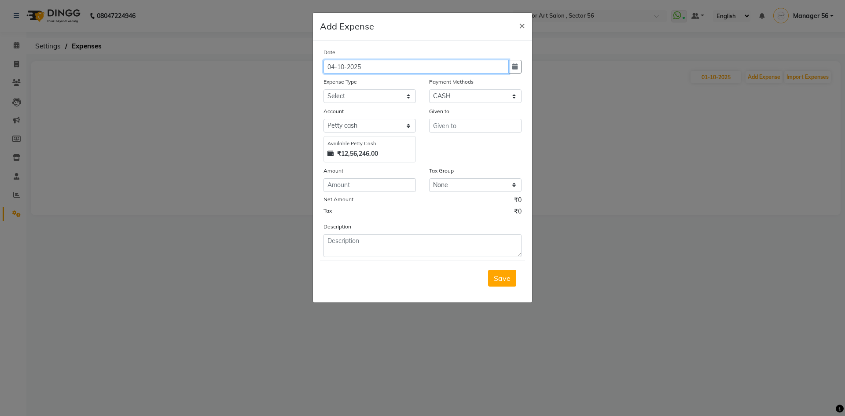
click at [335, 66] on input "04-10-2025" at bounding box center [415, 67] width 185 height 14
type input "01-10-2025"
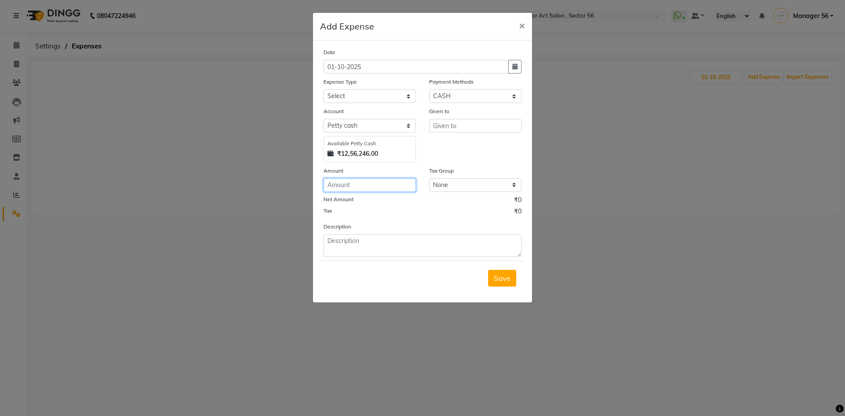
click at [349, 183] on input "number" at bounding box center [369, 185] width 92 height 14
type input "100"
click at [523, 24] on span "×" at bounding box center [522, 24] width 6 height 13
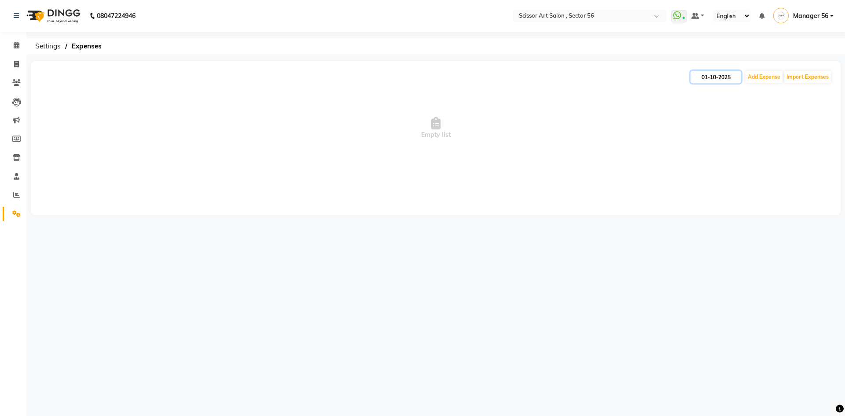
click at [703, 77] on input "01-10-2025" at bounding box center [715, 77] width 51 height 12
select select "10"
select select "2025"
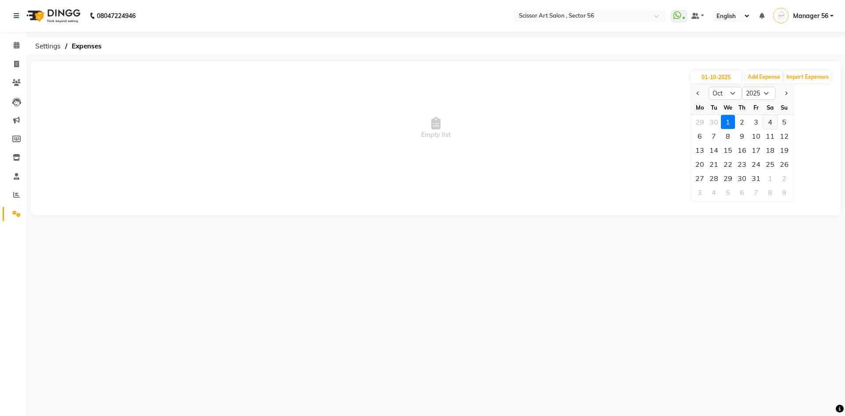
click at [772, 121] on div "4" at bounding box center [770, 122] width 14 height 14
type input "04-10-2025"
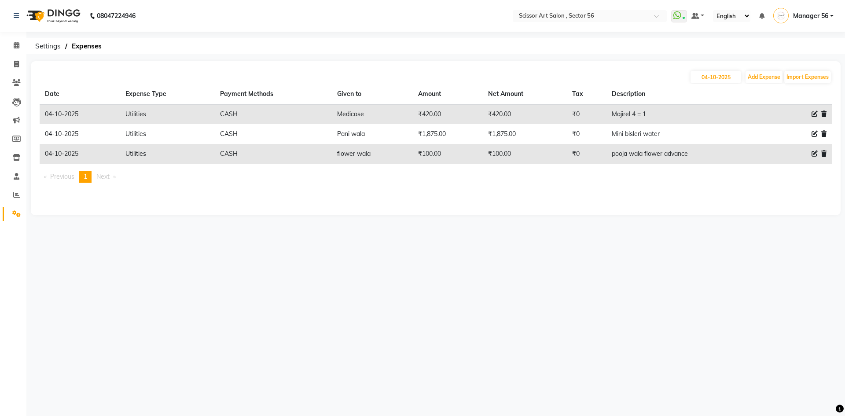
click at [812, 153] on icon at bounding box center [814, 153] width 6 height 6
select select "22490"
select select "1"
select select "5170"
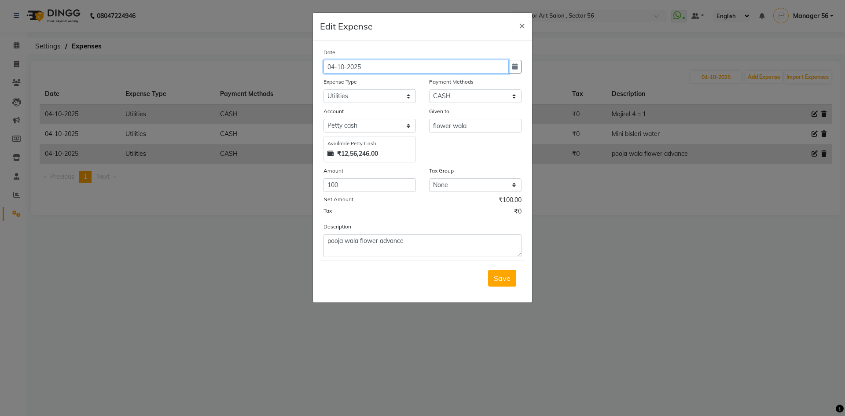
click at [334, 64] on input "04-10-2025" at bounding box center [415, 67] width 185 height 14
type input "01-10-2025"
click at [505, 287] on div "Save" at bounding box center [422, 277] width 205 height 35
click at [498, 264] on div "Save" at bounding box center [422, 277] width 205 height 35
click at [500, 282] on span "Save" at bounding box center [502, 278] width 17 height 9
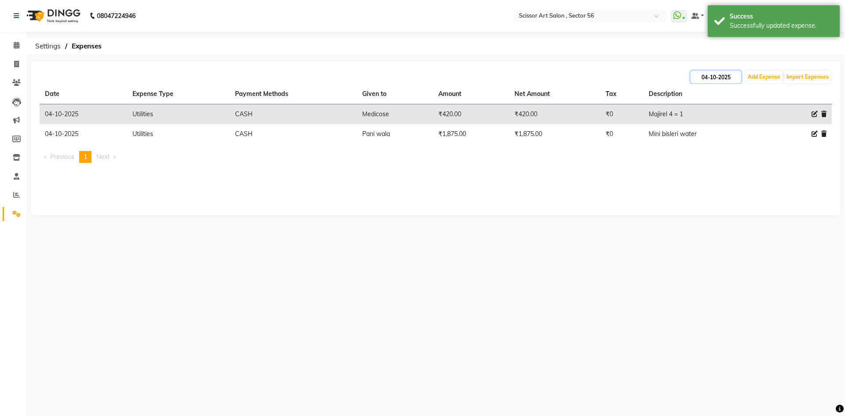
click at [703, 77] on input "04-10-2025" at bounding box center [715, 77] width 51 height 12
select select "10"
select select "2025"
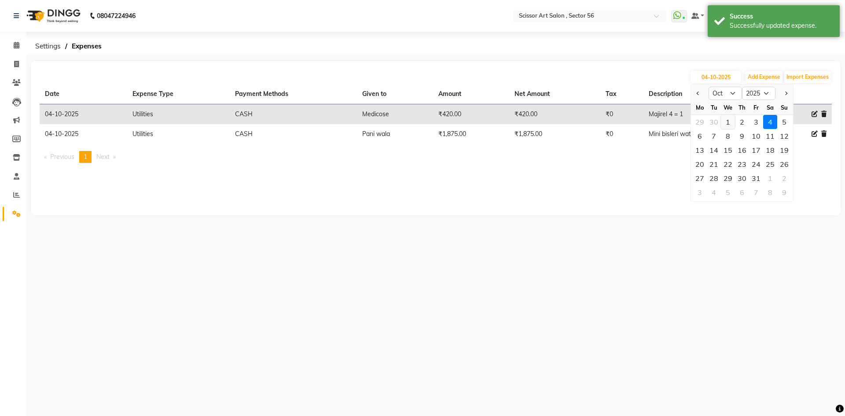
click at [728, 123] on div "1" at bounding box center [727, 122] width 14 height 14
type input "01-10-2025"
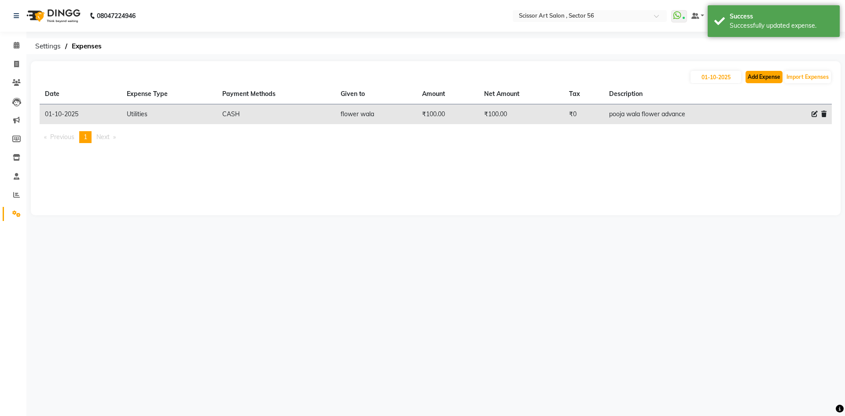
click at [759, 74] on button "Add Expense" at bounding box center [763, 77] width 37 height 12
select select "1"
select select "5170"
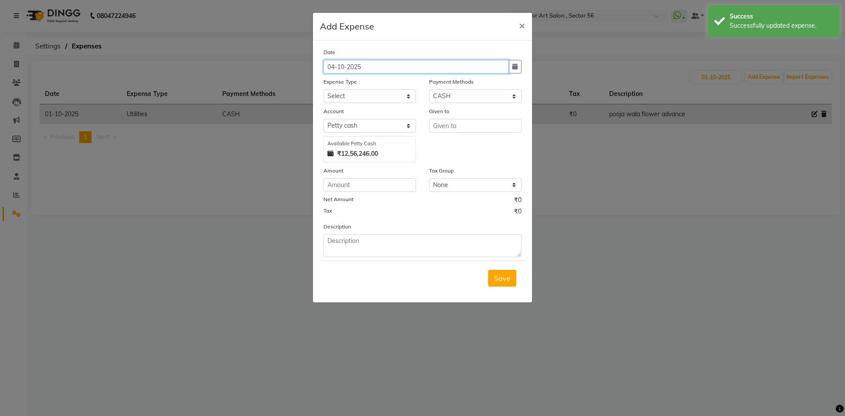
click at [333, 67] on input "04-10-2025" at bounding box center [415, 67] width 185 height 14
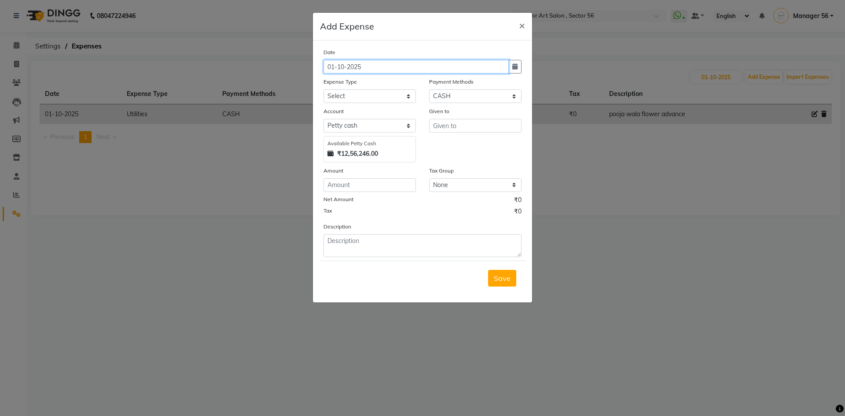
type input "01-10-2025"
click at [404, 318] on ngb-modal-window "Add Expense × Date 01-10-2025 Expense Type Select Advance Salary Bank charges C…" at bounding box center [422, 208] width 845 height 416
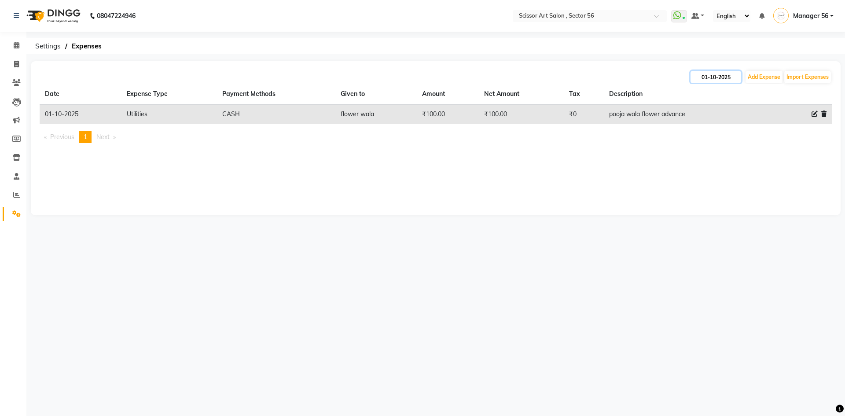
click at [704, 79] on input "01-10-2025" at bounding box center [715, 77] width 51 height 12
select select "10"
select select "2025"
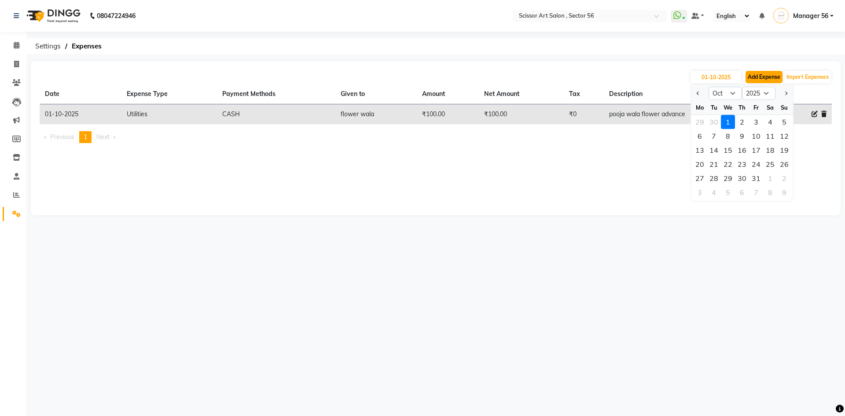
click at [757, 75] on button "Add Expense" at bounding box center [763, 77] width 37 height 12
select select "1"
select select "5170"
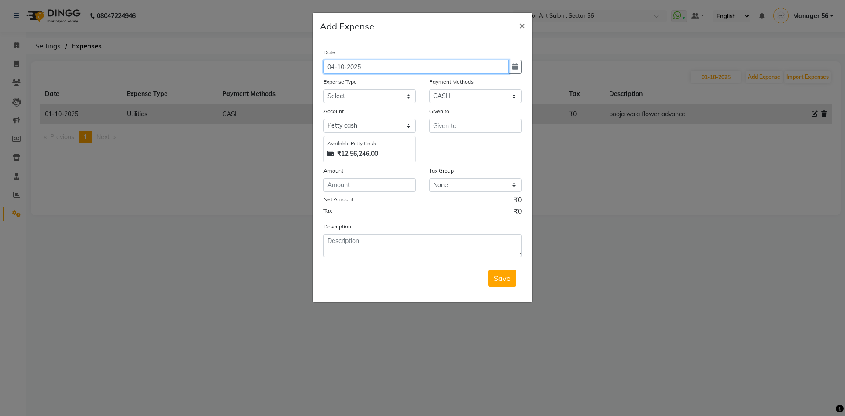
click at [334, 65] on input "04-10-2025" at bounding box center [415, 67] width 185 height 14
type input "01-10-2025"
click at [377, 129] on select "Select Petty cash Default account" at bounding box center [369, 126] width 92 height 14
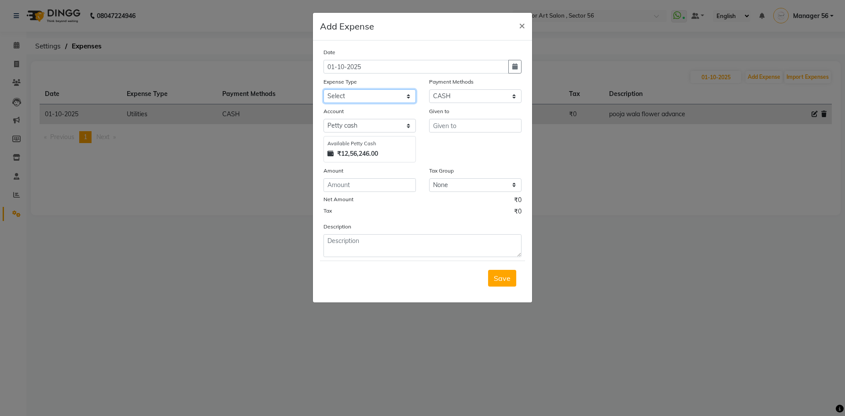
click at [372, 96] on select "Select Advance Salary Bank charges Car maintenance Cash transfer to bank Cash t…" at bounding box center [369, 96] width 92 height 14
select select "22490"
click at [323, 89] on select "Select Advance Salary Bank charges Car maintenance Cash transfer to bank Cash t…" at bounding box center [369, 96] width 92 height 14
click at [447, 128] on input "text" at bounding box center [475, 126] width 92 height 14
type input "p"
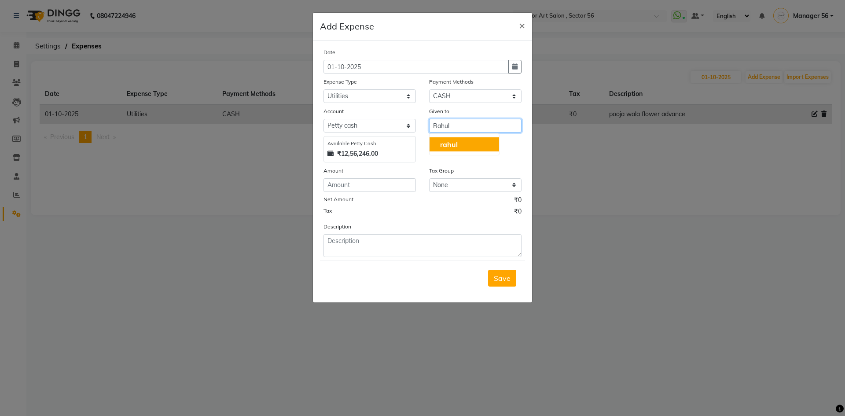
click at [486, 141] on button "rahul" at bounding box center [463, 144] width 69 height 14
type input "rahul"
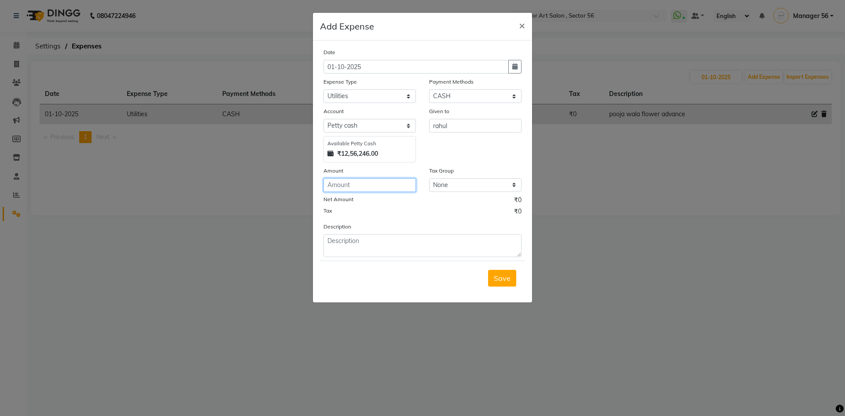
click at [327, 187] on input "number" at bounding box center [369, 185] width 92 height 14
type input "300"
click at [378, 250] on textarea at bounding box center [422, 245] width 198 height 23
type textarea "Pooja saman"
click at [494, 273] on button "Save" at bounding box center [502, 278] width 28 height 17
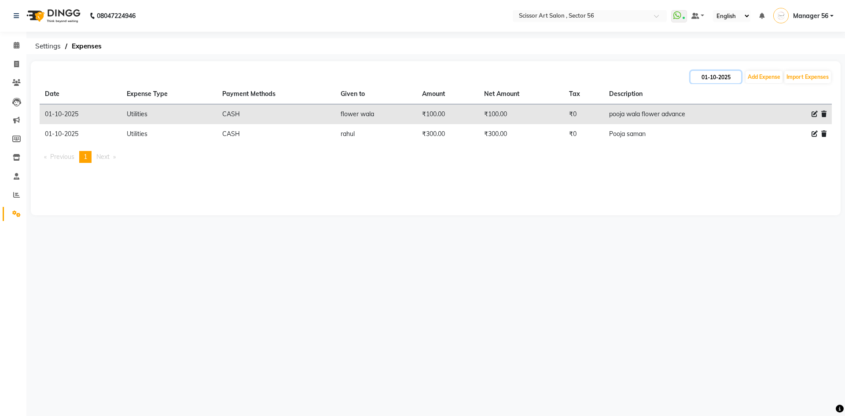
click at [703, 75] on input "01-10-2025" at bounding box center [715, 77] width 51 height 12
select select "10"
select select "2025"
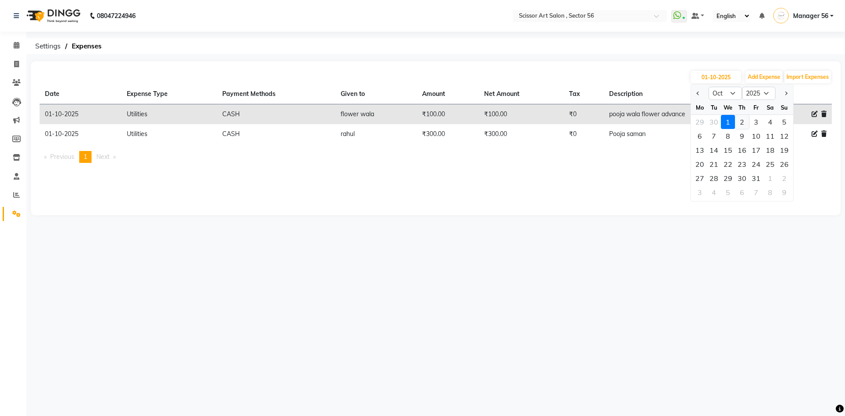
click at [741, 119] on div "2" at bounding box center [742, 122] width 14 height 14
type input "02-10-2025"
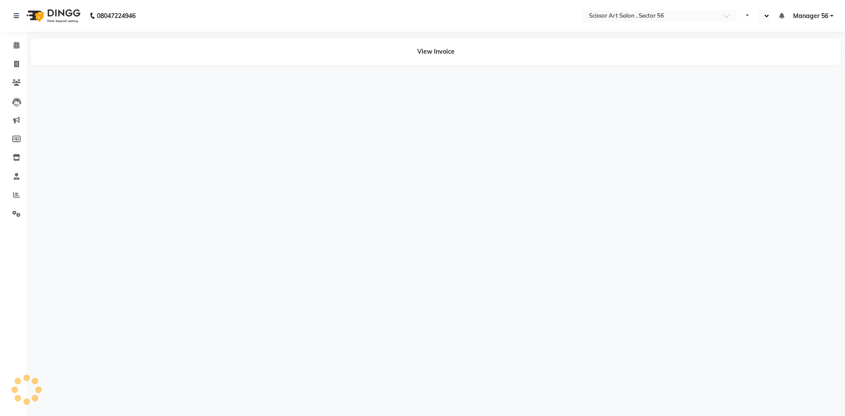
select select "en"
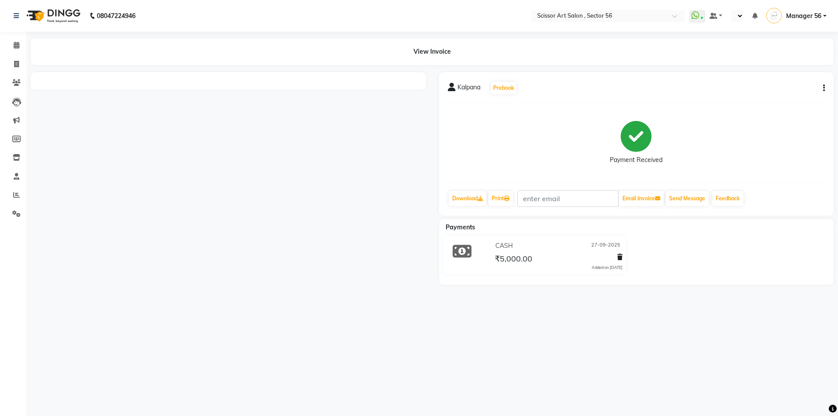
select select "en"
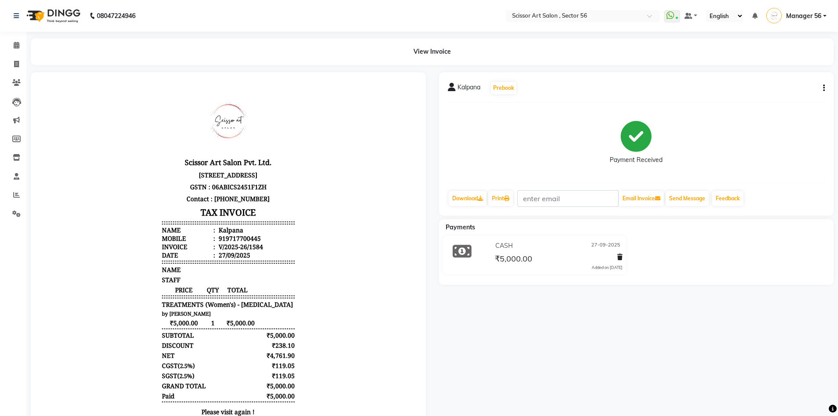
scroll to position [7, 0]
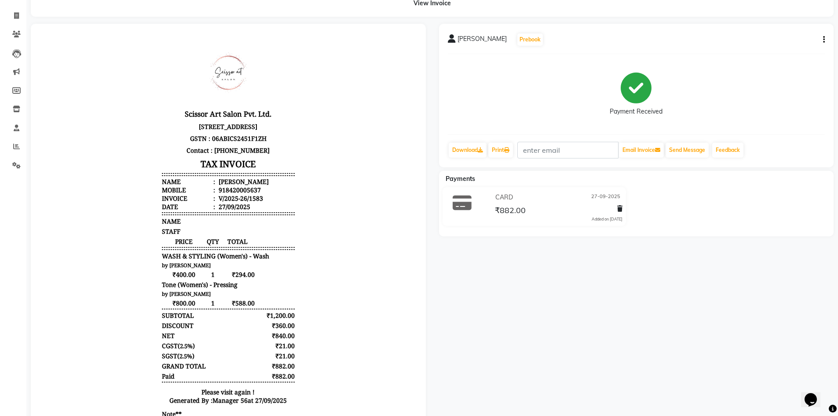
scroll to position [102, 0]
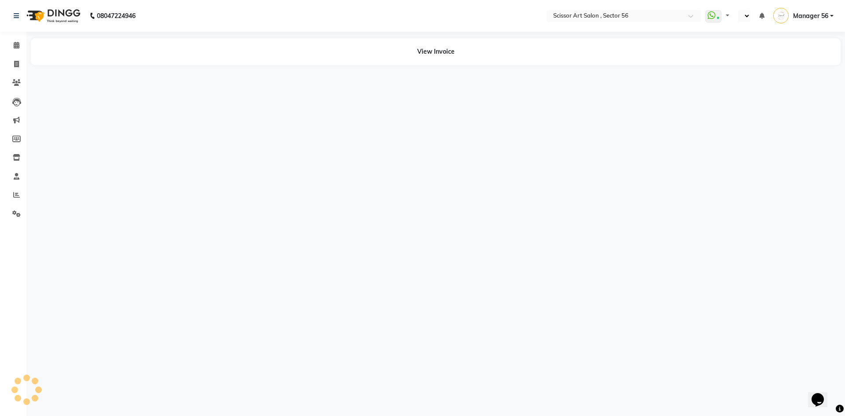
select select "en"
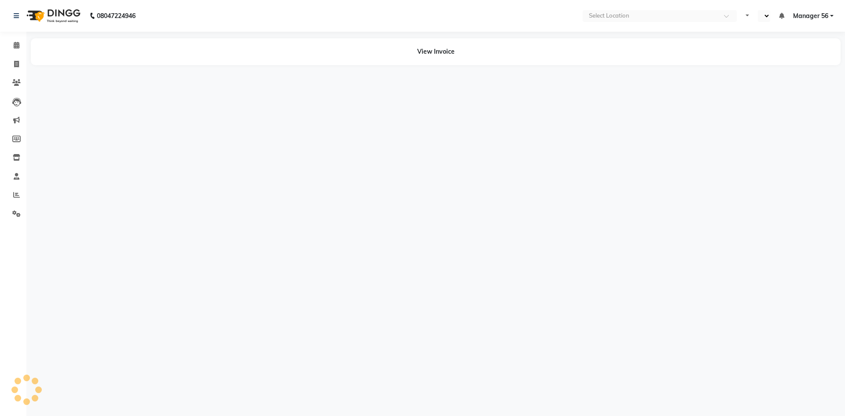
select select "en"
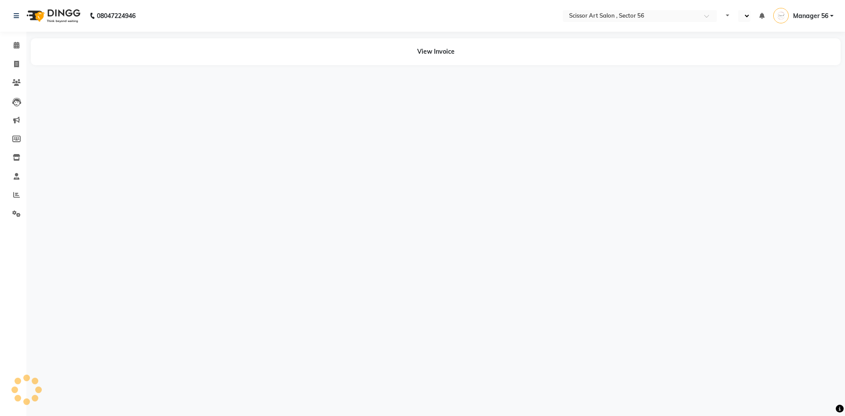
select select "en"
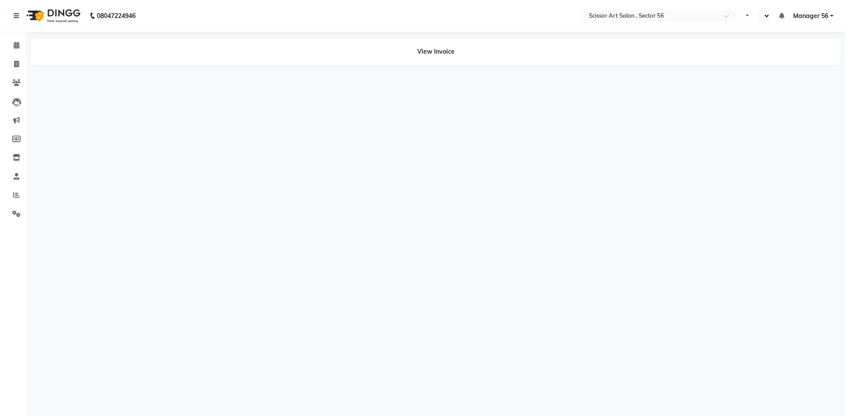
select select "en"
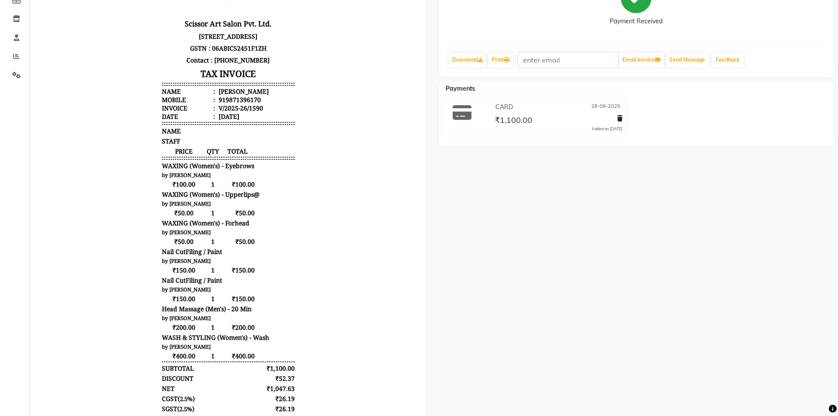
scroll to position [245, 0]
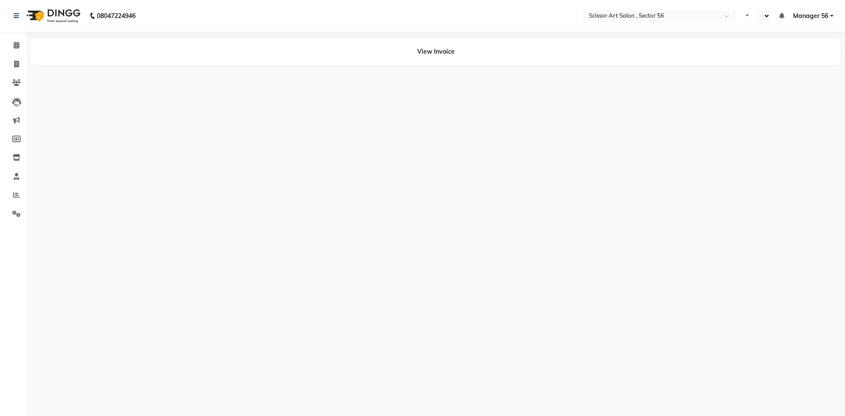
select select "en"
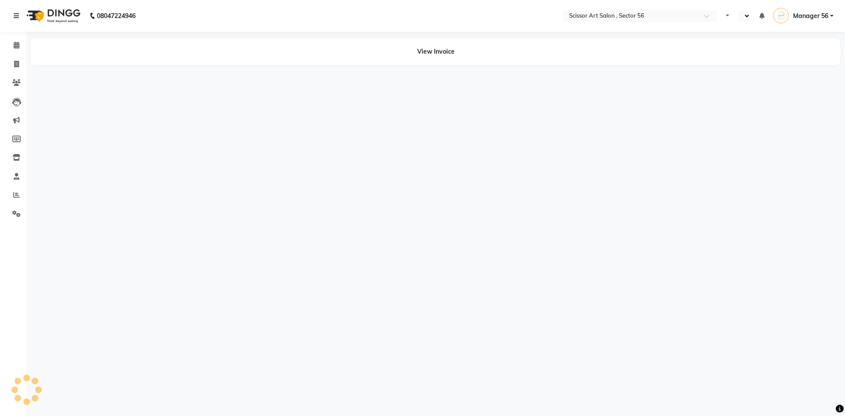
select select "en"
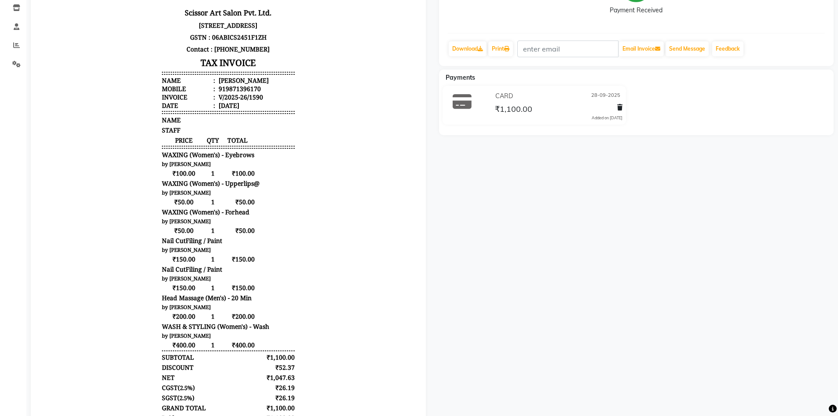
scroll to position [176, 0]
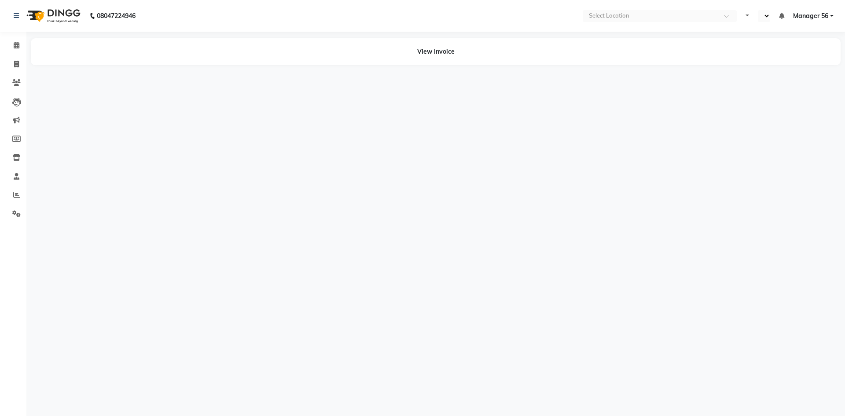
select select "en"
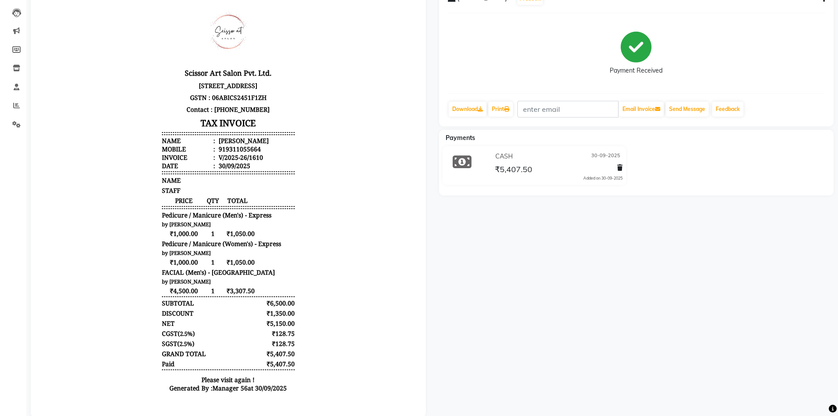
scroll to position [110, 0]
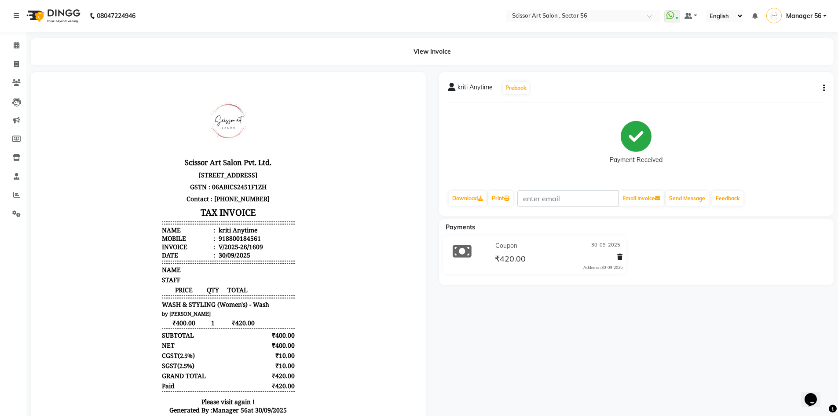
scroll to position [7, 0]
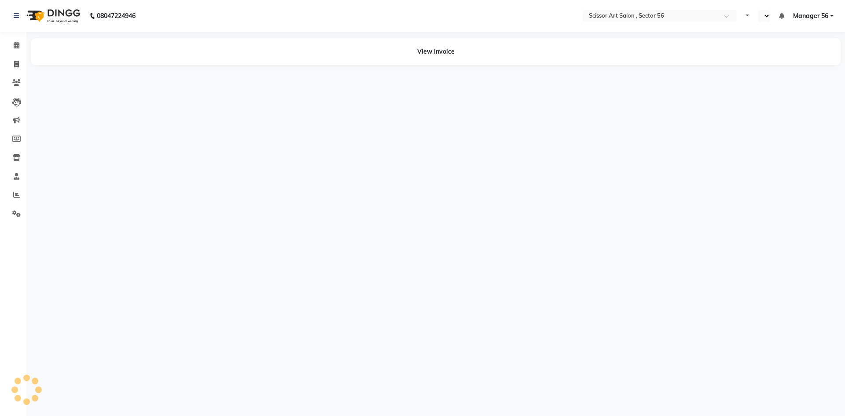
select select "en"
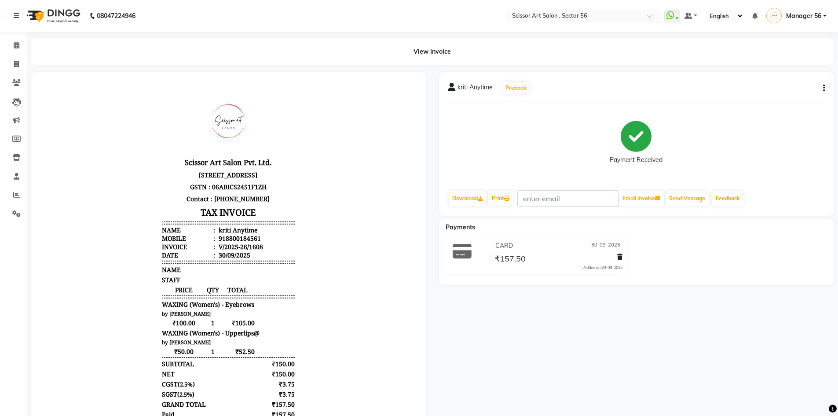
scroll to position [7, 0]
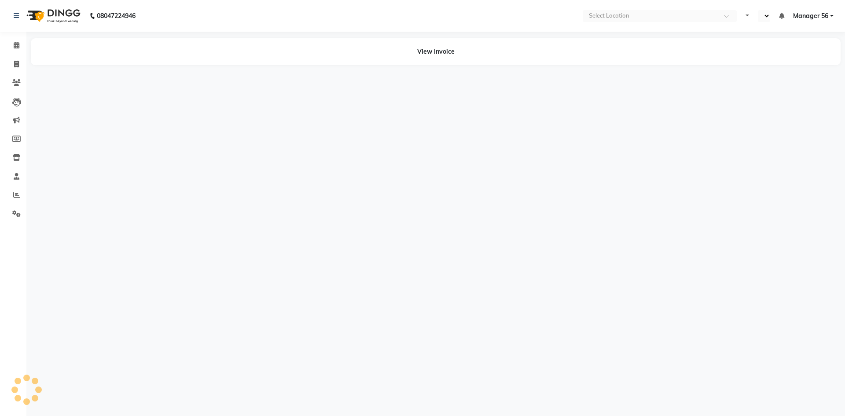
select select "en"
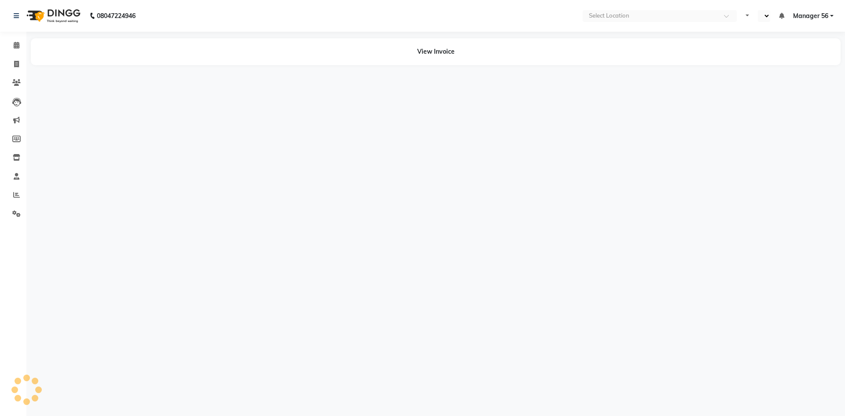
select select "en"
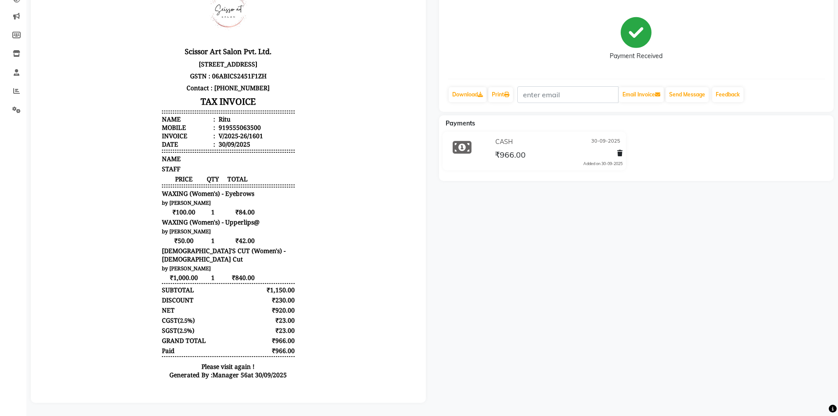
scroll to position [110, 0]
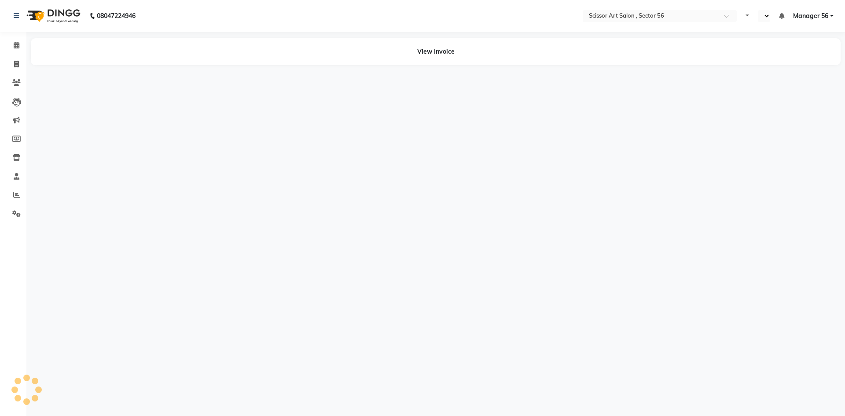
select select "en"
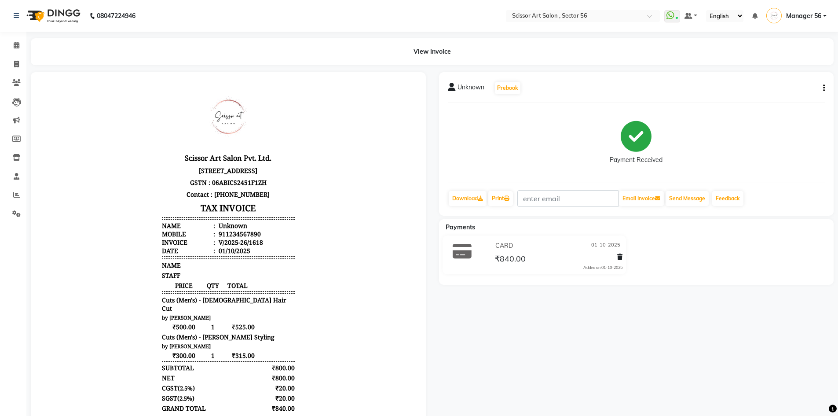
scroll to position [7, 0]
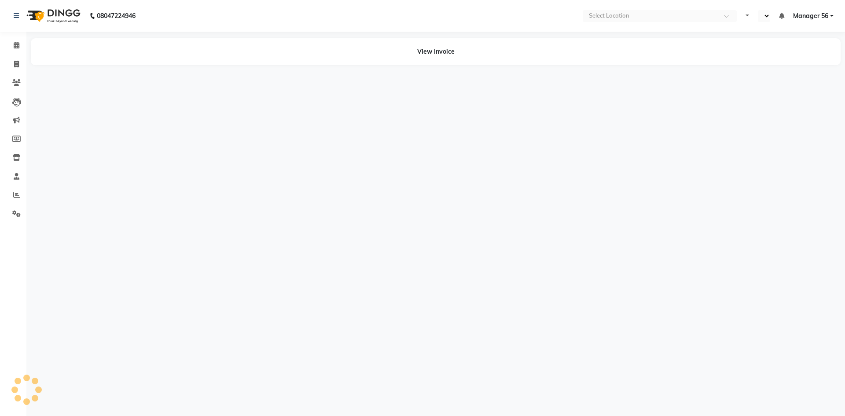
select select "en"
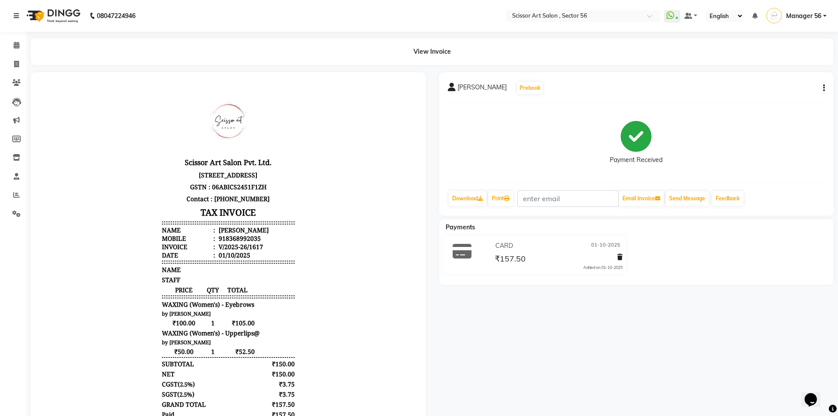
scroll to position [7, 0]
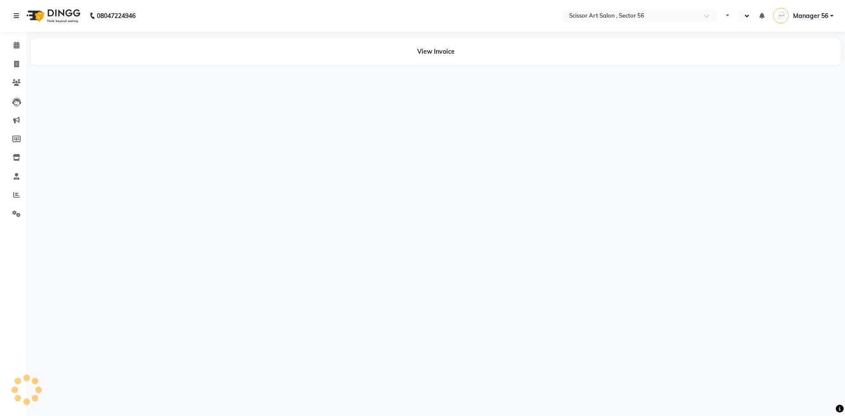
select select "en"
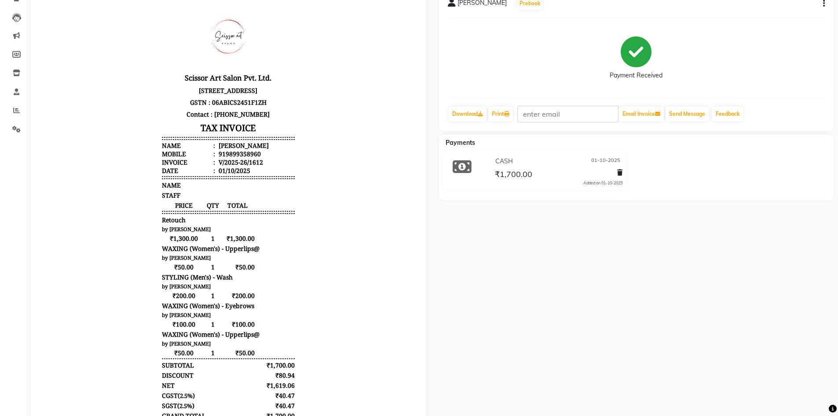
scroll to position [88, 0]
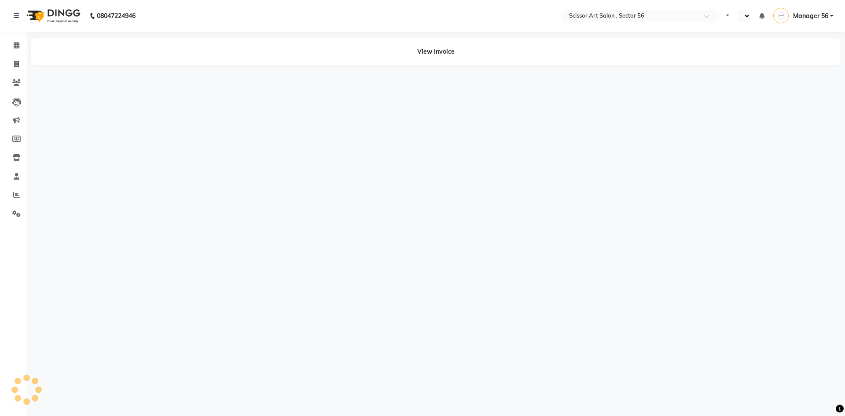
select select "en"
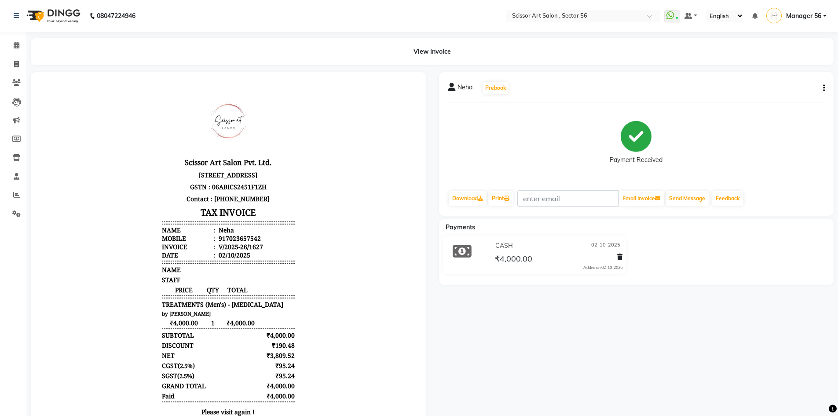
scroll to position [7, 0]
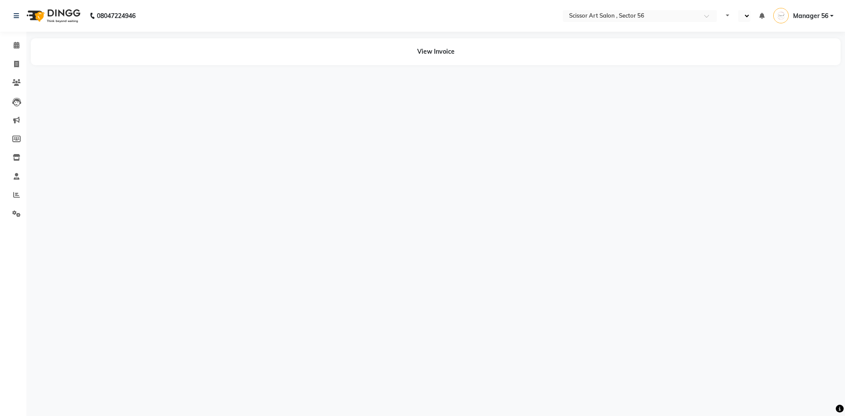
select select "en"
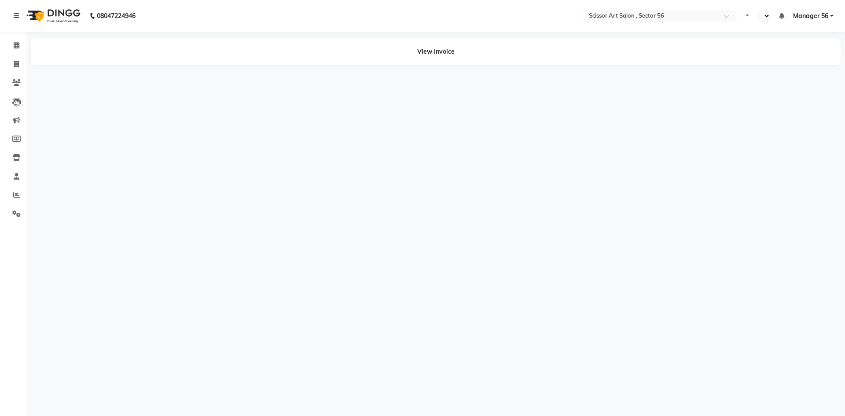
select select "en"
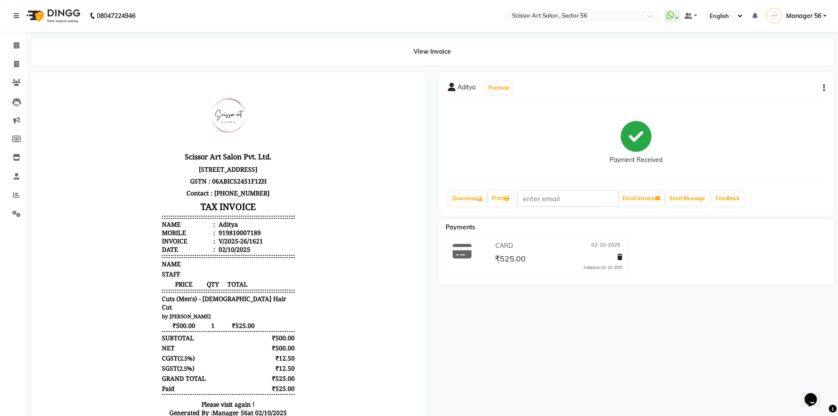
scroll to position [7, 0]
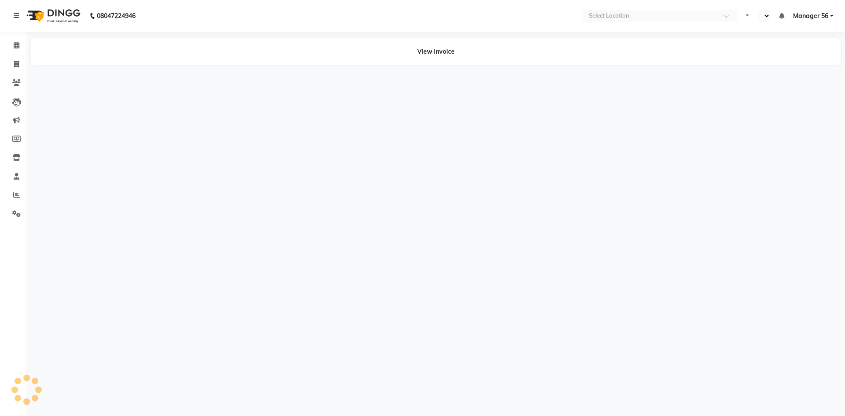
select select "en"
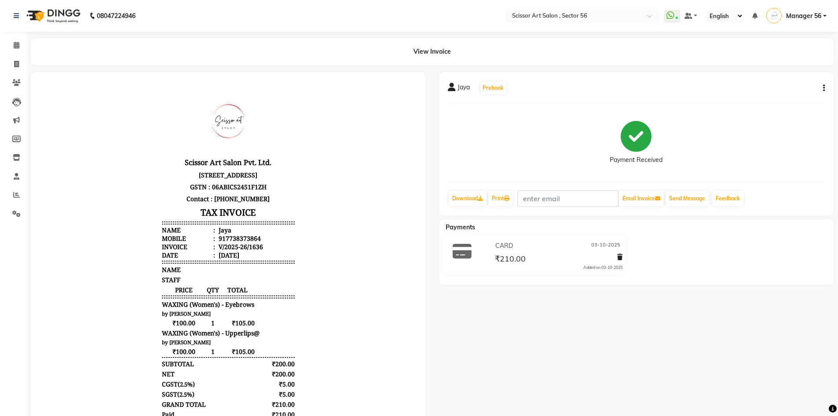
scroll to position [44, 0]
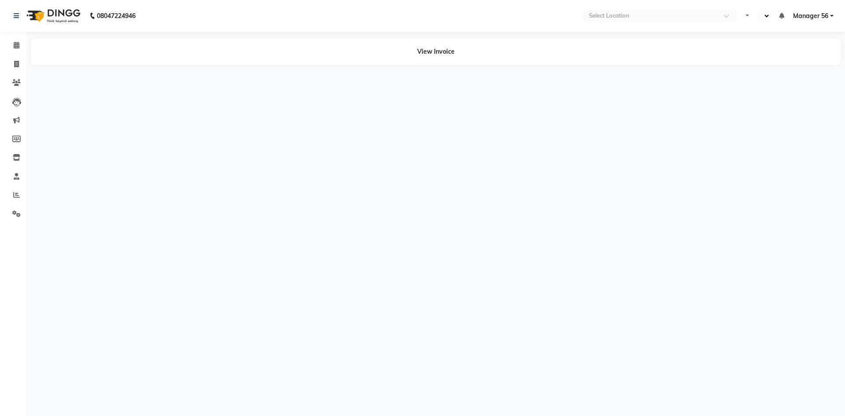
select select "en"
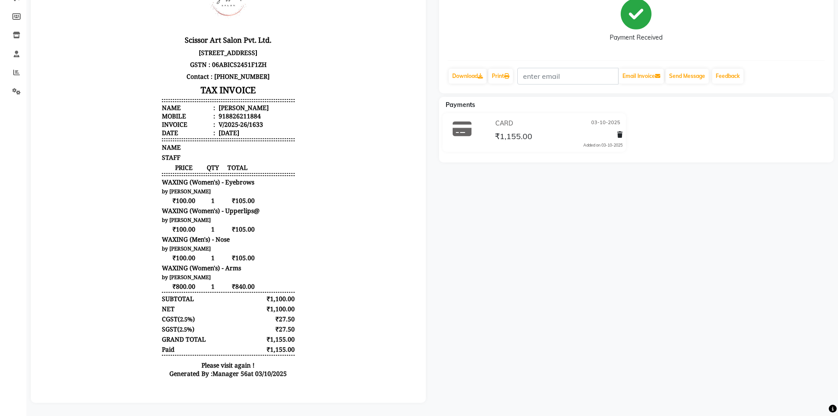
scroll to position [129, 0]
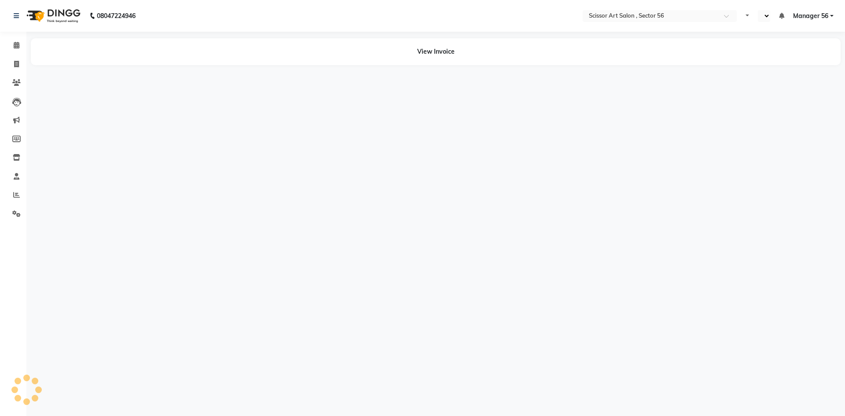
select select "en"
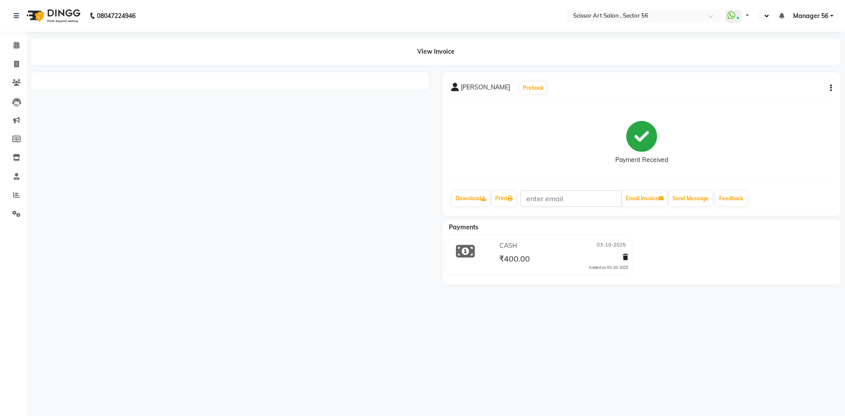
select select "en"
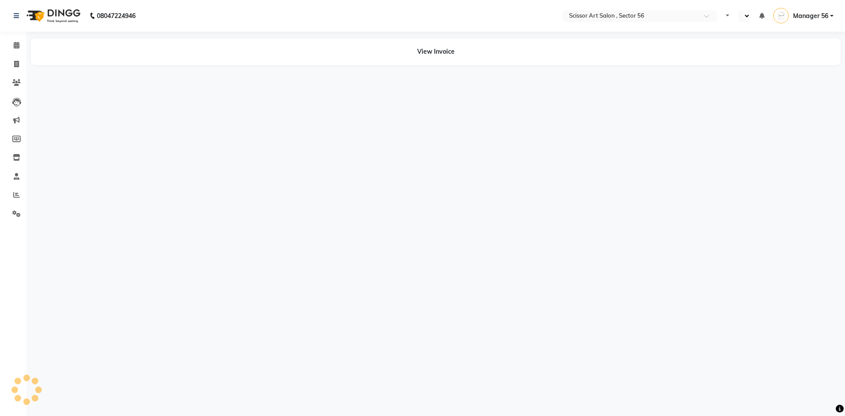
select select "en"
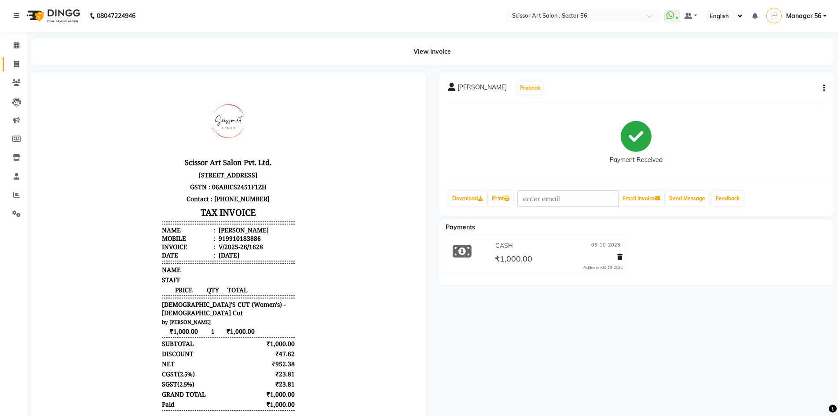
click at [16, 70] on link "Invoice" at bounding box center [13, 64] width 21 height 15
select select "service"
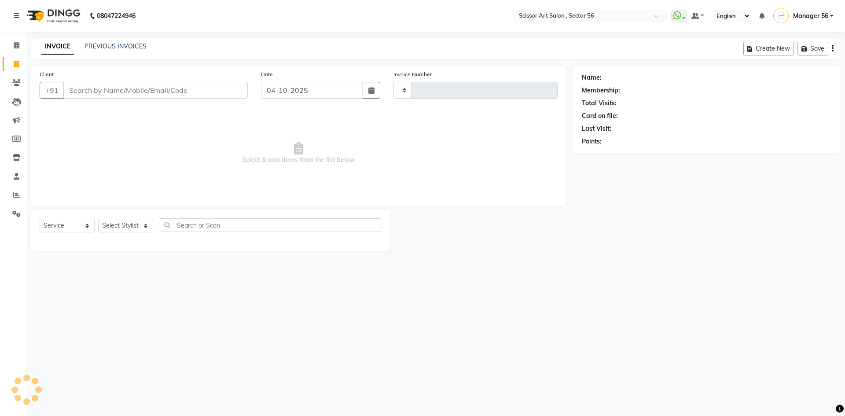
type input "1638"
select select "6185"
click at [121, 225] on select "Select Stylist" at bounding box center [125, 226] width 55 height 14
click at [122, 226] on select "Select Stylist" at bounding box center [125, 226] width 55 height 14
click at [108, 271] on div "08047224946 Select Location × Scissor Art Salon , Sector 56 WhatsApp Status ✕ S…" at bounding box center [422, 208] width 845 height 416
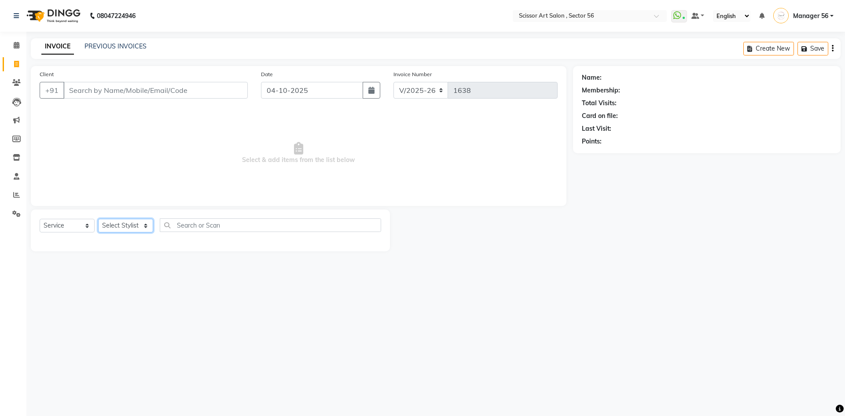
click at [116, 230] on select "Select Stylist Anees DEV DAS Kiran Manager 56 Naina Navin Pramod Raano rahul Ru…" at bounding box center [125, 226] width 55 height 14
select select "45962"
click at [98, 219] on select "Select Stylist Anees DEV DAS Kiran Manager 56 Naina Navin Pramod Raano rahul Ru…" at bounding box center [125, 226] width 55 height 14
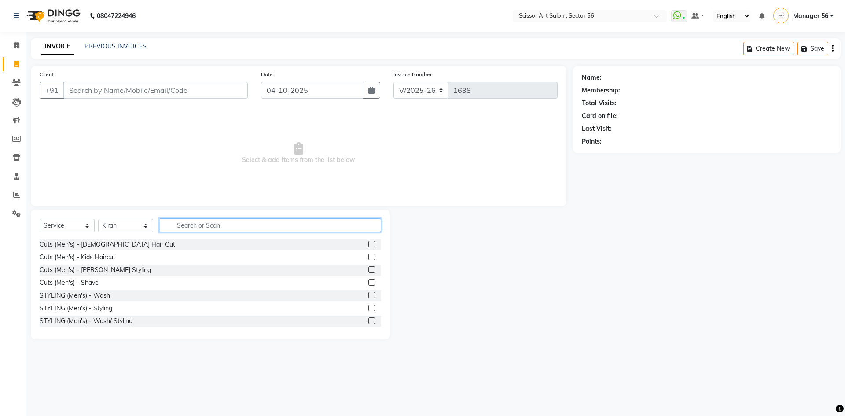
click at [337, 225] on input "text" at bounding box center [270, 225] width 221 height 14
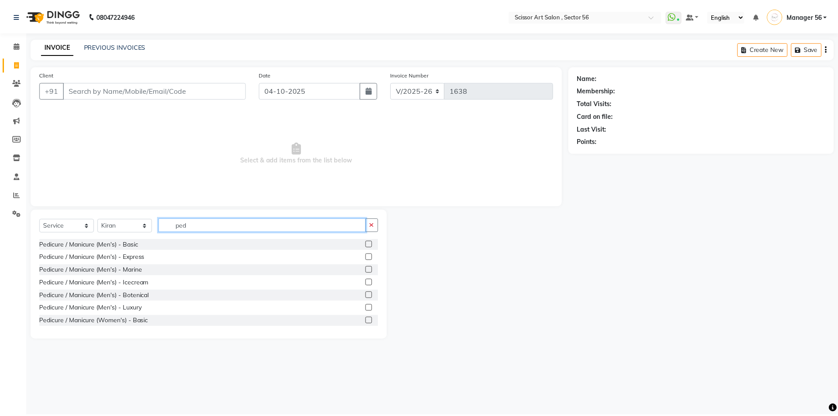
scroll to position [44, 0]
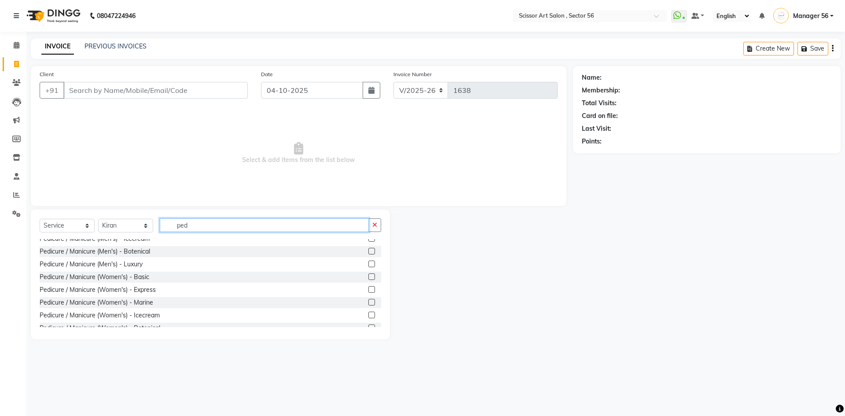
type input "ped"
click at [368, 287] on label at bounding box center [371, 289] width 7 height 7
click at [368, 287] on input "checkbox" at bounding box center [371, 290] width 6 height 6
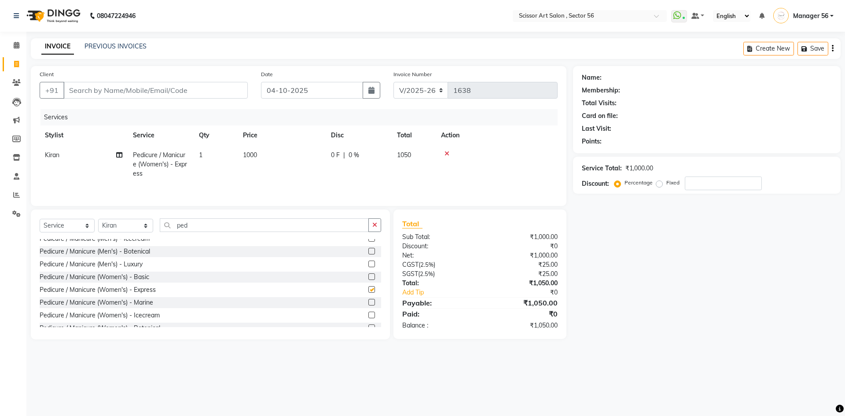
checkbox input "false"
click at [168, 89] on input "Client" at bounding box center [155, 90] width 184 height 17
type input "9"
type input "0"
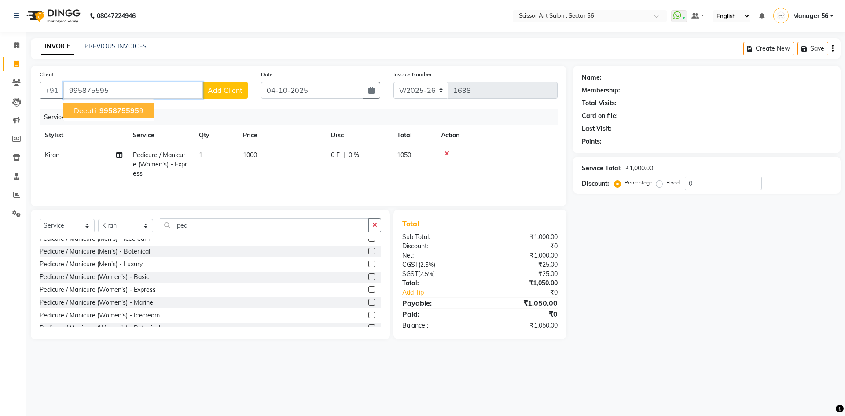
click at [134, 106] on button "Deepti 995875595 9" at bounding box center [108, 110] width 91 height 14
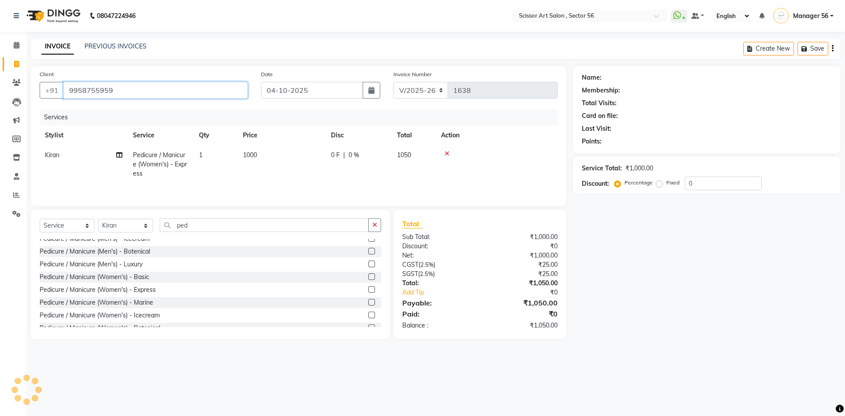
type input "9958755959"
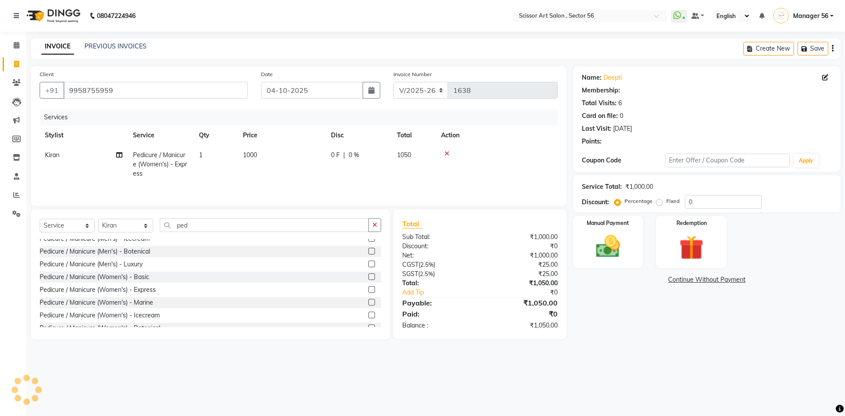
select select "1: Object"
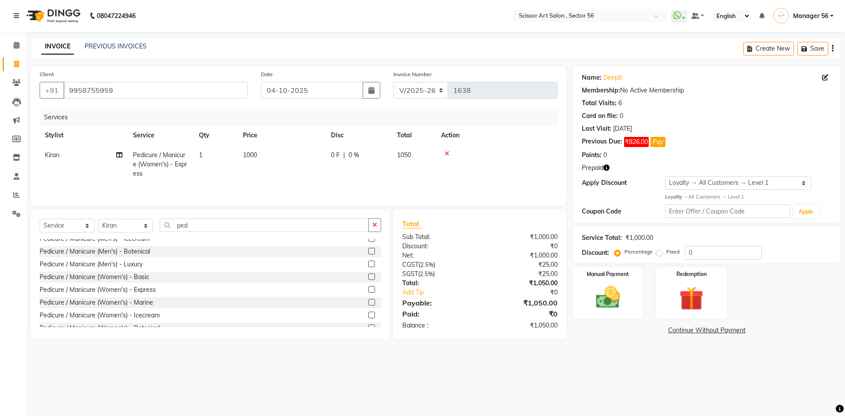
click at [606, 165] on icon "button" at bounding box center [606, 168] width 6 height 6
click at [617, 288] on img at bounding box center [607, 297] width 41 height 29
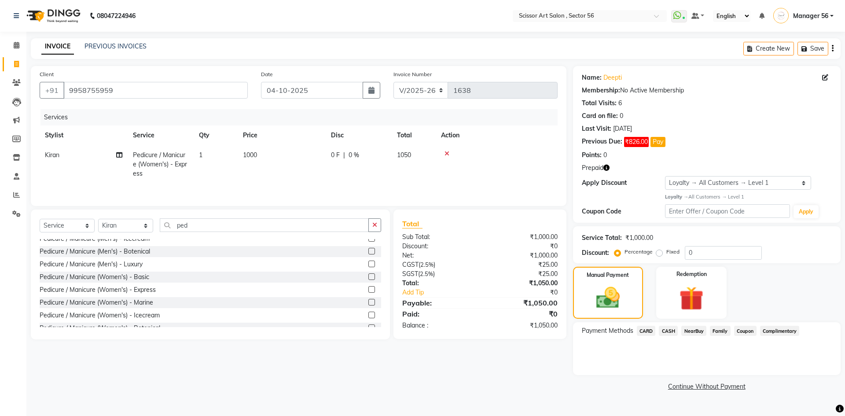
click at [739, 330] on span "Coupon" at bounding box center [745, 330] width 22 height 10
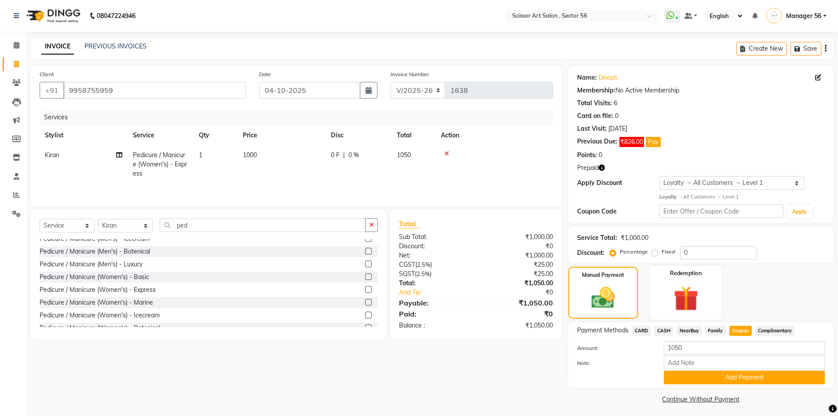
click at [686, 311] on img at bounding box center [686, 298] width 40 height 31
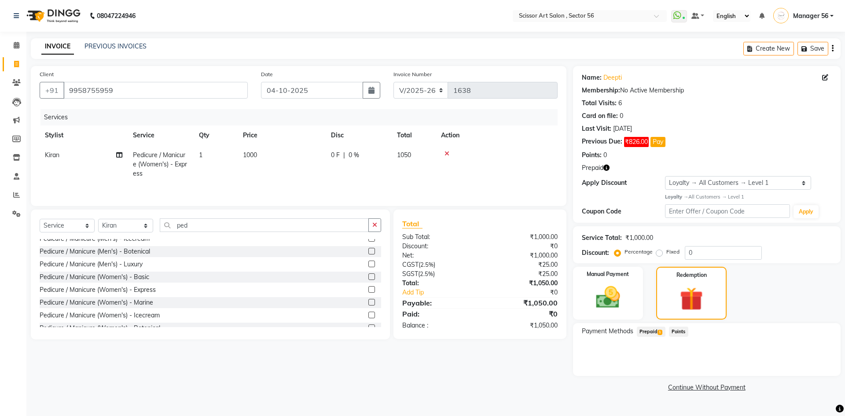
click at [659, 335] on span "Prepaid 1" at bounding box center [650, 331] width 29 height 10
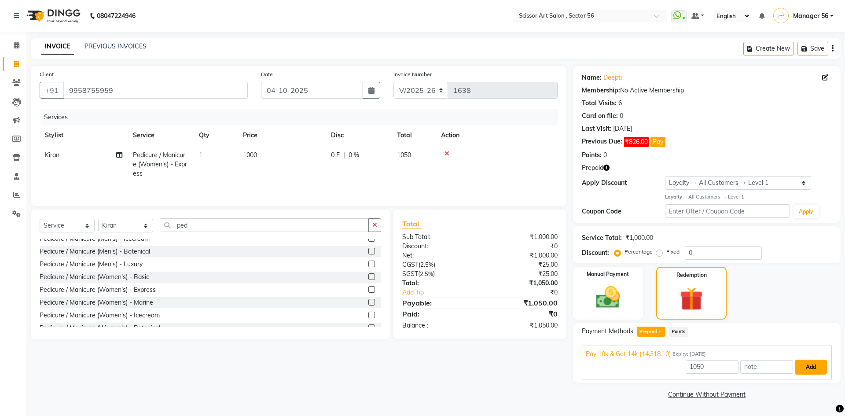
click at [808, 372] on button "Add" at bounding box center [810, 366] width 32 height 15
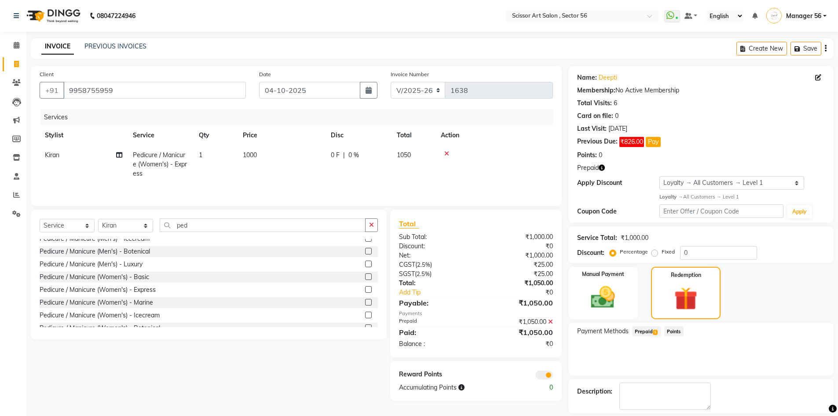
scroll to position [40, 0]
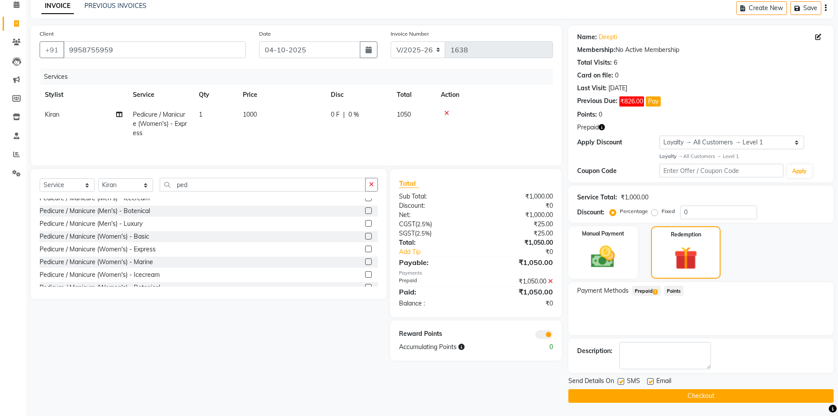
click at [696, 390] on button "Checkout" at bounding box center [700, 396] width 265 height 14
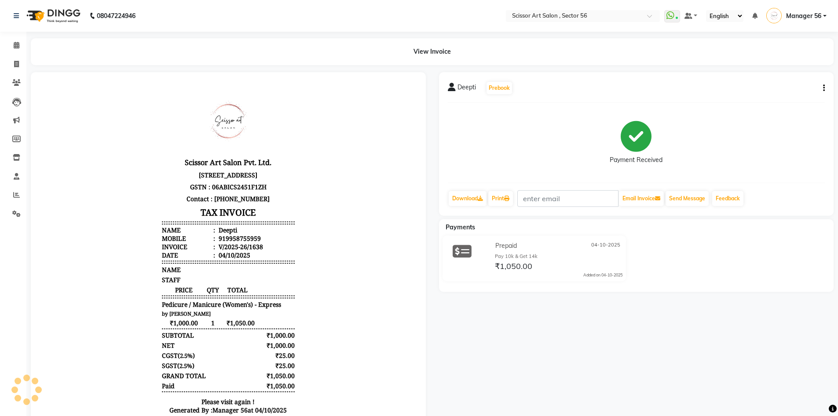
click at [602, 299] on div "Deepti Prebook Payment Received Download Print Email Invoice Send Message Feedb…" at bounding box center [636, 252] width 408 height 360
click at [15, 60] on span at bounding box center [16, 64] width 15 height 10
select select "service"
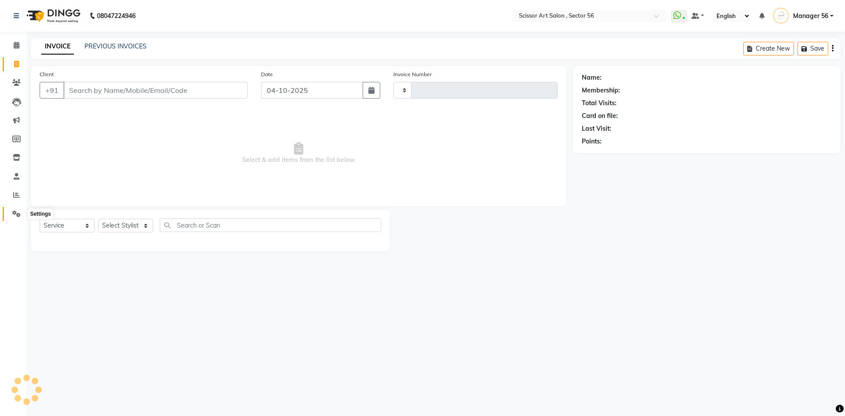
click at [16, 217] on span at bounding box center [16, 214] width 15 height 10
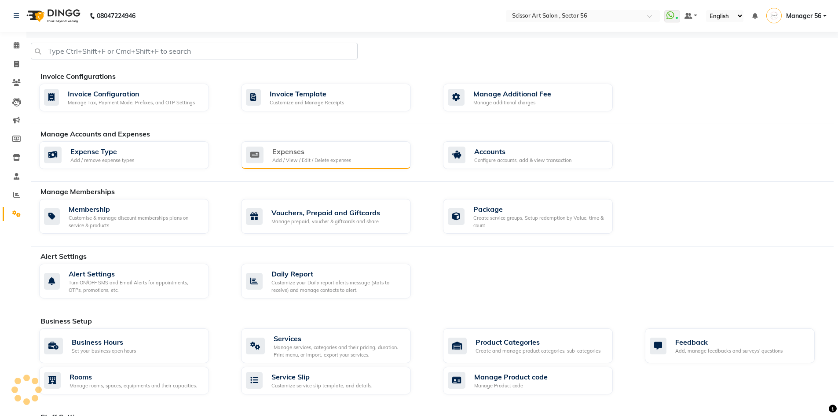
click at [335, 160] on div "Add / View / Edit / Delete expenses" at bounding box center [311, 160] width 79 height 7
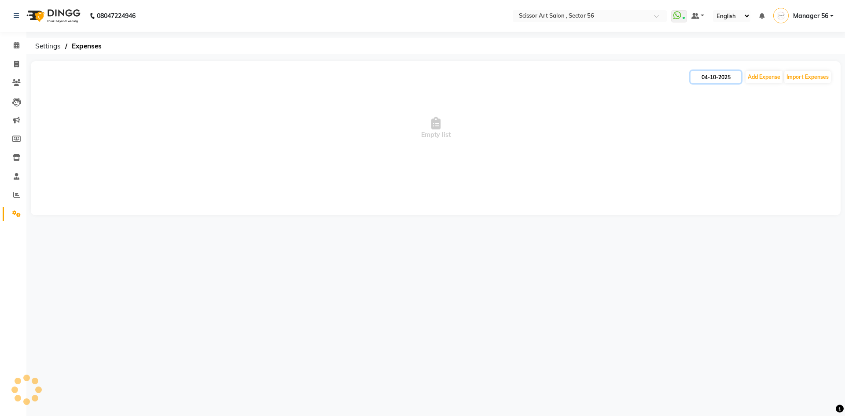
click at [706, 80] on input "04-10-2025" at bounding box center [715, 77] width 51 height 12
select select "10"
select select "2025"
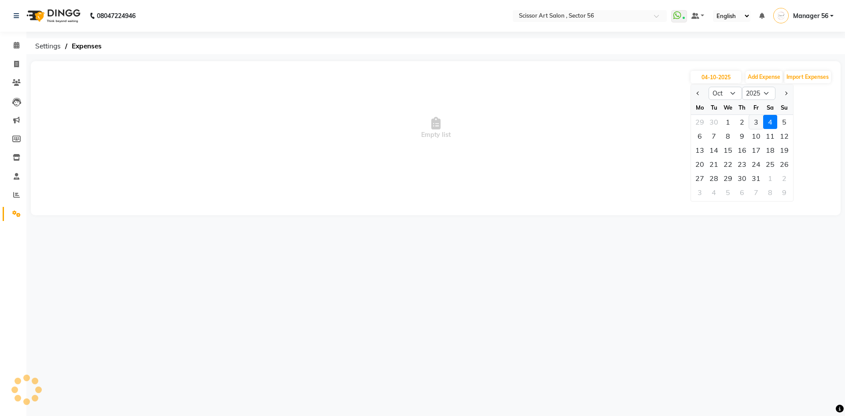
click at [754, 122] on div "3" at bounding box center [756, 122] width 14 height 14
type input "03-10-2025"
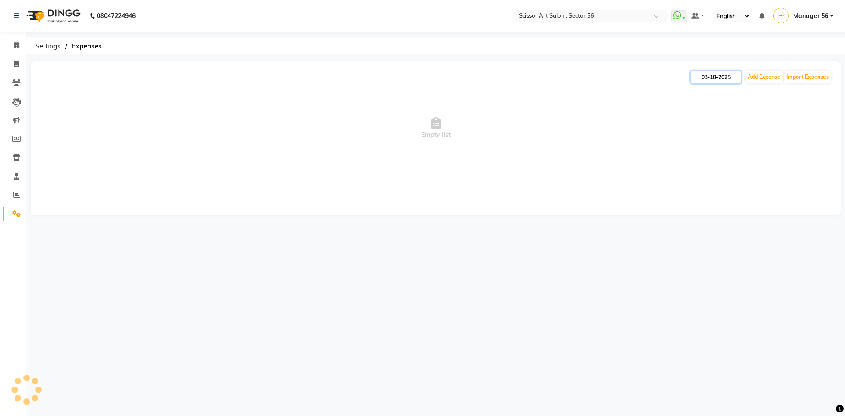
click at [704, 77] on input "03-10-2025" at bounding box center [715, 77] width 51 height 12
select select "10"
select select "2025"
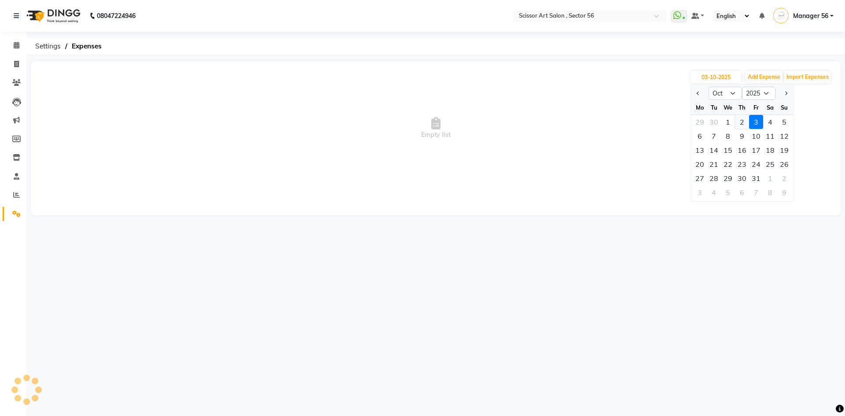
click at [742, 126] on div "2" at bounding box center [742, 122] width 14 height 14
type input "02-10-2025"
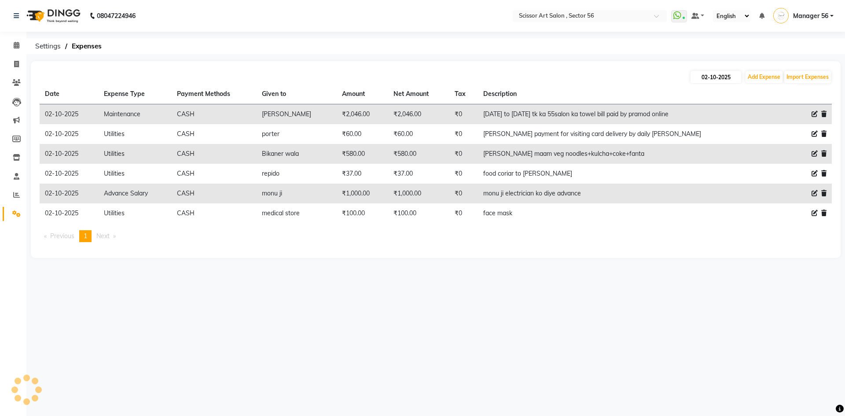
click at [704, 74] on input "02-10-2025" at bounding box center [715, 77] width 51 height 12
select select "10"
select select "2025"
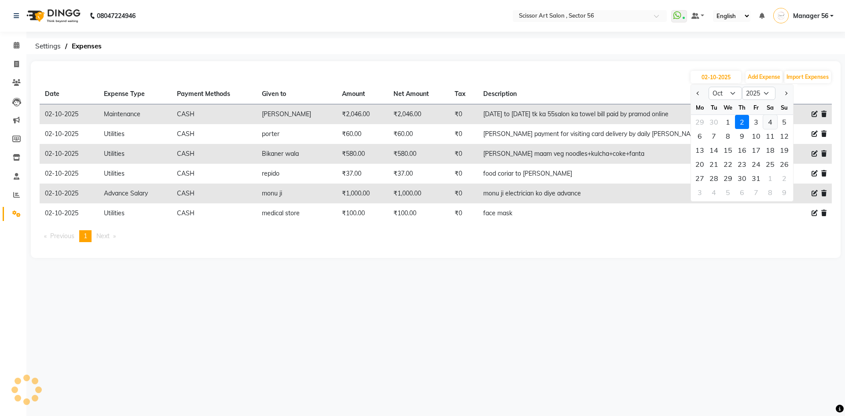
click at [765, 123] on div "4" at bounding box center [770, 122] width 14 height 14
type input "04-10-2025"
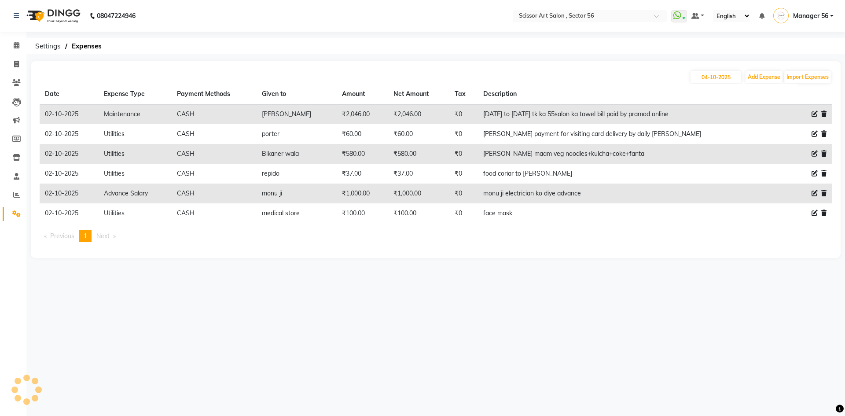
click at [660, 86] on th "Description" at bounding box center [630, 94] width 305 height 20
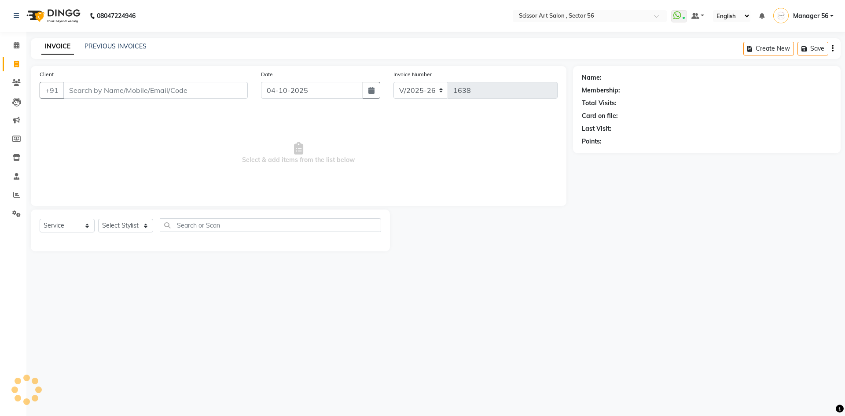
select select "6185"
select select "service"
click at [13, 215] on icon at bounding box center [16, 213] width 8 height 7
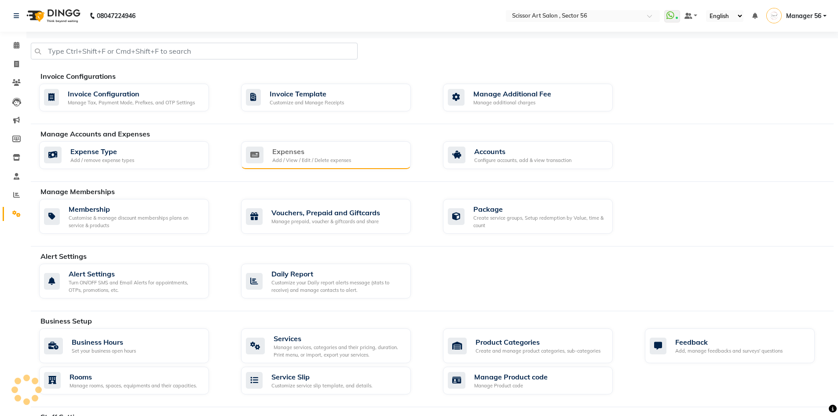
click at [308, 155] on div "Expenses" at bounding box center [311, 151] width 79 height 11
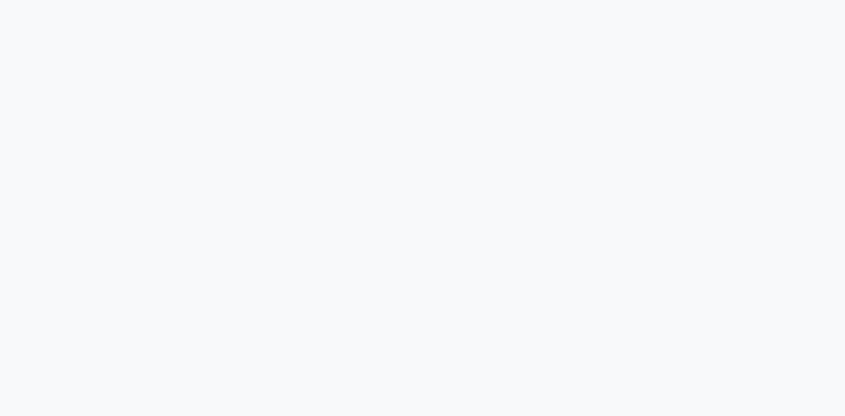
click at [172, 73] on div at bounding box center [422, 208] width 845 height 416
